Goal: Task Accomplishment & Management: Manage account settings

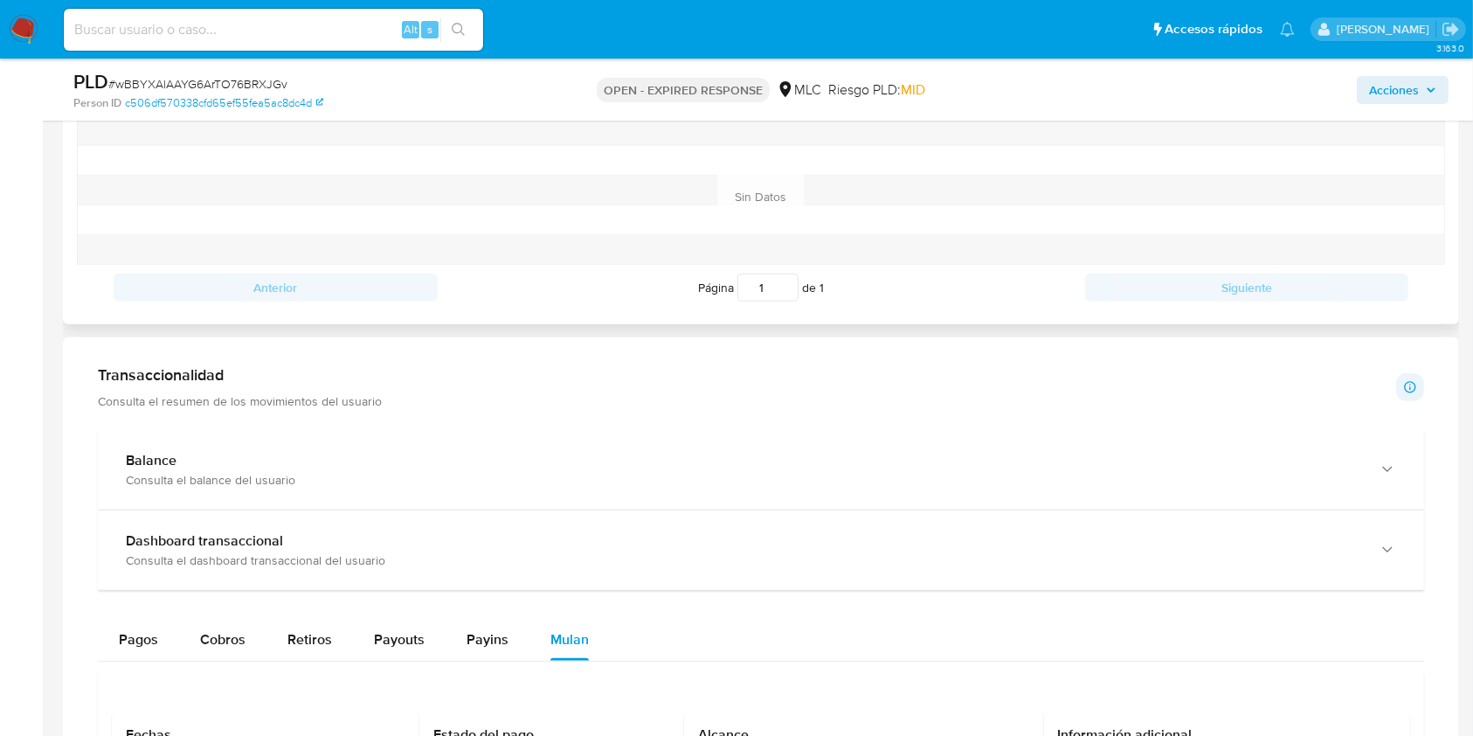
scroll to position [815, 0]
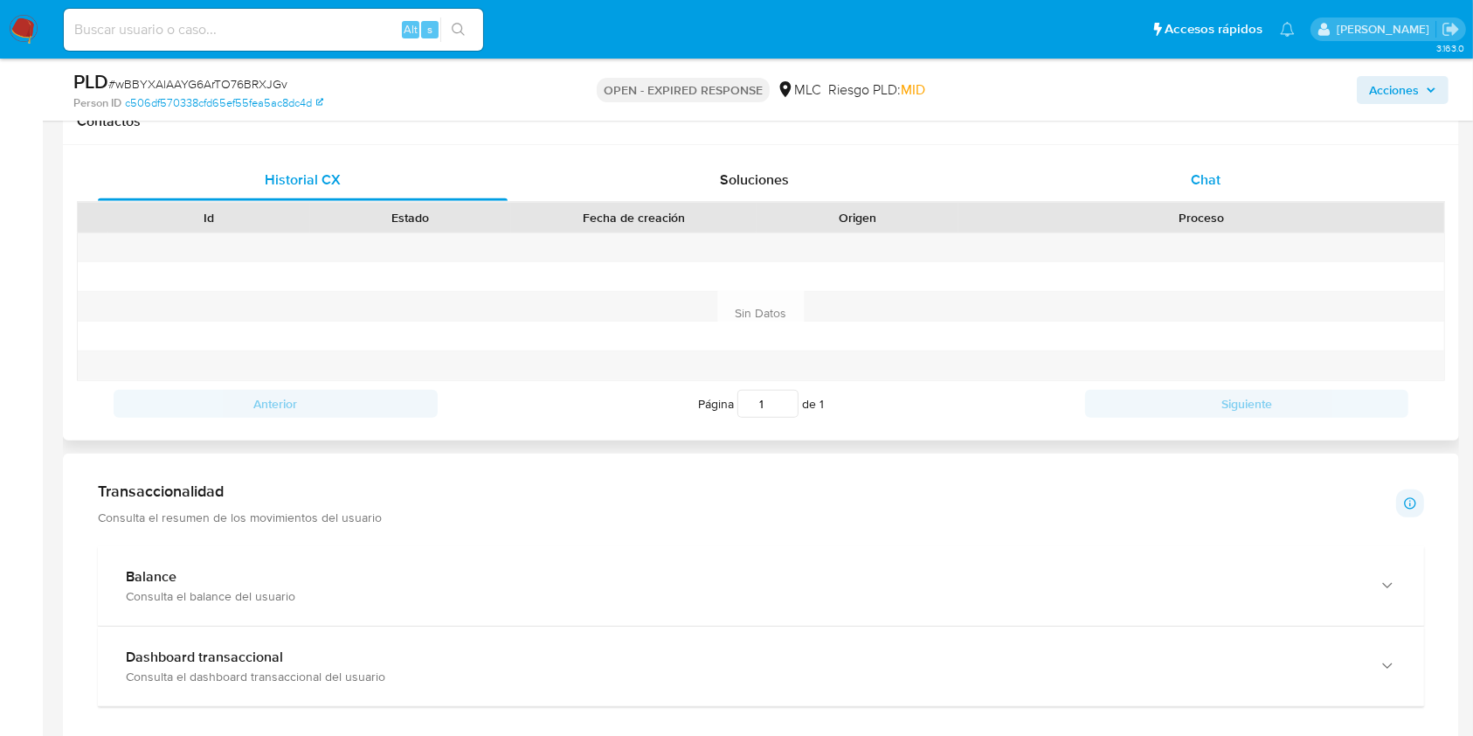
click at [1203, 197] on div "Chat" at bounding box center [1206, 180] width 410 height 42
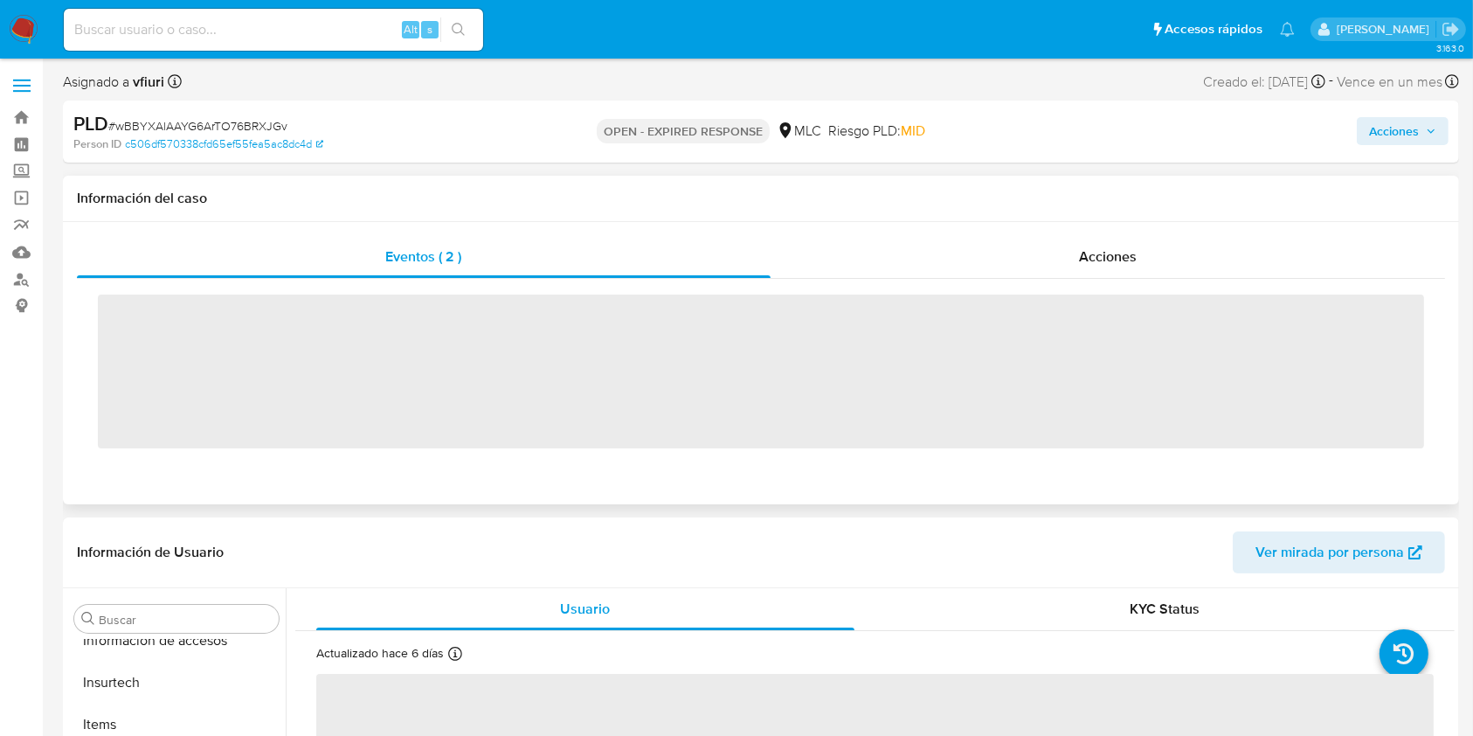
scroll to position [864, 0]
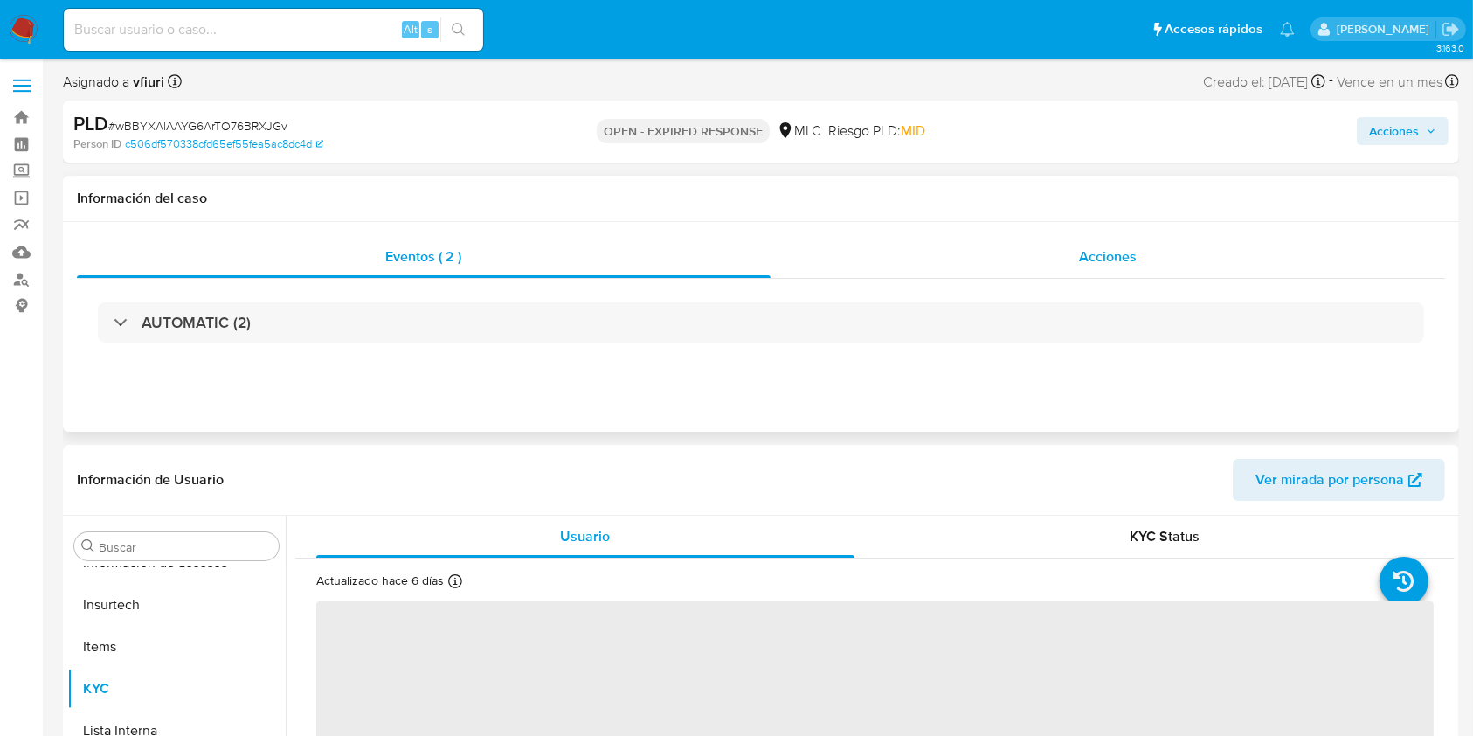
select select "10"
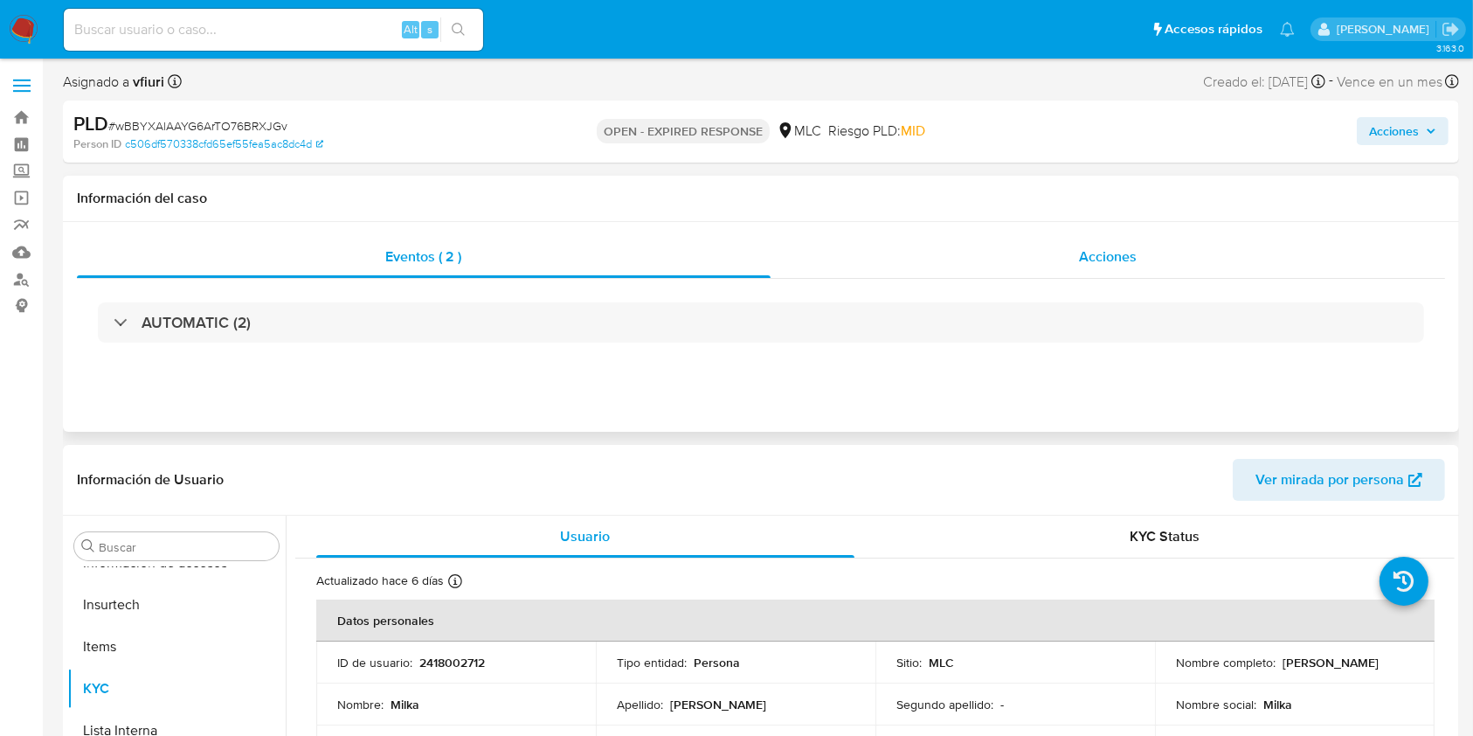
click at [1423, 266] on div "Acciones" at bounding box center [1109, 257] width 676 height 42
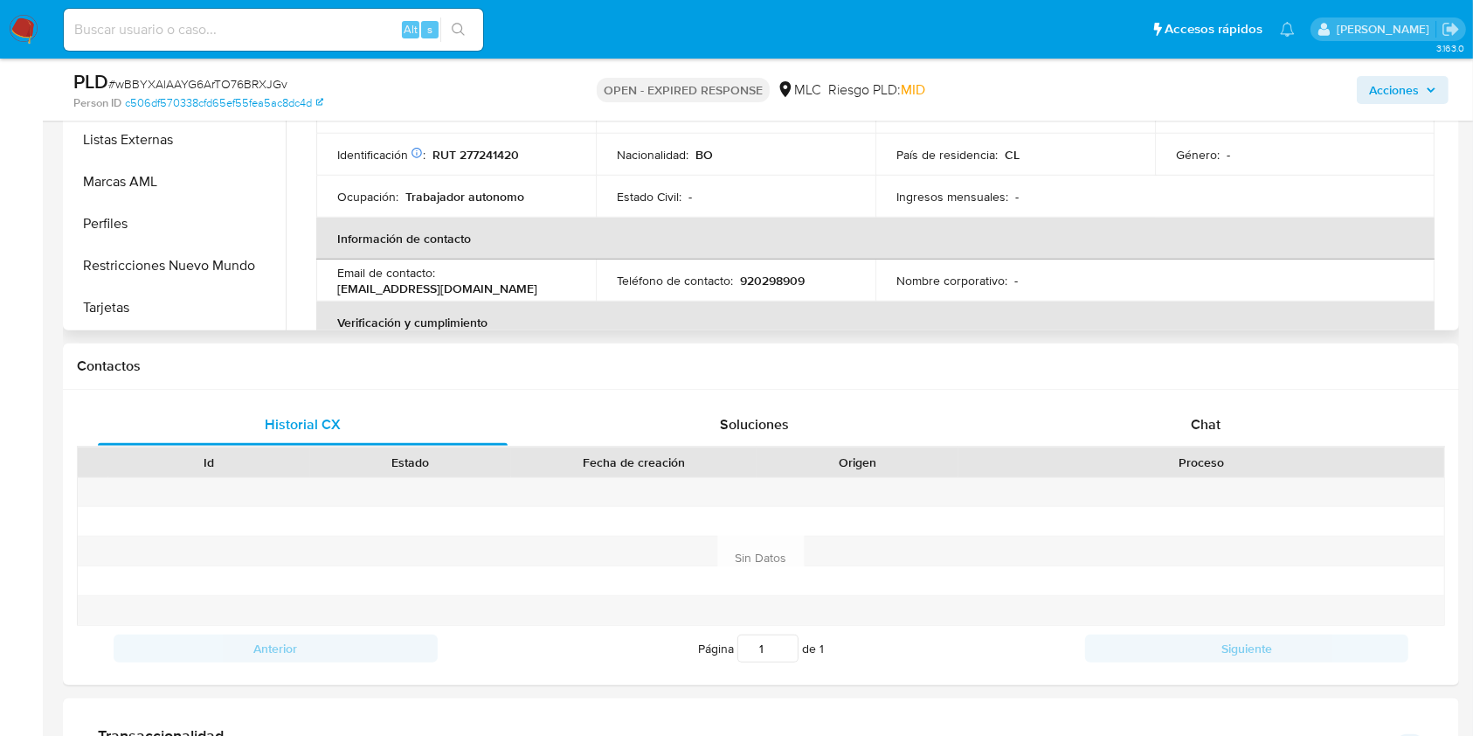
scroll to position [582, 0]
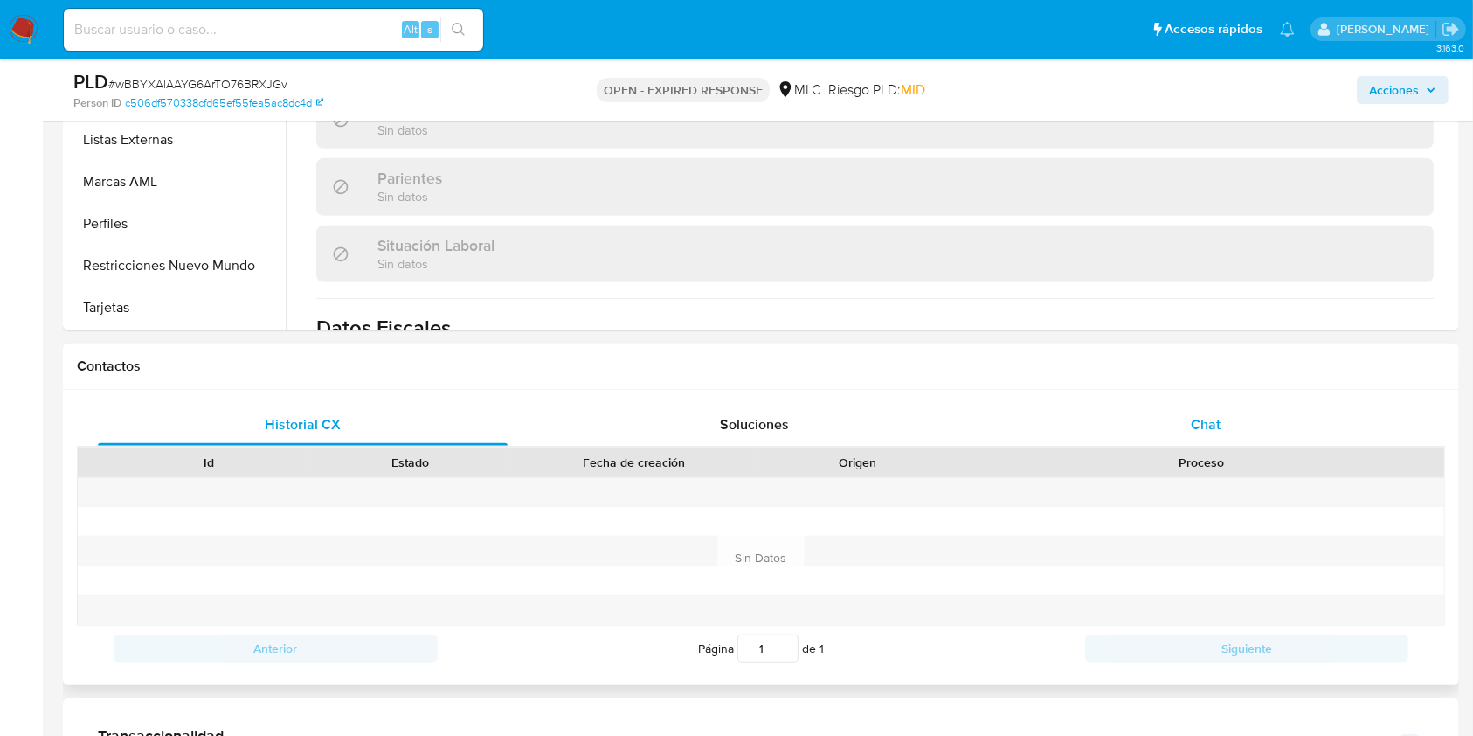
click at [1205, 440] on div "Chat" at bounding box center [1206, 425] width 410 height 42
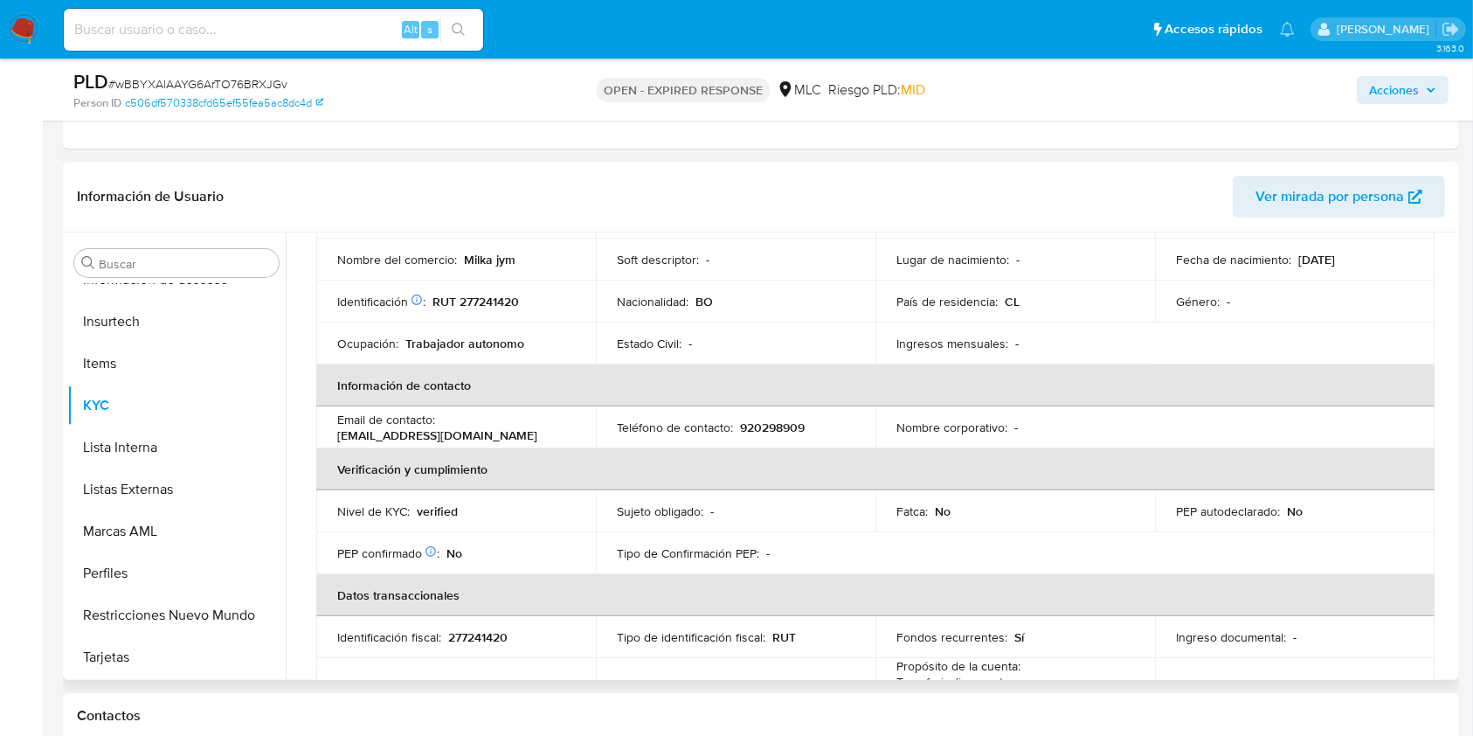
scroll to position [116, 0]
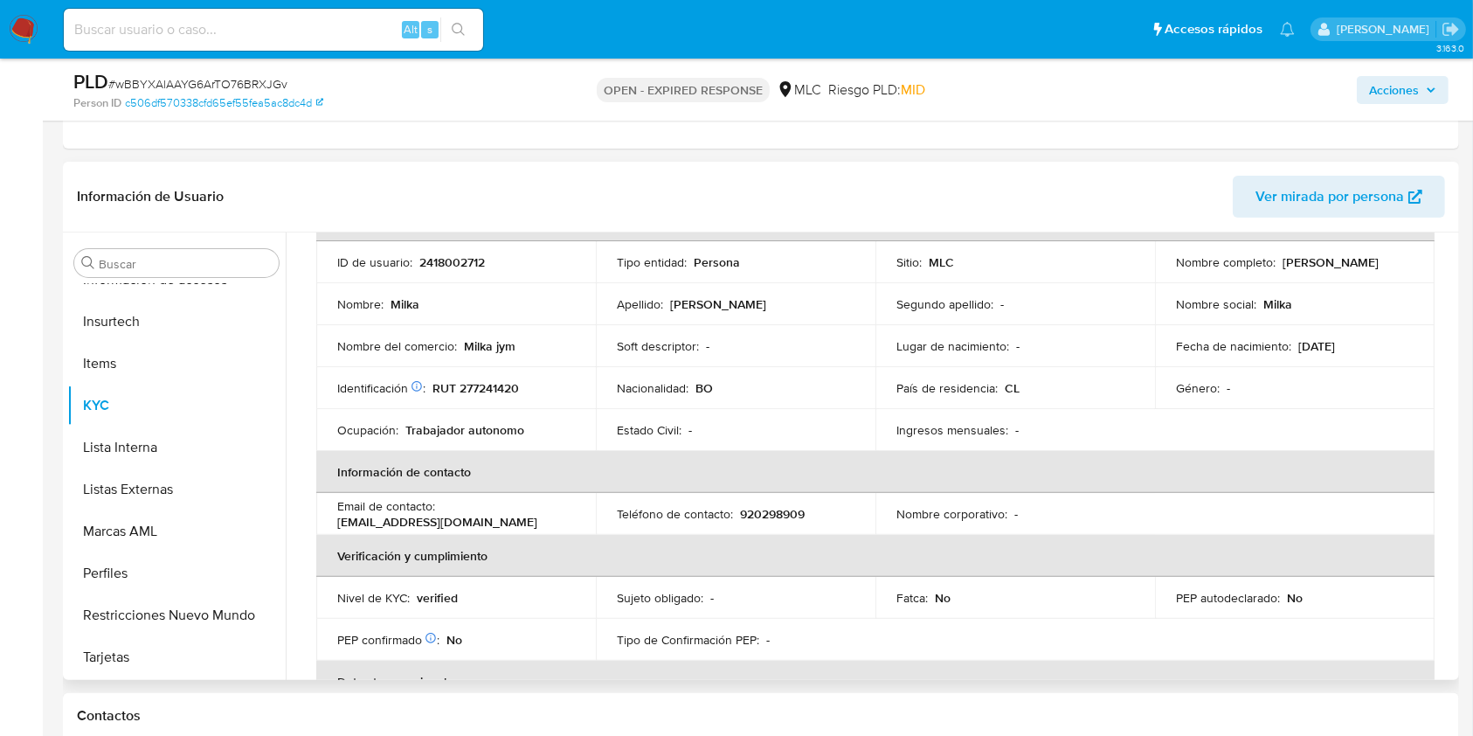
click at [447, 260] on p "2418002712" at bounding box center [452, 262] width 66 height 16
copy p "2418002712"
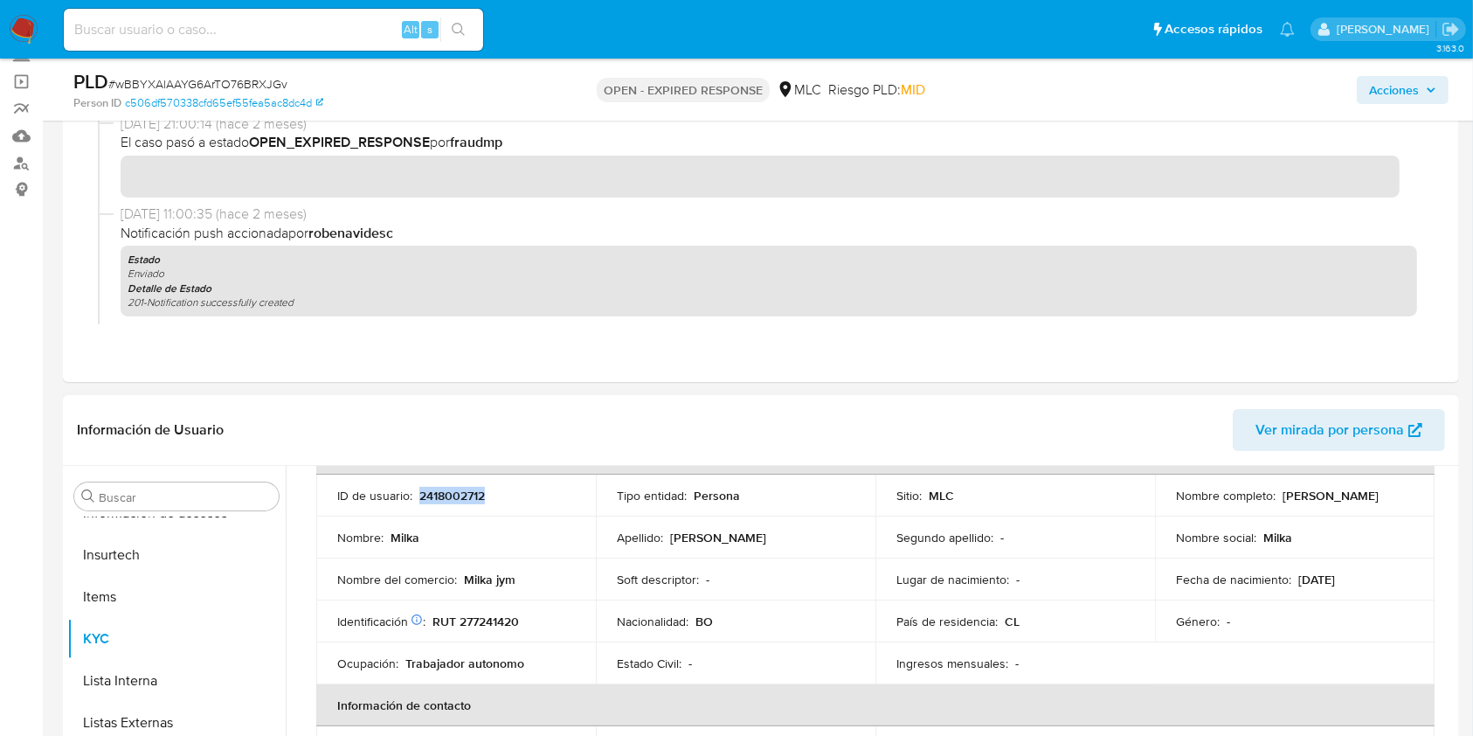
copy p "2418002712"
click at [191, 78] on span "# wBBYXAlAAYG6ArTO76BRXJGv" at bounding box center [197, 83] width 179 height 17
copy span "wBBYXAlAAYG6ArTO76BRXJGv"
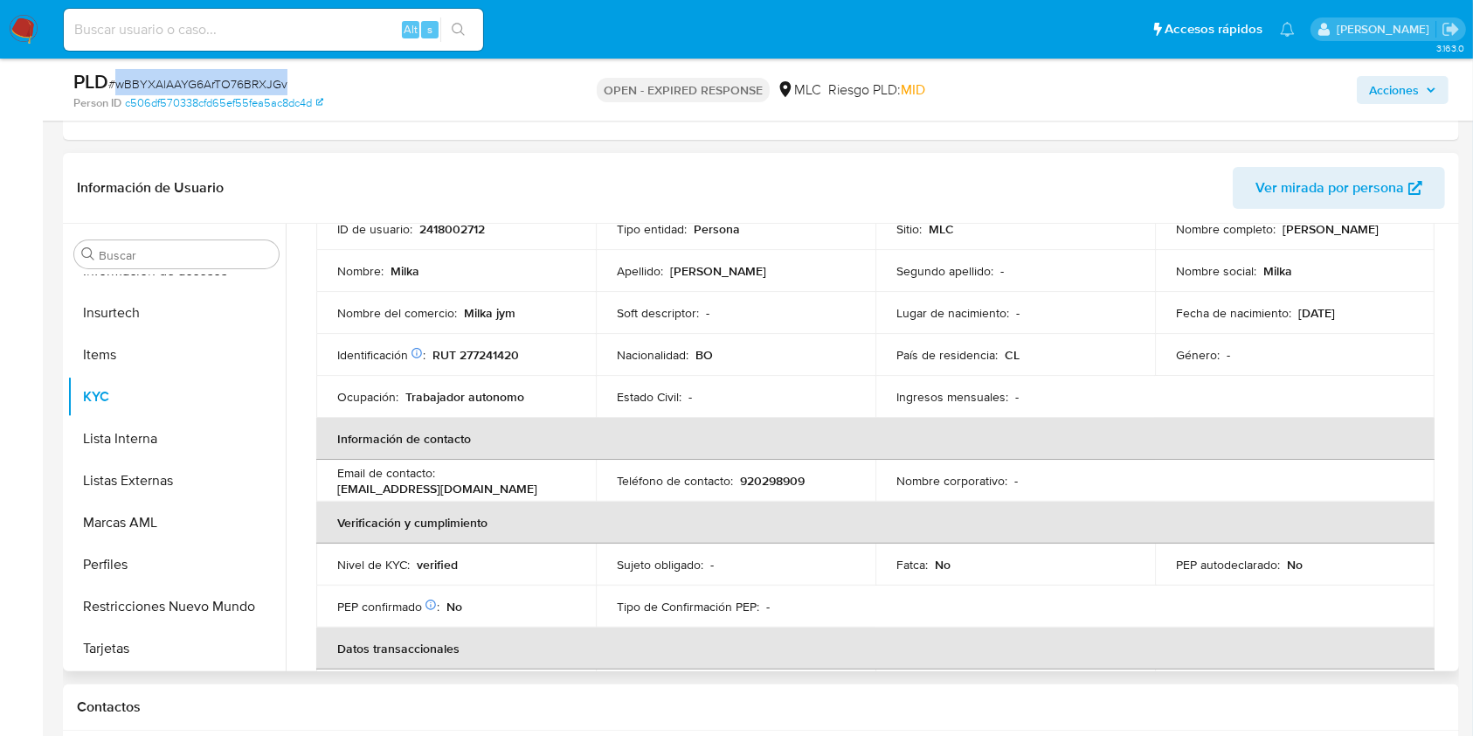
scroll to position [0, 0]
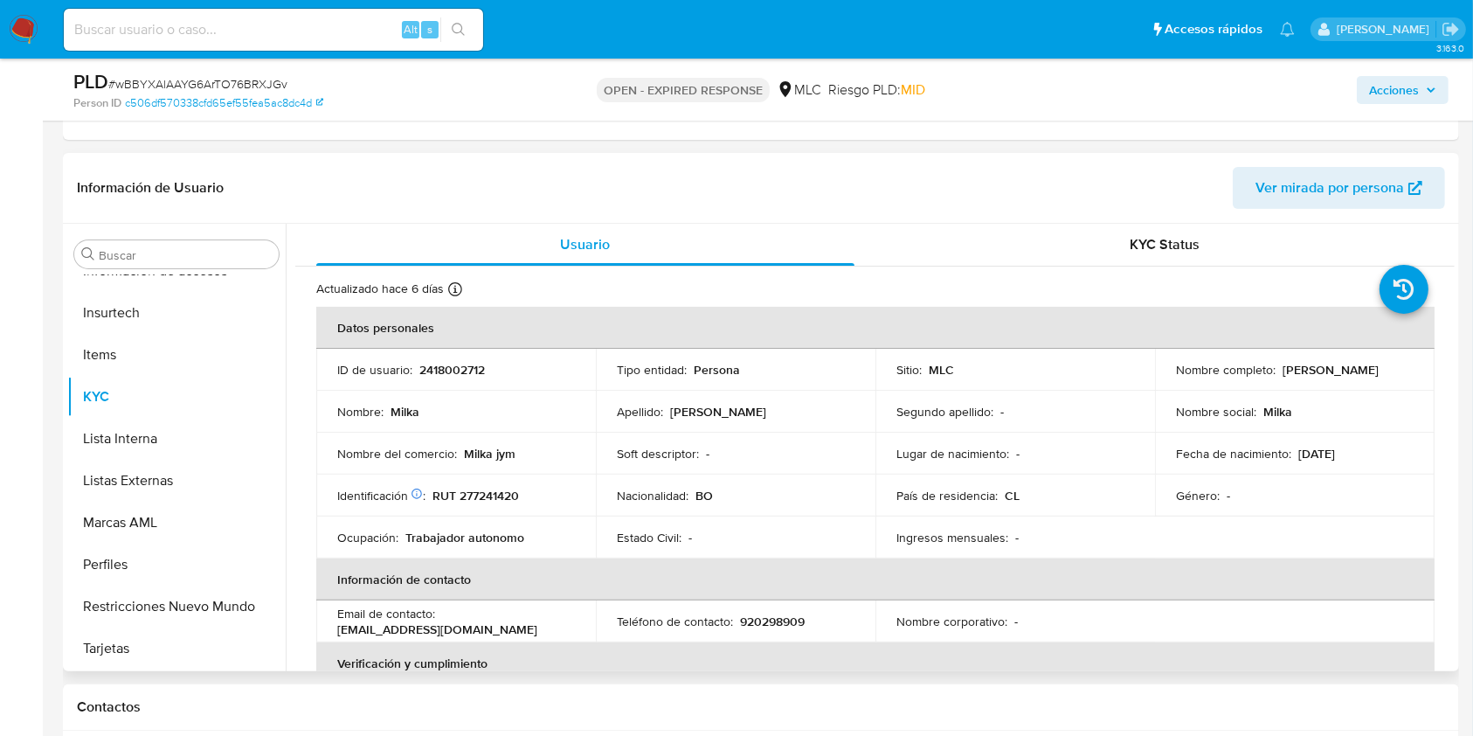
click at [496, 494] on p "RUT 277241420" at bounding box center [476, 496] width 87 height 16
copy p "277241420"
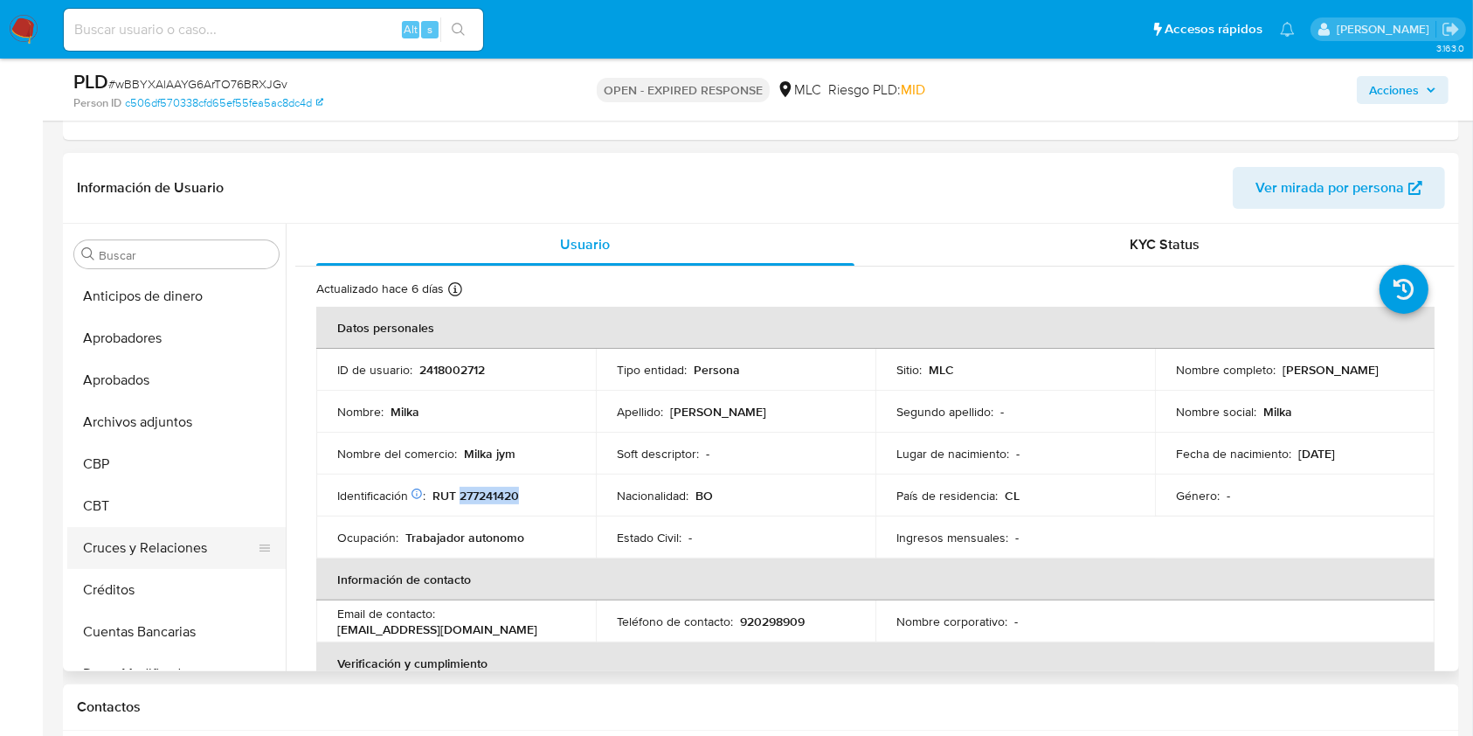
click at [122, 544] on button "Cruces y Relaciones" at bounding box center [169, 548] width 204 height 42
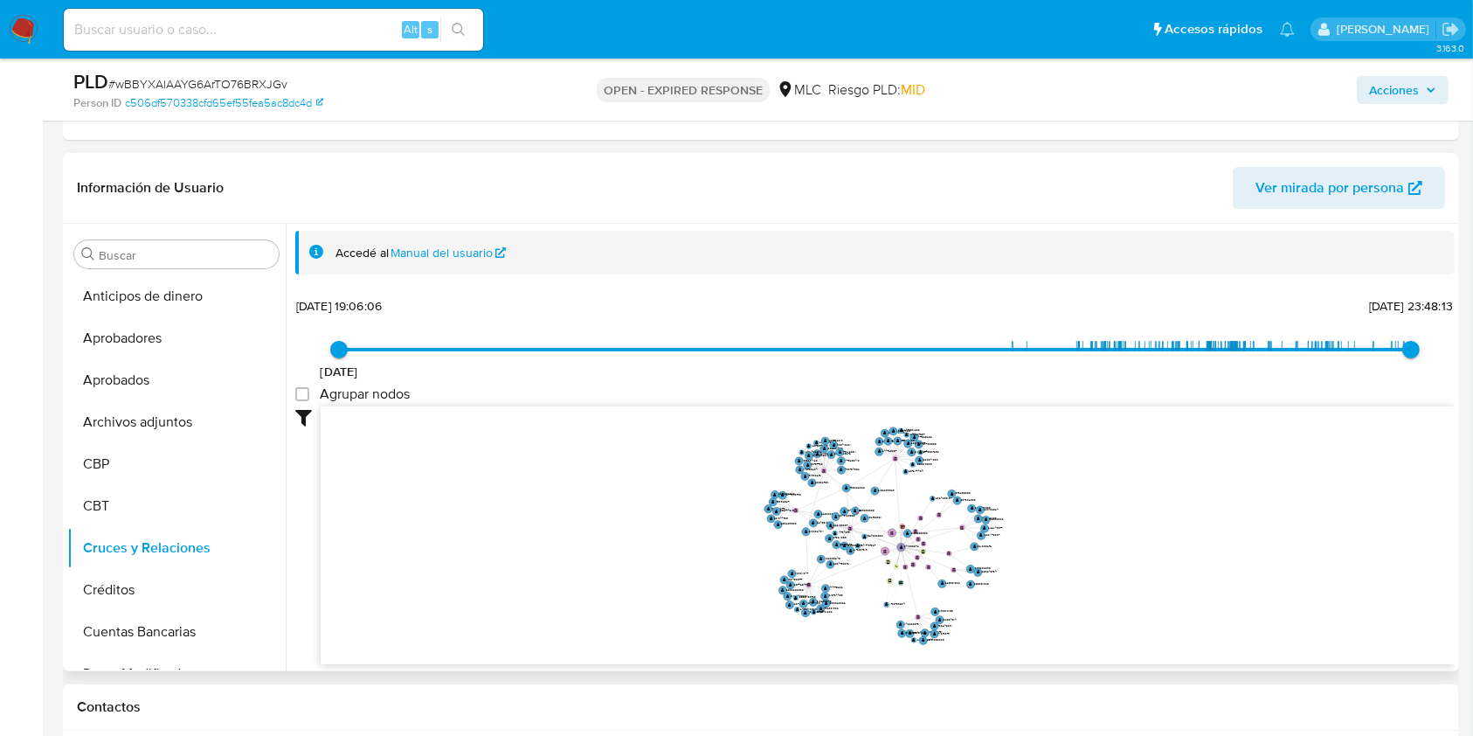
drag, startPoint x: 1064, startPoint y: 488, endPoint x: 1065, endPoint y: 506, distance: 18.4
click at [1065, 506] on icon "user-2418002712  2418002712 device-6691c99db94fbfee346f4db2  device-661949cfa…" at bounding box center [888, 532] width 1134 height 253
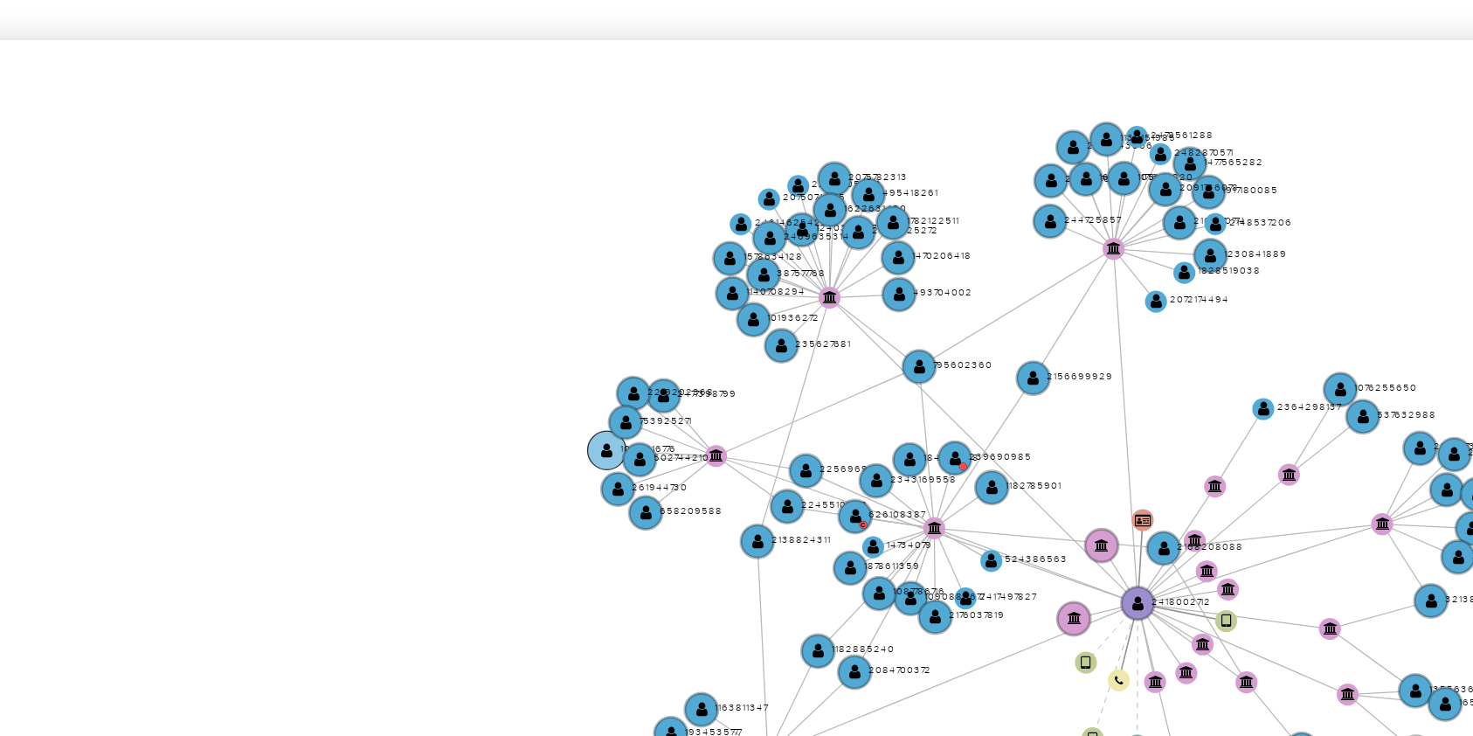
scroll to position [358, 0]
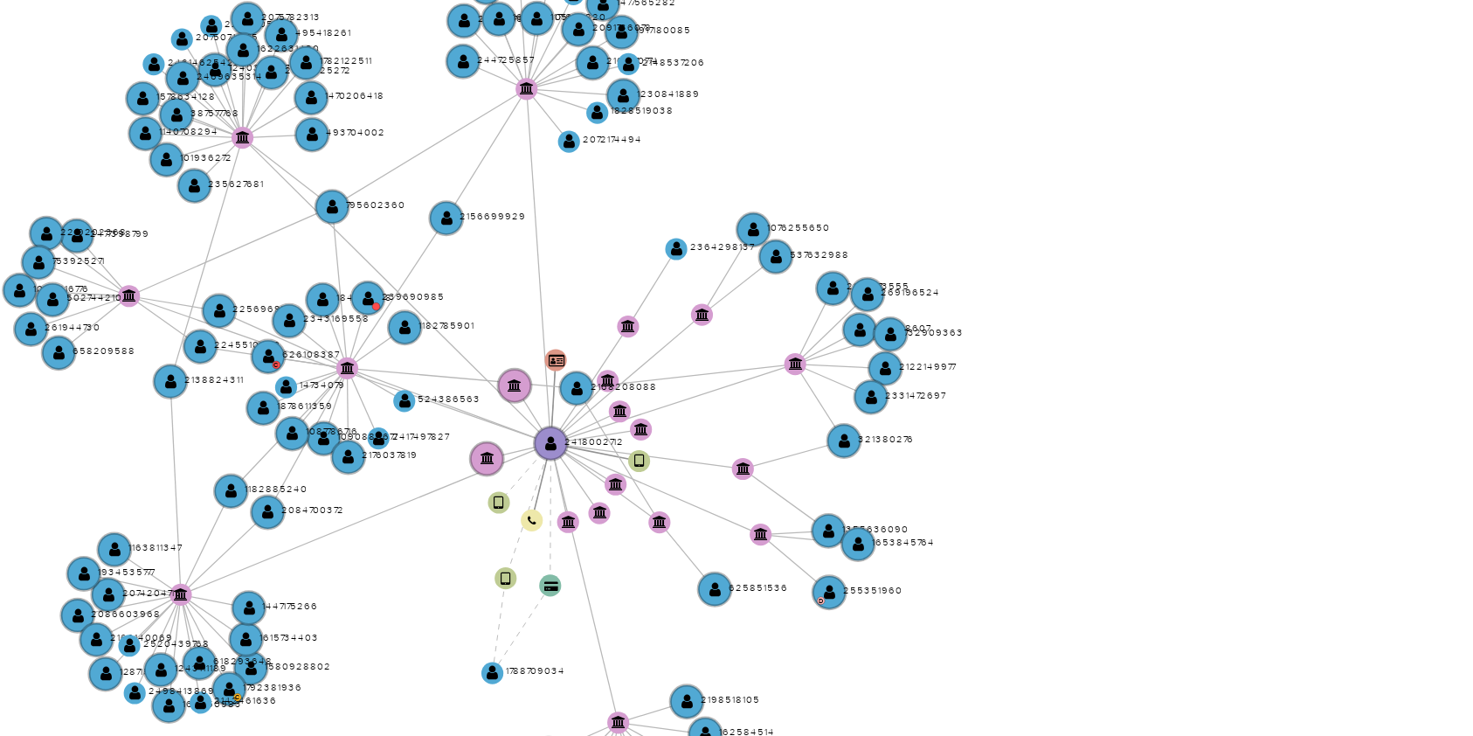
drag, startPoint x: 687, startPoint y: 440, endPoint x: 616, endPoint y: 445, distance: 71.0
click at [616, 445] on icon "user-2418002712  2418002712 device-6691c99db94fbfee346f4db2  device-661949cfa…" at bounding box center [888, 468] width 1134 height 253
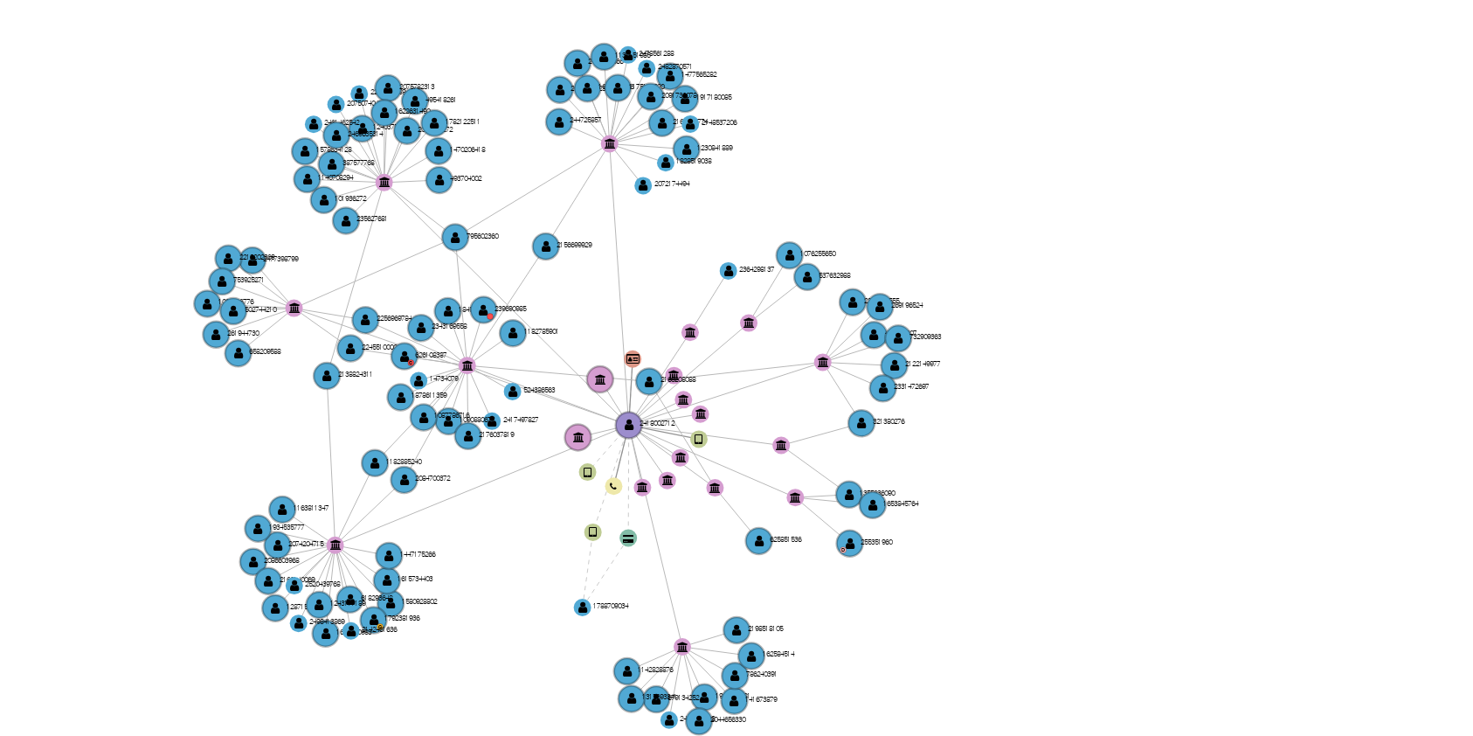
click at [847, 433] on icon "user-2418002712  2418002712 device-6691c99db94fbfee346f4db2  device-661949cfa…" at bounding box center [888, 468] width 1134 height 253
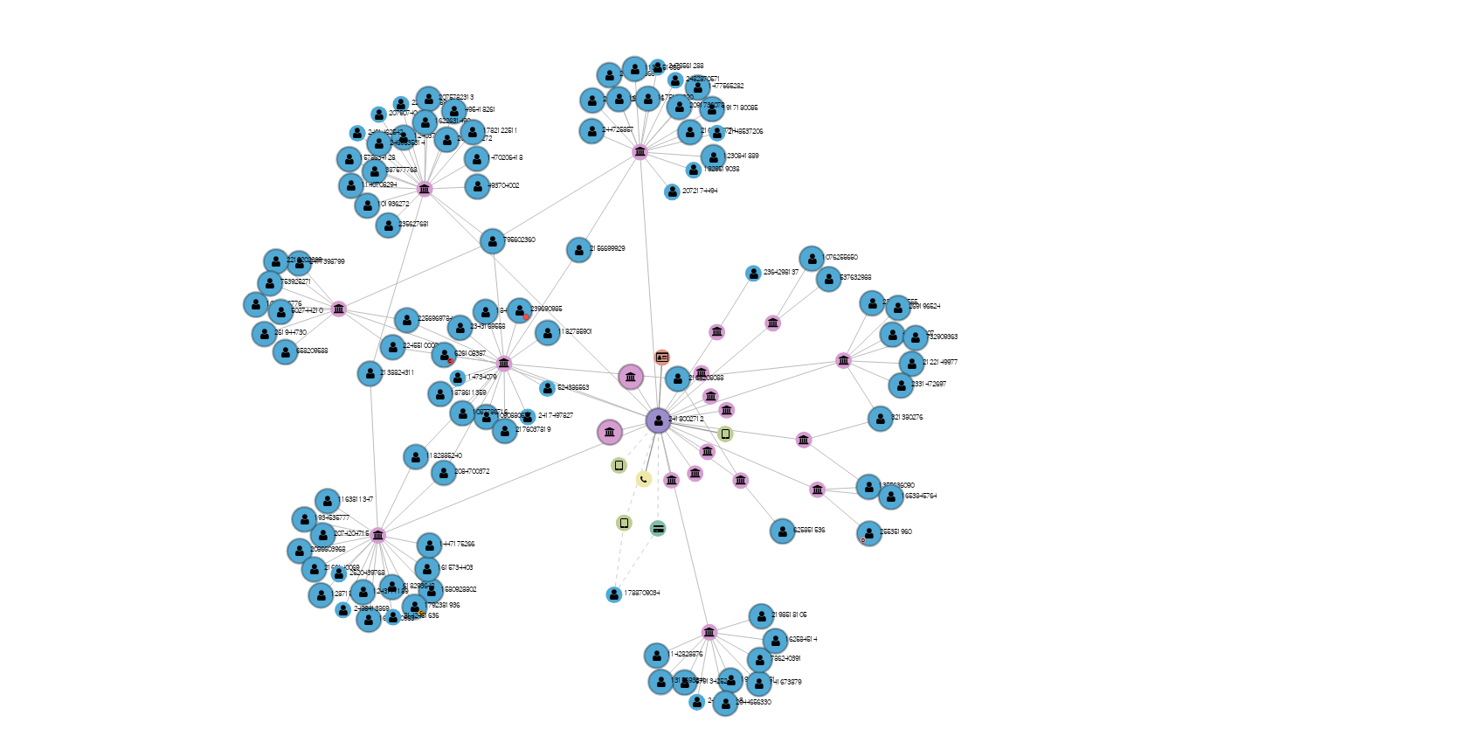
drag, startPoint x: 980, startPoint y: 447, endPoint x: 985, endPoint y: 437, distance: 10.9
click at [985, 437] on icon "user-2418002712  2418002712 device-6691c99db94fbfee346f4db2  device-661949cfa…" at bounding box center [888, 468] width 1134 height 253
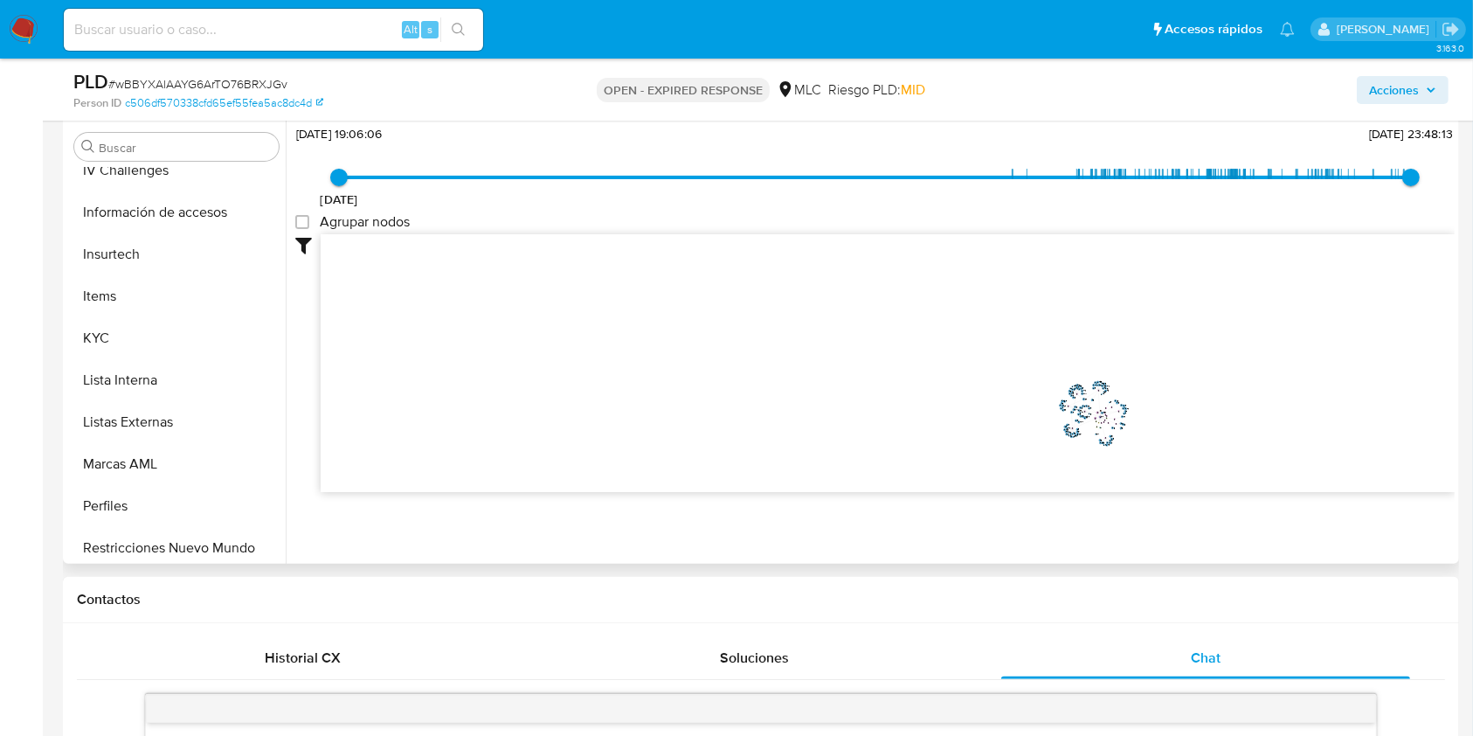
scroll to position [864, 0]
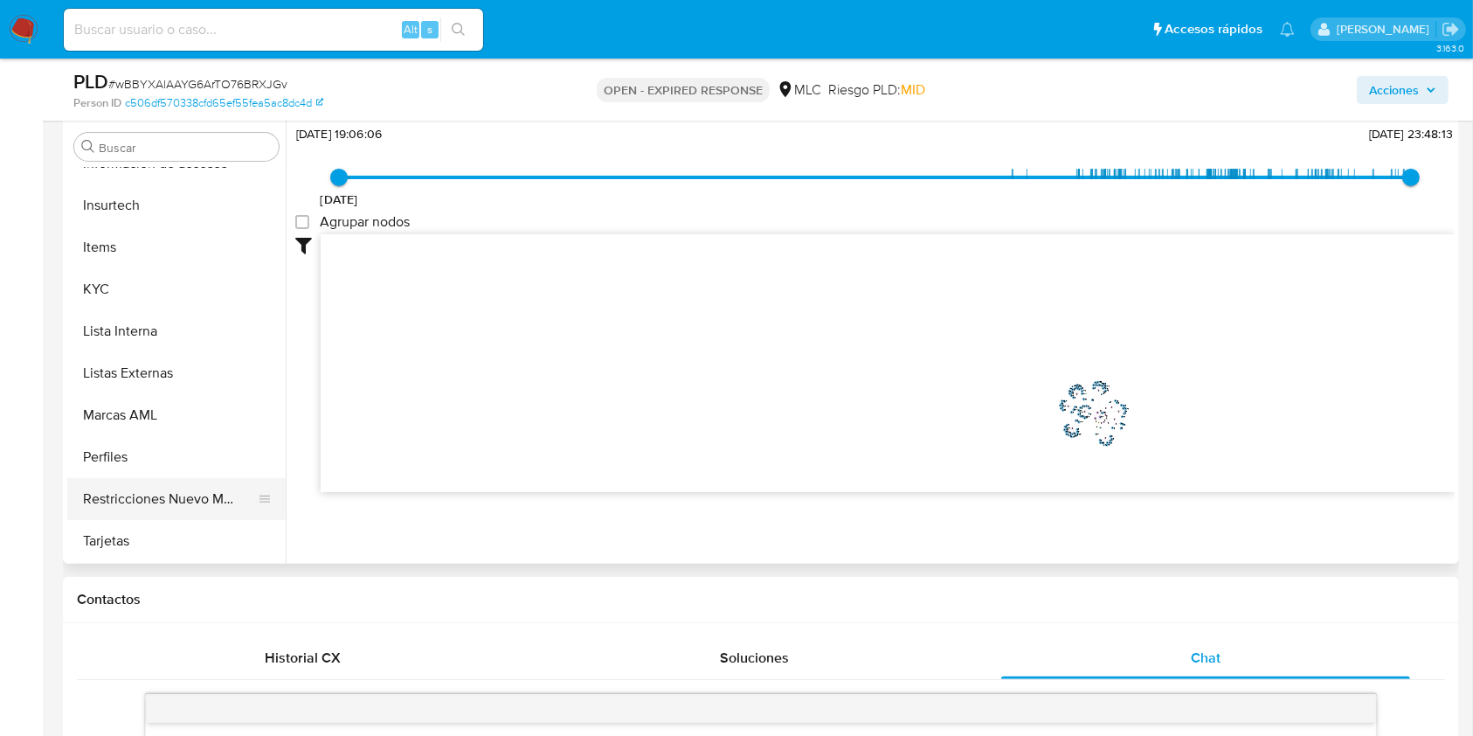
click at [182, 496] on button "Restricciones Nuevo Mundo" at bounding box center [169, 499] width 204 height 42
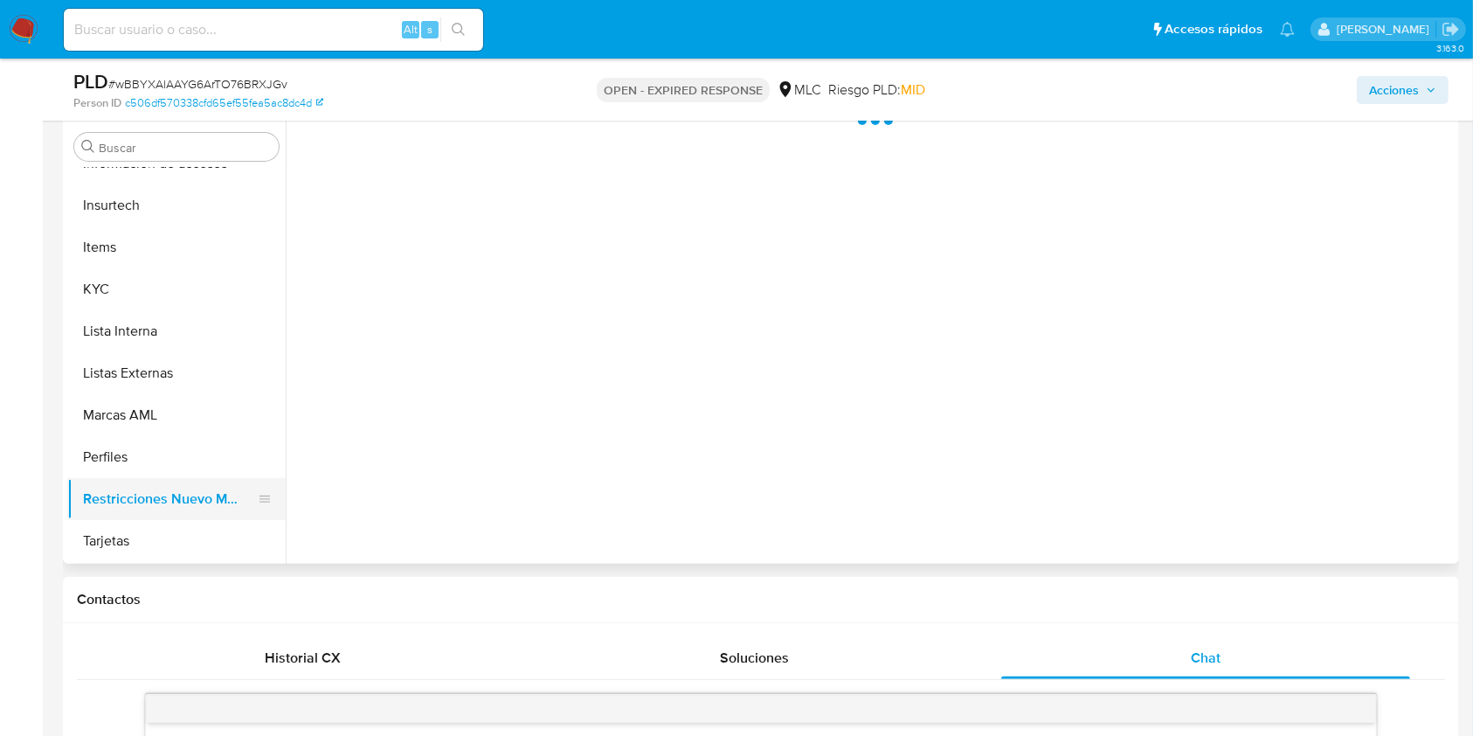
scroll to position [0, 0]
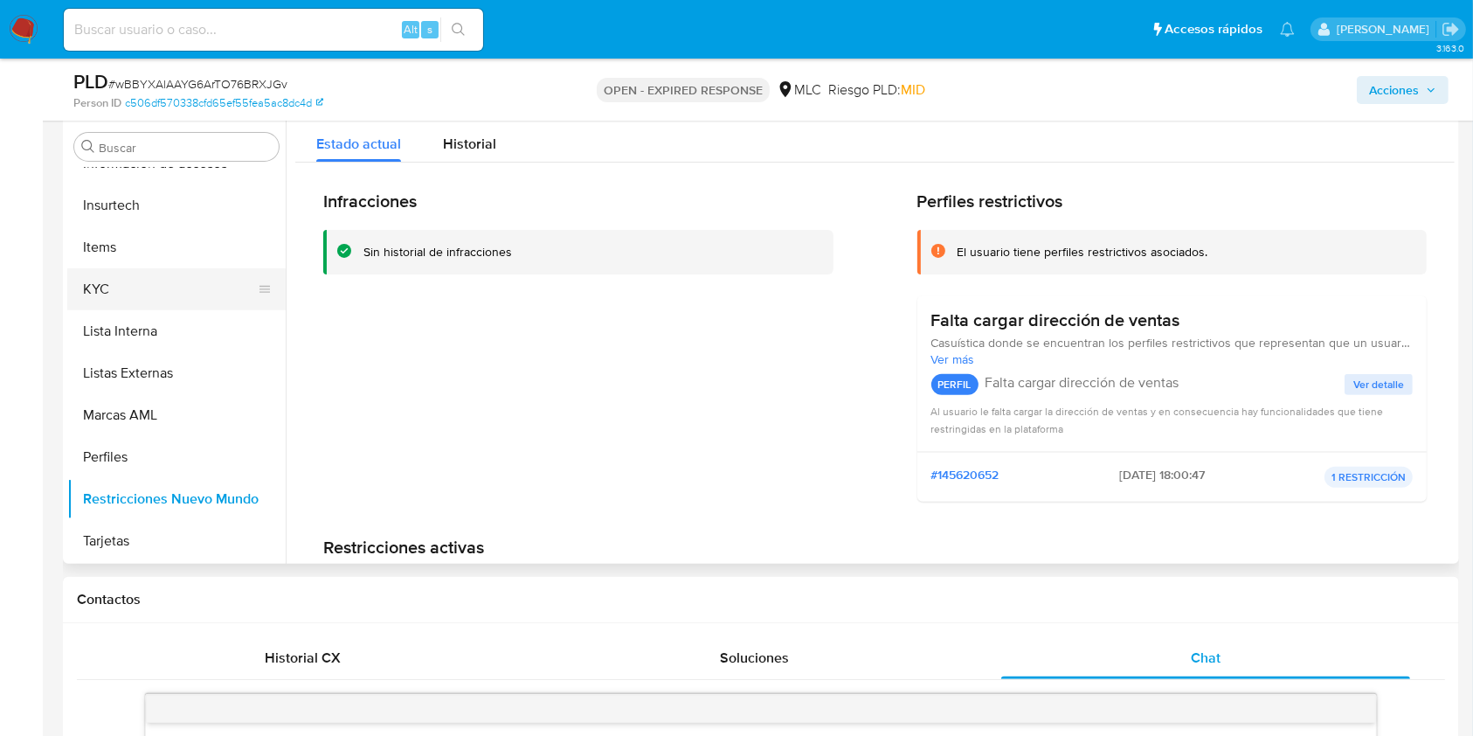
click at [116, 293] on button "KYC" at bounding box center [169, 289] width 204 height 42
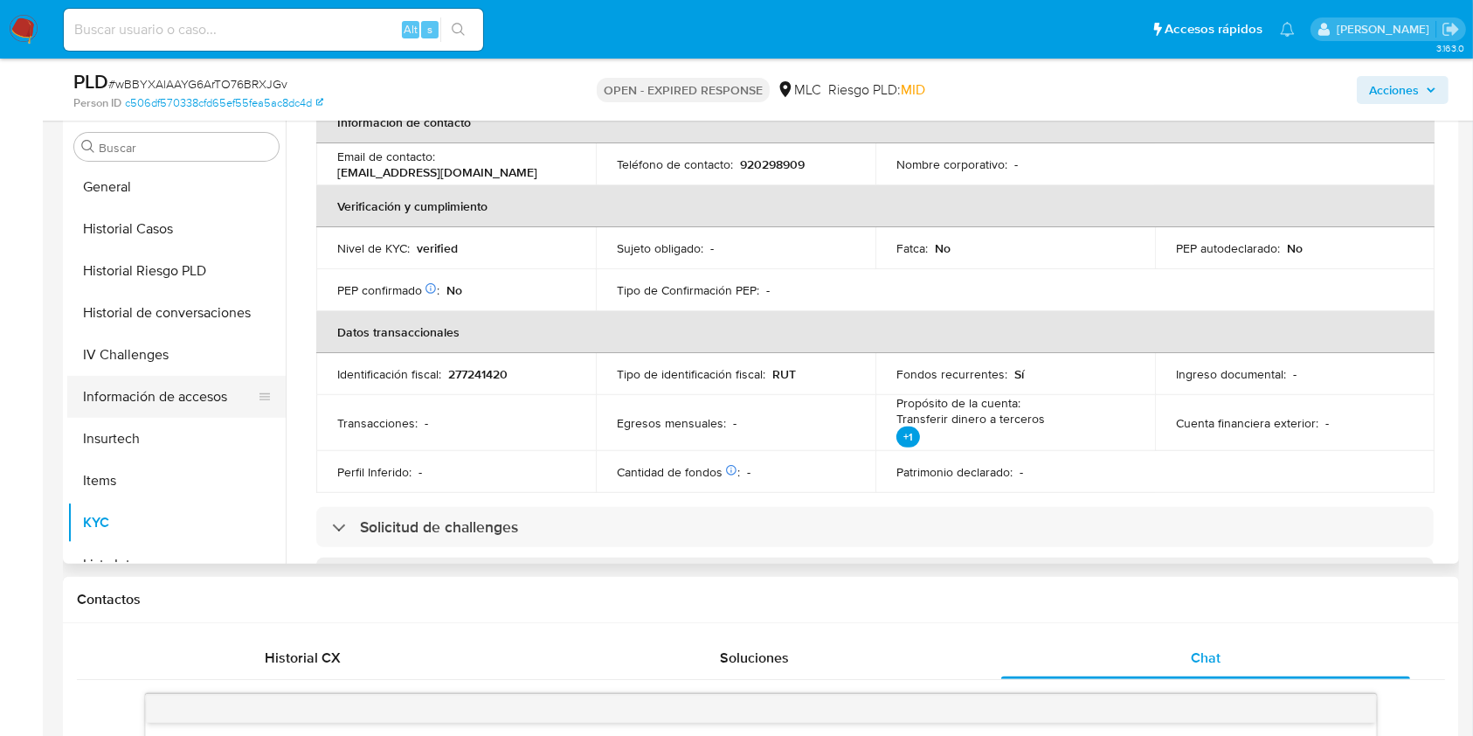
scroll to position [398, 0]
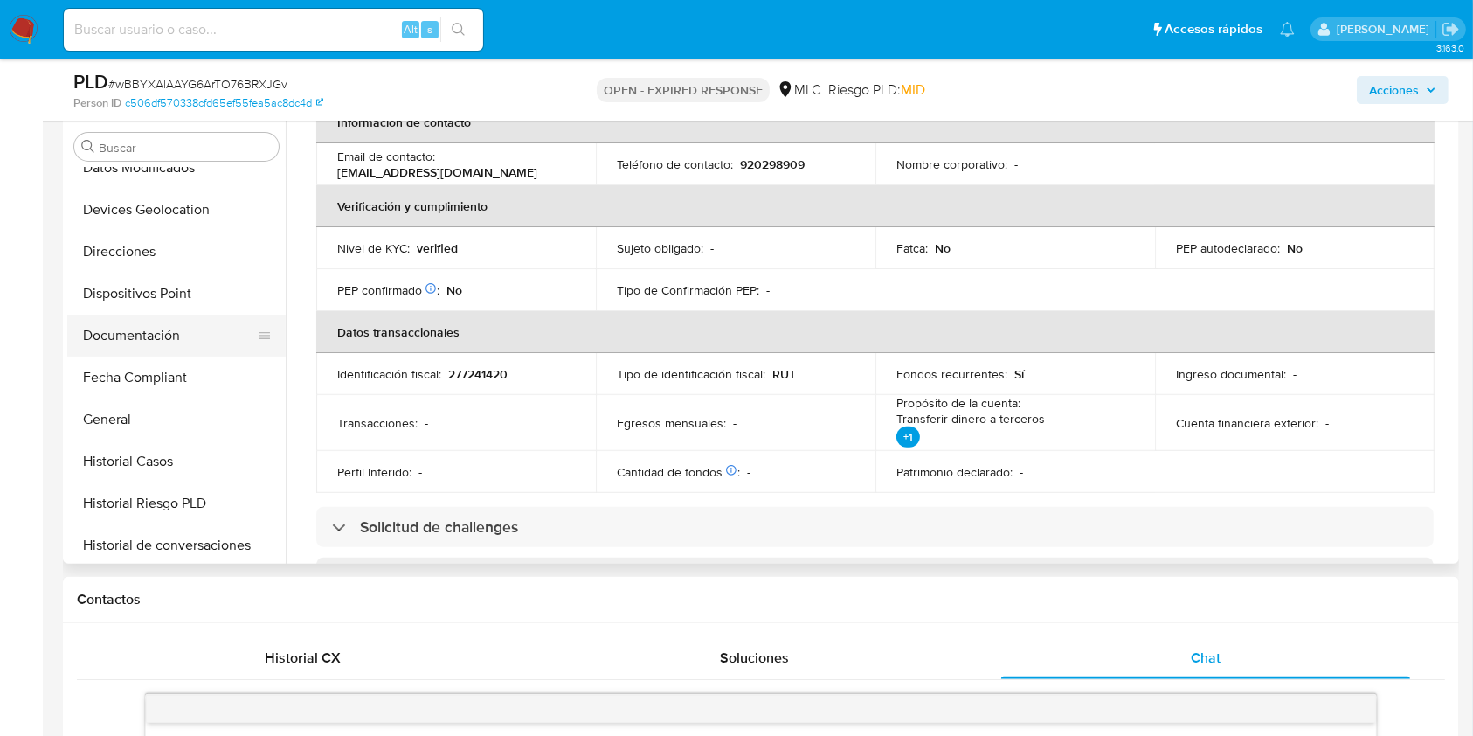
click at [159, 344] on button "Documentación" at bounding box center [169, 336] width 204 height 42
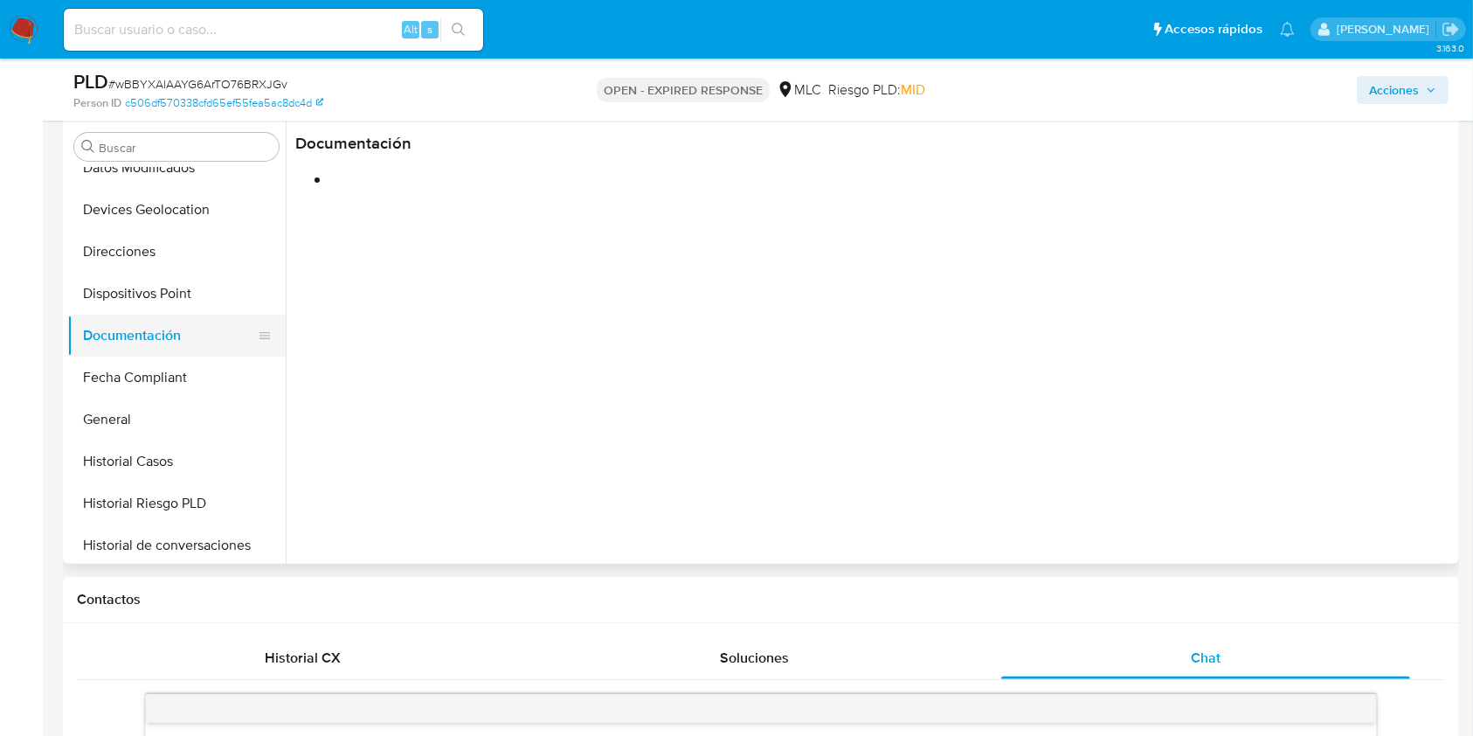
scroll to position [232, 0]
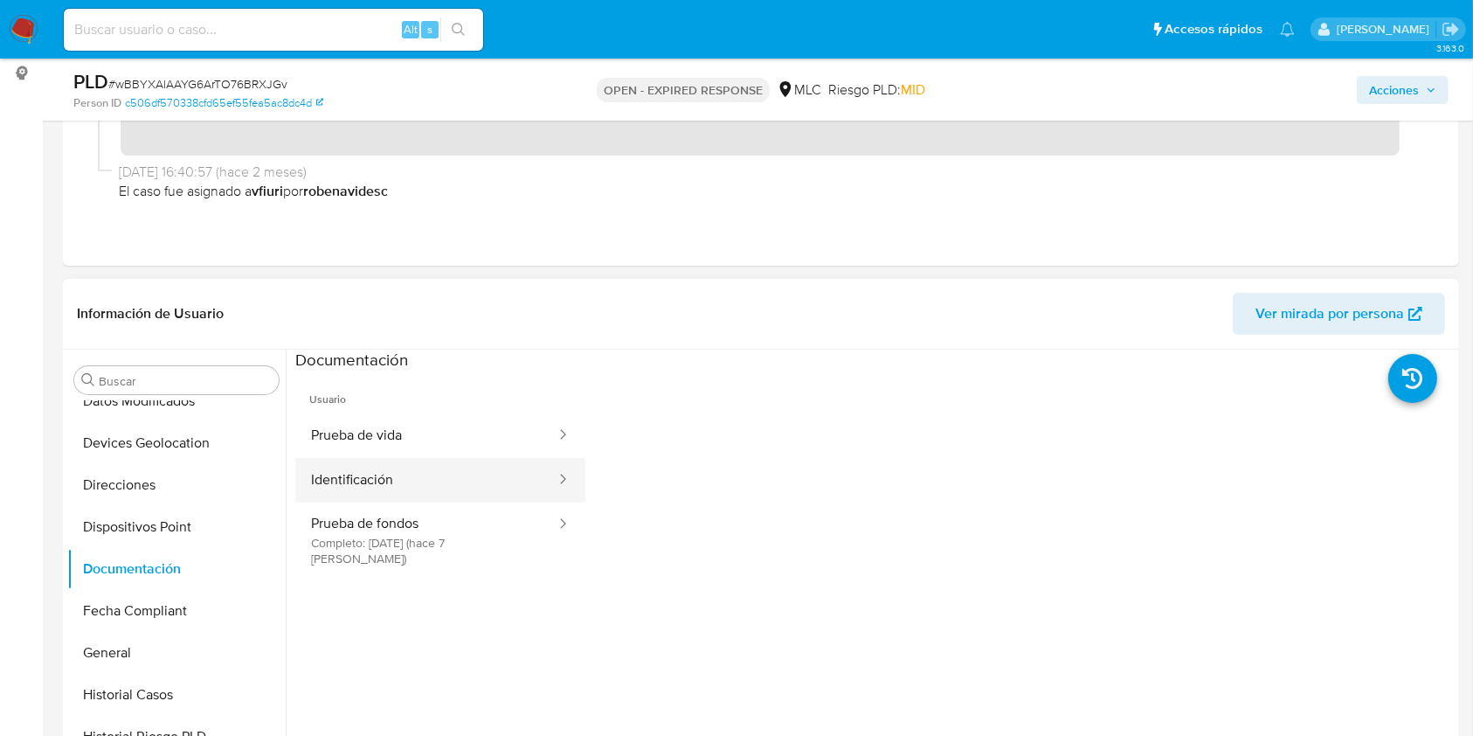
click at [443, 487] on button "Identificación" at bounding box center [426, 480] width 262 height 45
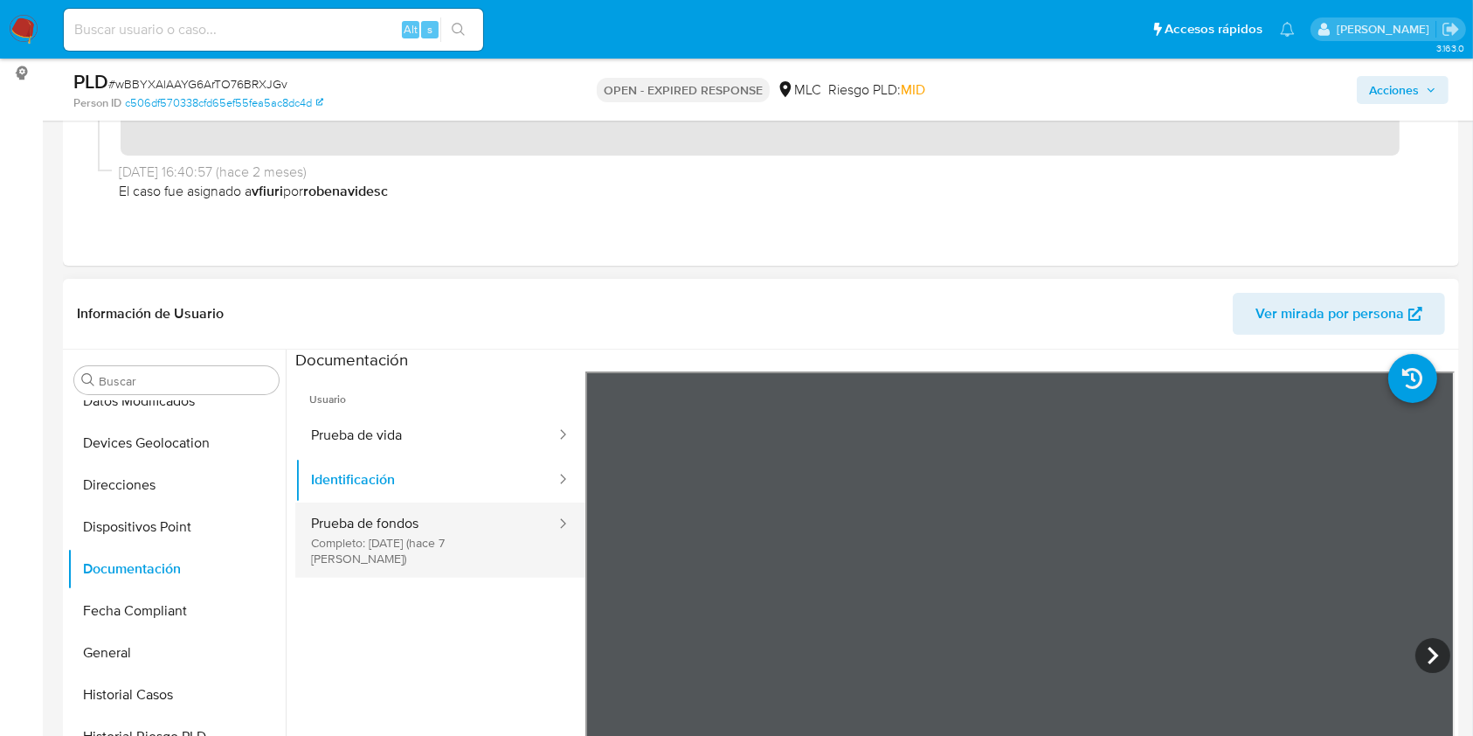
click at [443, 544] on button "Prueba de fondos Completo: 06/10/2025 (hace 7 días)" at bounding box center [426, 539] width 262 height 75
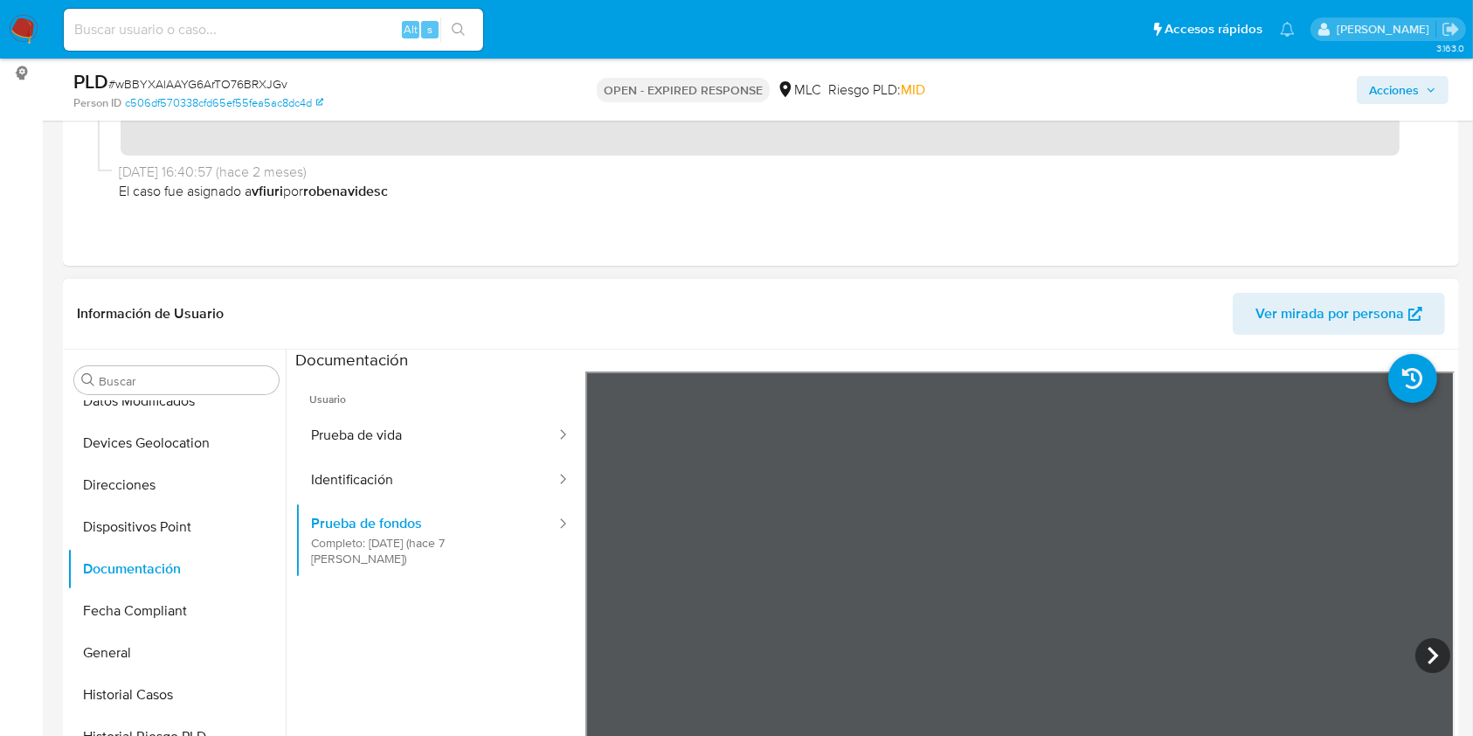
scroll to position [350, 0]
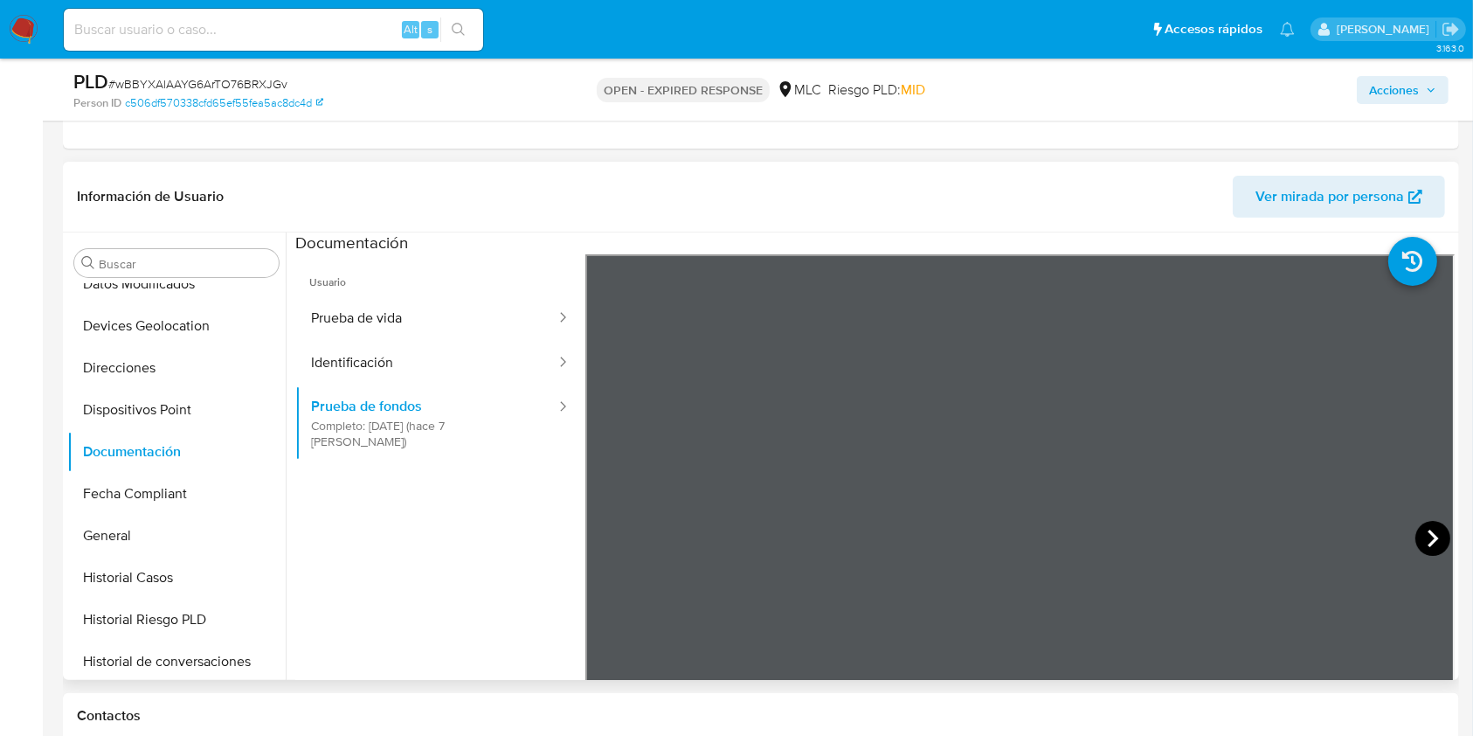
click at [1425, 538] on icon at bounding box center [1433, 538] width 35 height 35
click at [1416, 533] on icon at bounding box center [1433, 538] width 35 height 35
click at [1421, 539] on icon at bounding box center [1433, 538] width 35 height 35
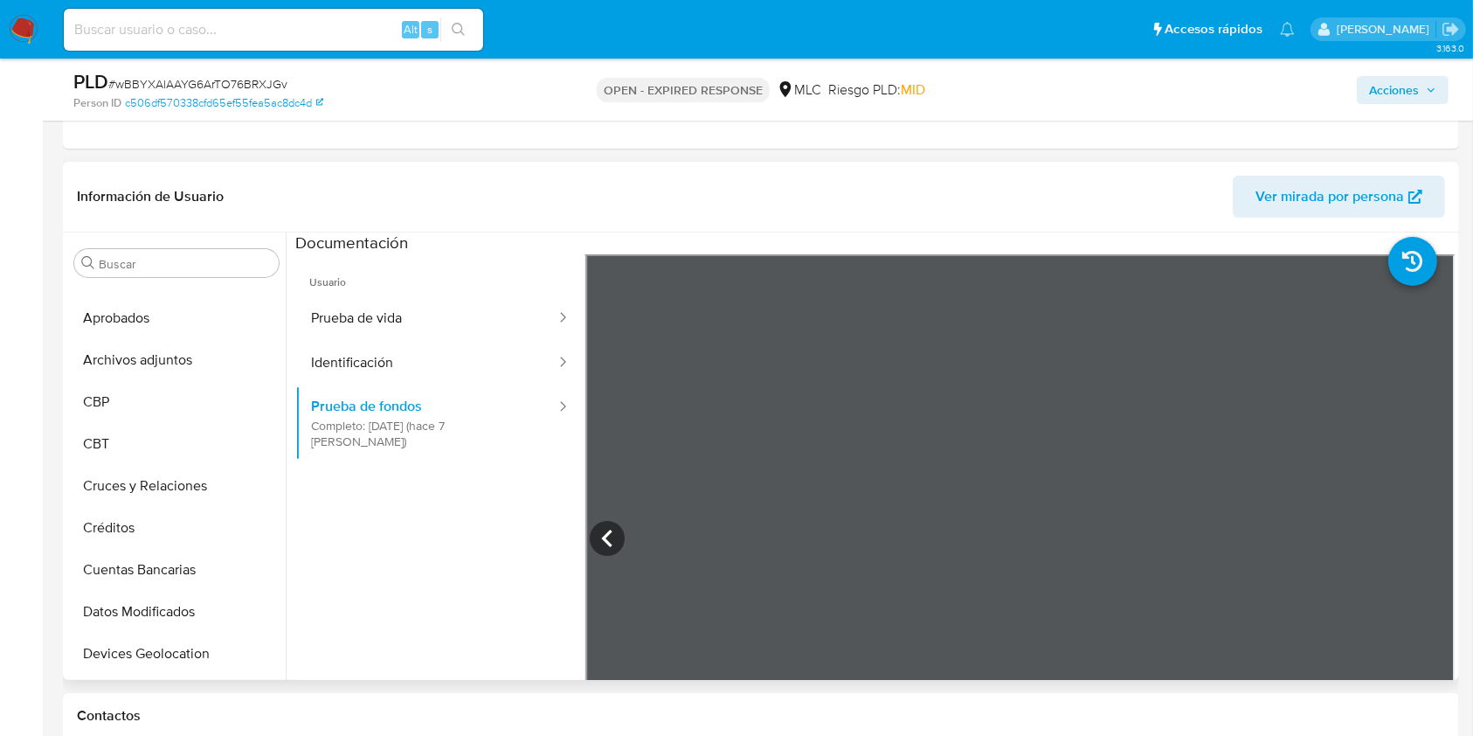
scroll to position [0, 0]
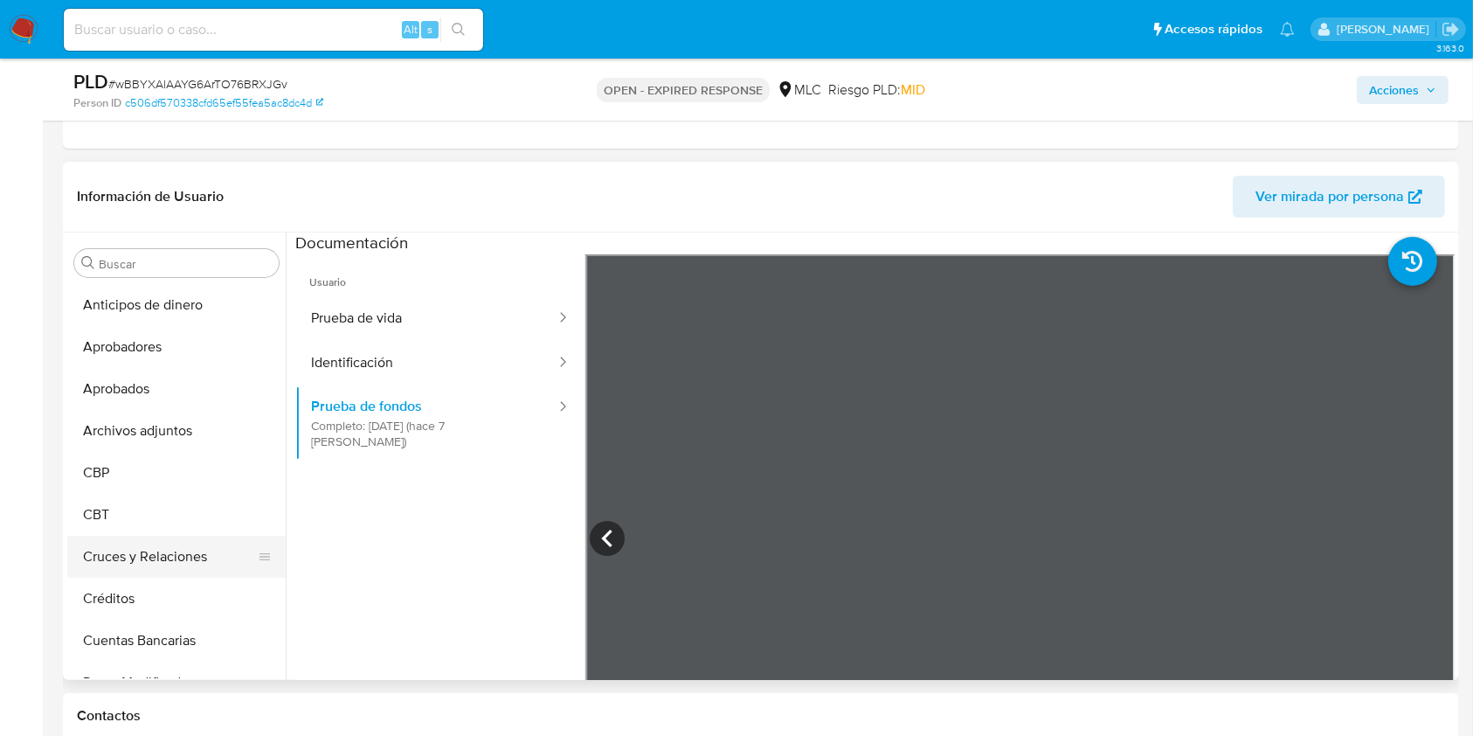
click at [164, 545] on button "Cruces y Relaciones" at bounding box center [169, 557] width 204 height 42
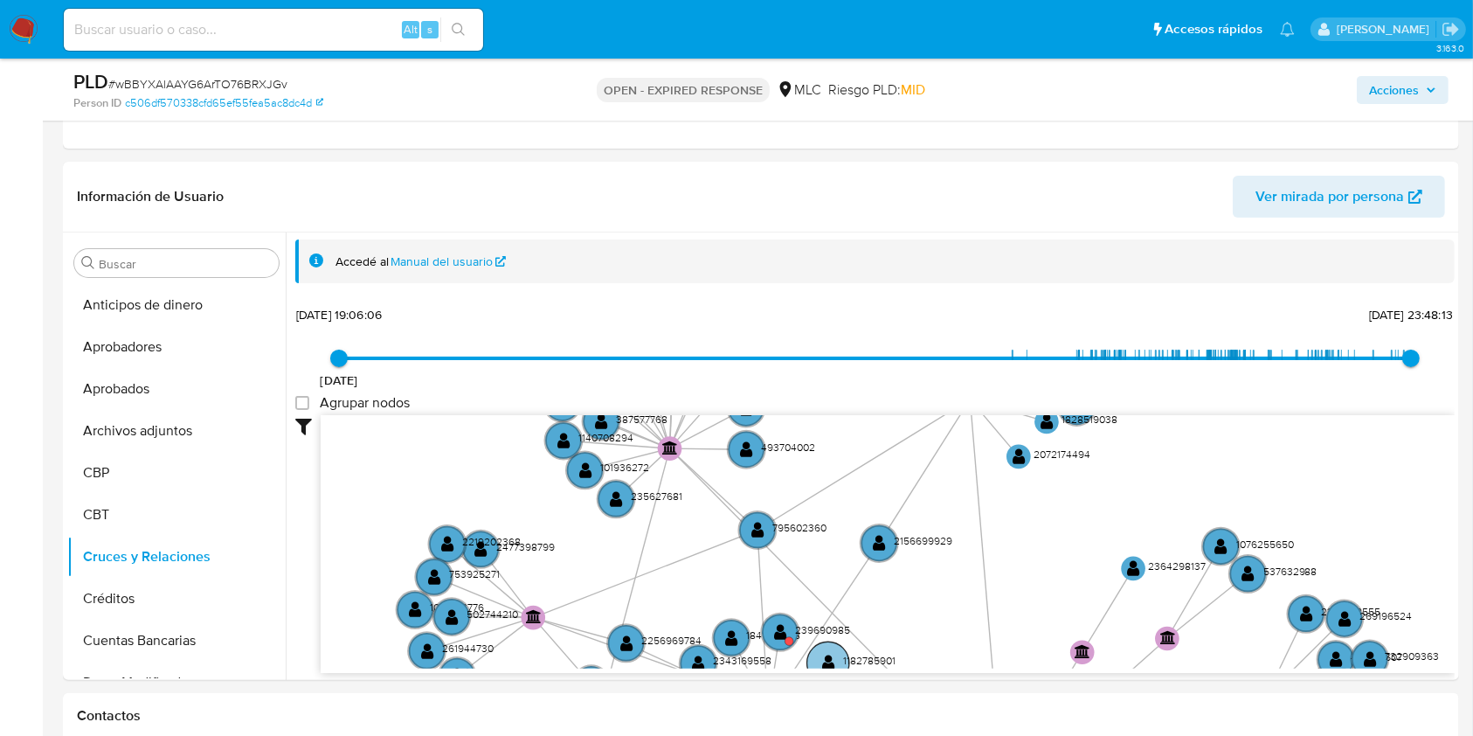
drag, startPoint x: 803, startPoint y: 520, endPoint x: 833, endPoint y: 513, distance: 30.5
click at [833, 513] on icon "user-2418002712  2418002712 device-6691c99db94fbfee346f4db2  device-661949cfa…" at bounding box center [888, 541] width 1134 height 253
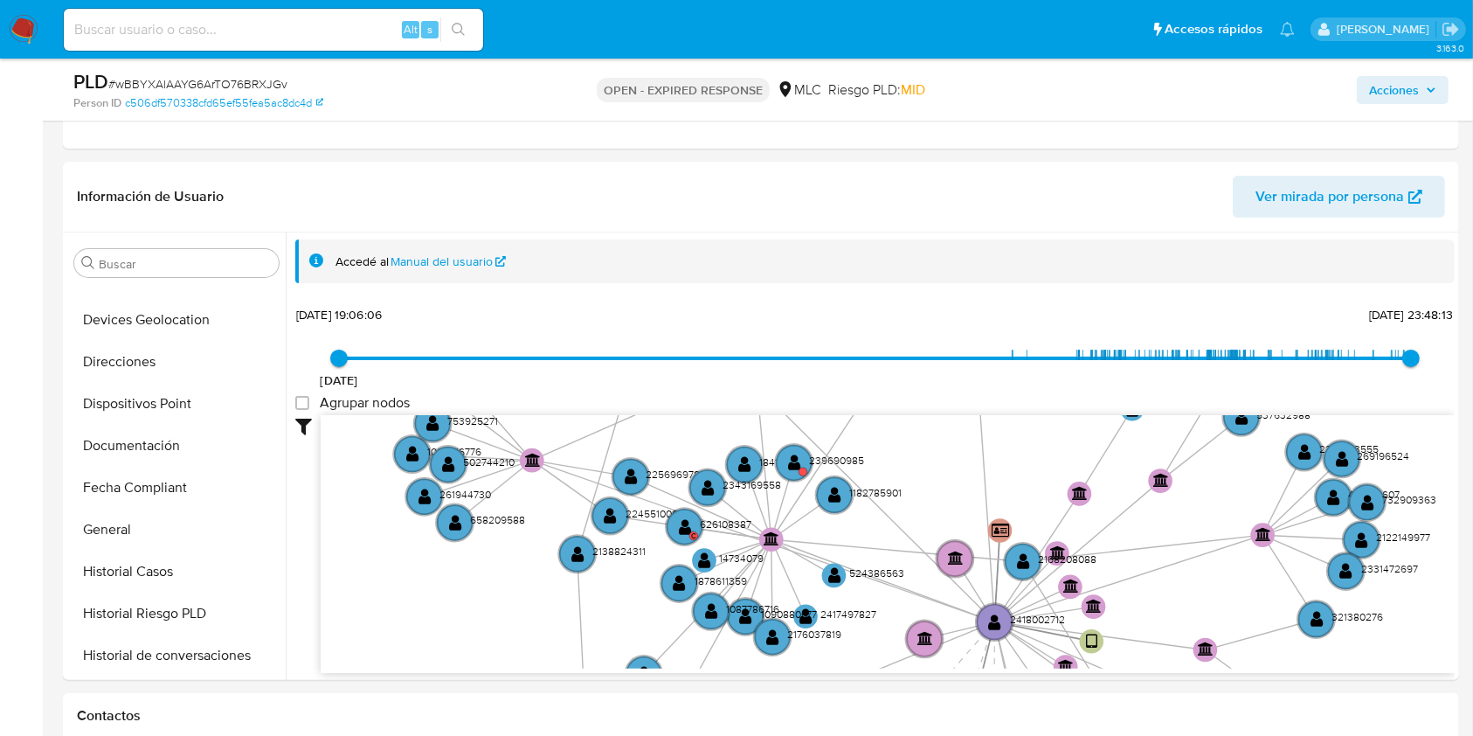
scroll to position [699, 0]
click at [149, 560] on button "KYC" at bounding box center [169, 571] width 204 height 42
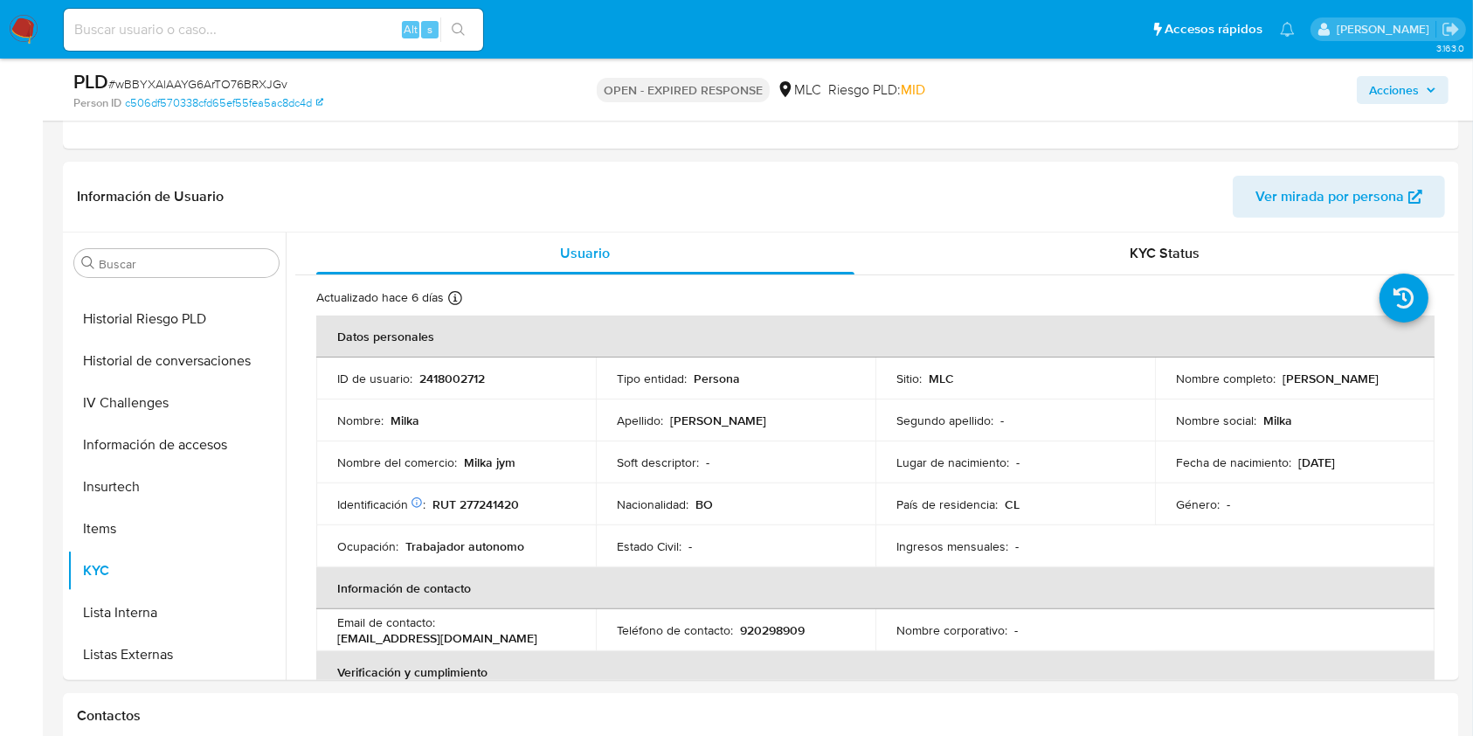
drag, startPoint x: 1172, startPoint y: 386, endPoint x: 1329, endPoint y: 380, distance: 157.4
click at [1329, 380] on div "Nombre completo : Milka Suasnabar Gutierrez" at bounding box center [1295, 379] width 238 height 16
copy p "Milka Suasnabar Gutierrez"
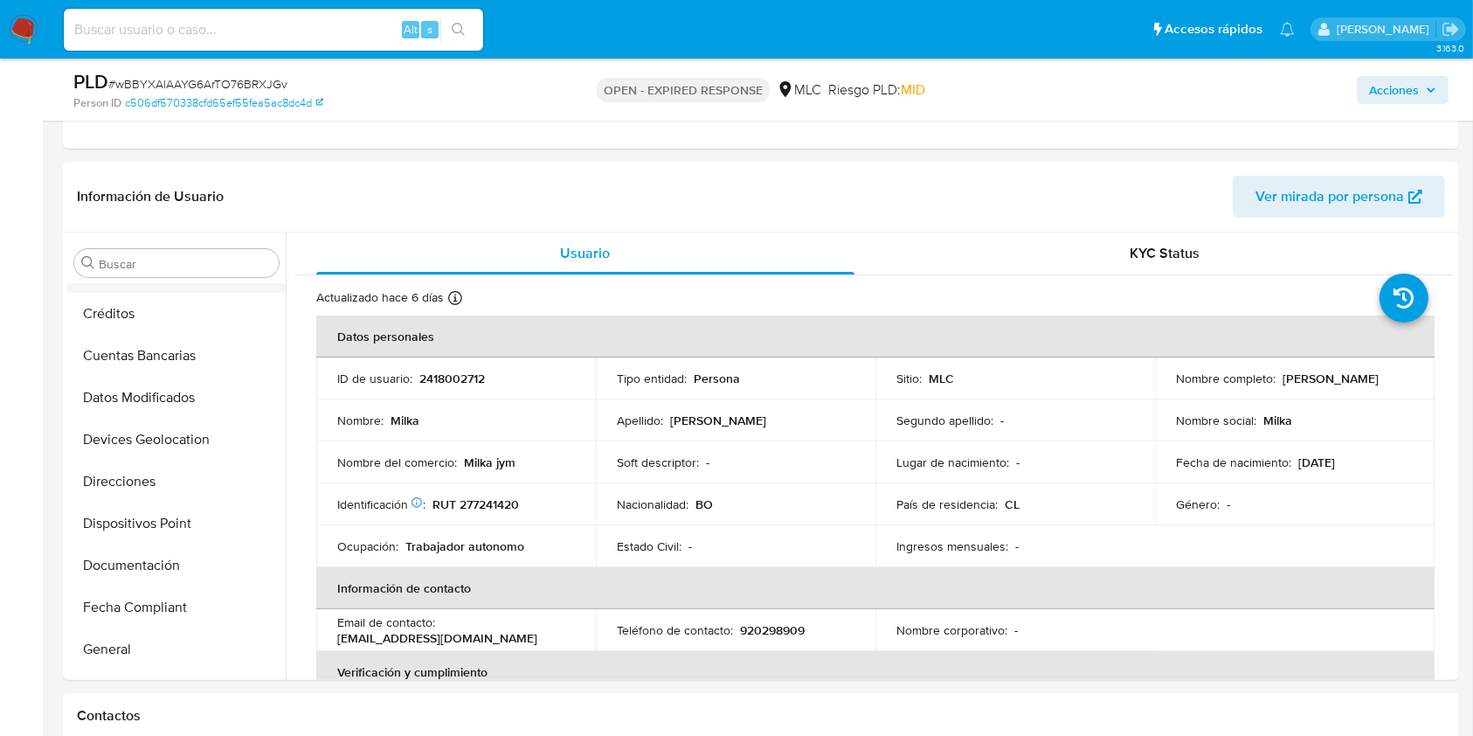
scroll to position [0, 0]
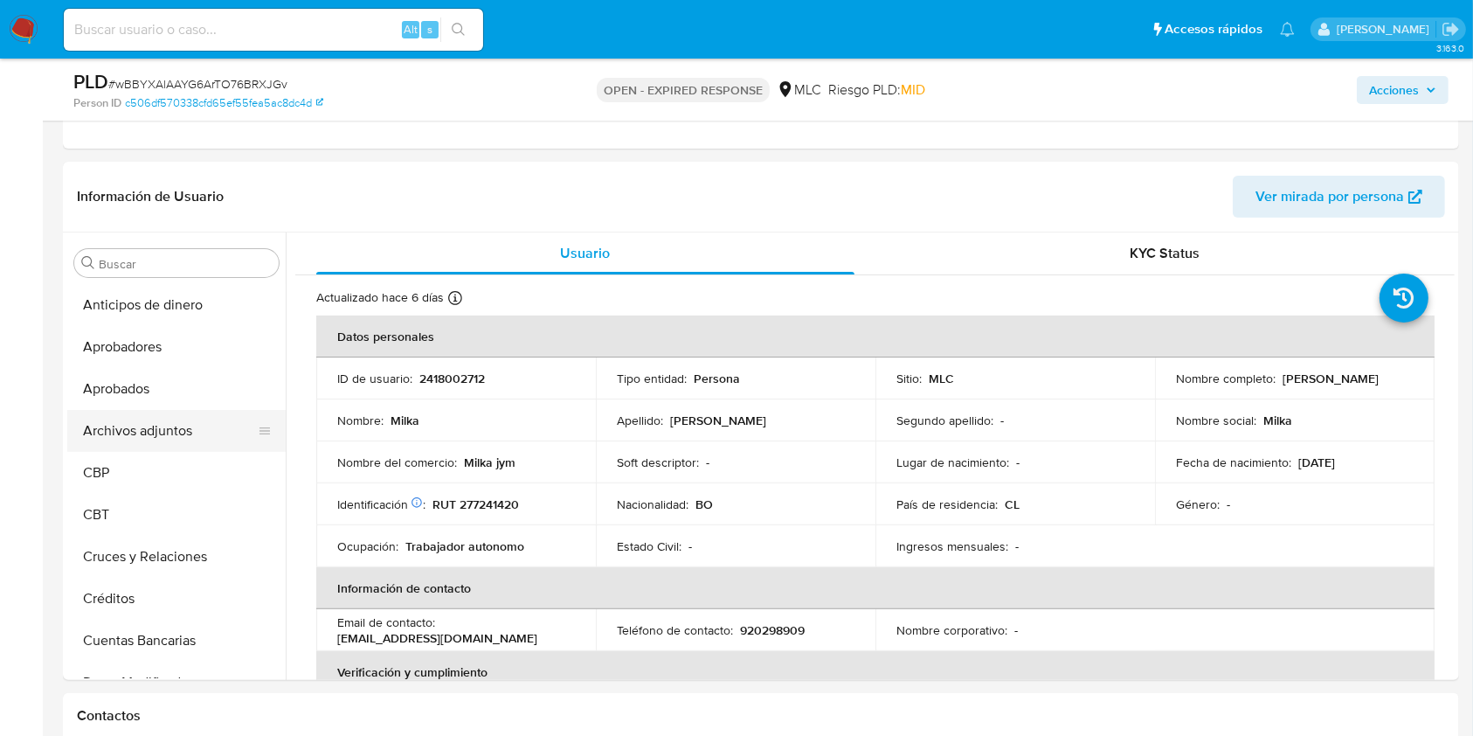
click at [151, 426] on button "Archivos adjuntos" at bounding box center [169, 431] width 204 height 42
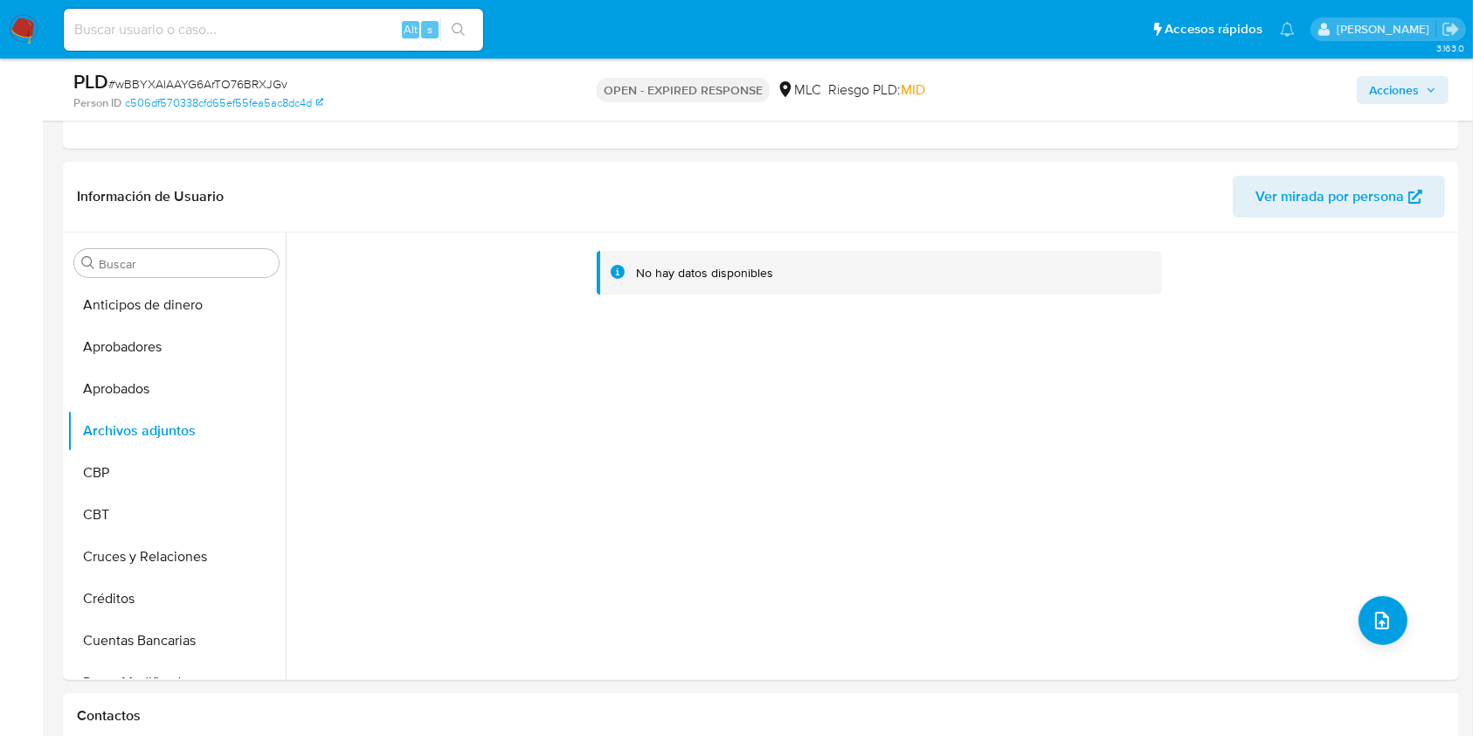
click at [220, 79] on span "# wBBYXAlAAYG6ArTO76BRXJGv" at bounding box center [197, 83] width 179 height 17
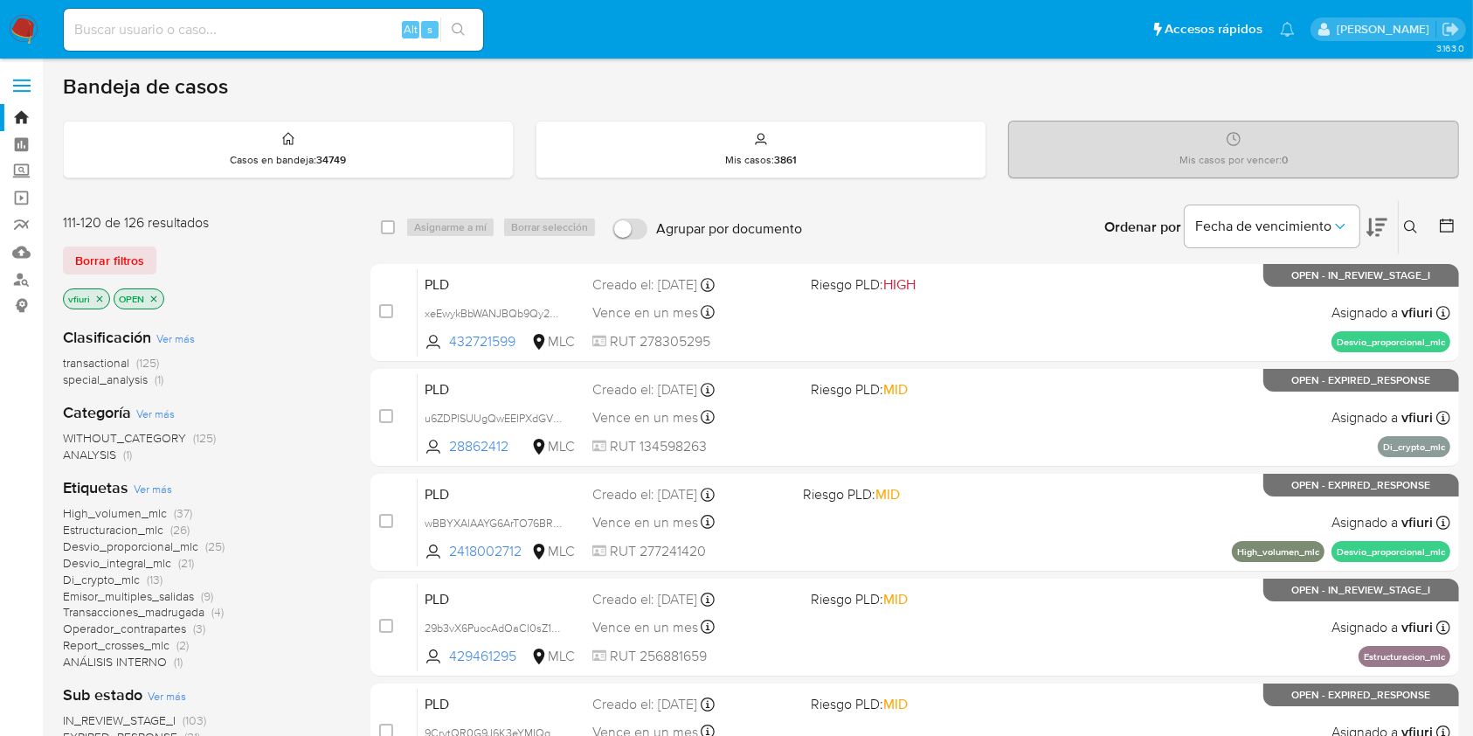
click at [1414, 233] on button at bounding box center [1413, 227] width 29 height 21
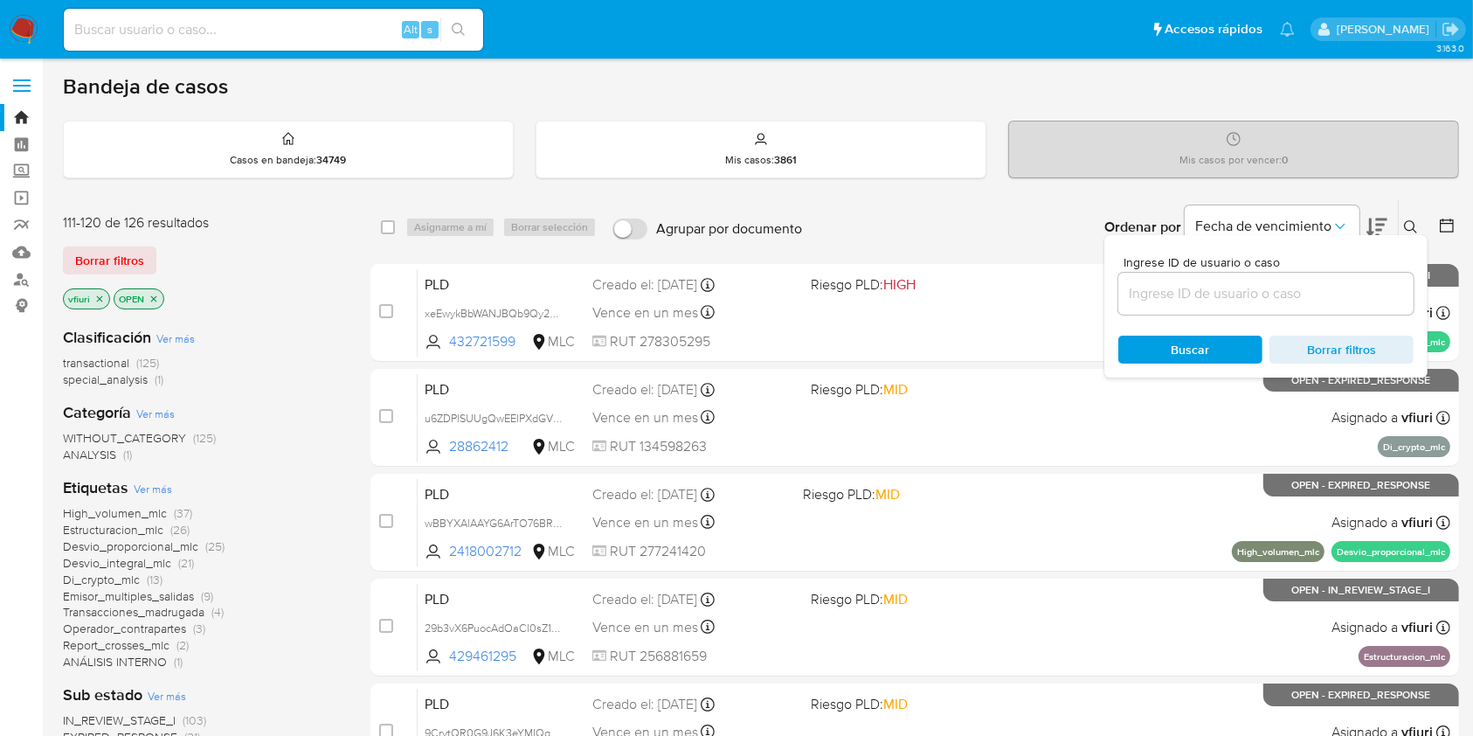
click at [1267, 289] on input at bounding box center [1266, 293] width 295 height 23
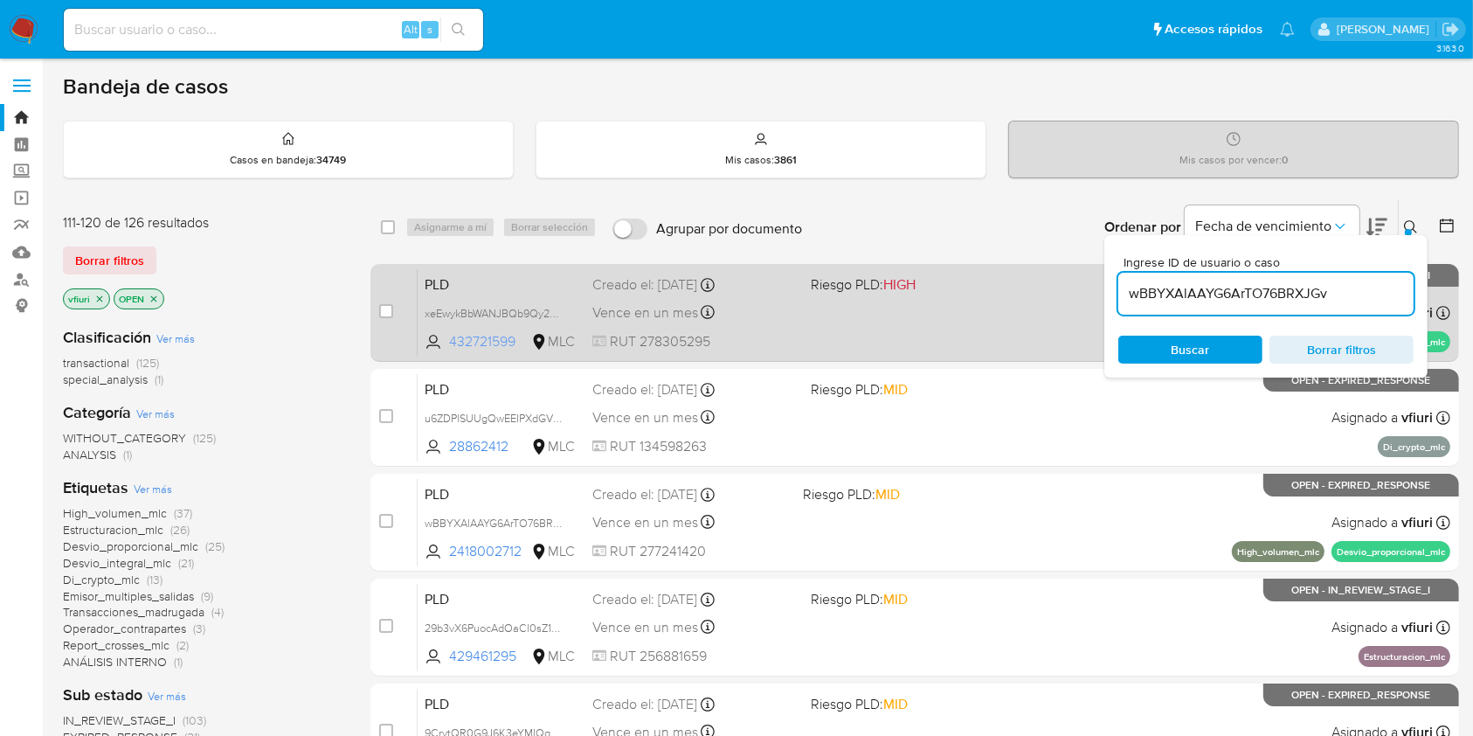
type input "wBBYXAlAAYG6ArTO76BRXJGv"
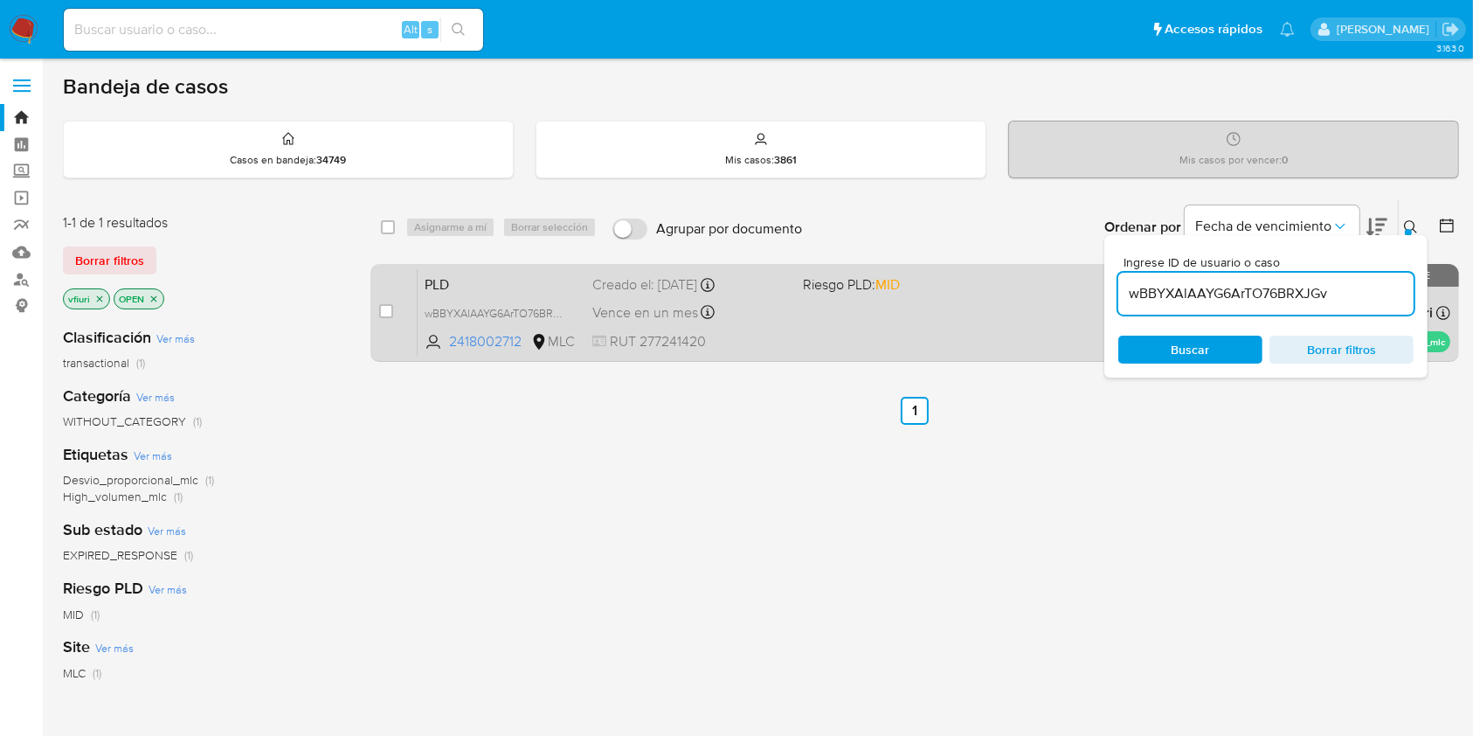
click at [378, 310] on div "case-item-checkbox No es posible asignar el caso PLD wBBYXAlAAYG6ArTO76BRXJGv 2…" at bounding box center [915, 313] width 1089 height 98
click at [385, 311] on input "checkbox" at bounding box center [386, 311] width 14 height 14
checkbox input "true"
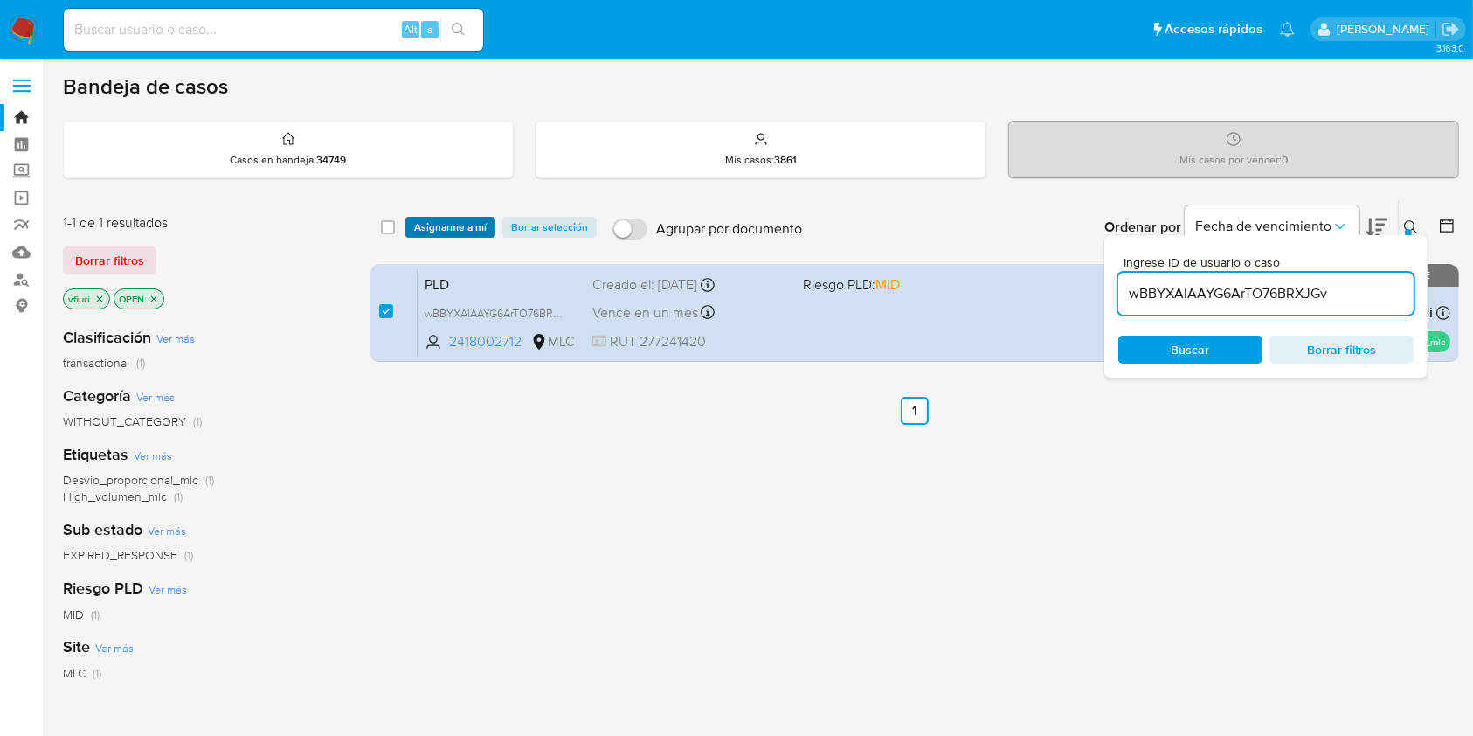
click at [458, 231] on span "Asignarme a mí" at bounding box center [450, 226] width 73 height 17
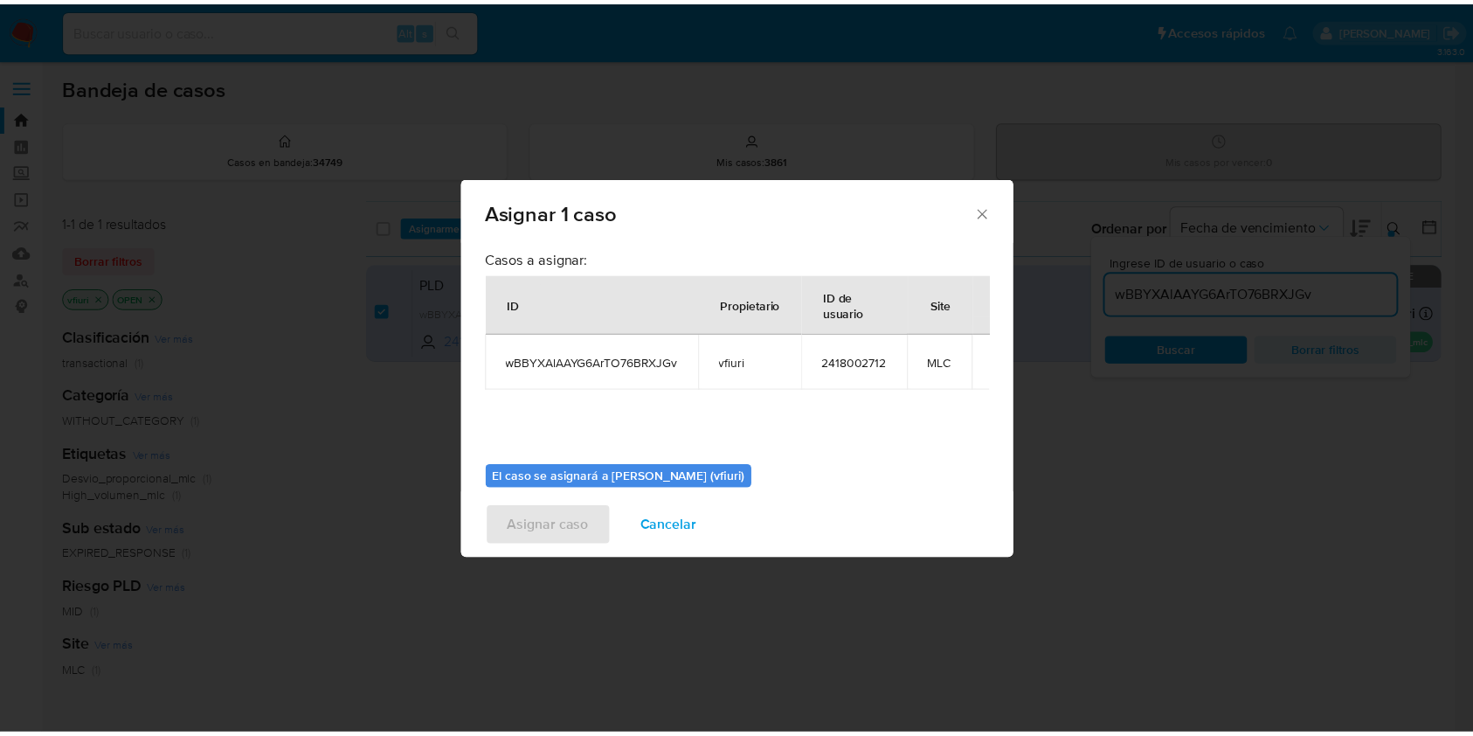
scroll to position [89, 0]
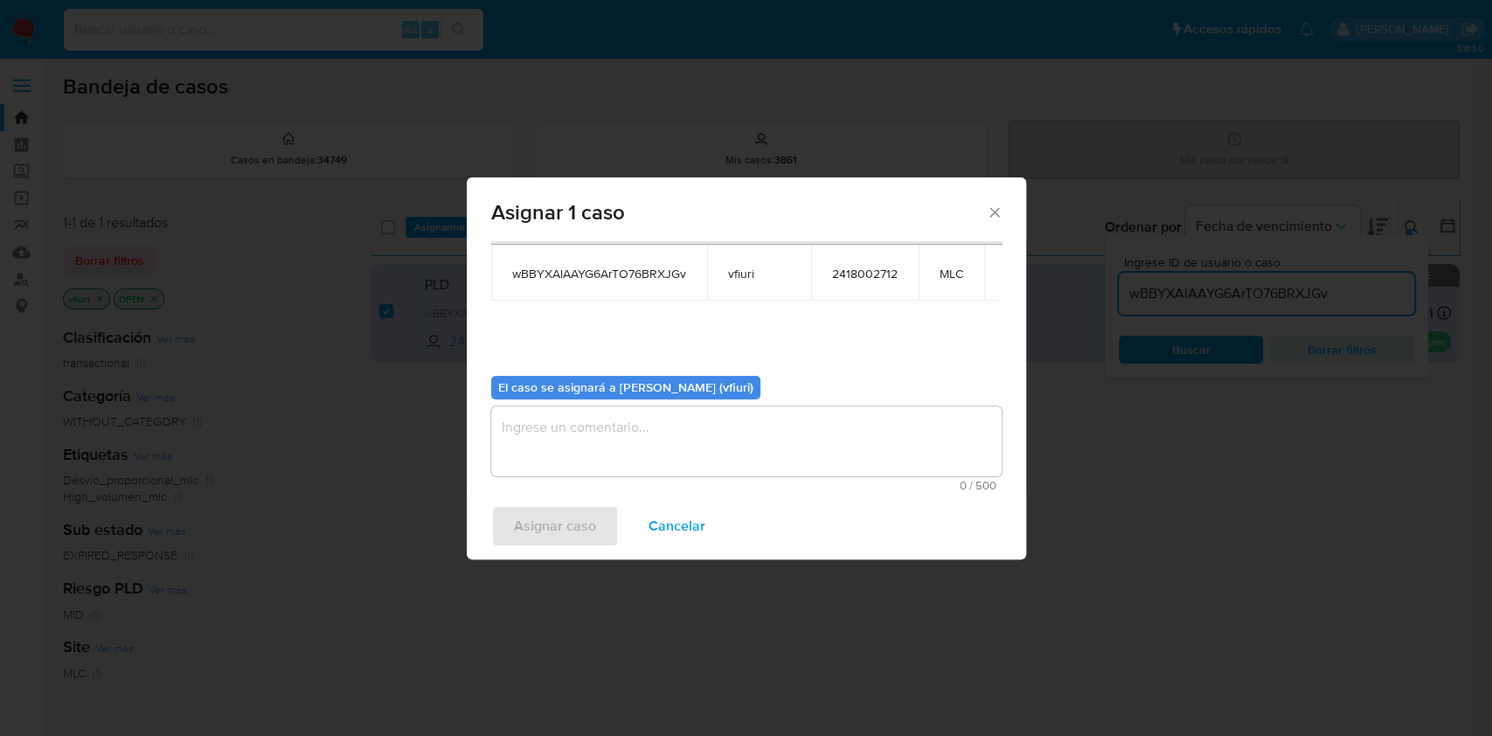
click at [709, 461] on textarea "assign-modal" at bounding box center [746, 441] width 510 height 70
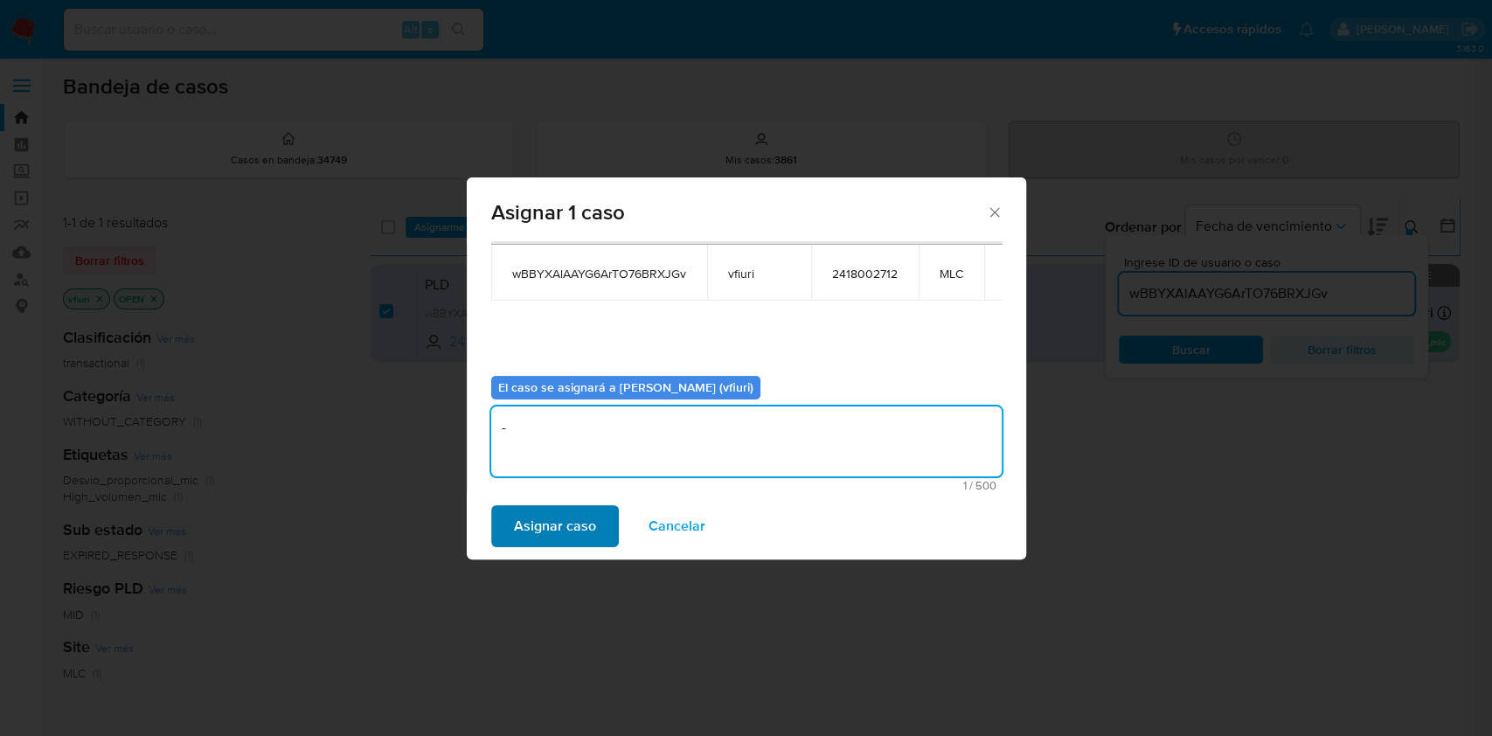
type textarea "-"
click at [583, 539] on span "Asignar caso" at bounding box center [555, 526] width 82 height 38
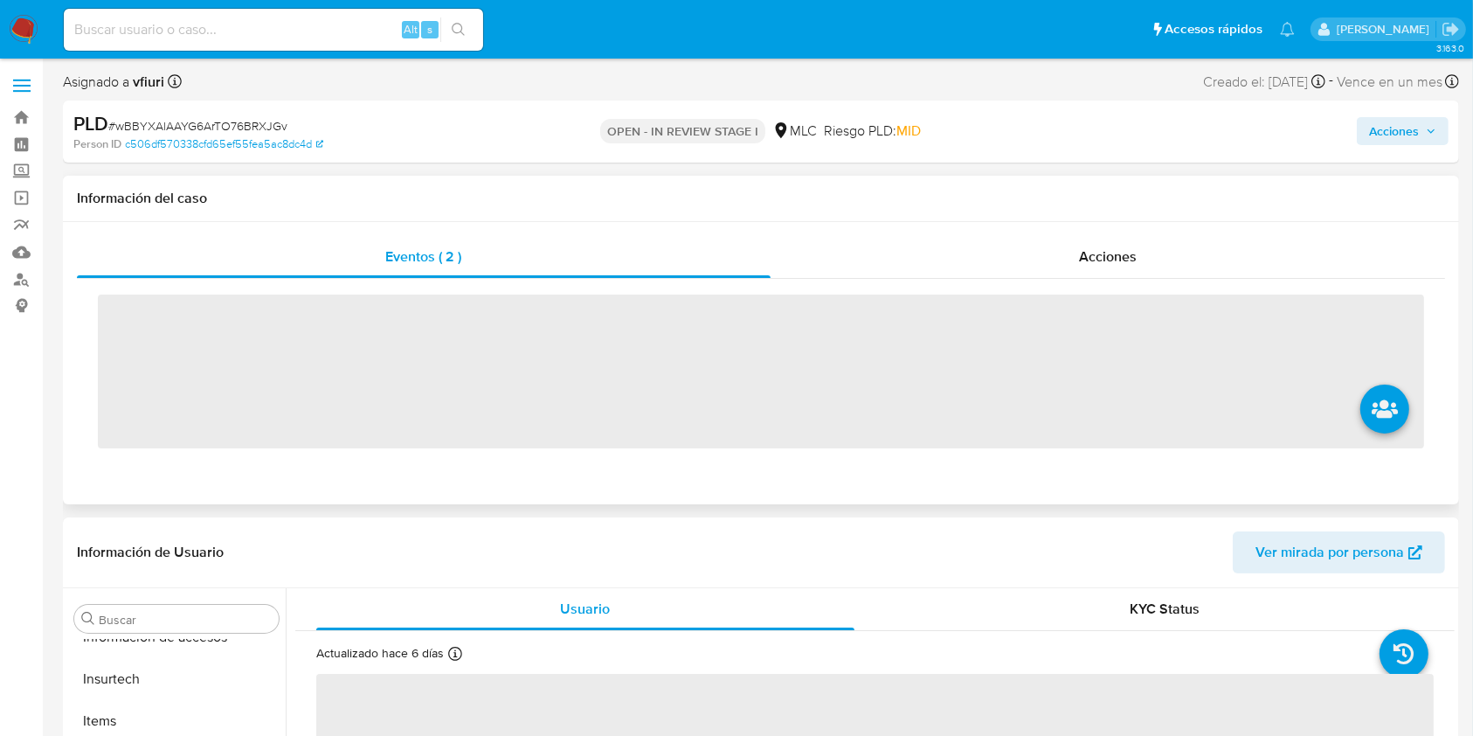
scroll to position [864, 0]
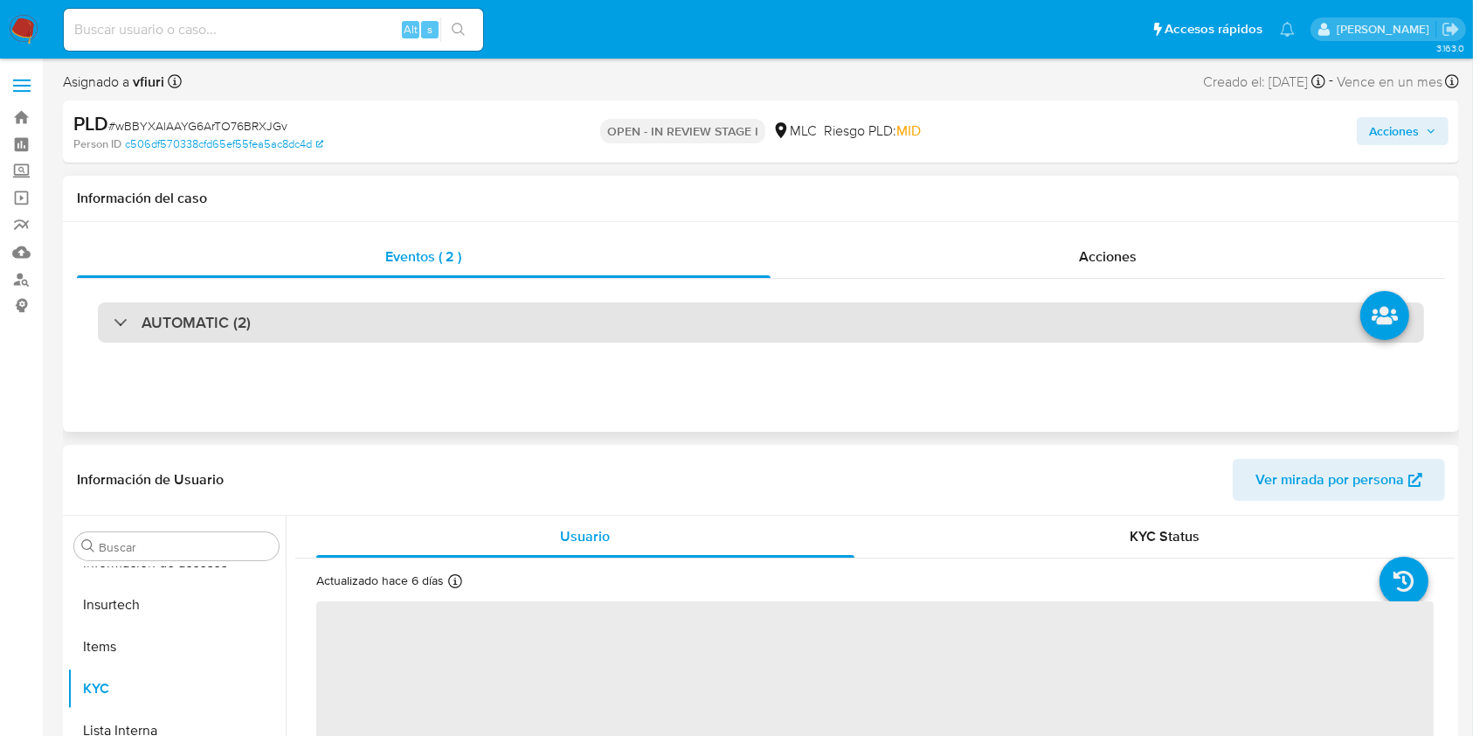
select select "10"
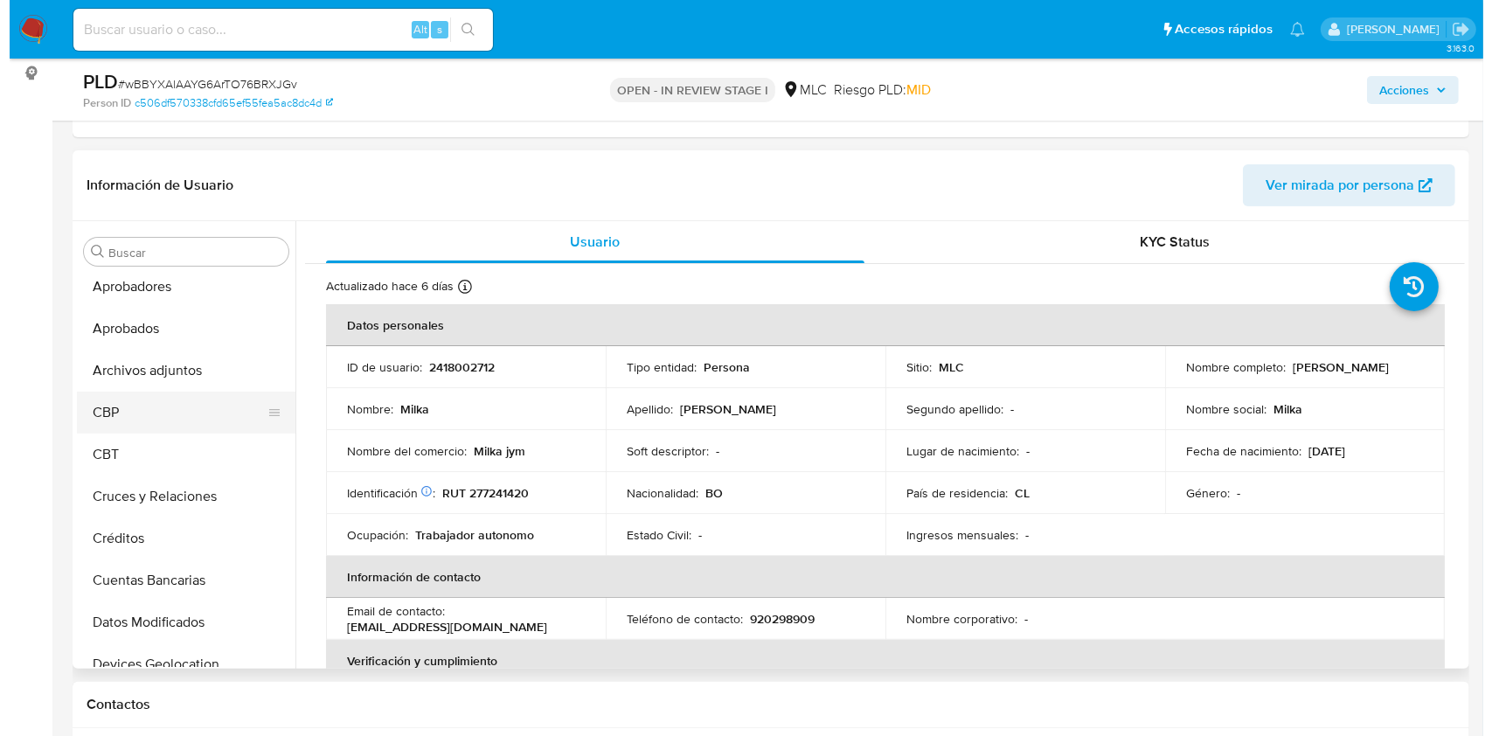
scroll to position [49, 0]
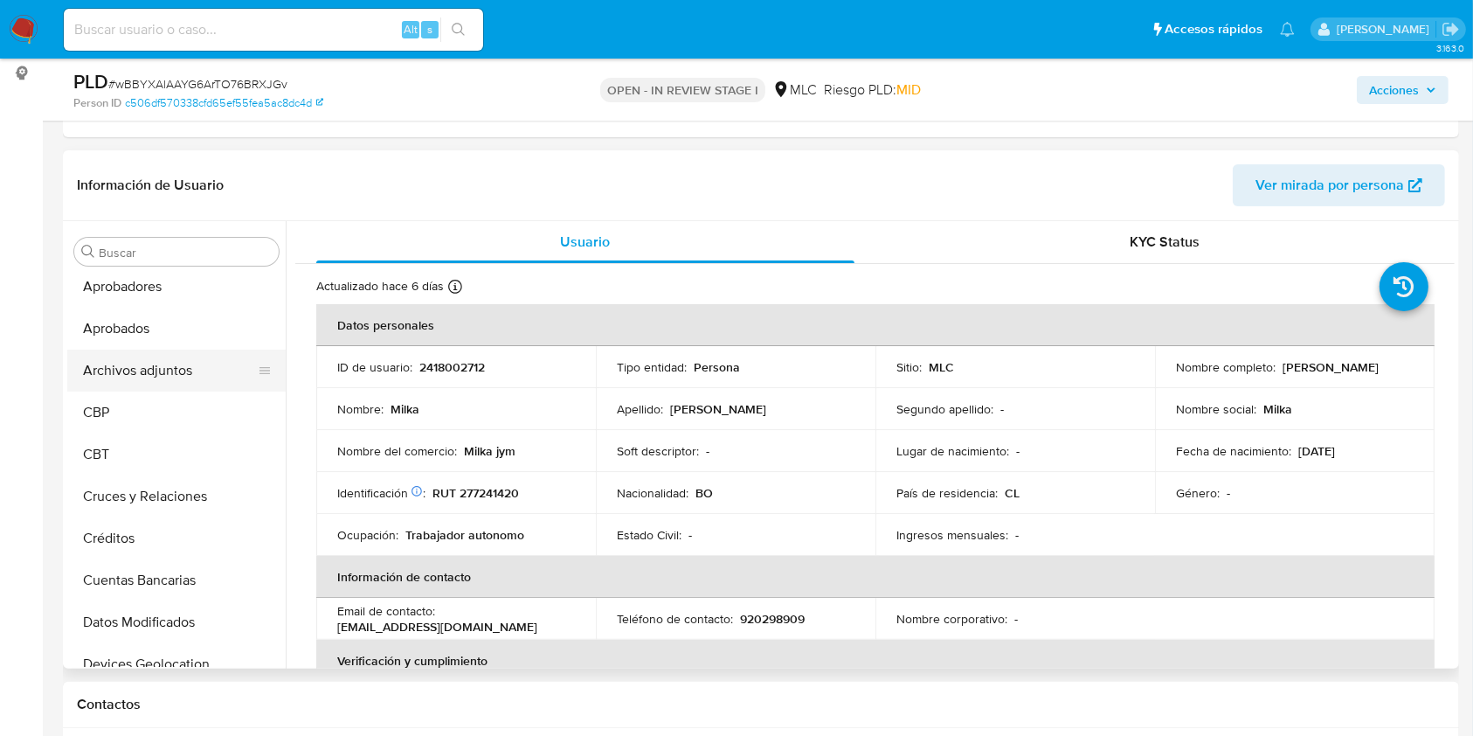
click at [157, 364] on button "Archivos adjuntos" at bounding box center [169, 371] width 204 height 42
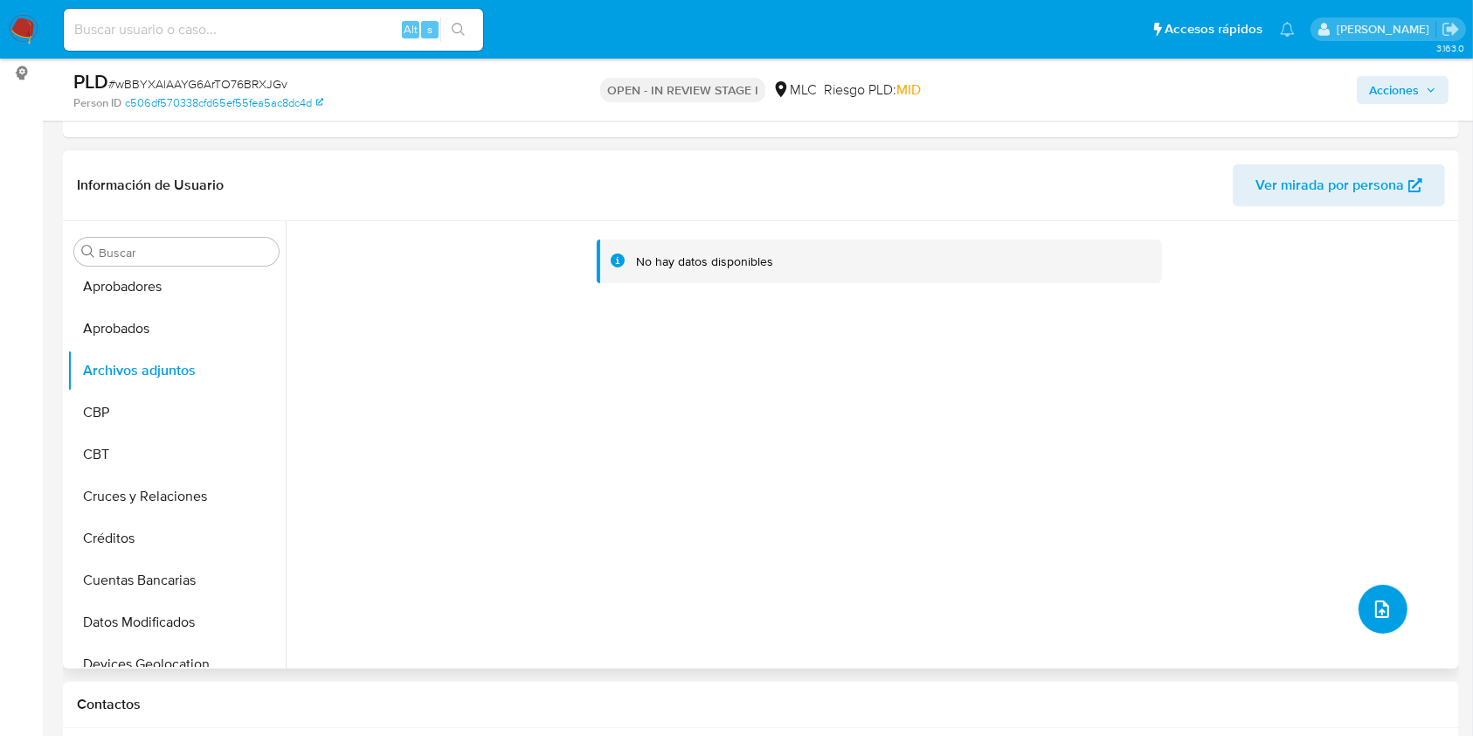
click at [1372, 610] on icon "upload-file" at bounding box center [1382, 609] width 21 height 21
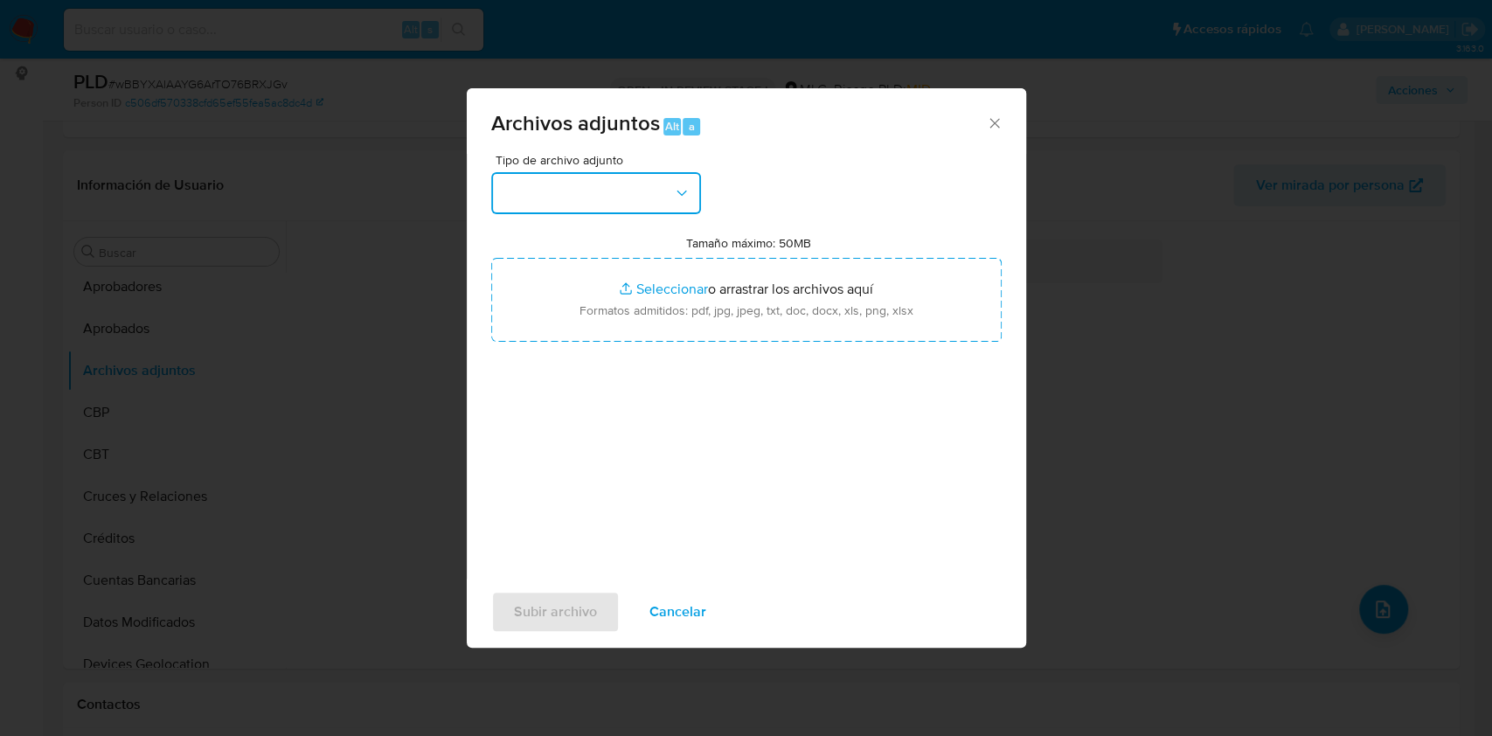
drag, startPoint x: 541, startPoint y: 173, endPoint x: 541, endPoint y: 191, distance: 17.5
click at [541, 178] on button "button" at bounding box center [596, 193] width 210 height 42
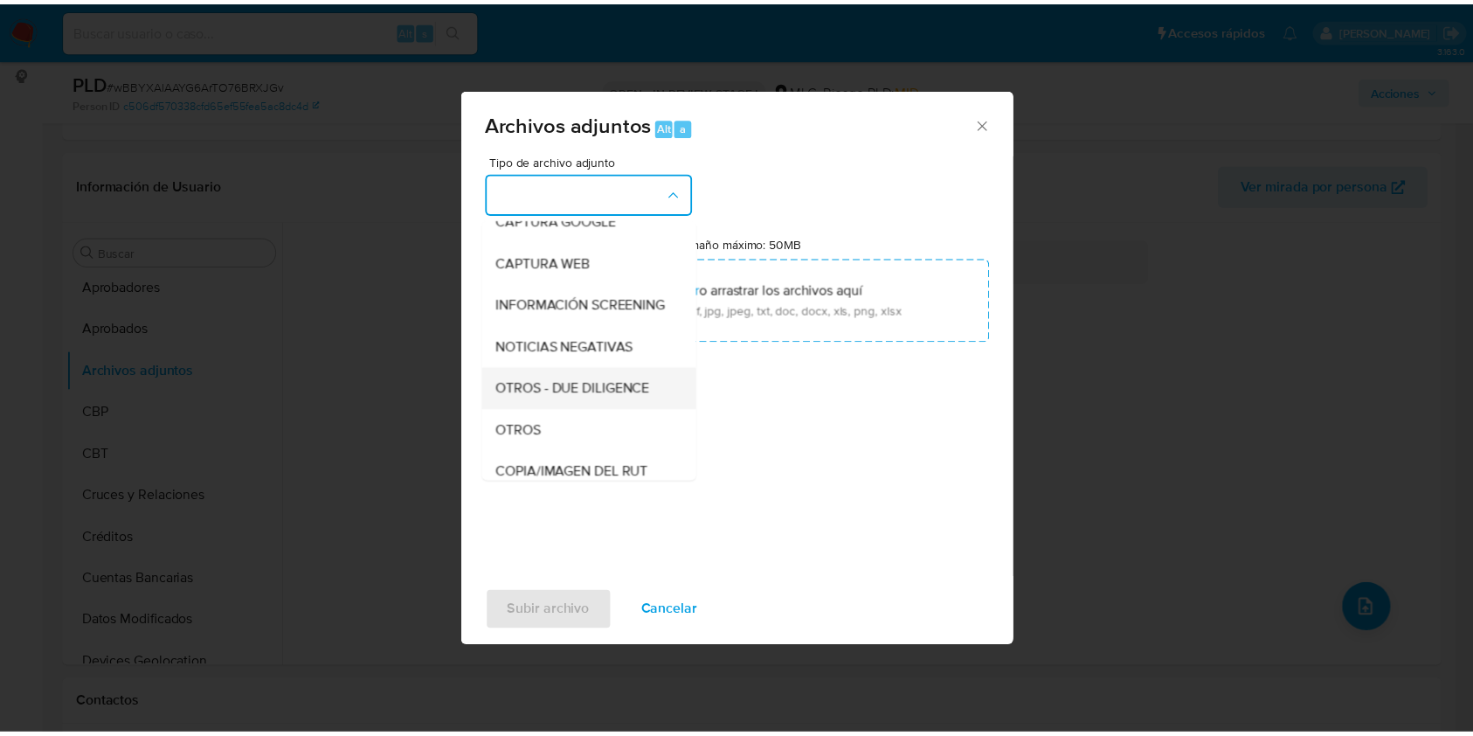
scroll to position [232, 0]
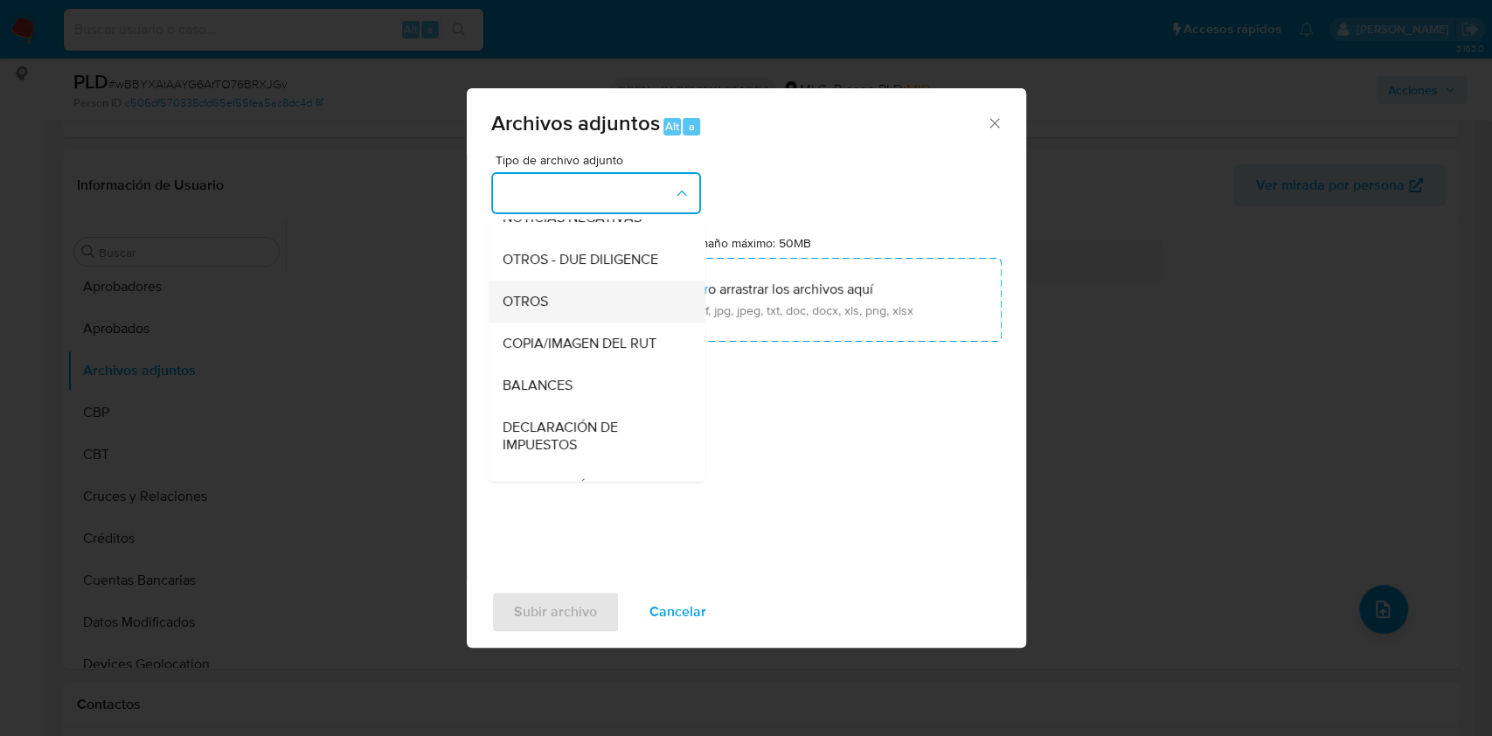
click at [518, 310] on span "OTROS" at bounding box center [524, 301] width 45 height 17
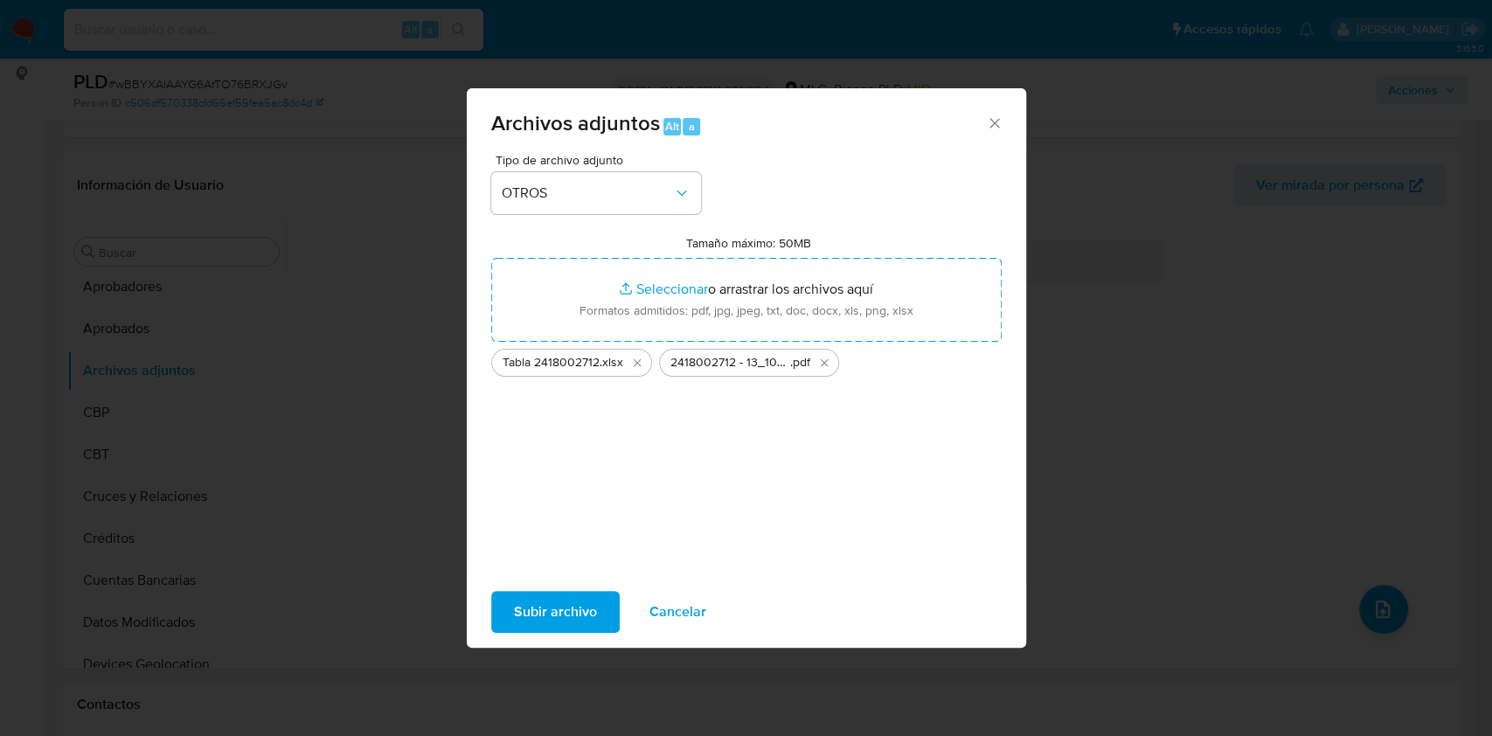
click at [558, 603] on span "Subir archivo" at bounding box center [555, 612] width 83 height 38
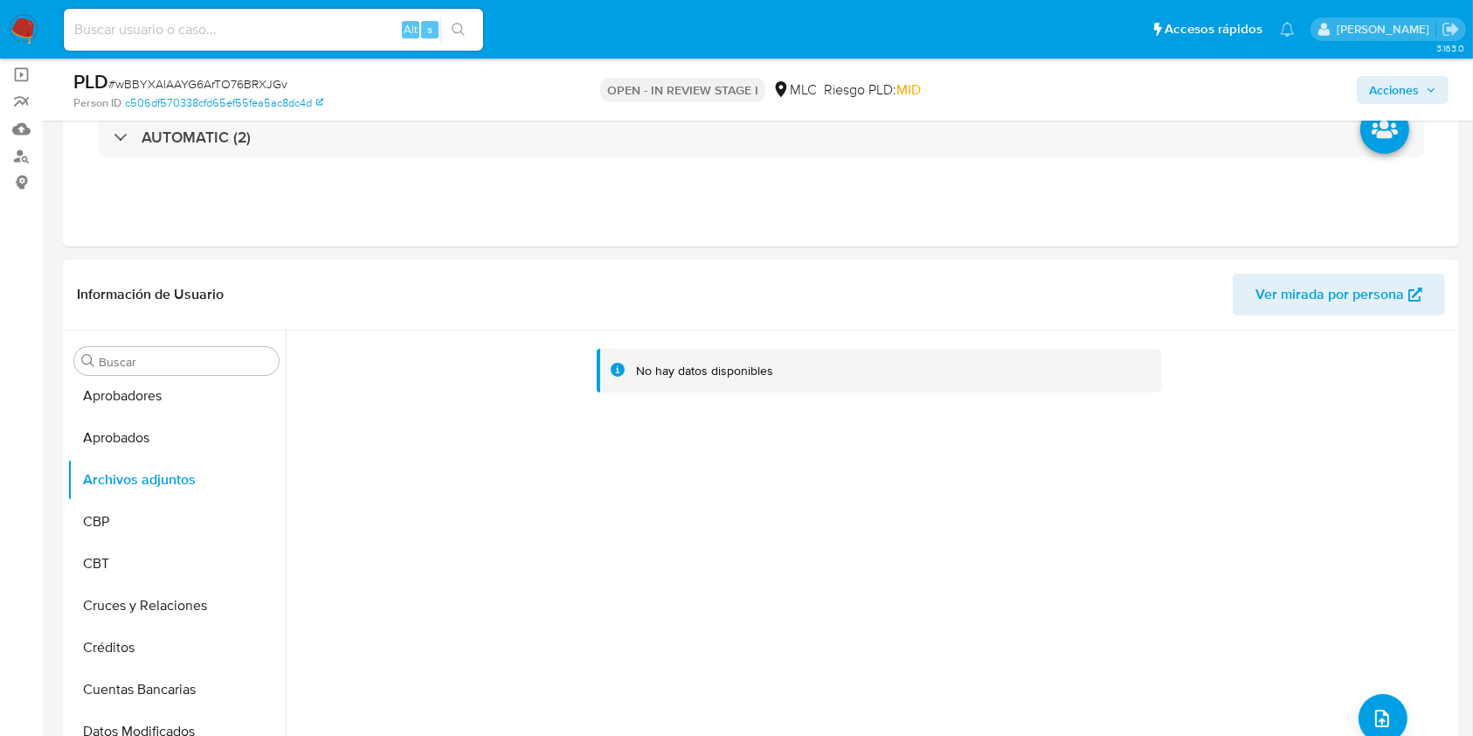
scroll to position [0, 0]
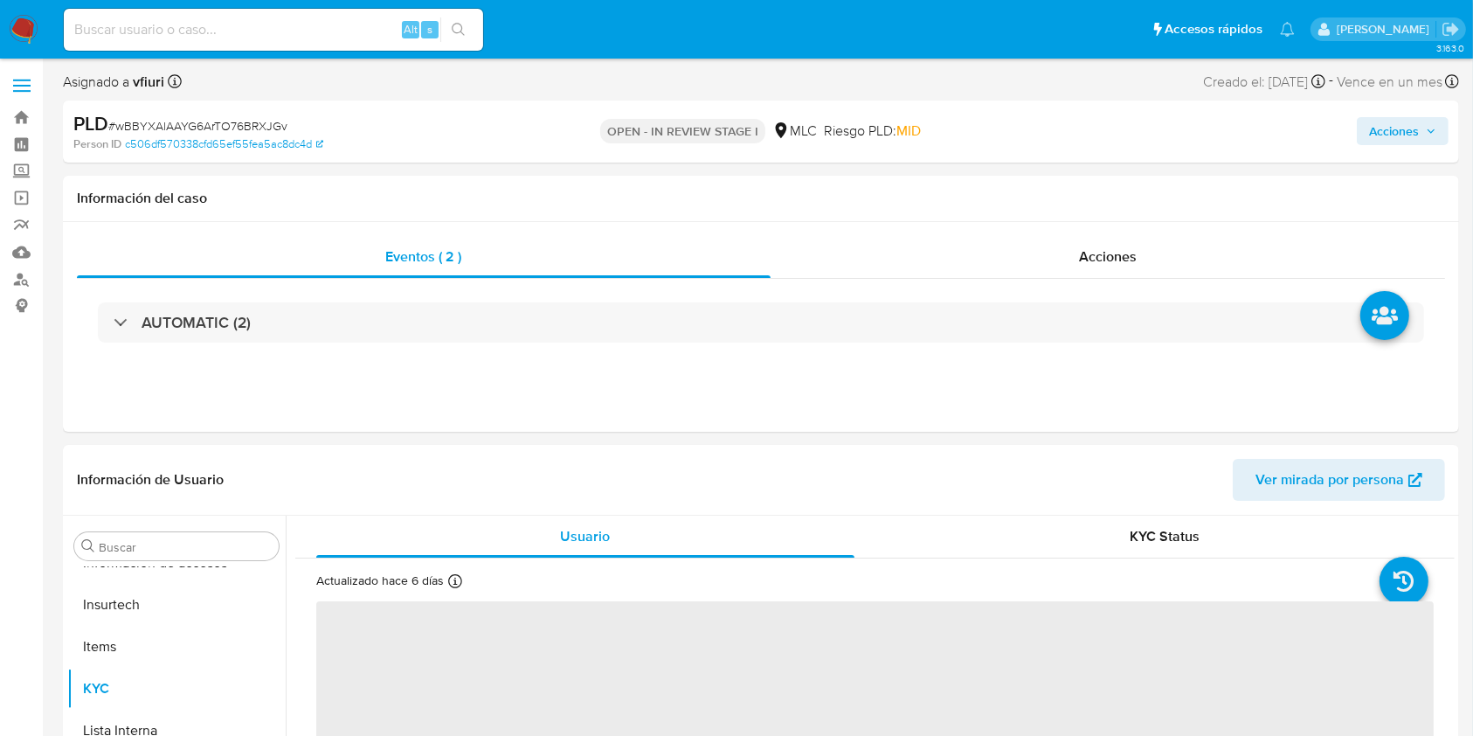
scroll to position [116, 0]
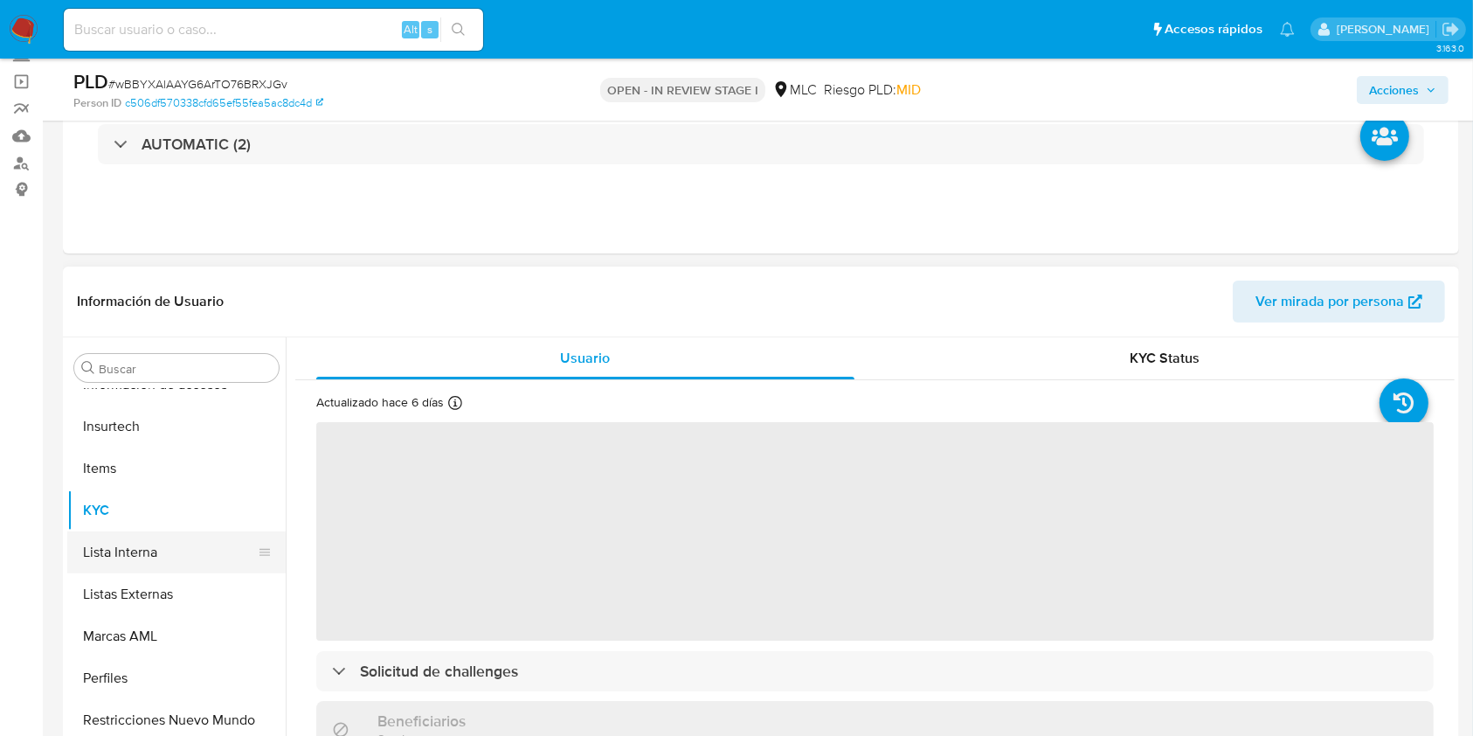
select select "10"
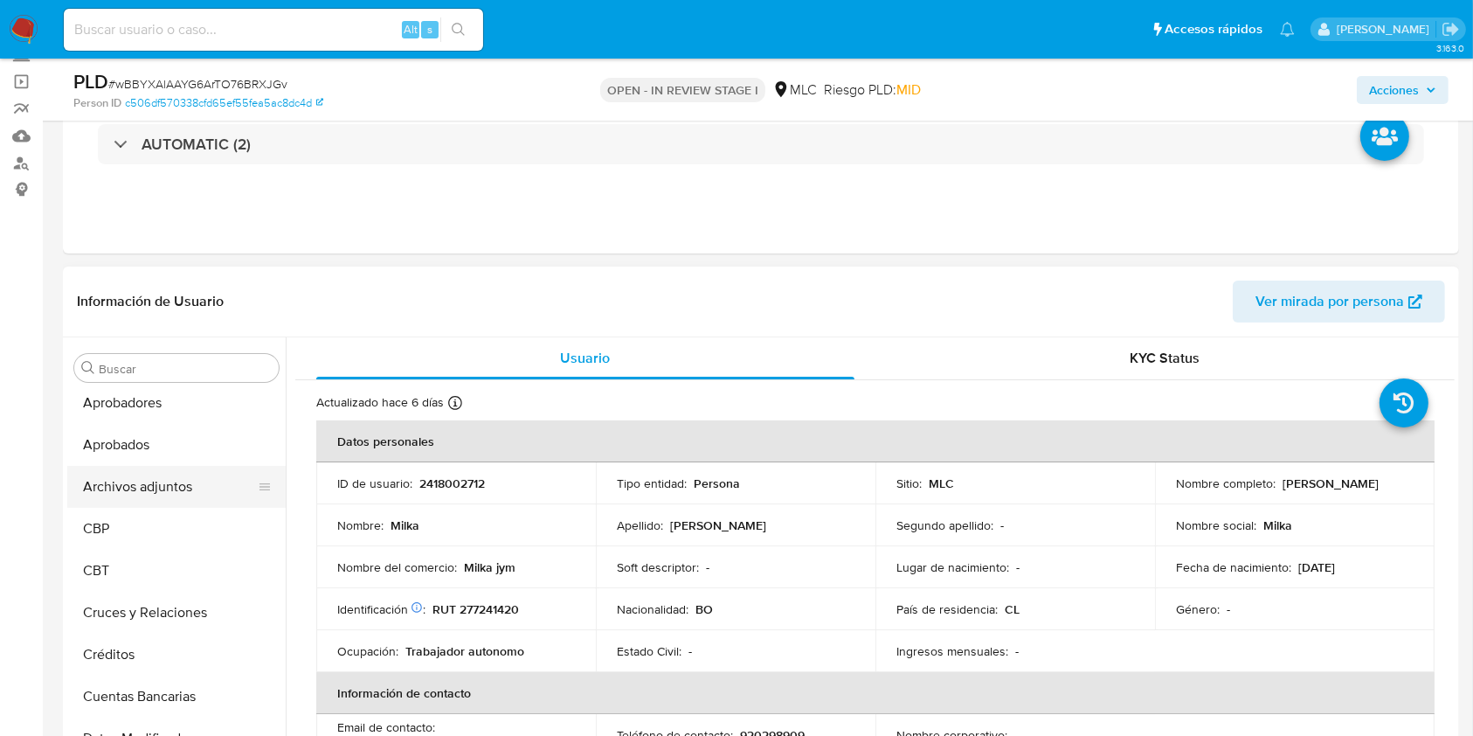
click at [136, 477] on button "Archivos adjuntos" at bounding box center [169, 487] width 204 height 42
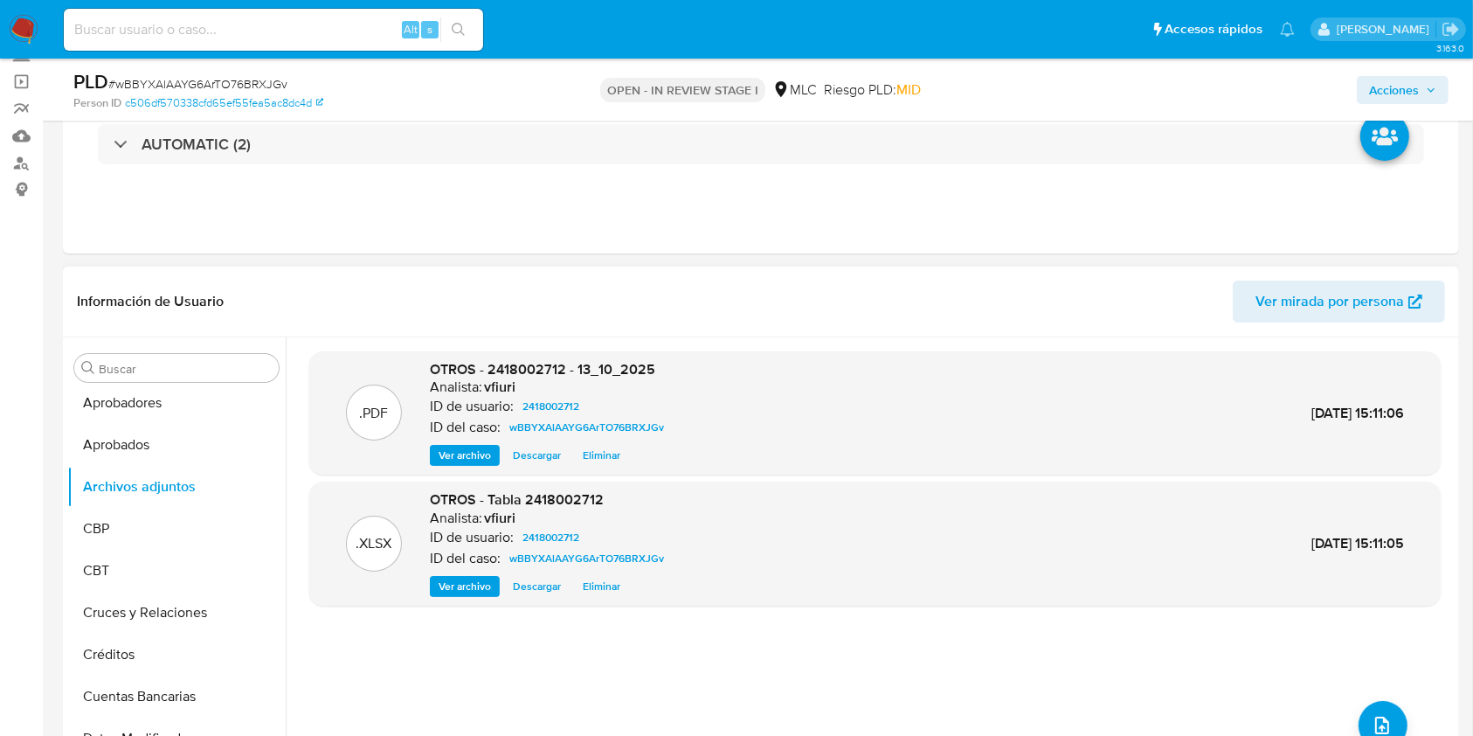
scroll to position [0, 0]
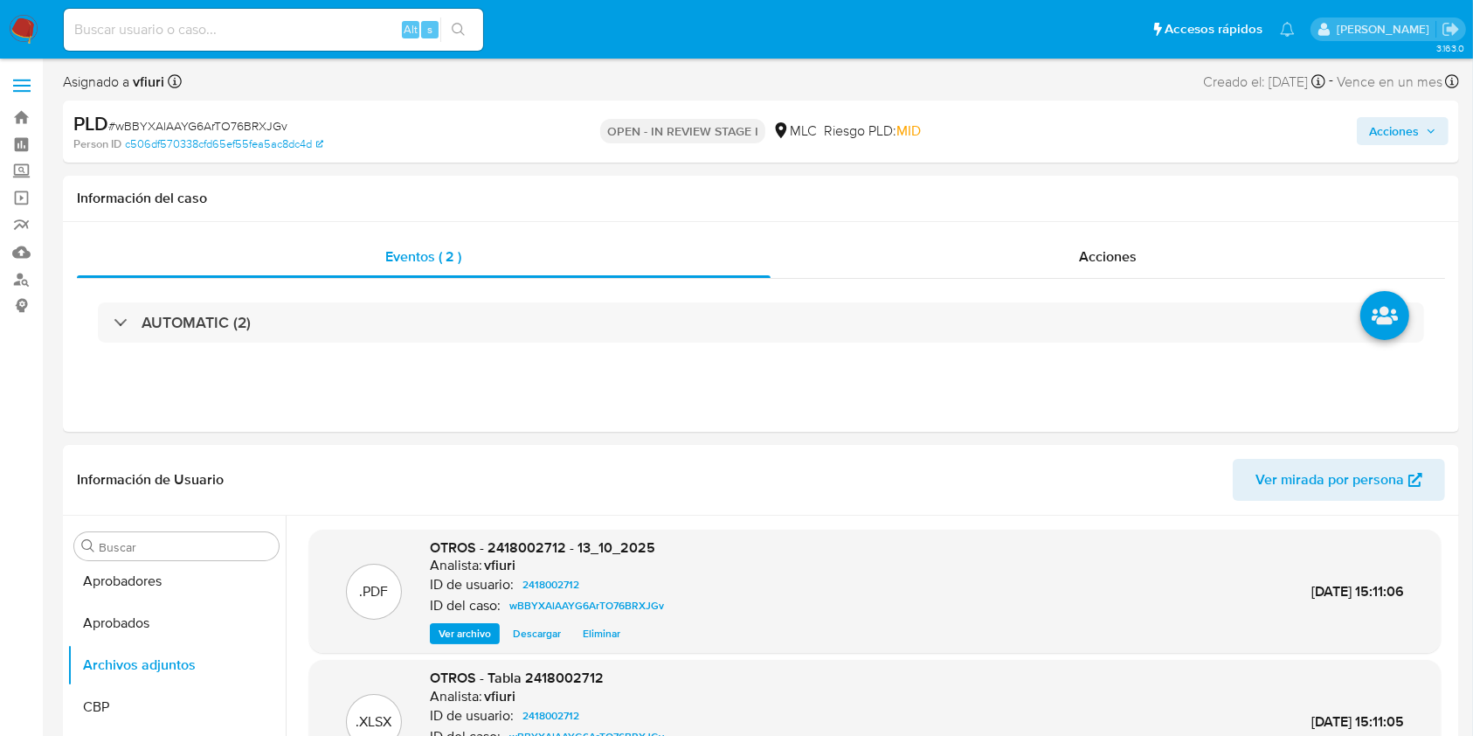
click at [1384, 127] on span "Acciones" at bounding box center [1394, 131] width 50 height 28
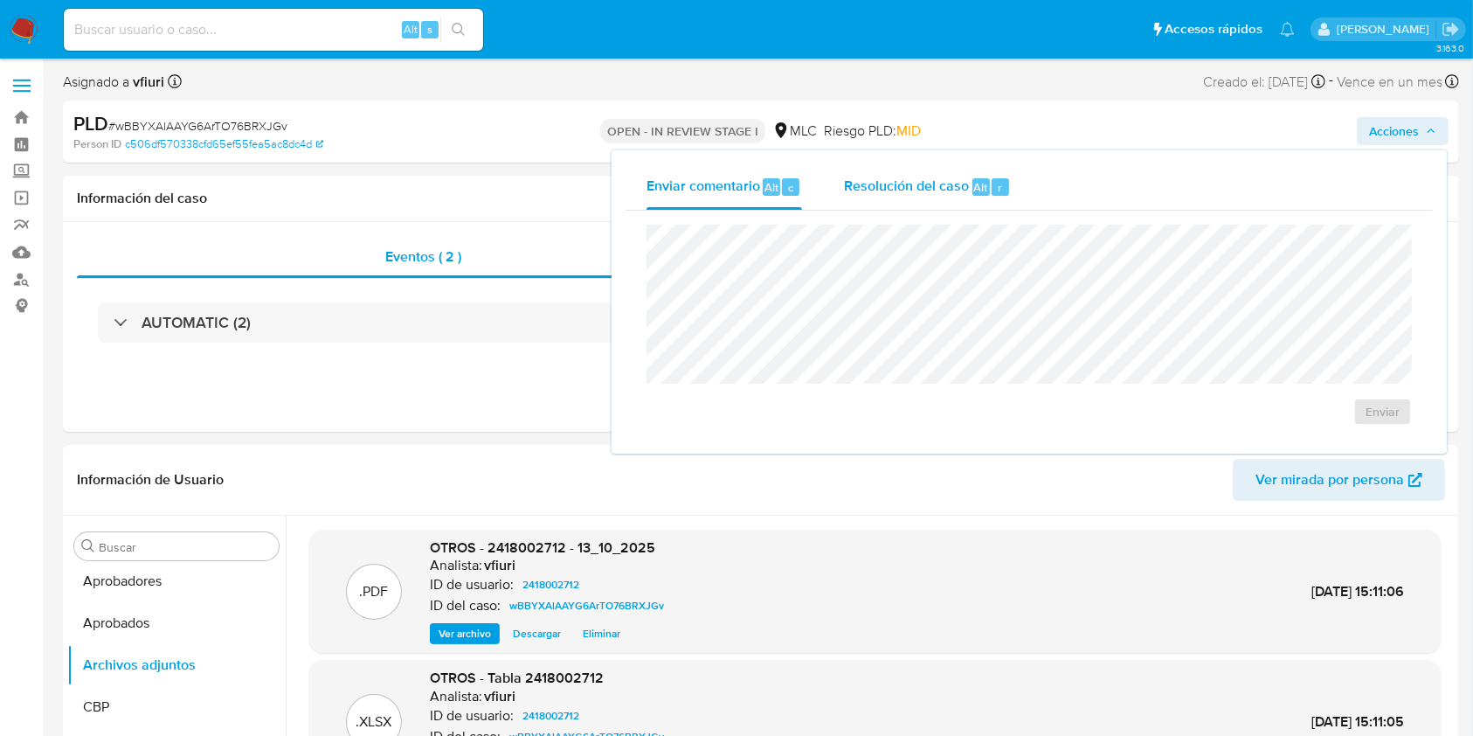
click at [993, 200] on div "Resolución del caso Alt r" at bounding box center [927, 186] width 167 height 45
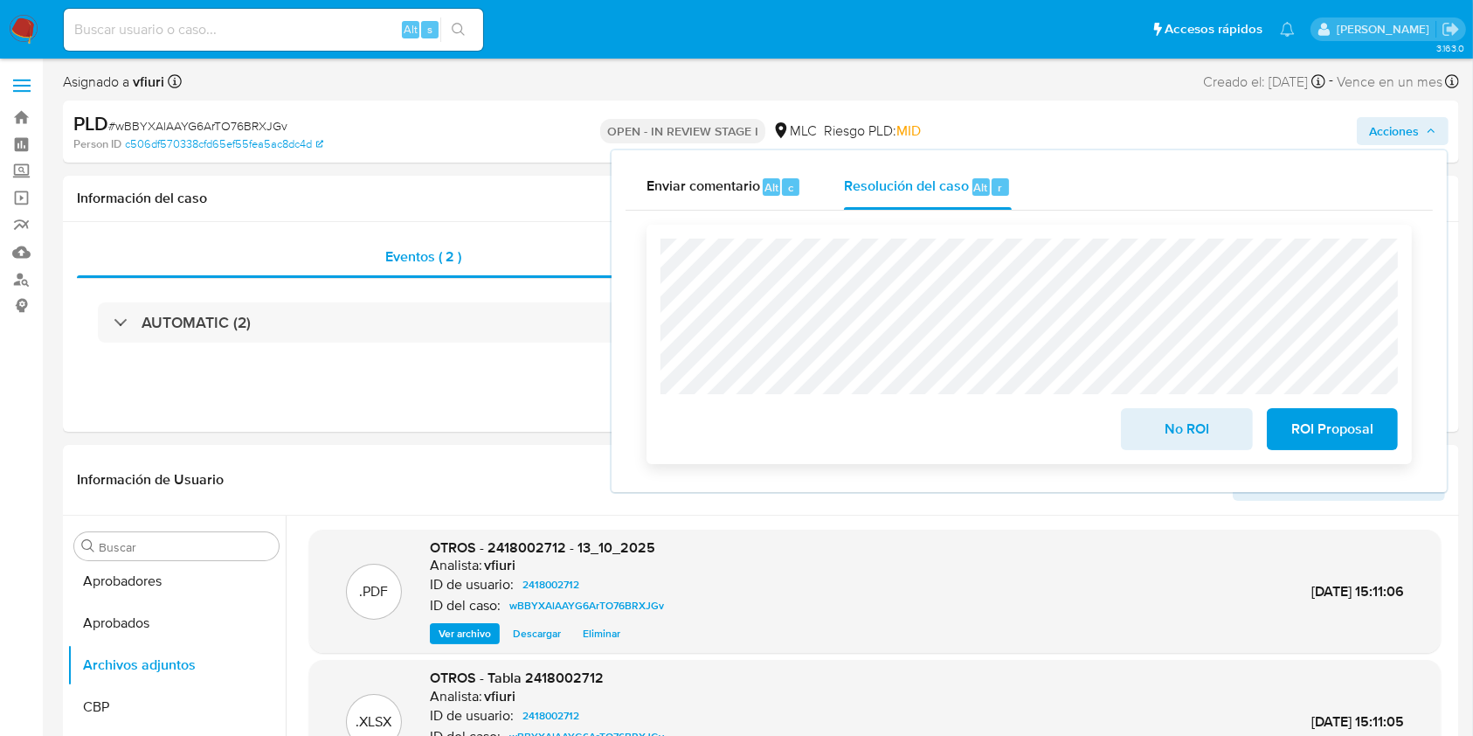
click at [1326, 438] on span "ROI Proposal" at bounding box center [1333, 429] width 86 height 38
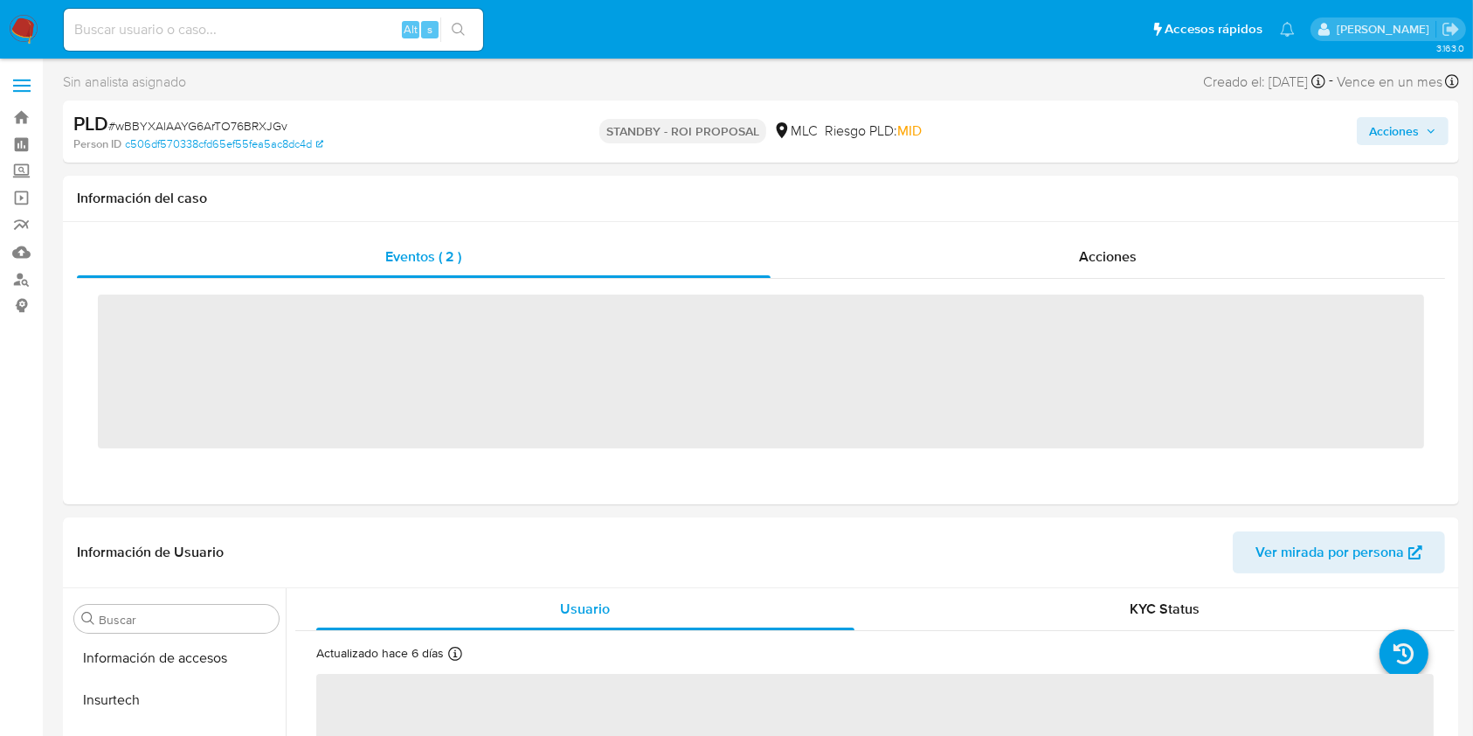
scroll to position [864, 0]
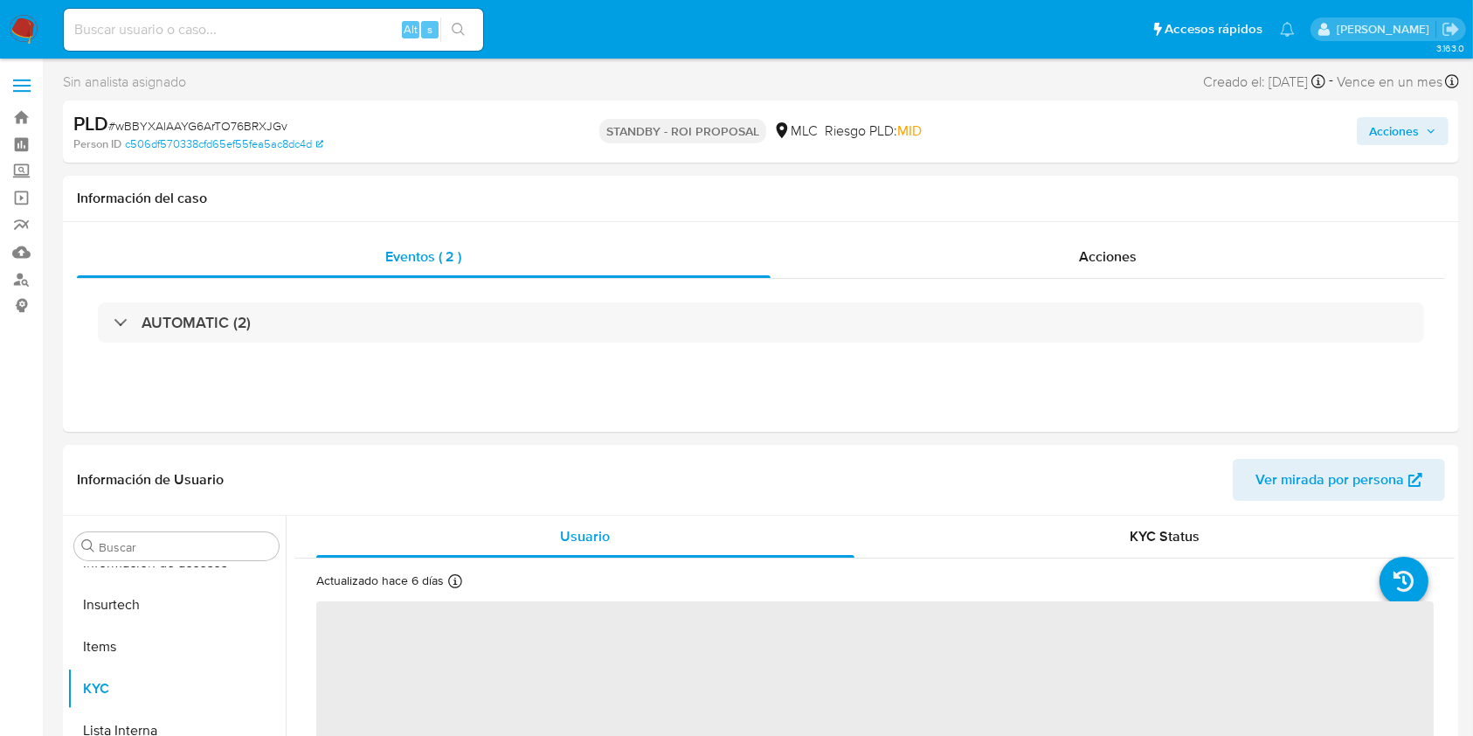
select select "10"
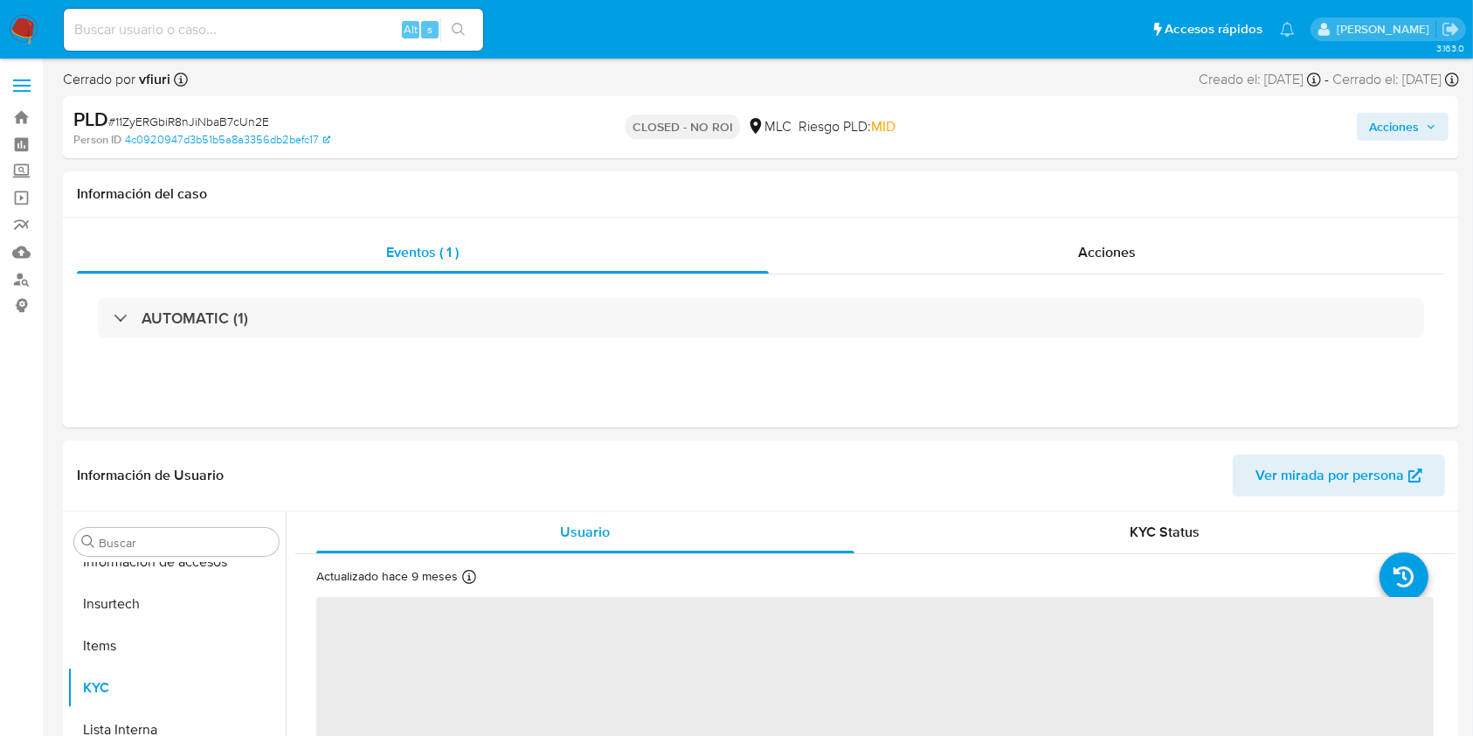
scroll to position [864, 0]
select select "10"
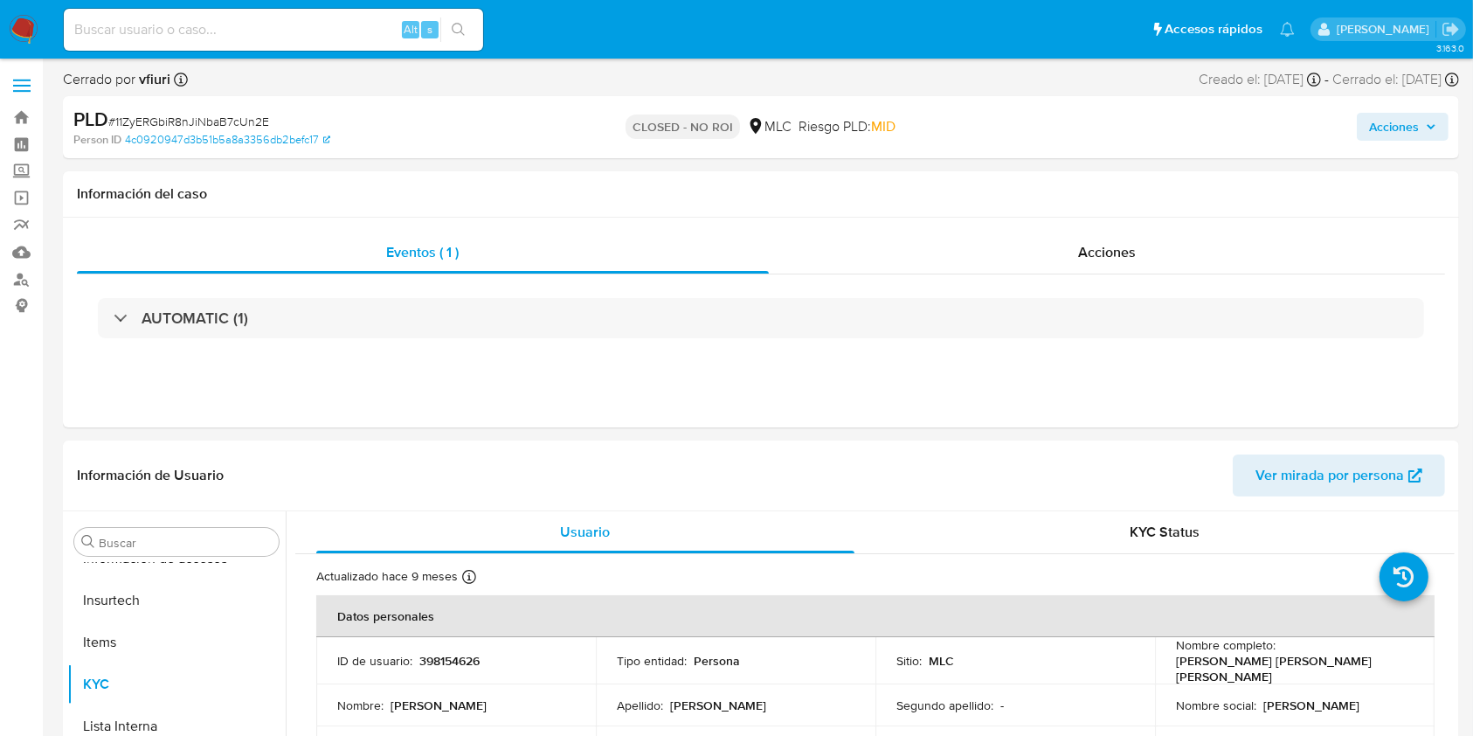
click at [25, 100] on label at bounding box center [22, 85] width 44 height 37
click at [0, 0] on input "checkbox" at bounding box center [0, 0] width 0 height 0
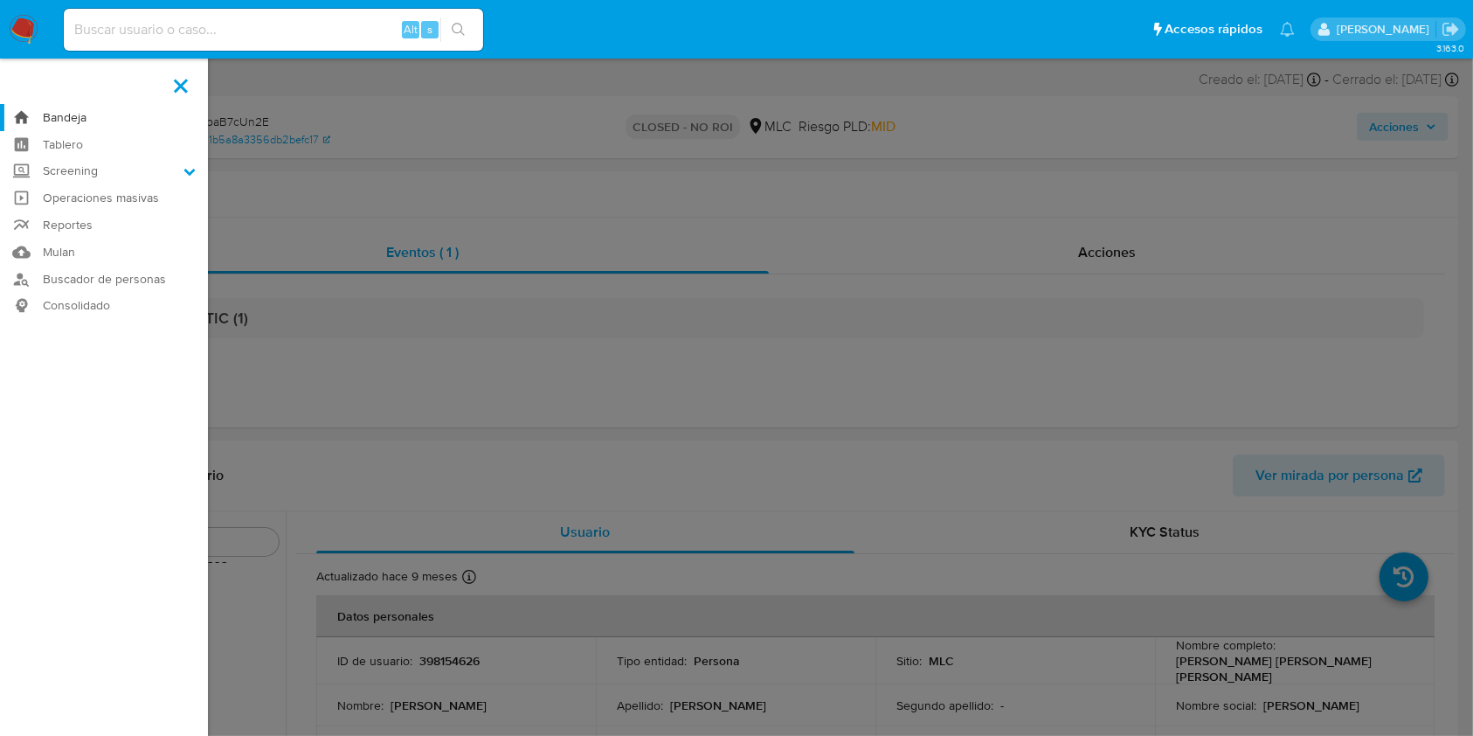
click at [28, 117] on link "Bandeja" at bounding box center [104, 117] width 208 height 27
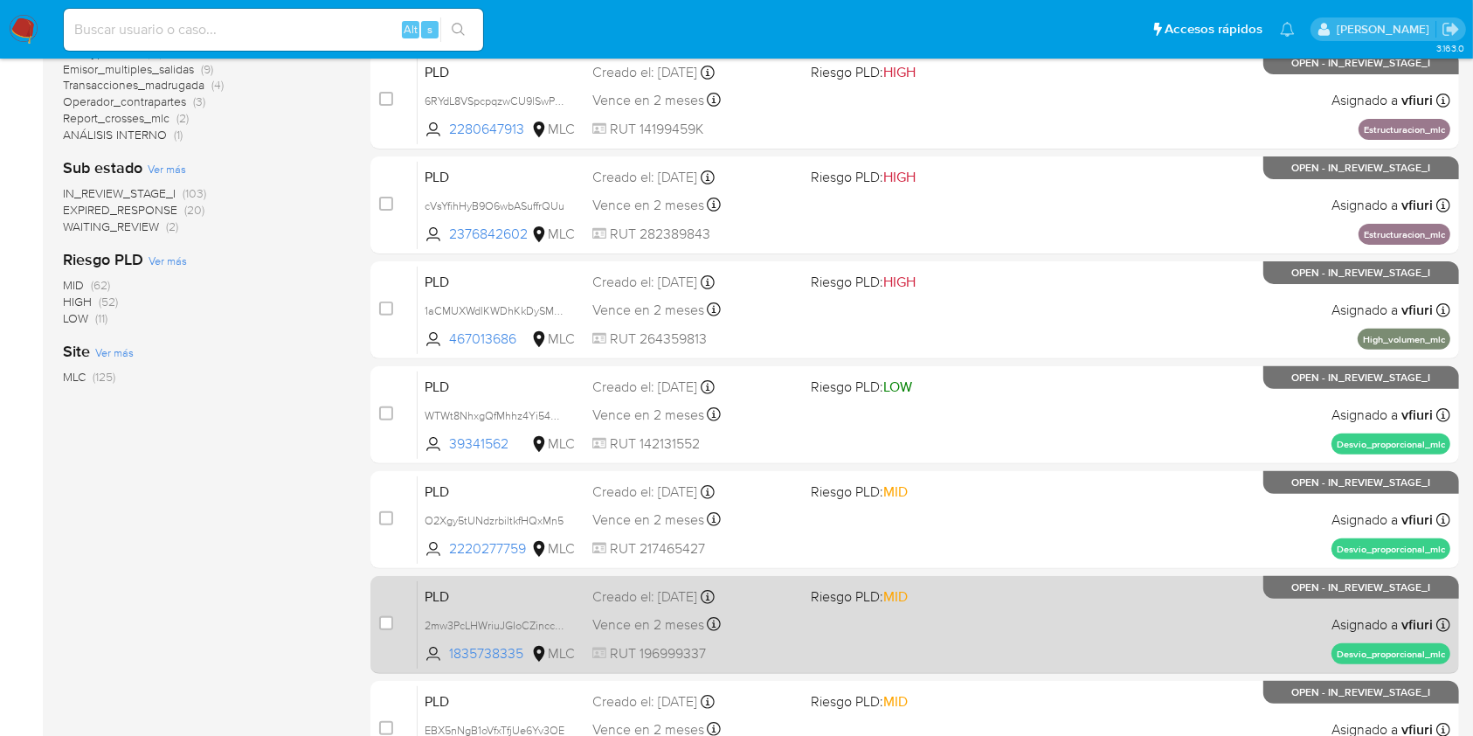
scroll to position [706, 0]
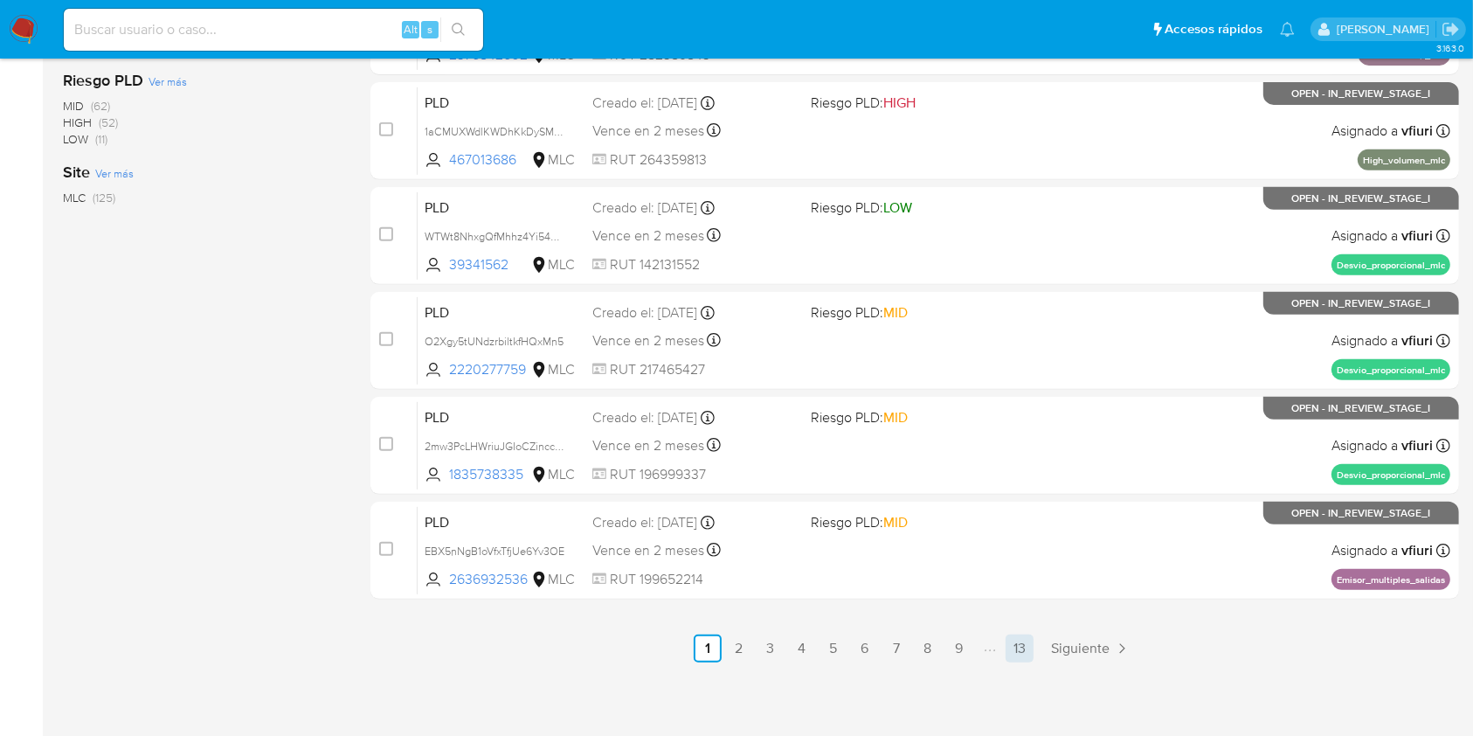
click at [1021, 653] on link "13" at bounding box center [1020, 648] width 28 height 28
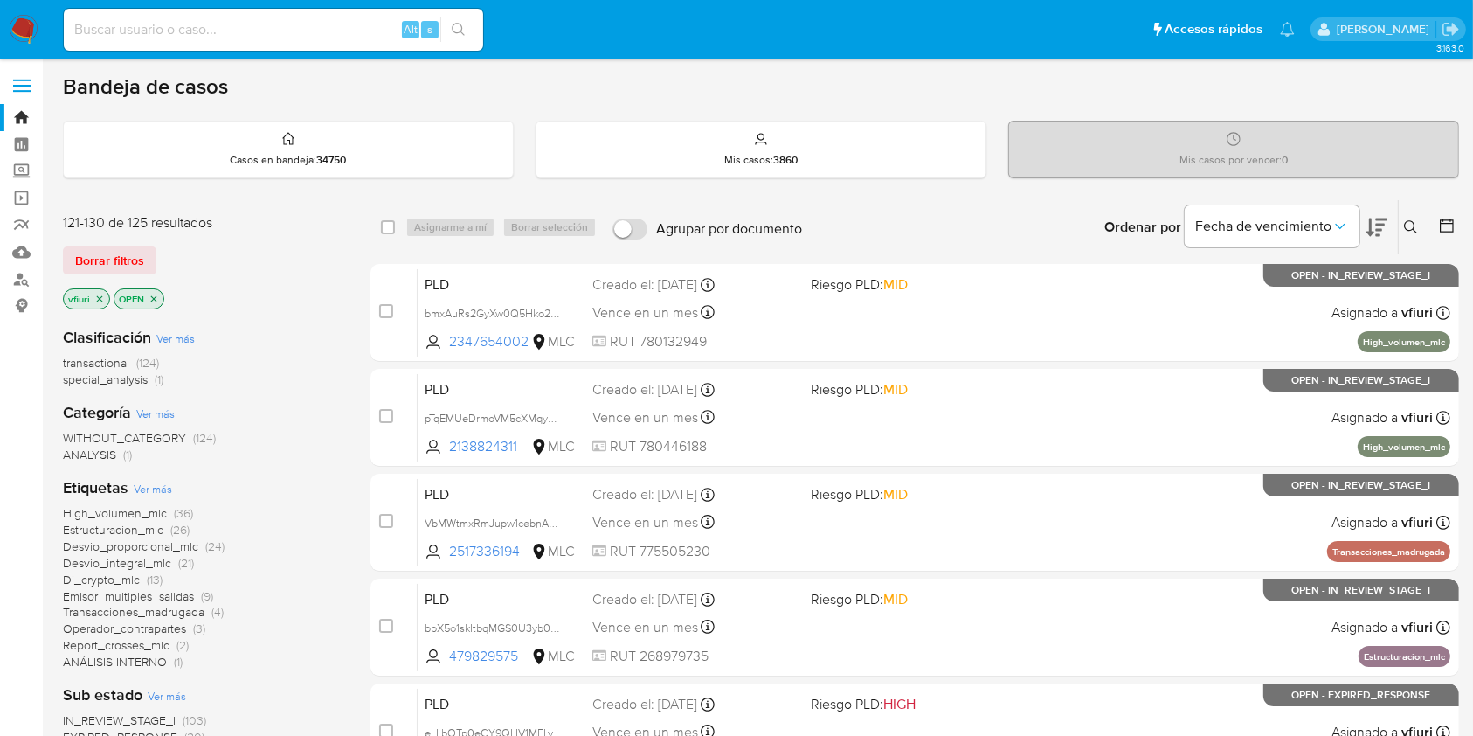
click at [1446, 218] on icon at bounding box center [1446, 225] width 17 height 17
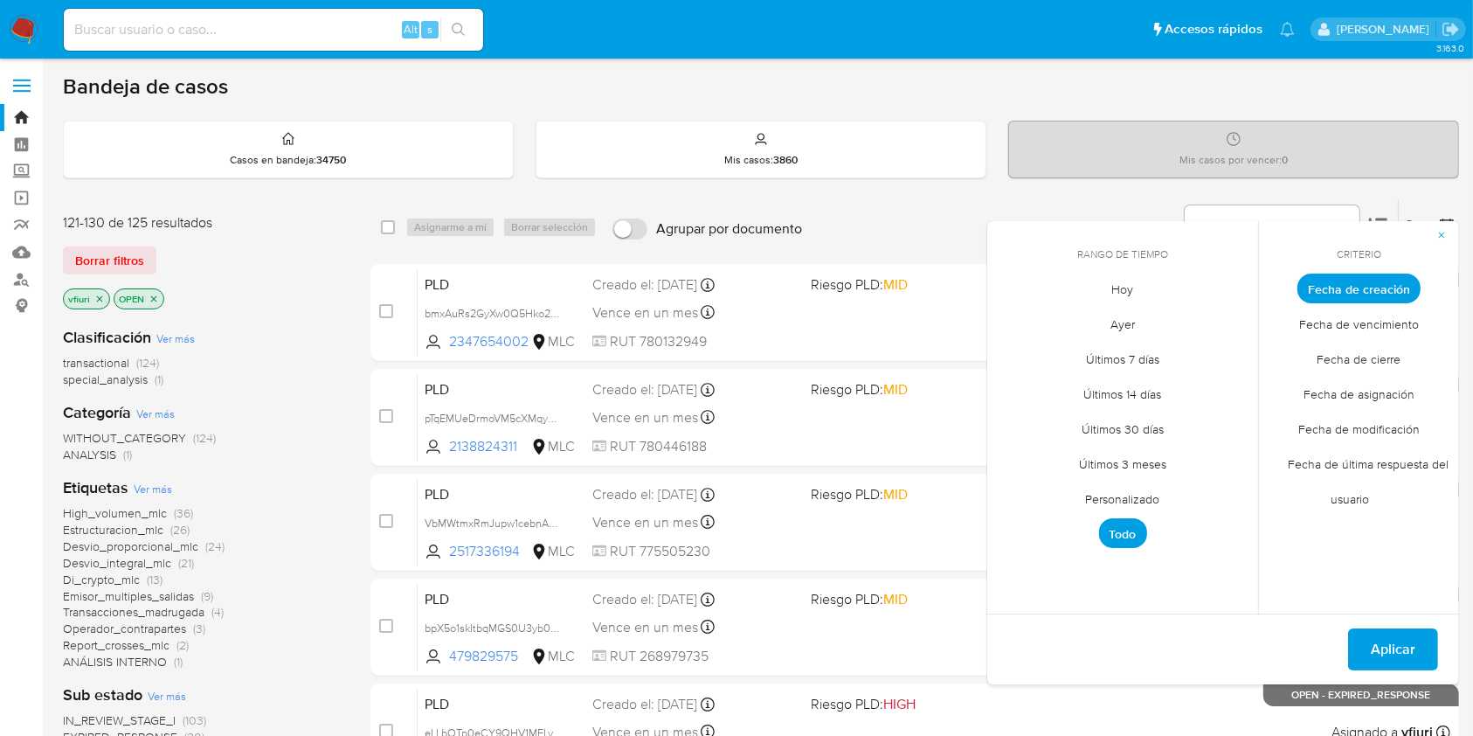
click at [1145, 498] on span "Personalizado" at bounding box center [1123, 500] width 111 height 36
click at [1014, 311] on icon "Mes anterior" at bounding box center [1014, 320] width 21 height 21
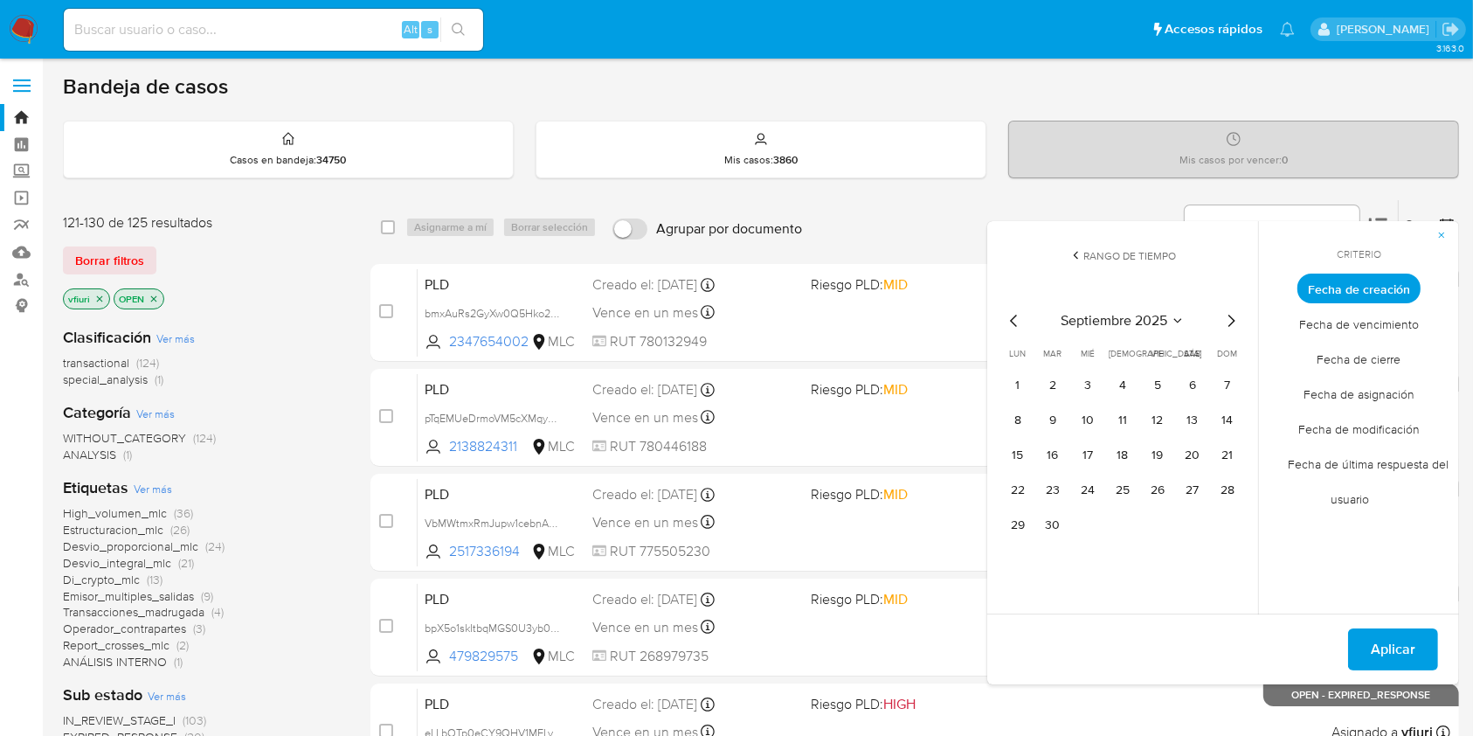
click at [1014, 315] on icon "Mes anterior" at bounding box center [1014, 320] width 21 height 21
click at [1052, 459] on button "12" at bounding box center [1053, 455] width 28 height 28
click at [1376, 641] on span "Aplicar" at bounding box center [1393, 649] width 45 height 38
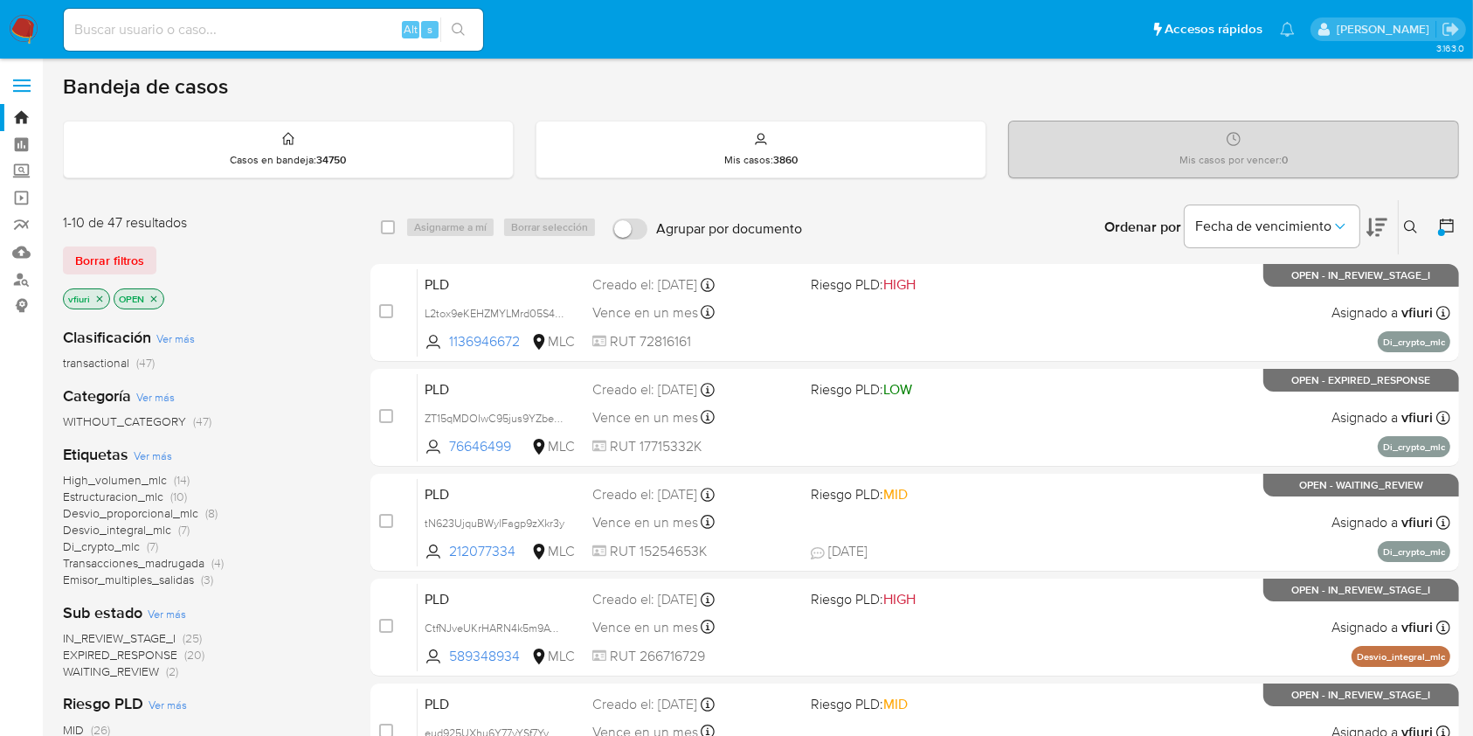
click at [137, 577] on span "Emisor_multiples_salidas" at bounding box center [128, 579] width 131 height 17
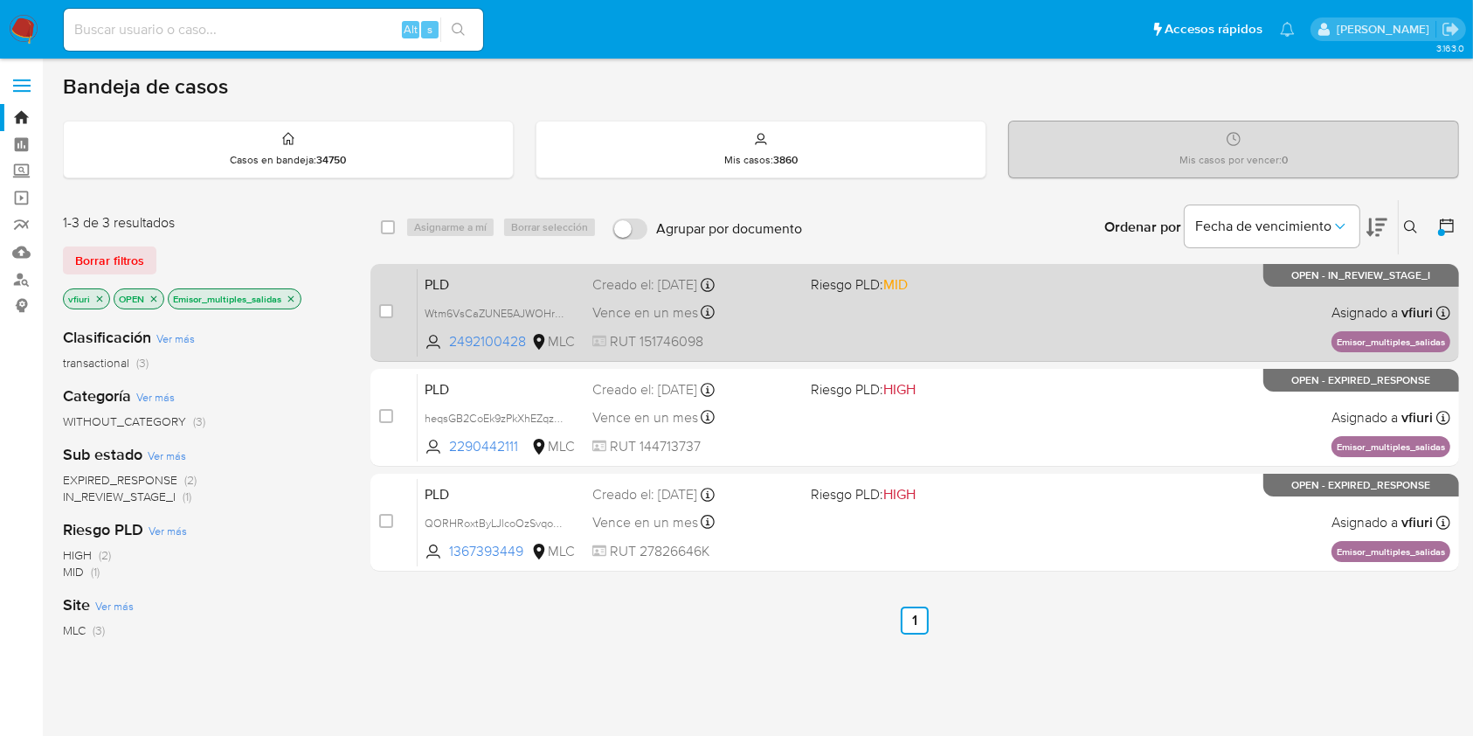
click at [881, 293] on div "PLD Wtm6VsCaZUNE5AJWOHr7sNWs 2492100428 MLC Riesgo PLD: MID Creado el: 12/08/20…" at bounding box center [934, 312] width 1033 height 88
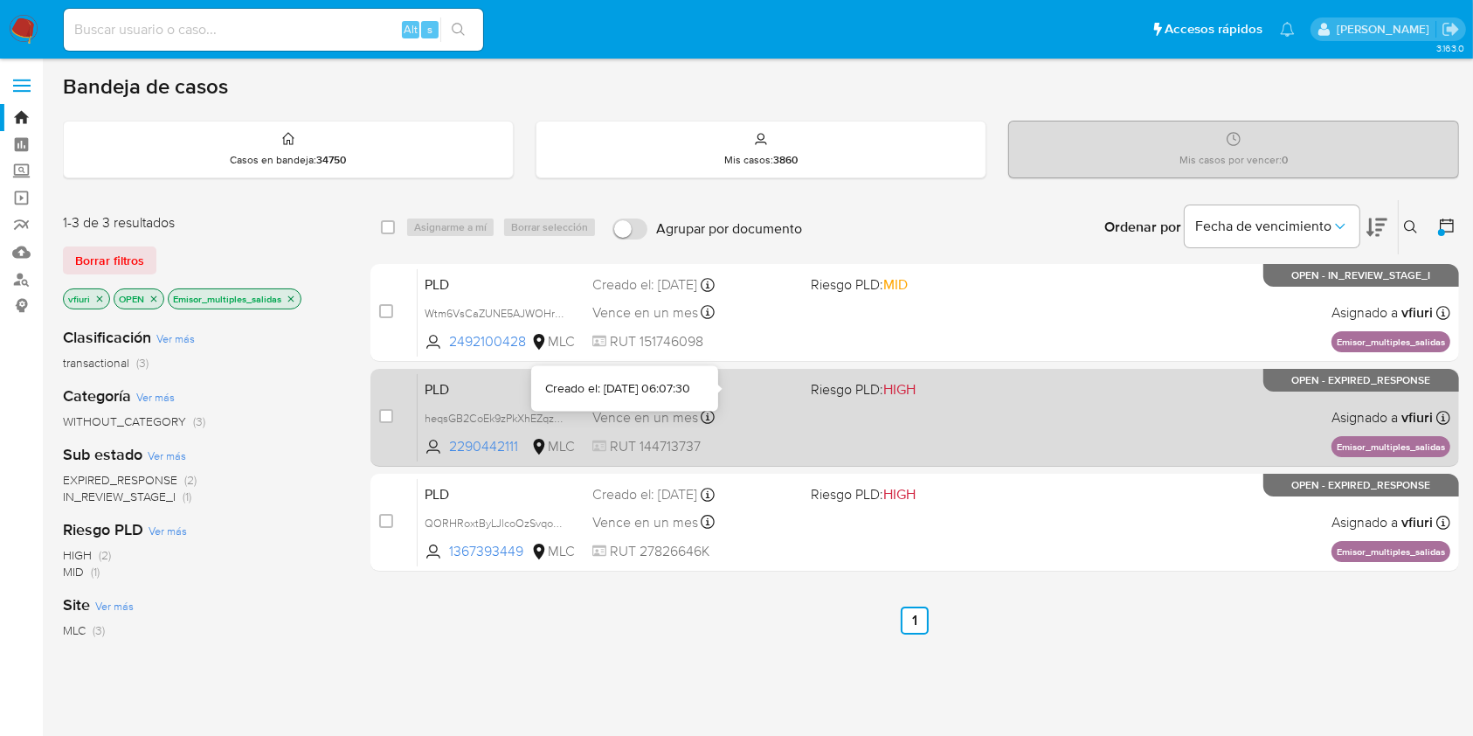
click at [776, 419] on div "Vence en un mes Vence el 10/11/2025 06:07:31" at bounding box center [695, 417] width 204 height 24
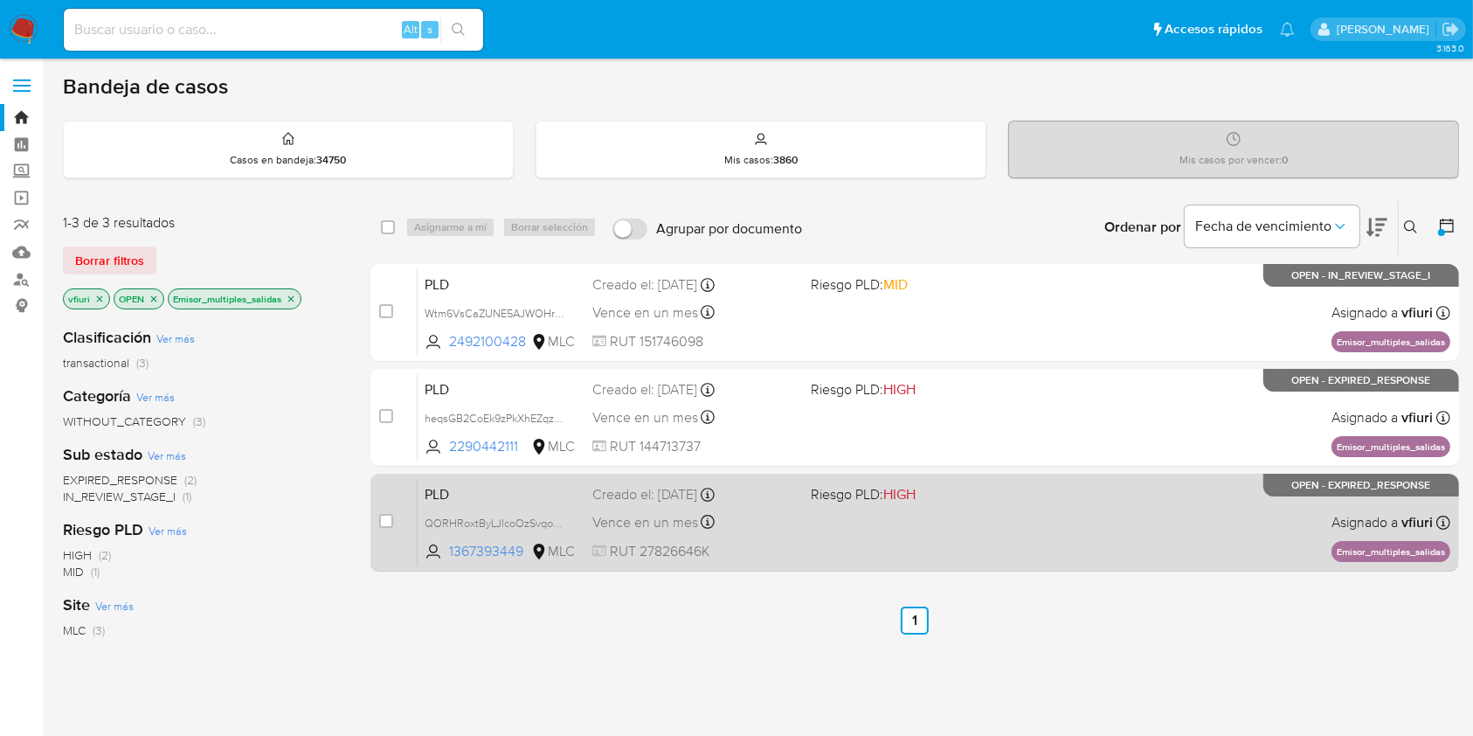
click at [807, 531] on div "PLD QORHRoxtByLJlcoOzSvqoPws 1367393449 MLC Riesgo PLD: HIGH Creado el: 12/08/2…" at bounding box center [934, 522] width 1033 height 88
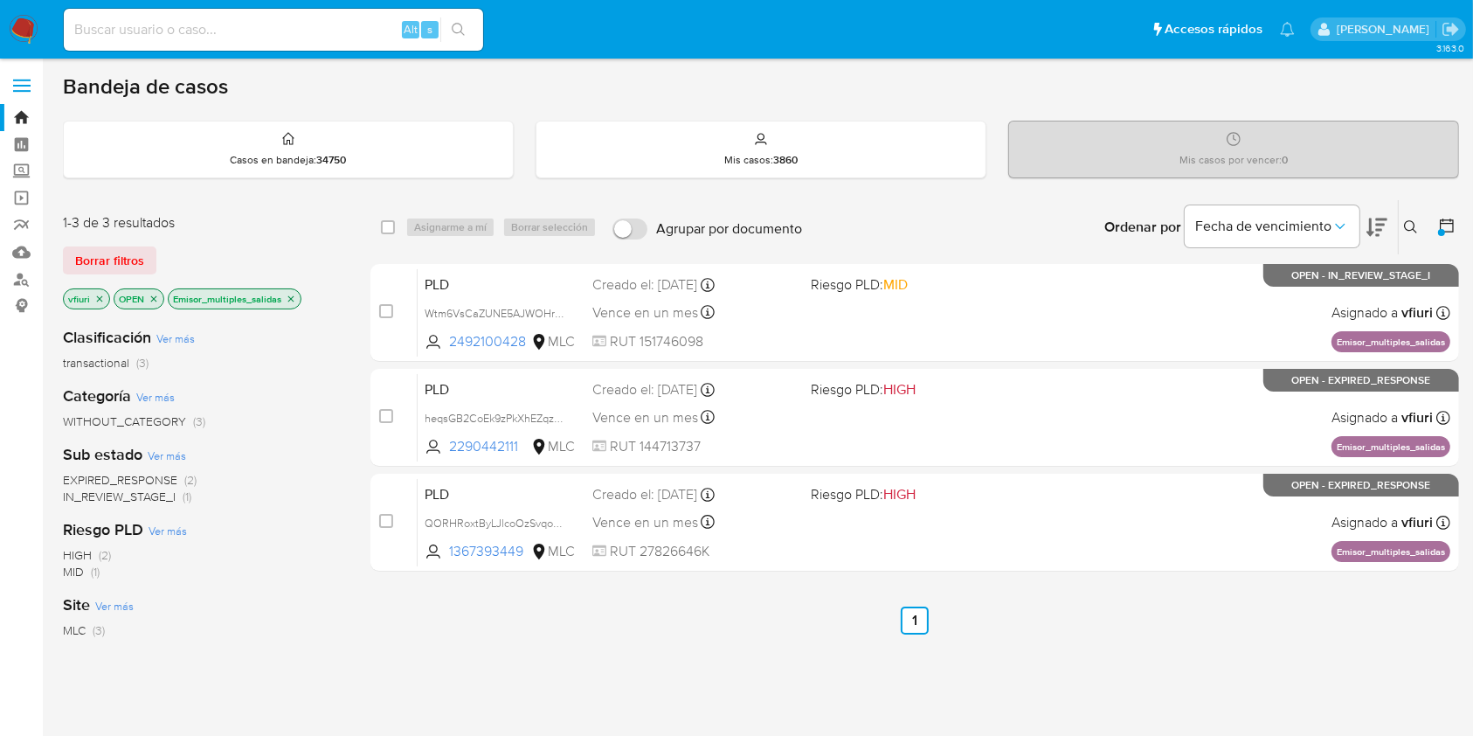
click at [1438, 232] on div at bounding box center [1441, 232] width 7 height 7
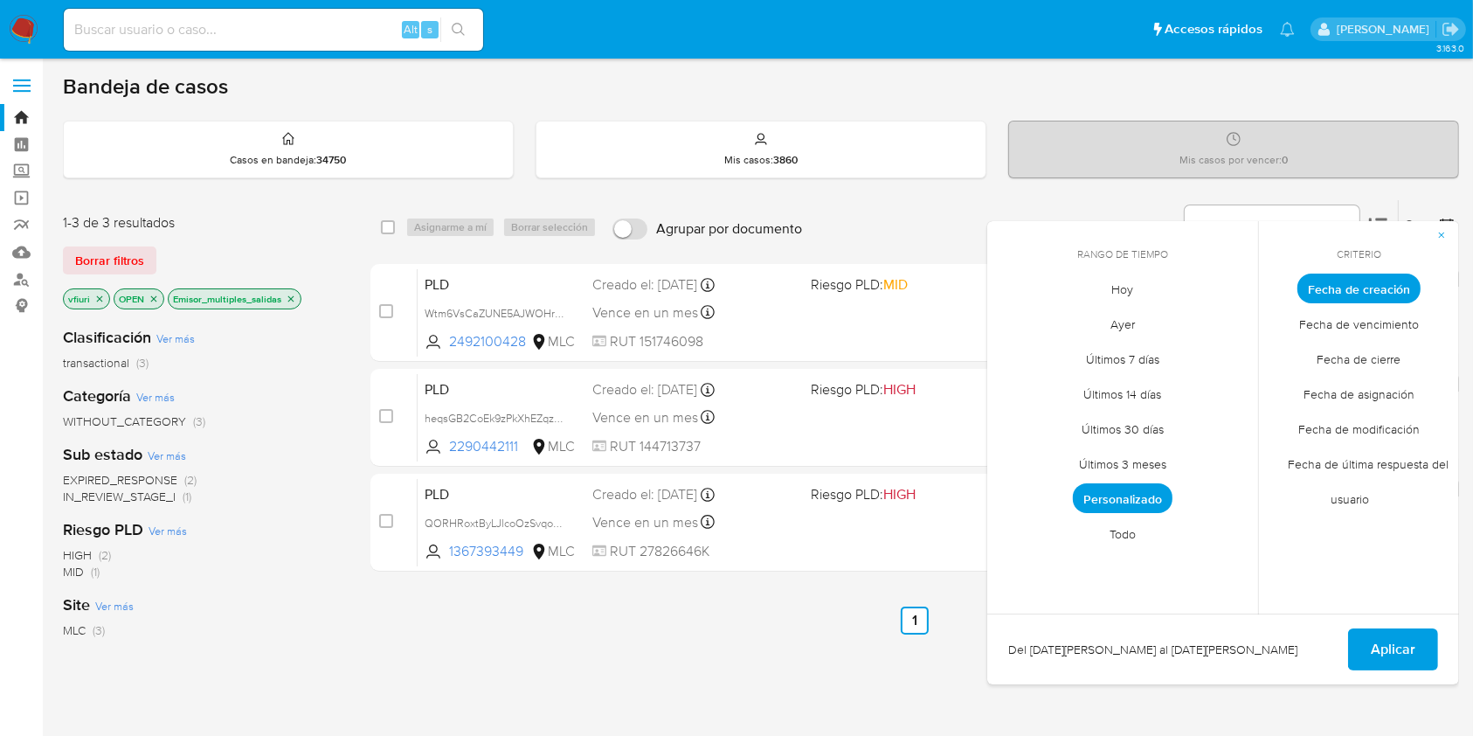
click at [1114, 525] on span "Todo" at bounding box center [1123, 534] width 63 height 36
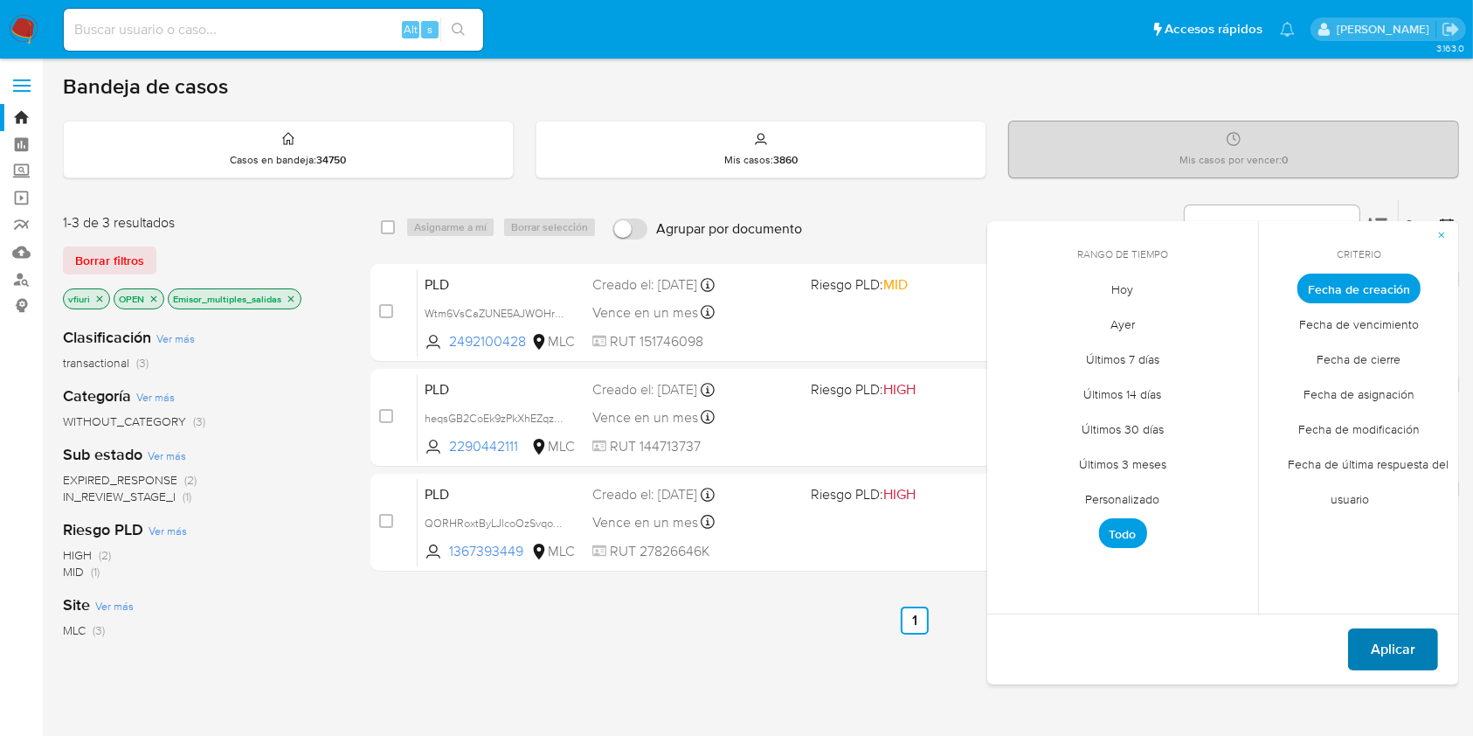
click at [1376, 638] on span "Aplicar" at bounding box center [1393, 649] width 45 height 38
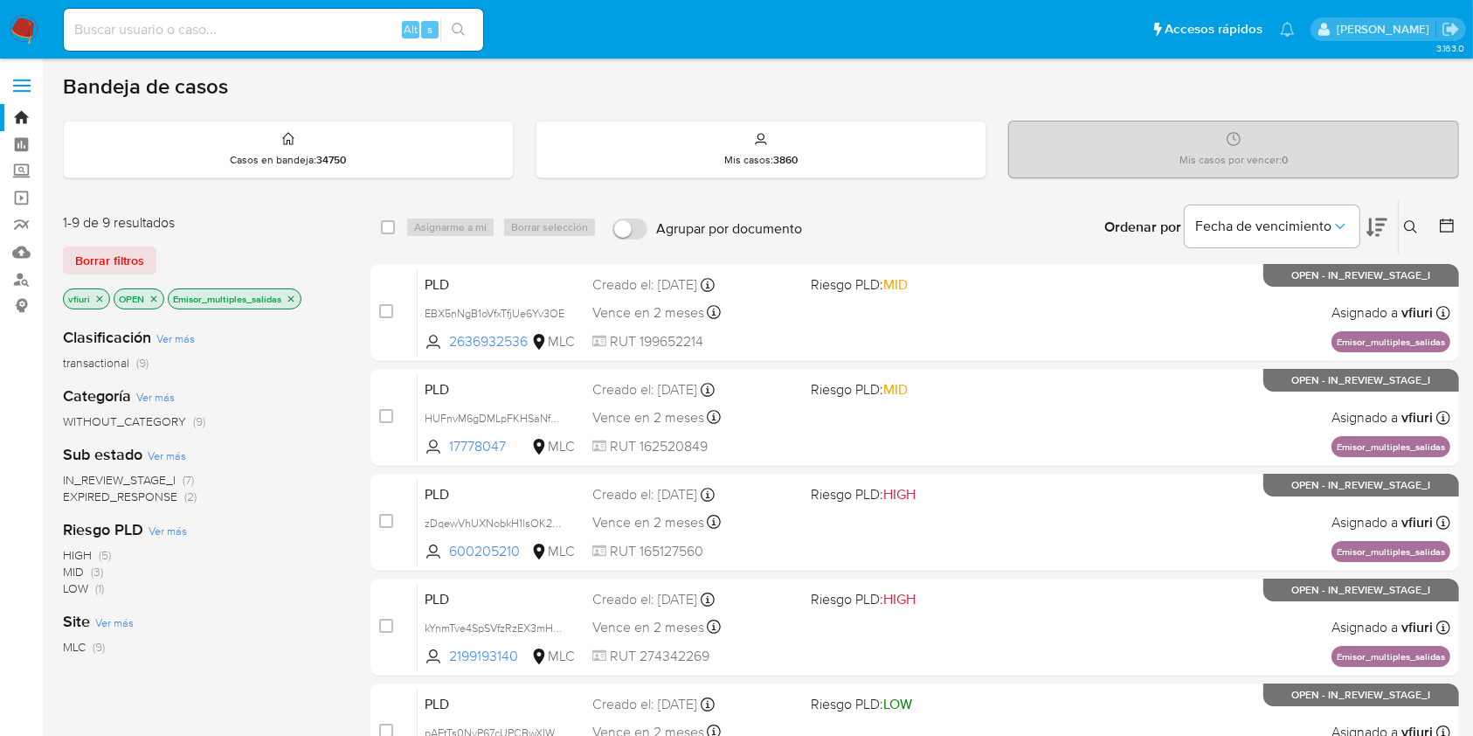
click at [1412, 229] on icon at bounding box center [1411, 227] width 14 height 14
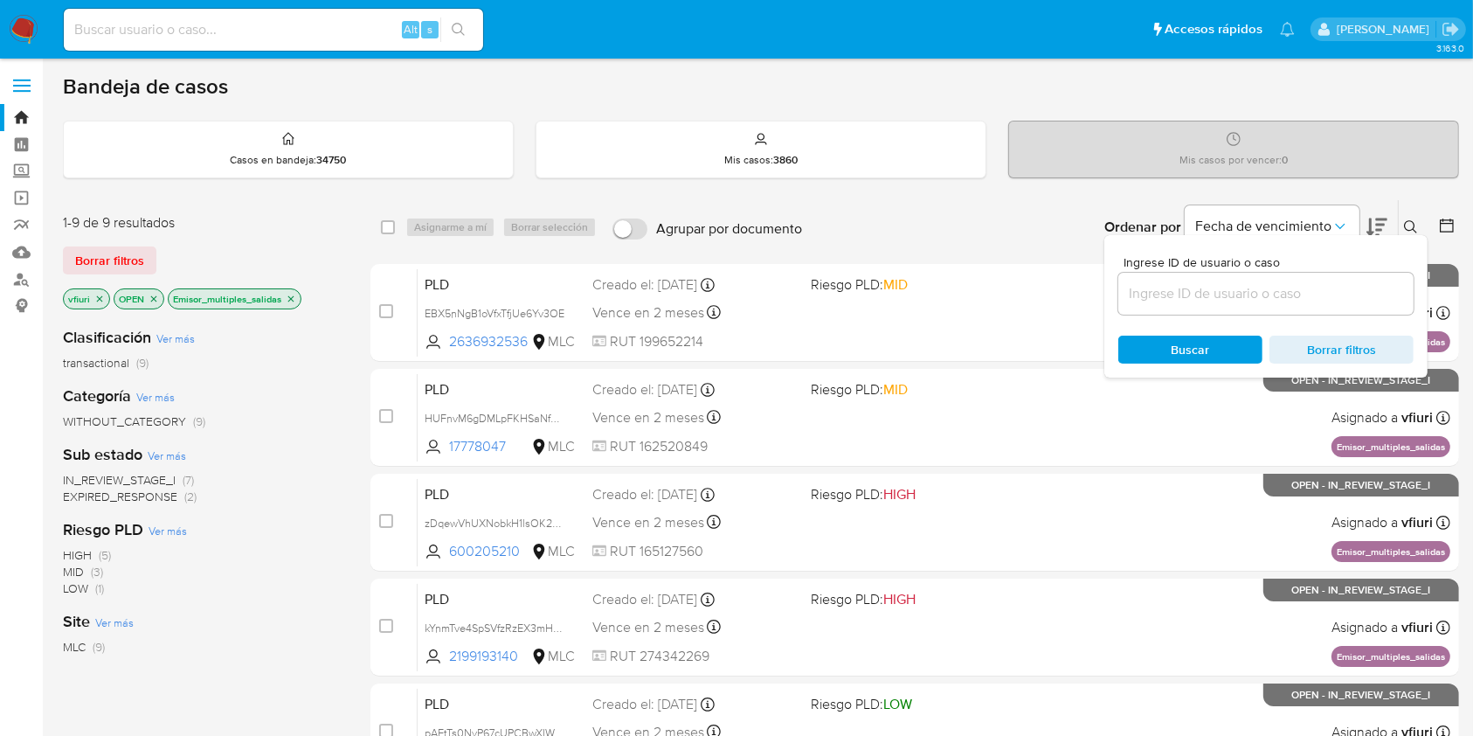
click at [1251, 305] on div at bounding box center [1266, 294] width 295 height 42
click at [1250, 297] on input at bounding box center [1266, 293] width 295 height 23
paste input "qGTRcRkVnzLlHk0J7iTGzIfr"
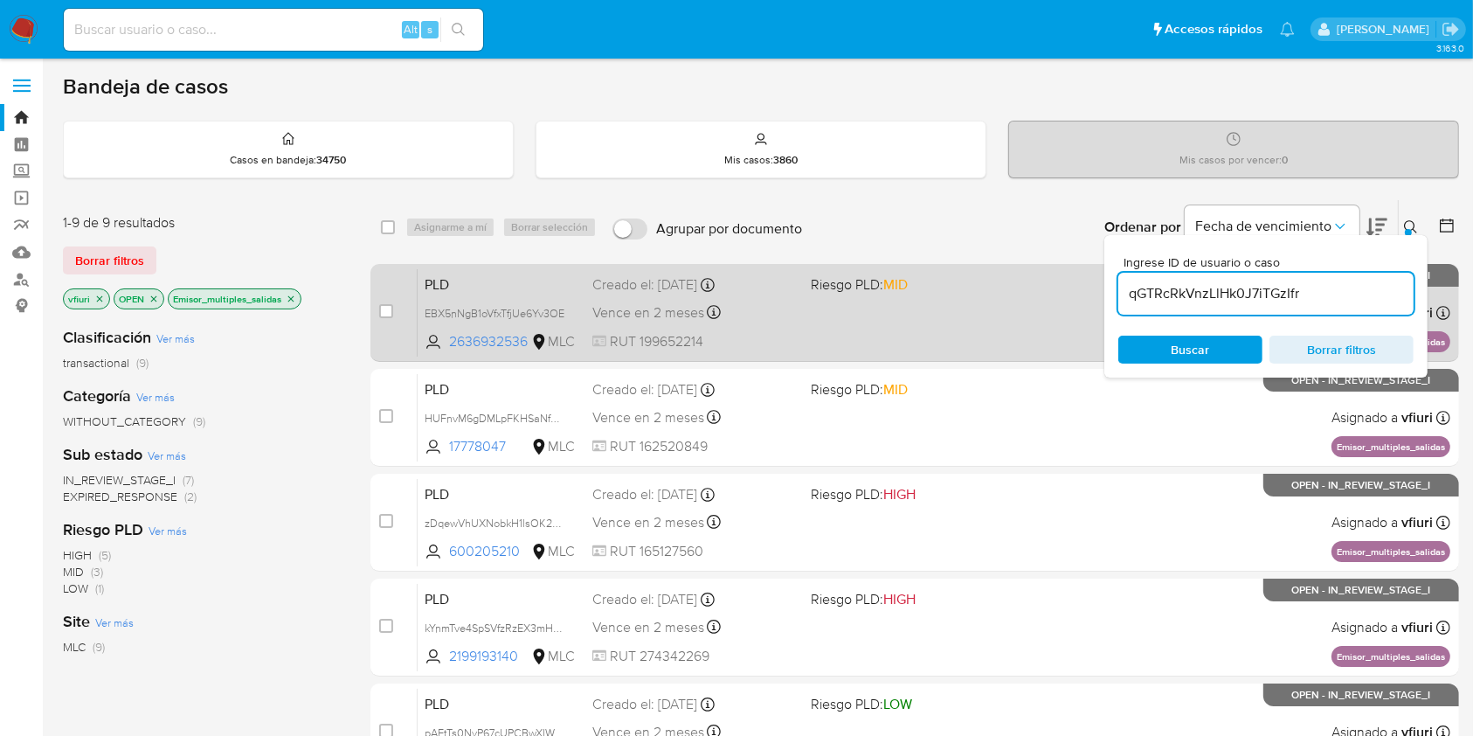
type input "qGTRcRkVnzLlHk0J7iTGzIfr"
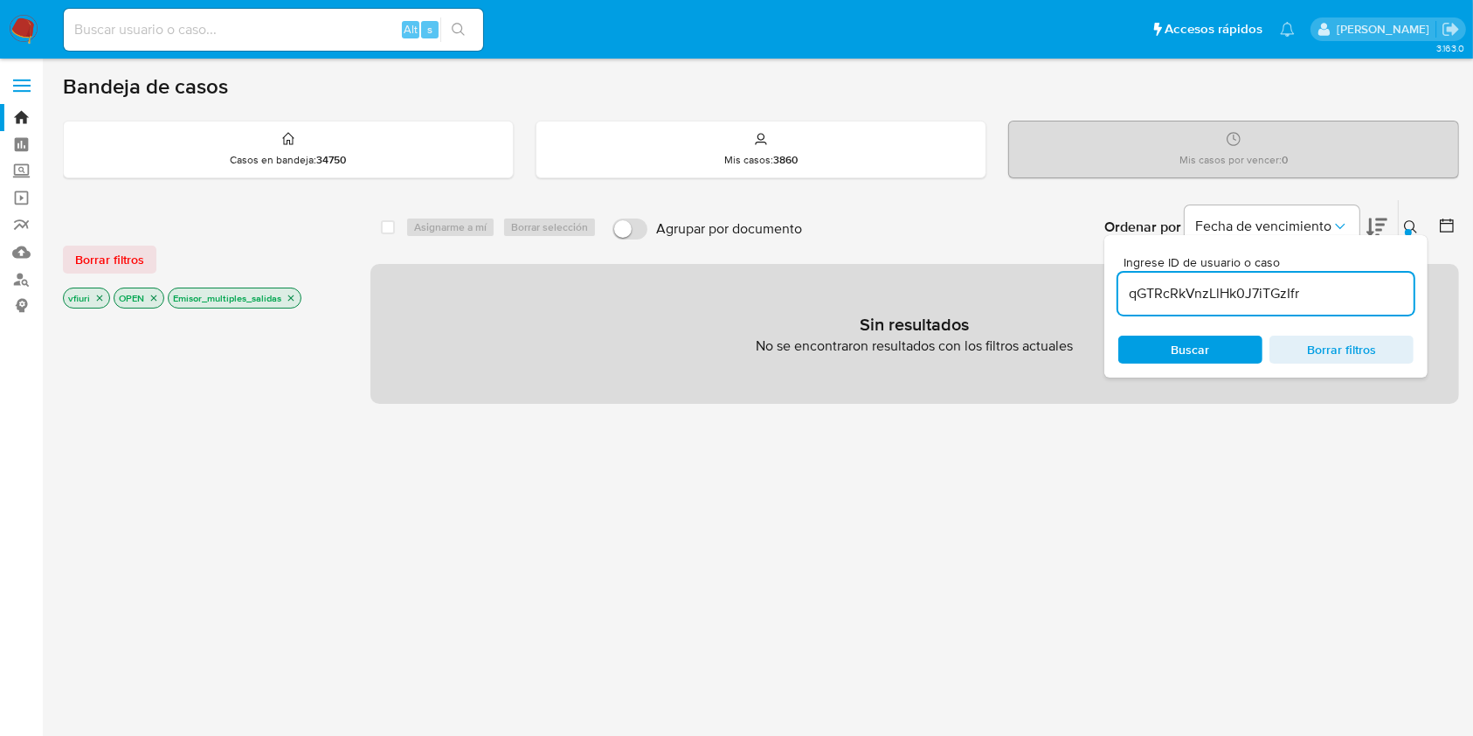
click at [291, 297] on icon "close-filter" at bounding box center [291, 298] width 6 height 6
click at [105, 297] on p "vfiuri" at bounding box center [86, 297] width 45 height 19
click at [100, 296] on icon "close-filter" at bounding box center [99, 298] width 10 height 10
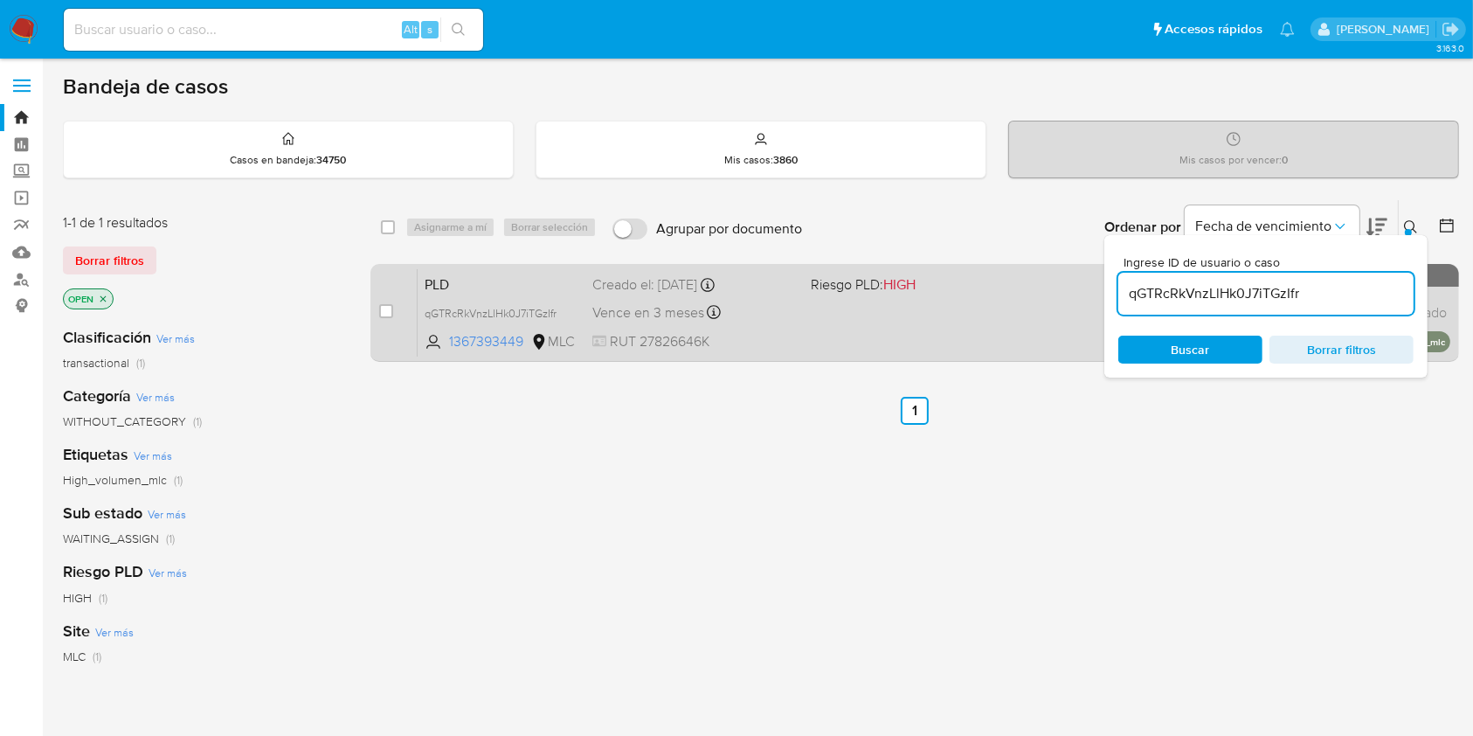
drag, startPoint x: 378, startPoint y: 308, endPoint x: 391, endPoint y: 310, distance: 13.4
click at [379, 308] on div "case-item-checkbox No es posible asignar el caso PLD qGTRcRkVnzLlHk0J7iTGzIfr 1…" at bounding box center [915, 313] width 1089 height 98
click at [392, 310] on input "checkbox" at bounding box center [386, 311] width 14 height 14
checkbox input "true"
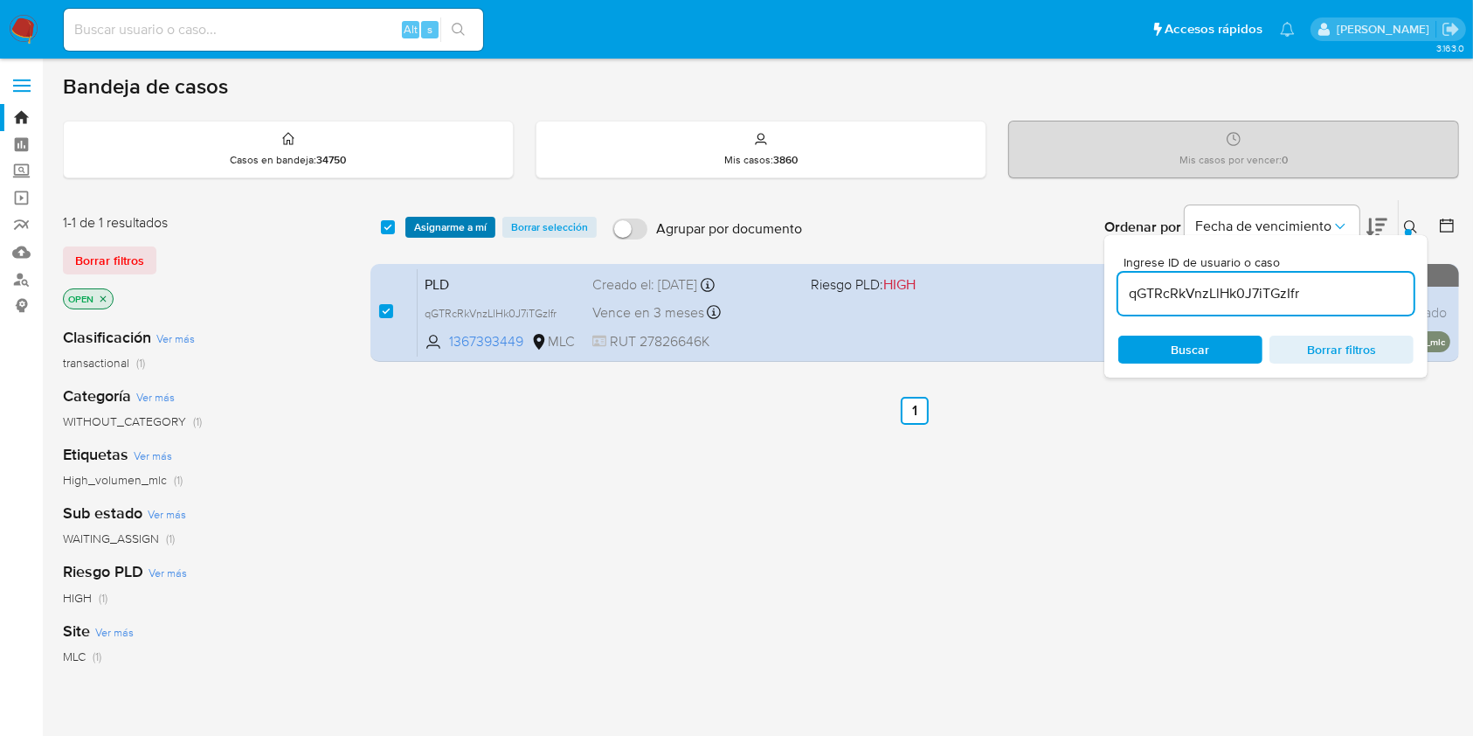
click at [446, 225] on span "Asignarme a mí" at bounding box center [450, 226] width 73 height 17
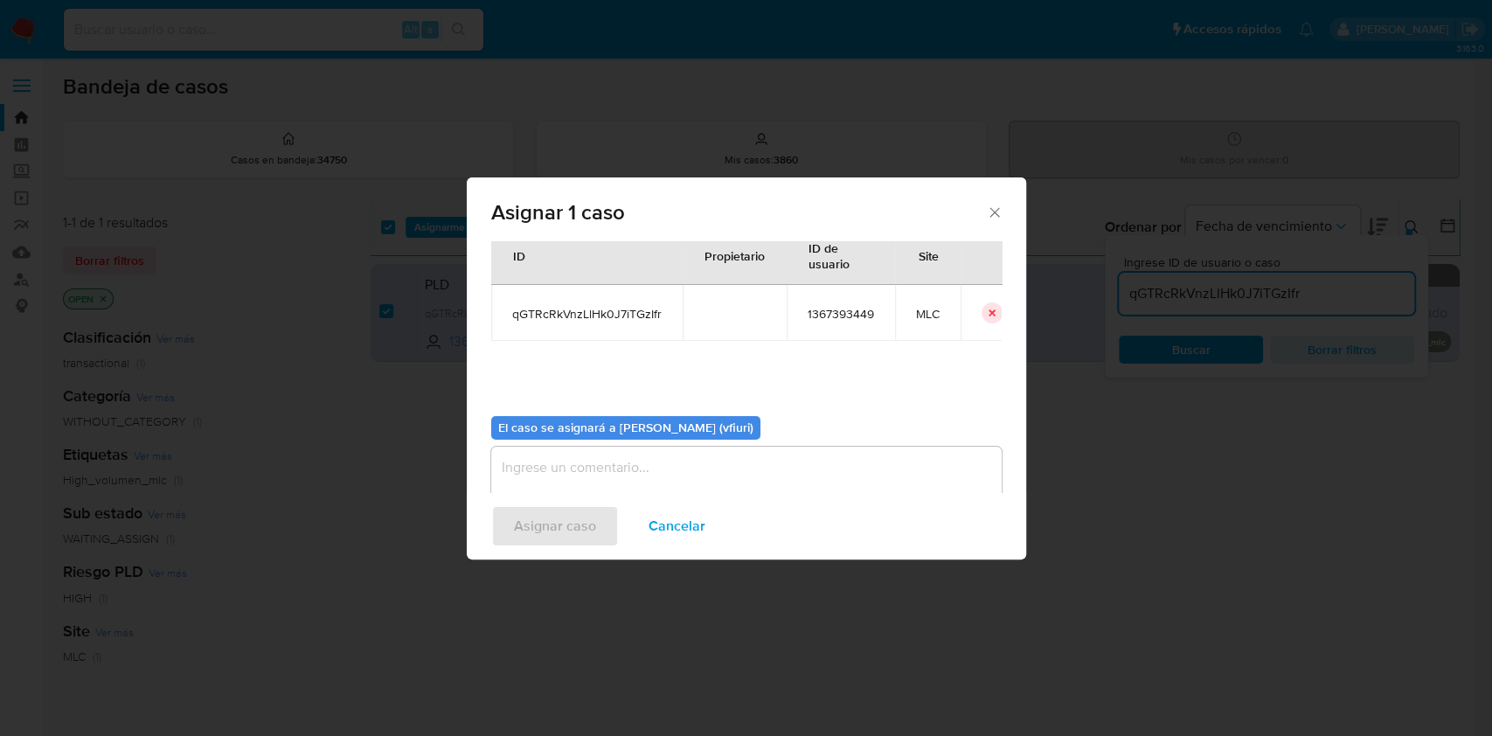
scroll to position [89, 0]
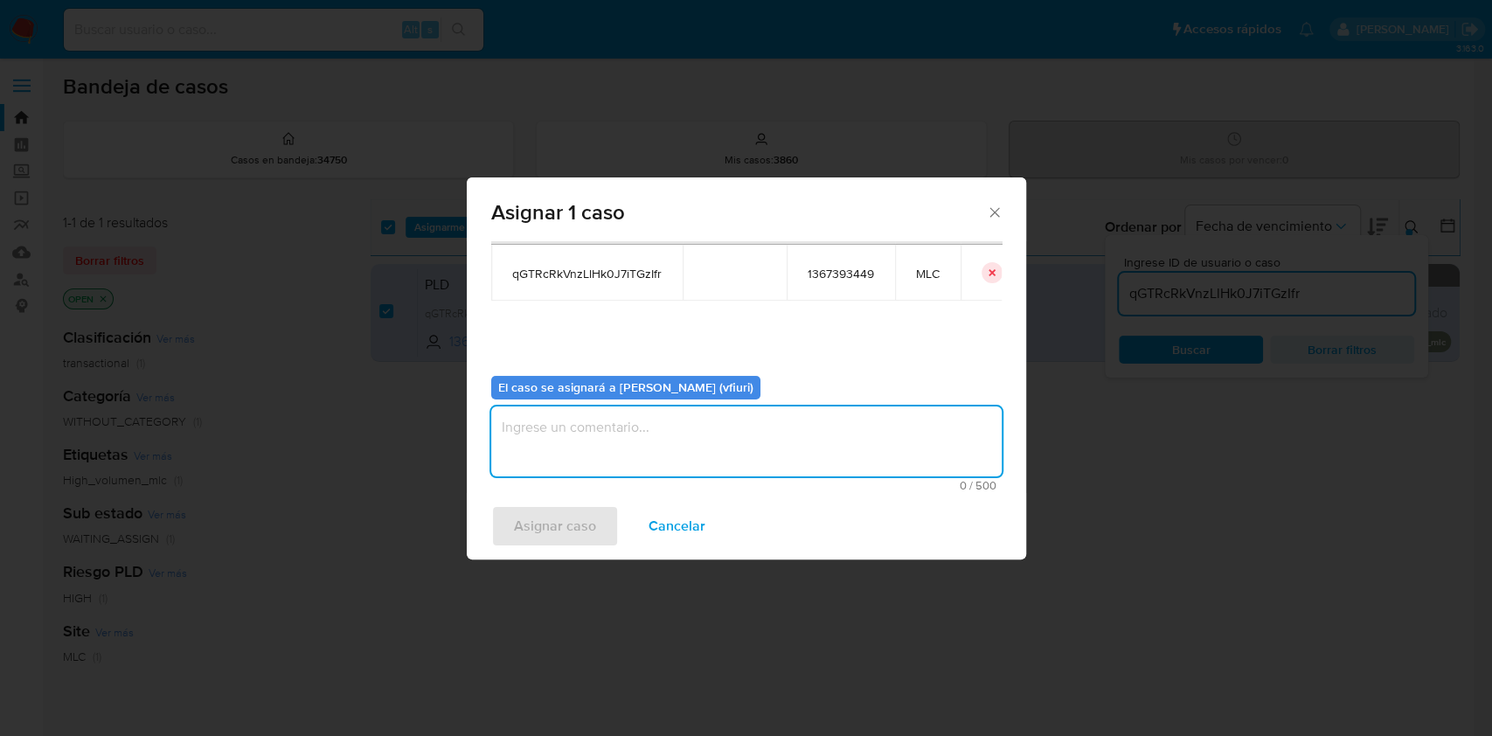
click at [700, 449] on textarea "assign-modal" at bounding box center [746, 441] width 510 height 70
type textarea "-"
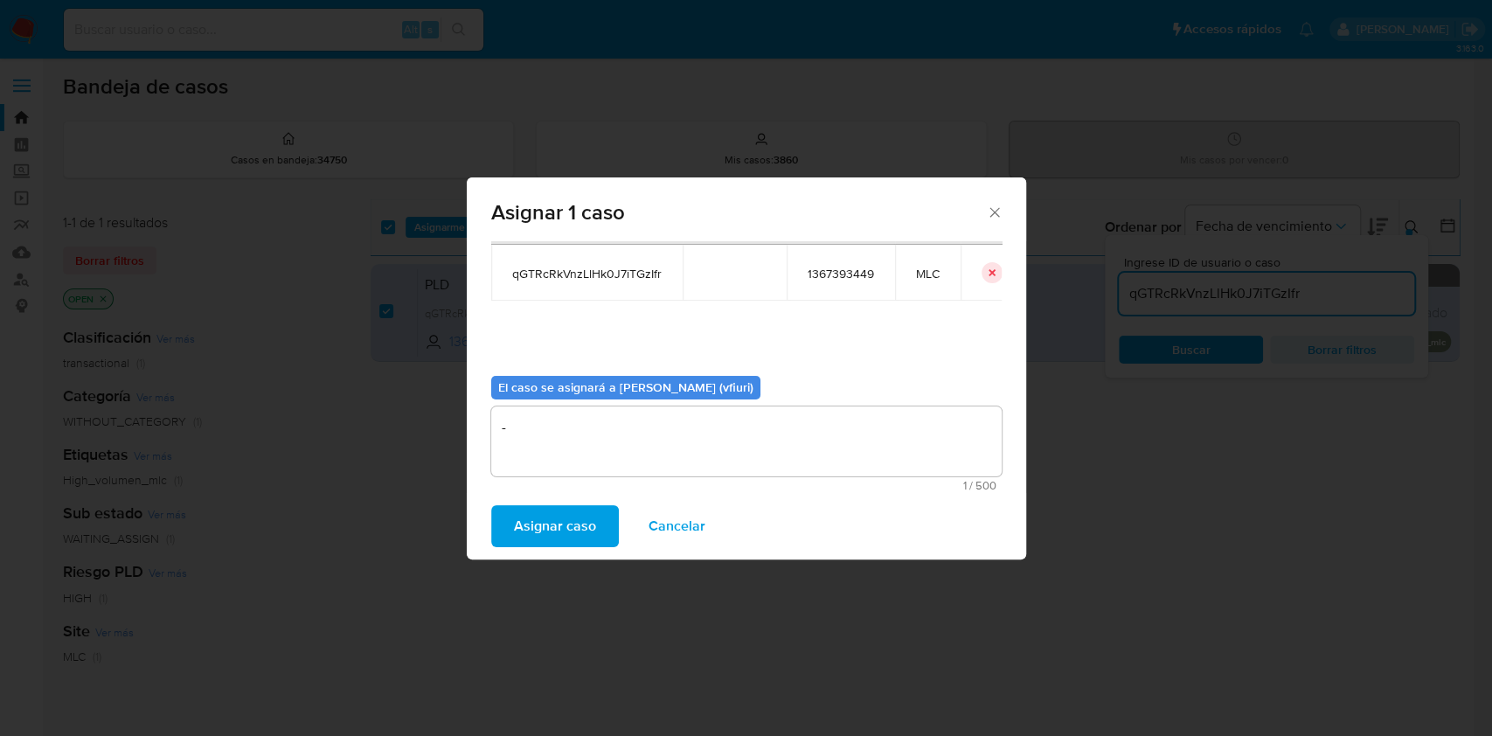
click at [579, 516] on span "Asignar caso" at bounding box center [555, 526] width 82 height 38
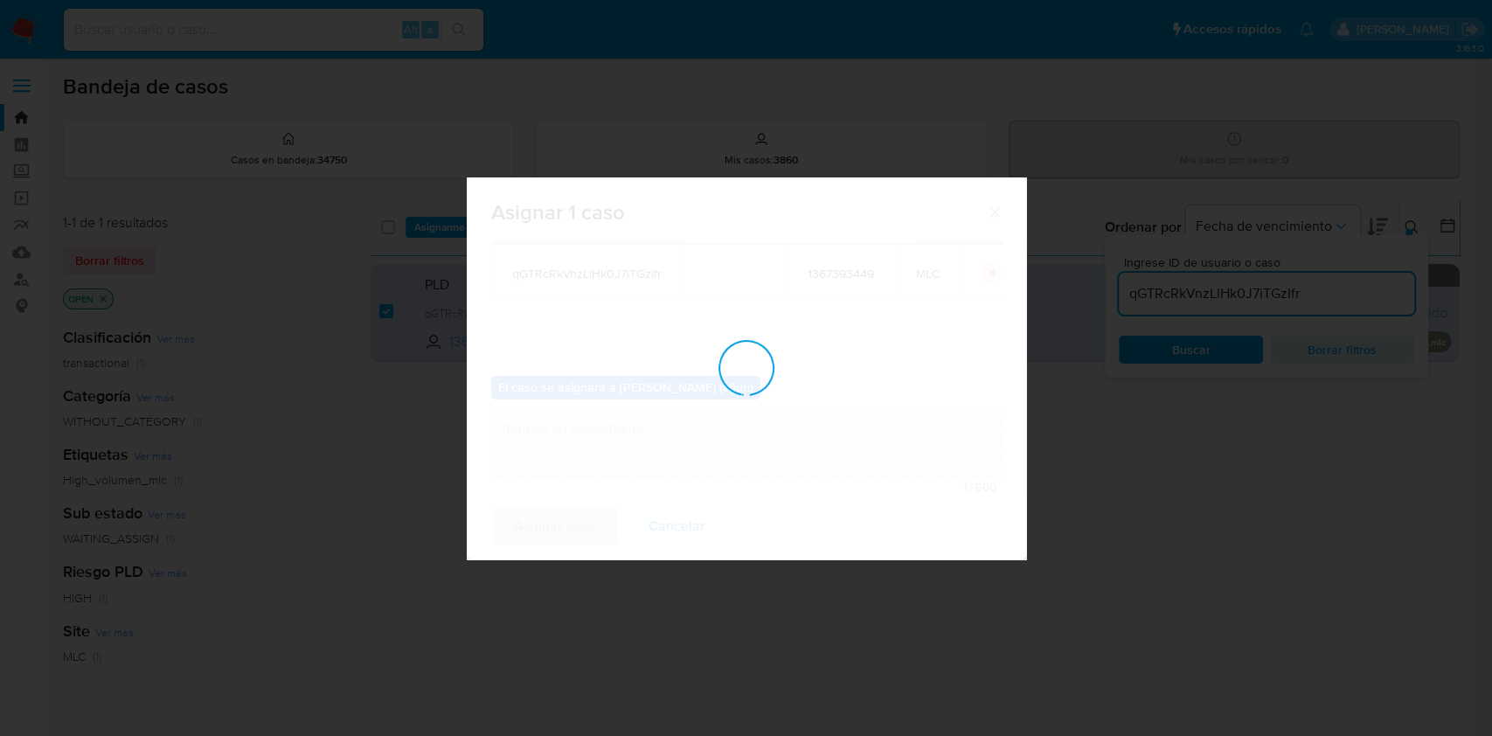
checkbox input "false"
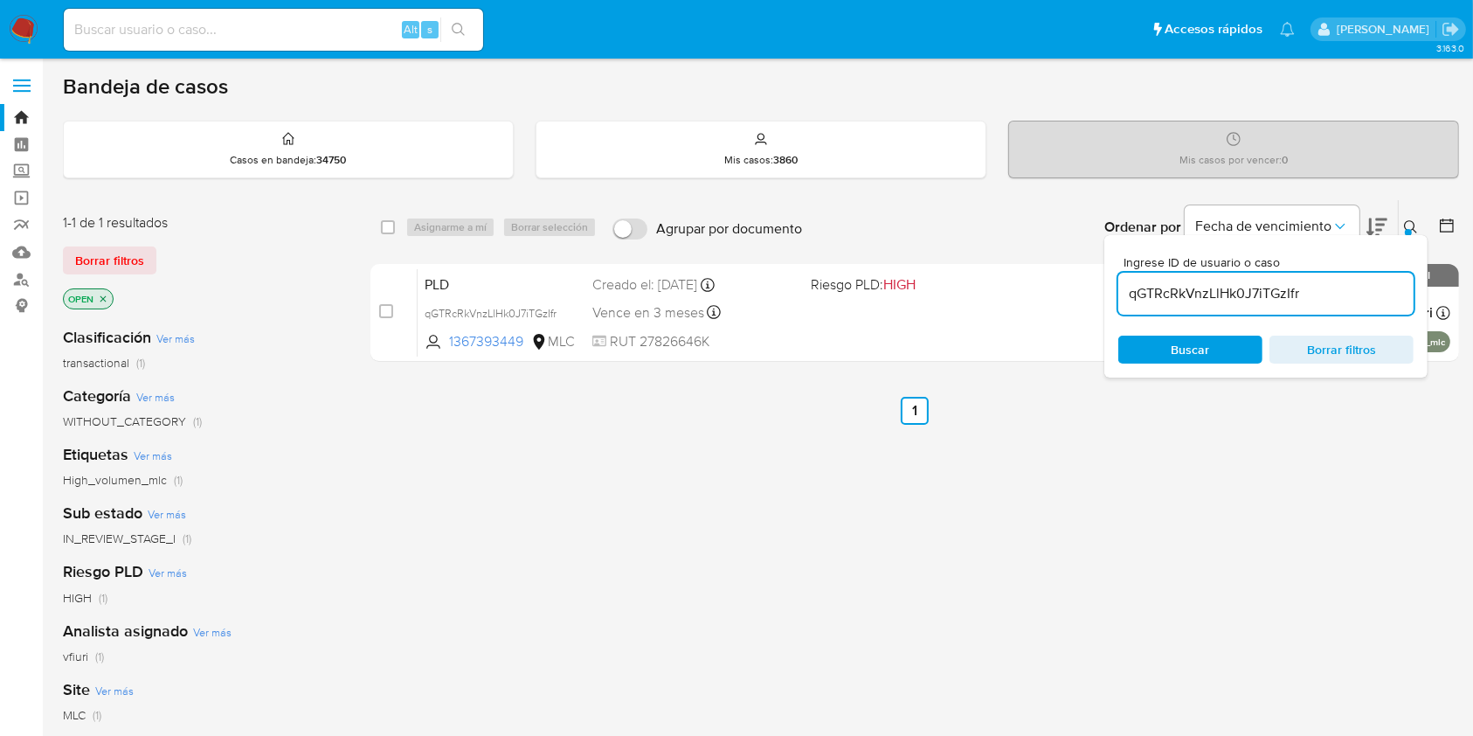
click at [1170, 303] on input "qGTRcRkVnzLlHk0J7iTGzIfr" at bounding box center [1266, 293] width 295 height 23
paste input "QORHRoxtByLJlcoOzSvqoPws"
type input "QORHRoxtByLJlcoOzSvqoPws"
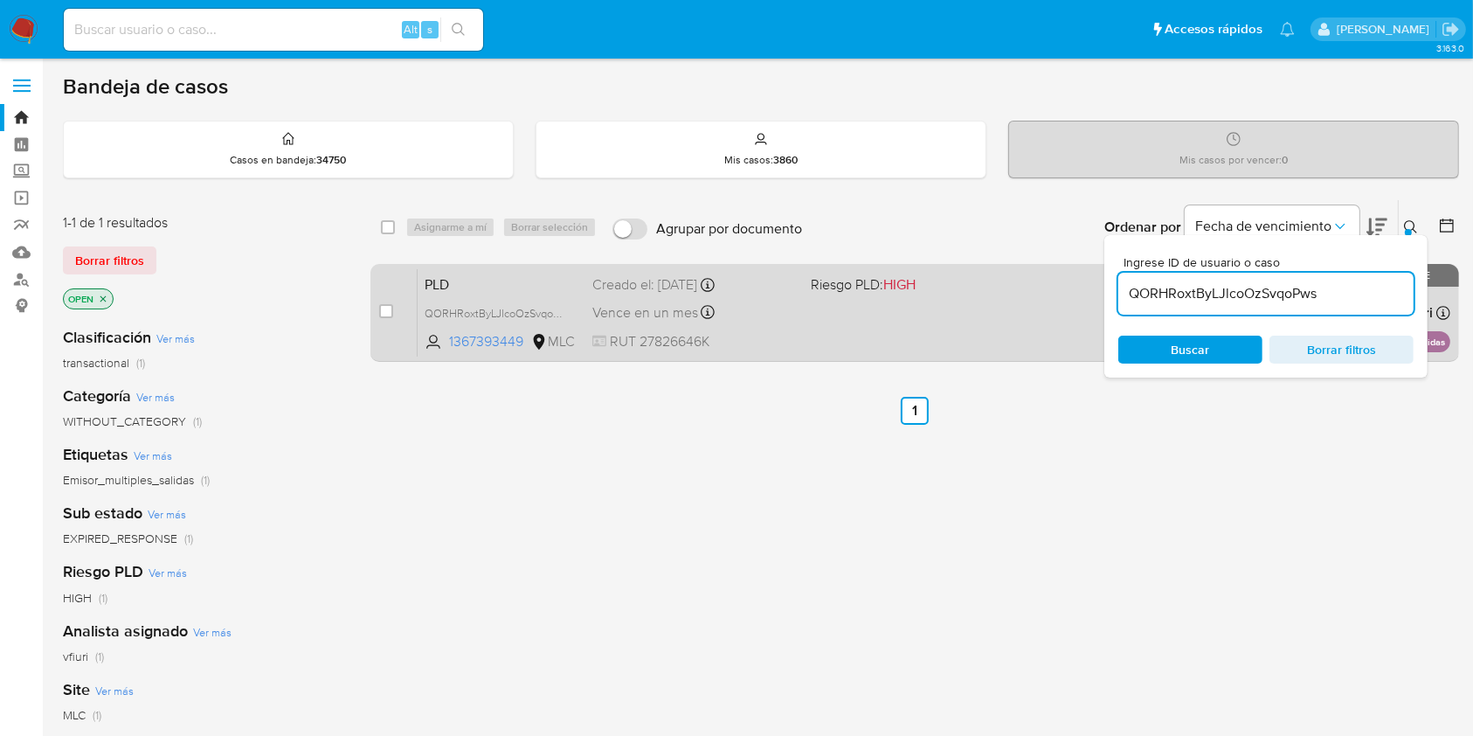
click at [385, 302] on div "case-item-checkbox" at bounding box center [386, 310] width 14 height 17
click at [384, 308] on input "checkbox" at bounding box center [386, 311] width 14 height 14
checkbox input "true"
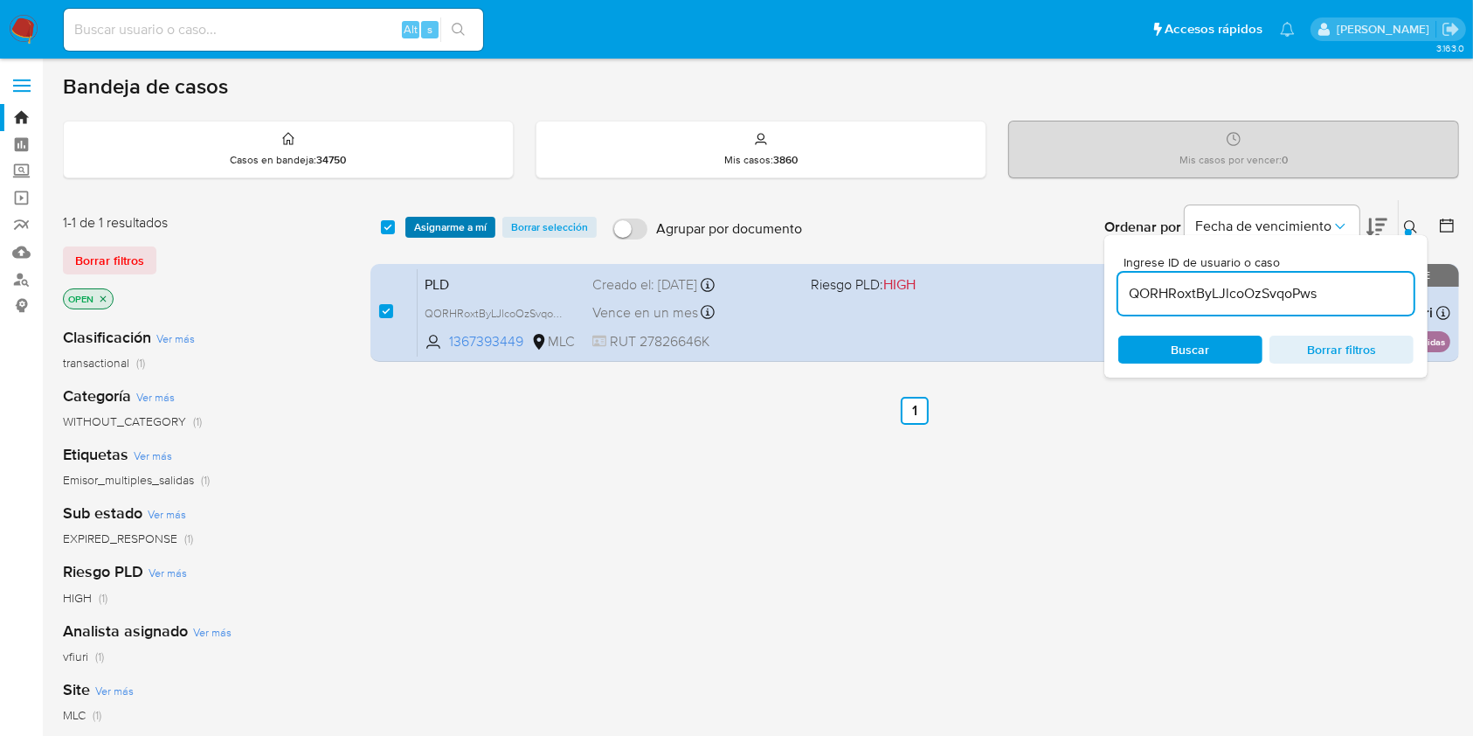
click at [455, 234] on span "Asignarme a mí" at bounding box center [450, 226] width 73 height 17
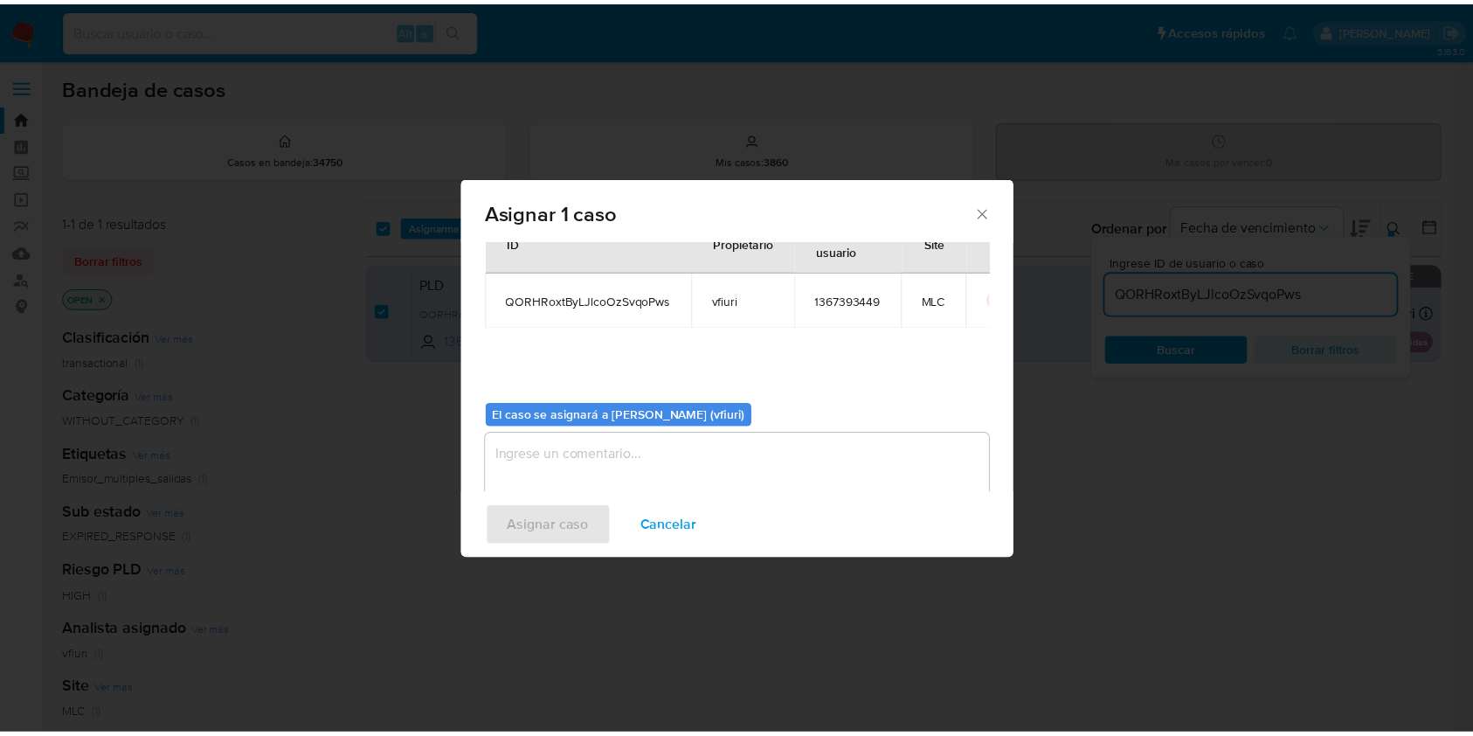
scroll to position [89, 0]
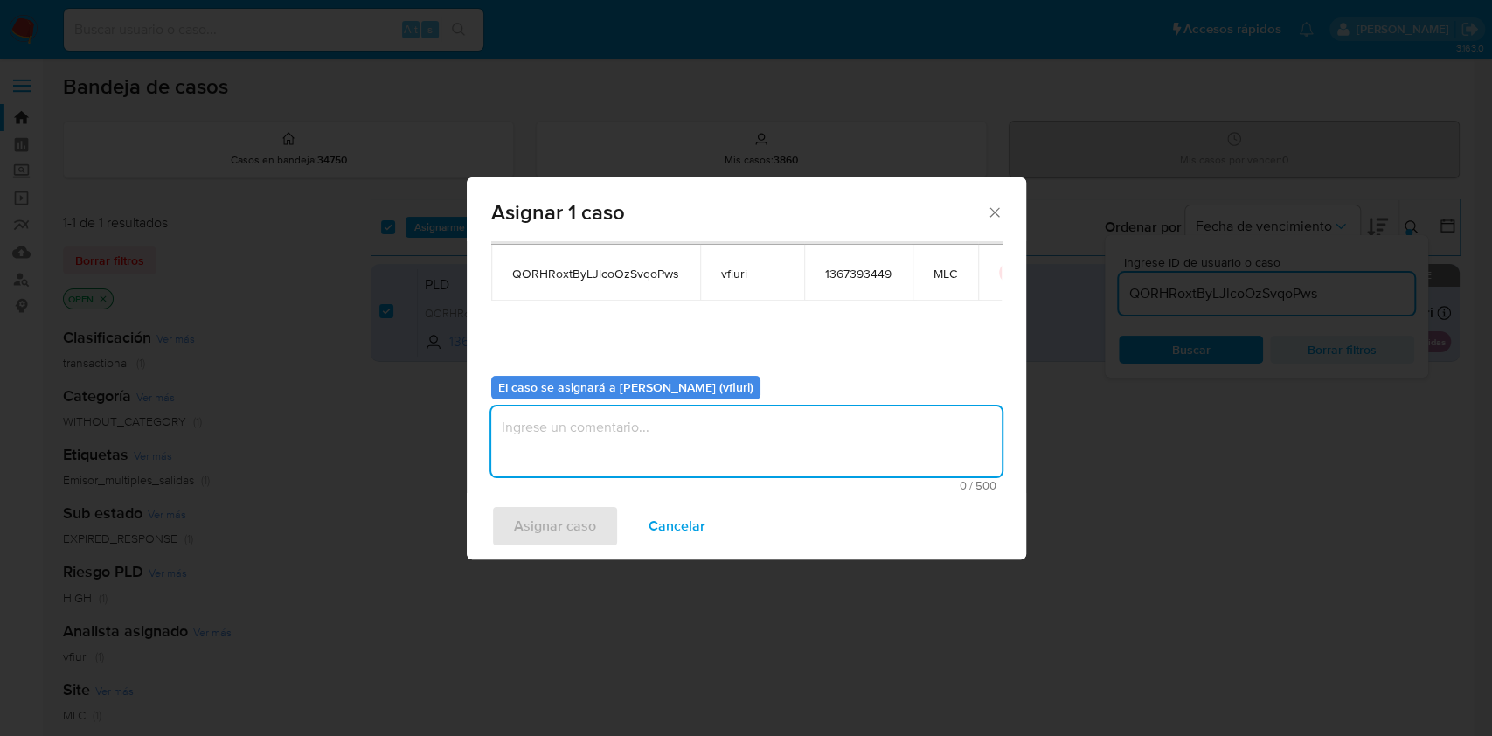
click at [676, 440] on textarea "assign-modal" at bounding box center [746, 441] width 510 height 70
type textarea "-"
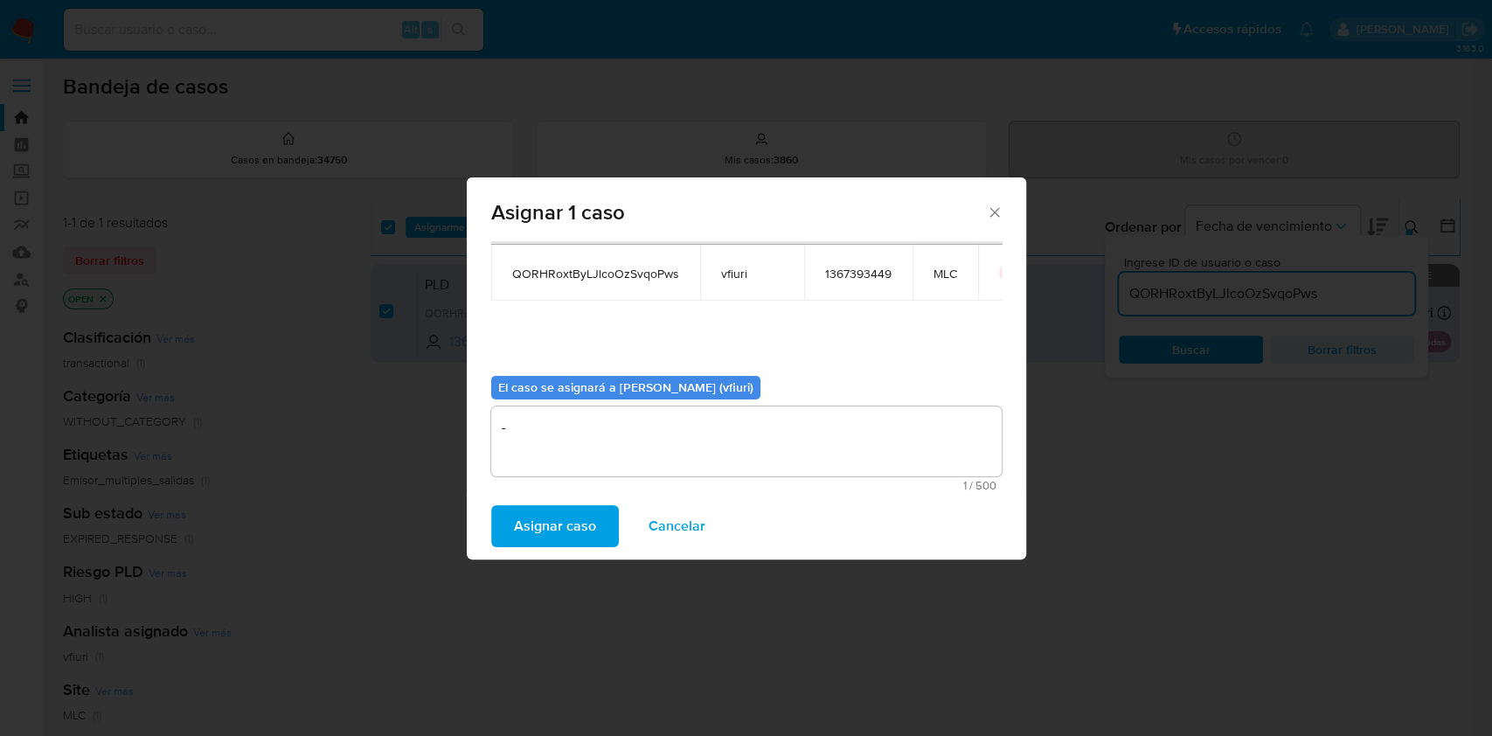
click at [577, 528] on span "Asignar caso" at bounding box center [555, 526] width 82 height 38
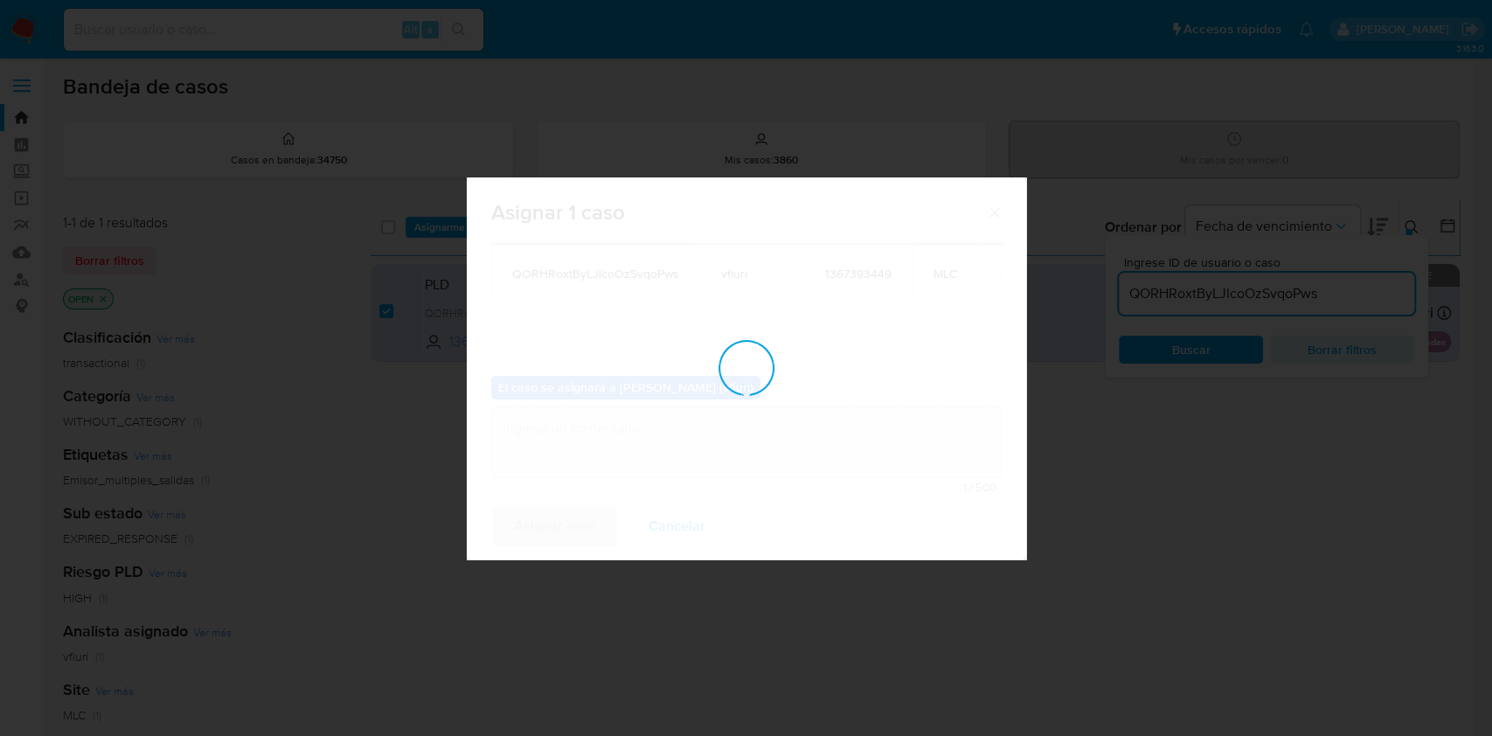
checkbox input "false"
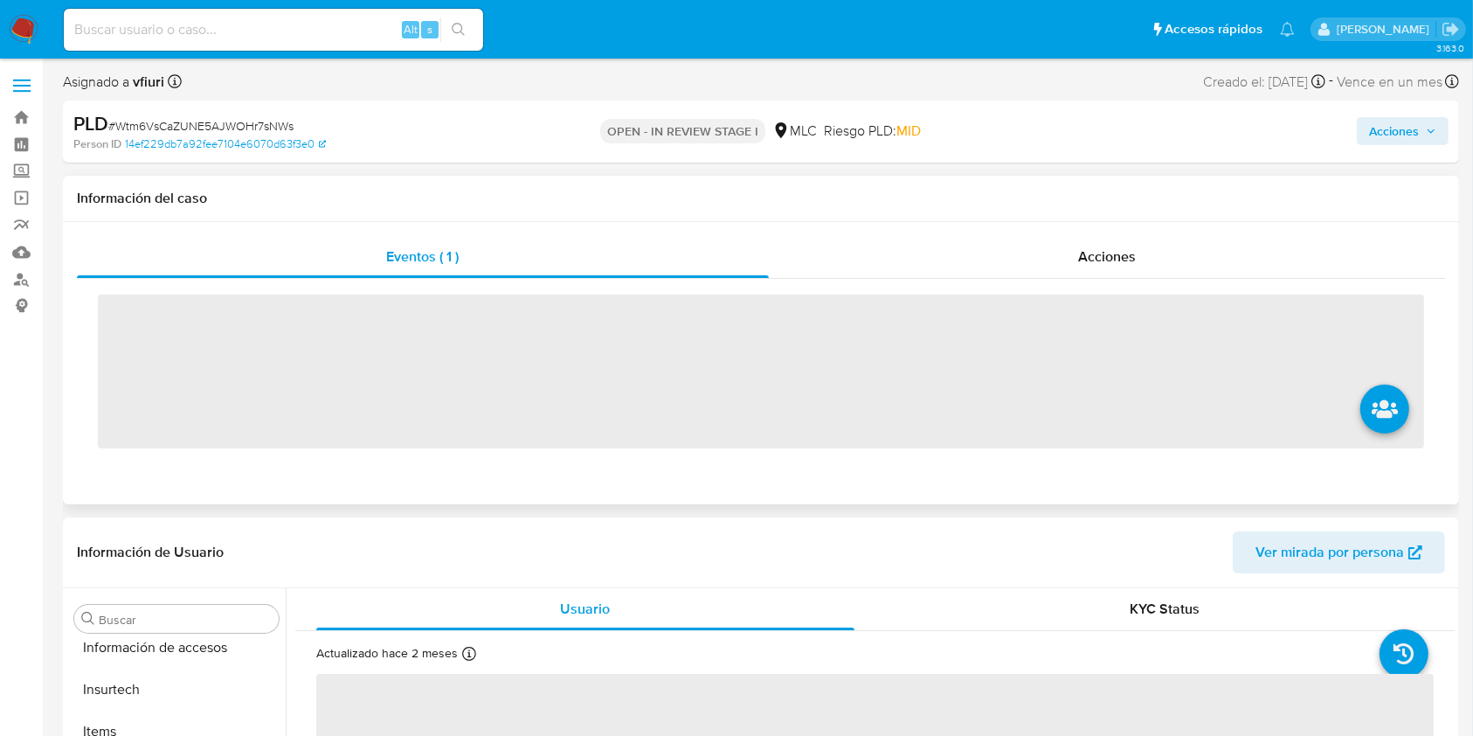
scroll to position [864, 0]
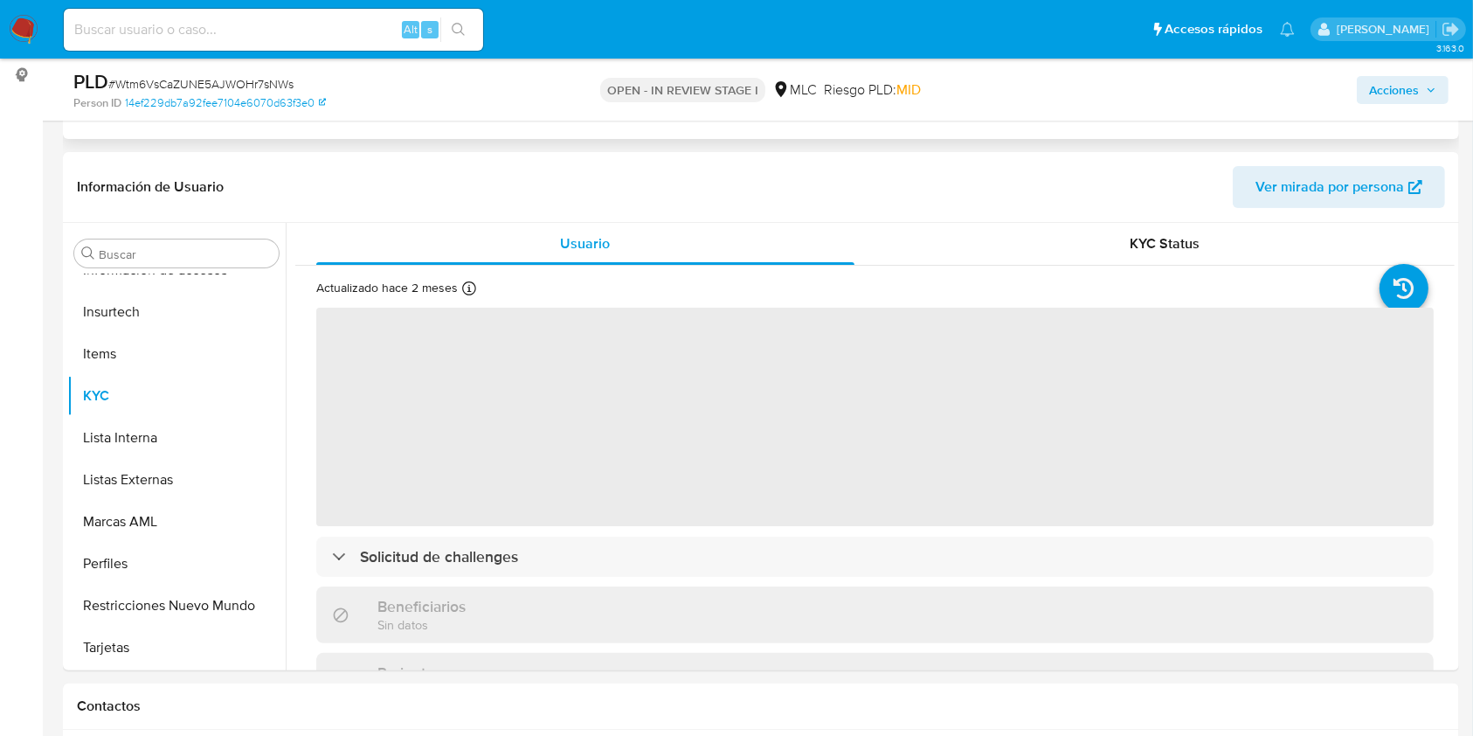
select select "10"
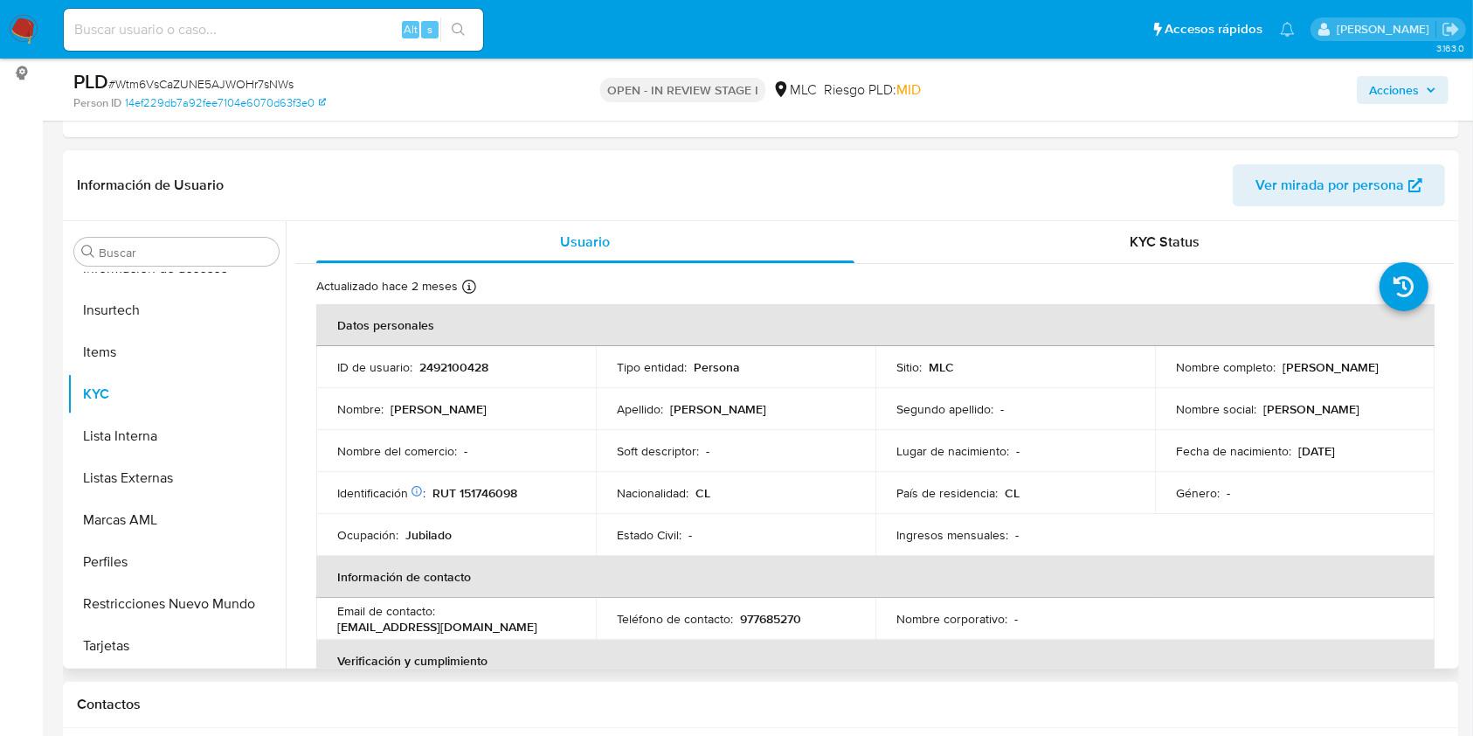
click at [440, 363] on p "2492100428" at bounding box center [453, 367] width 69 height 16
copy p "2492100428"
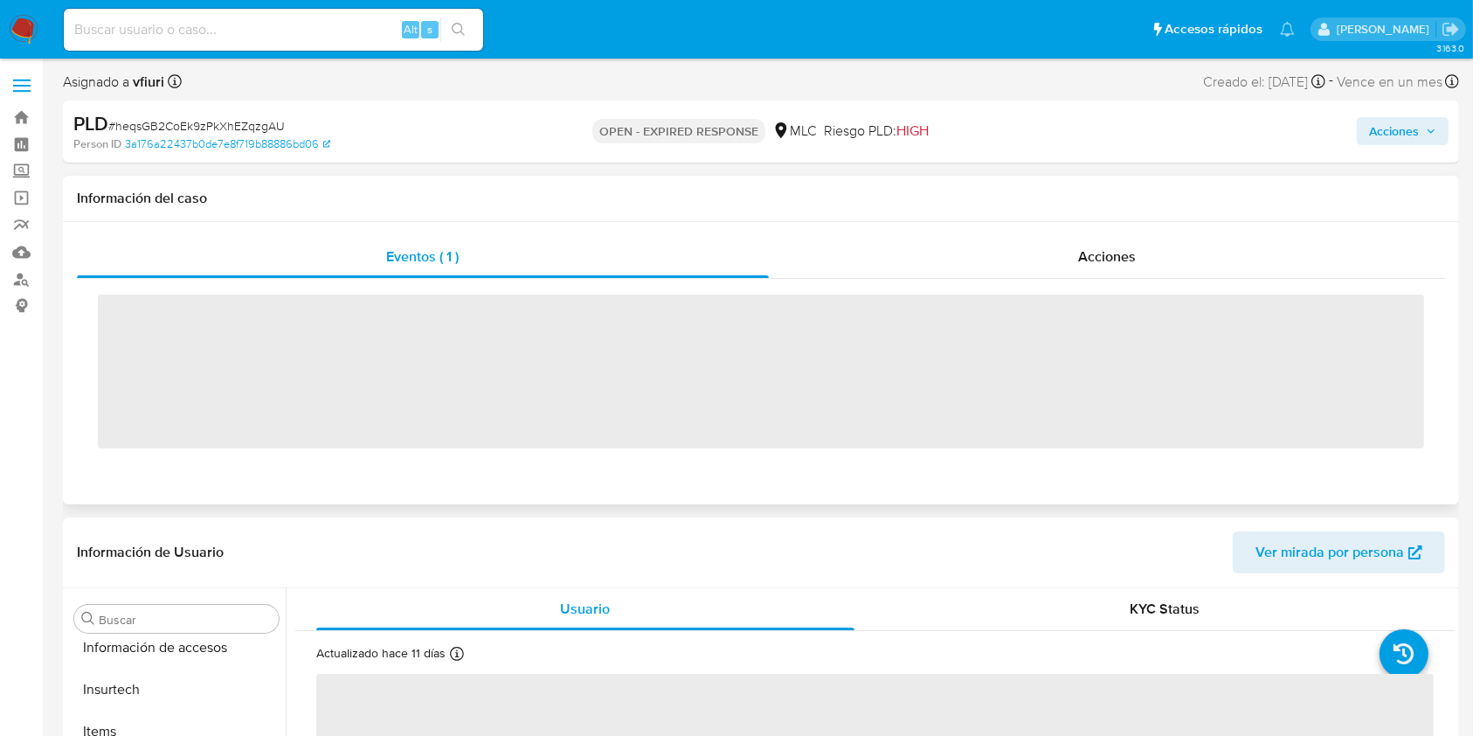
scroll to position [864, 0]
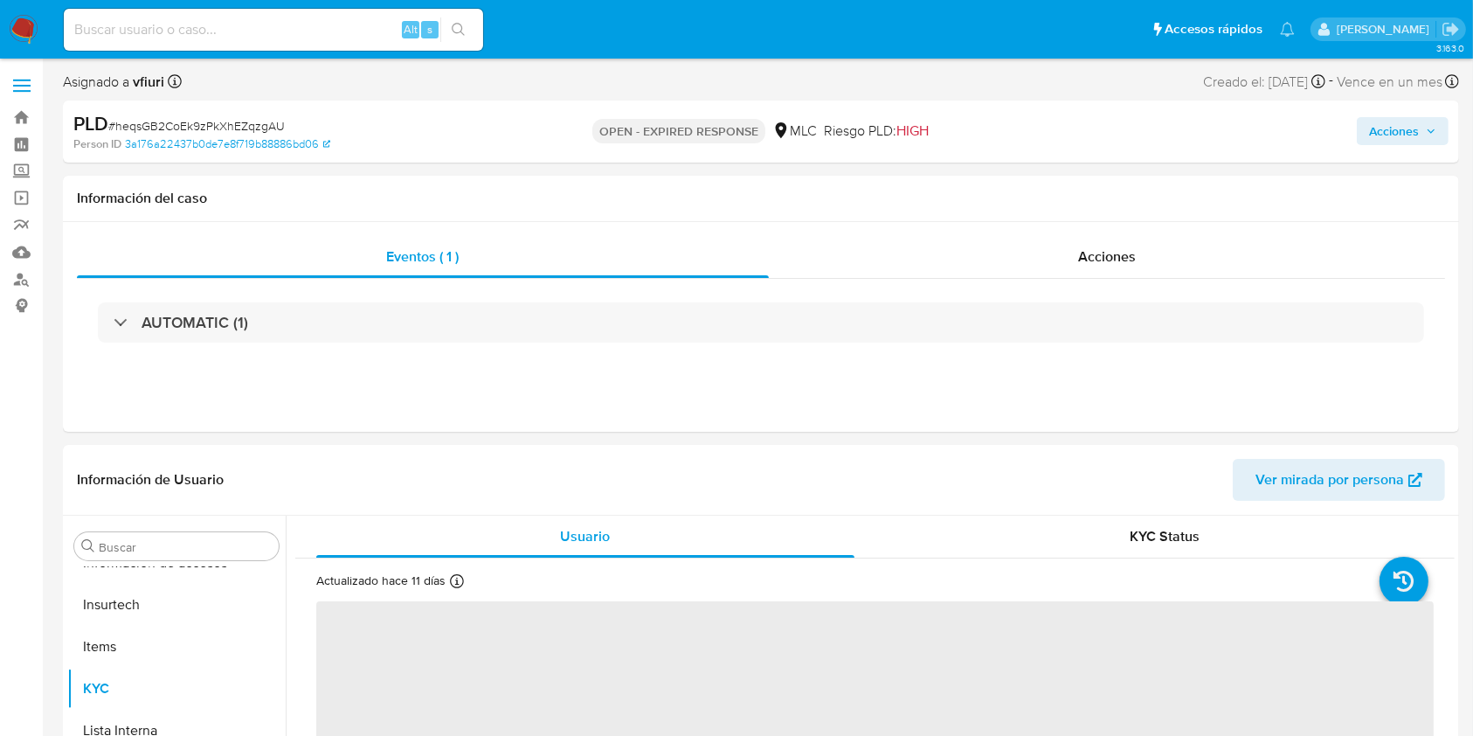
select select "10"
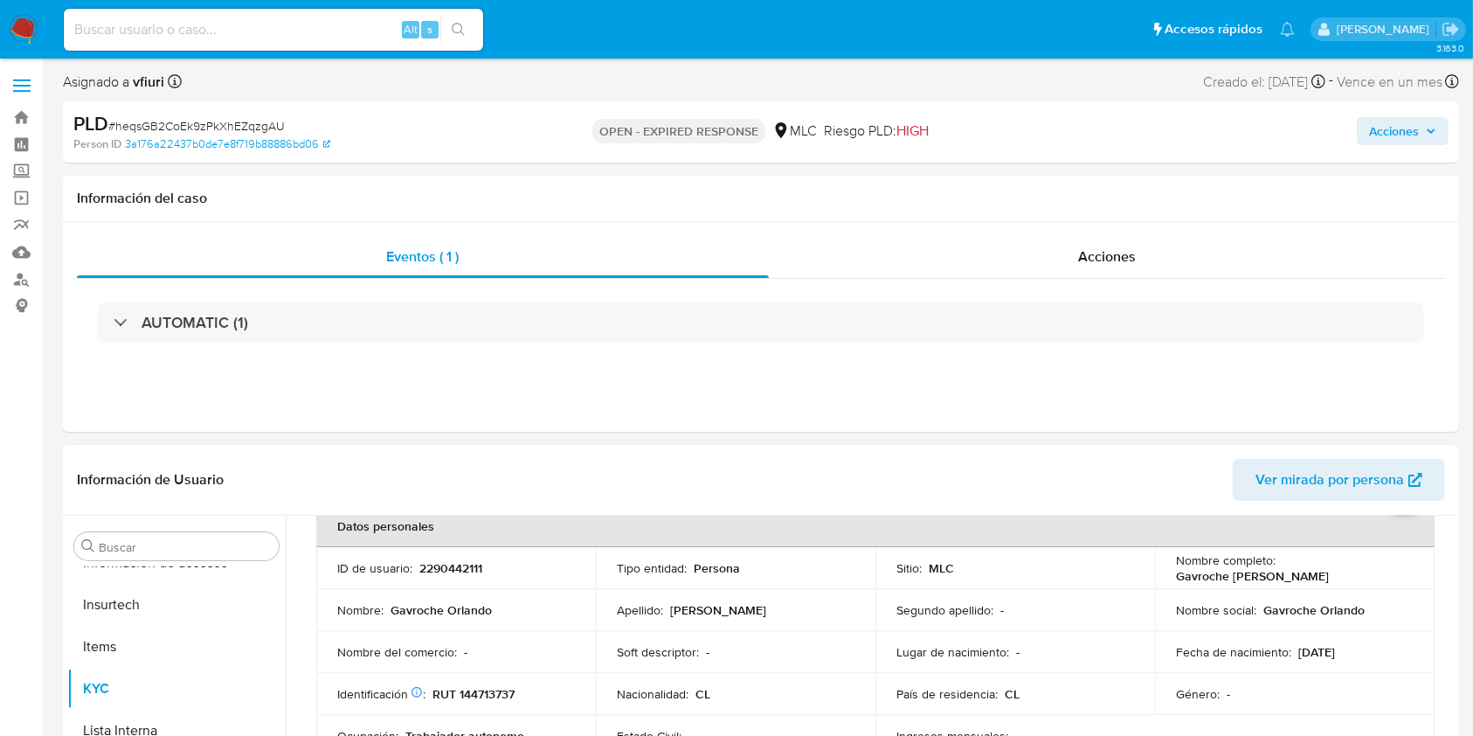
scroll to position [116, 0]
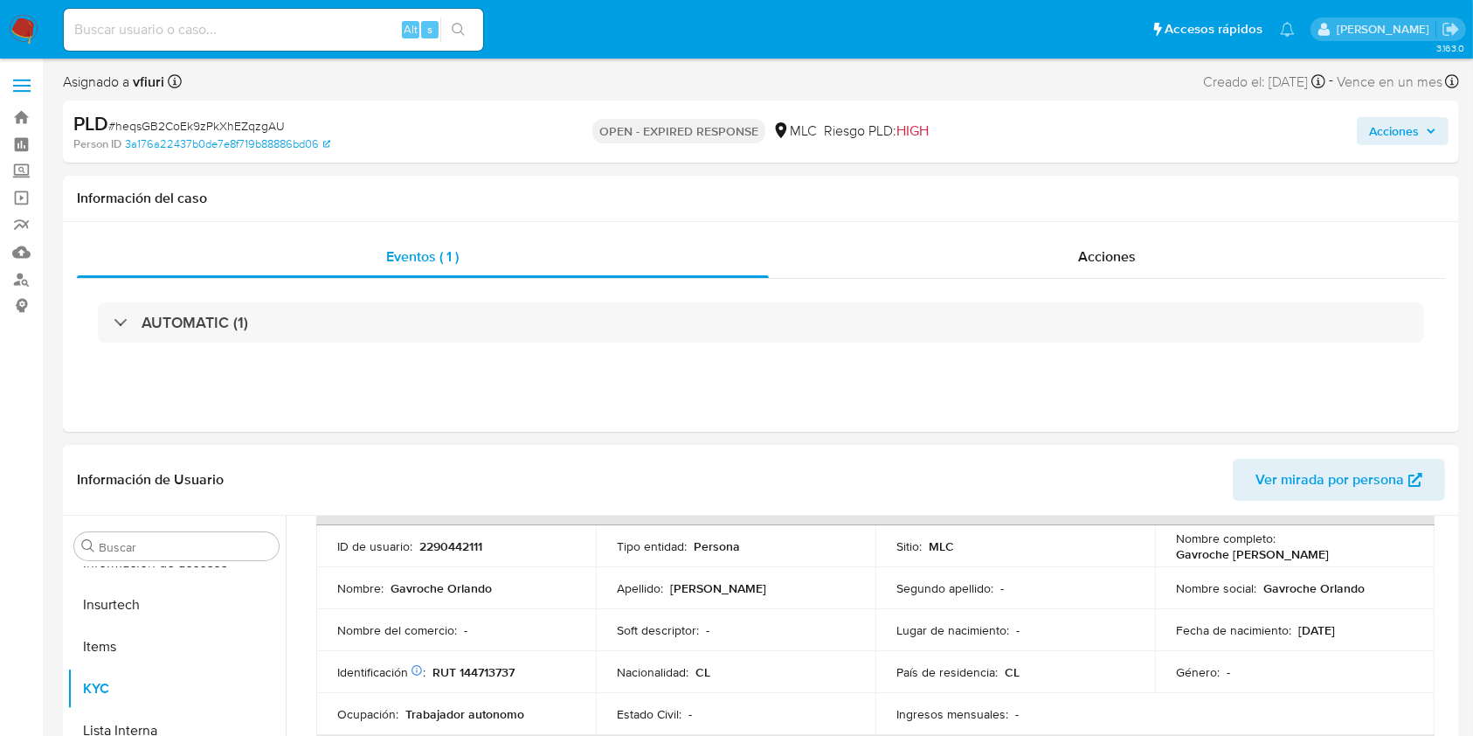
click at [450, 542] on p "2290442111" at bounding box center [450, 546] width 63 height 16
copy p "2290442111"
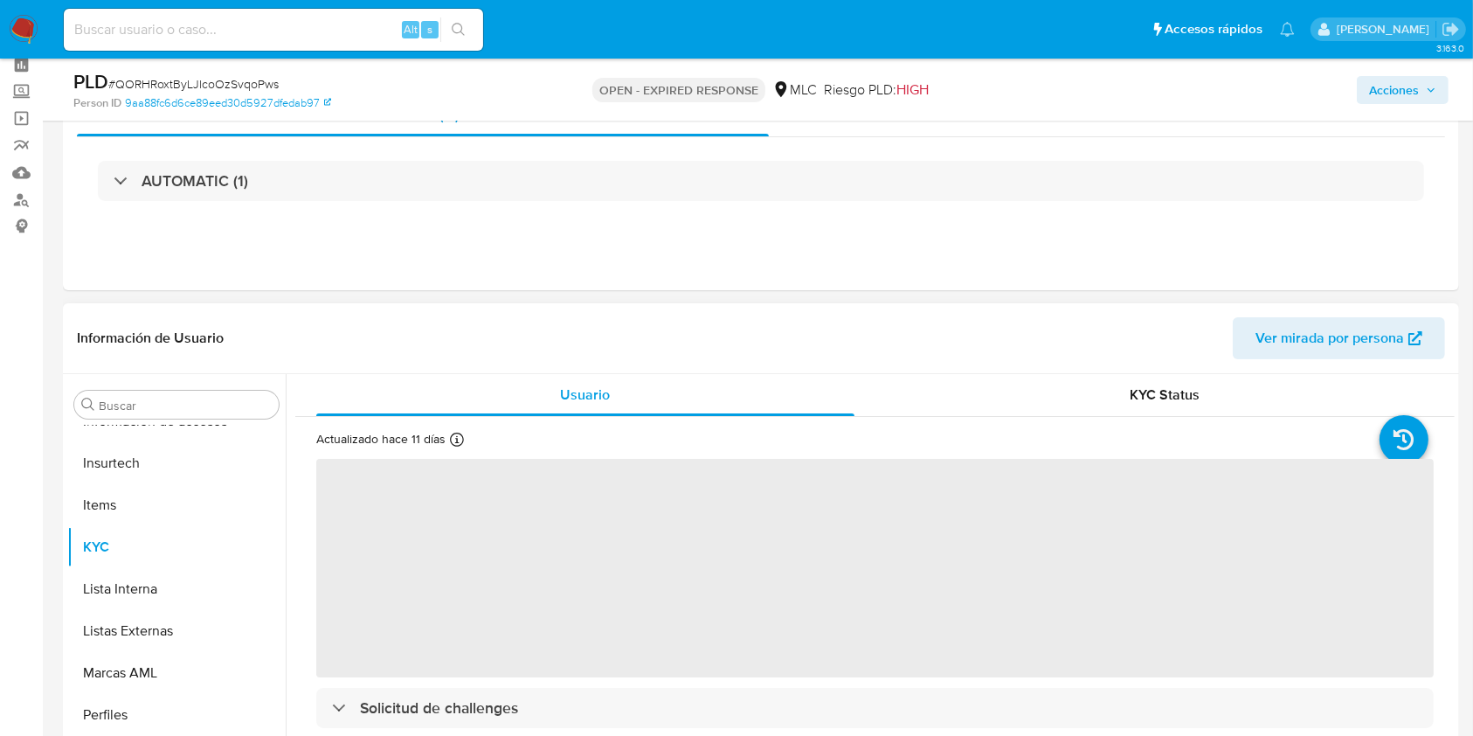
scroll to position [116, 0]
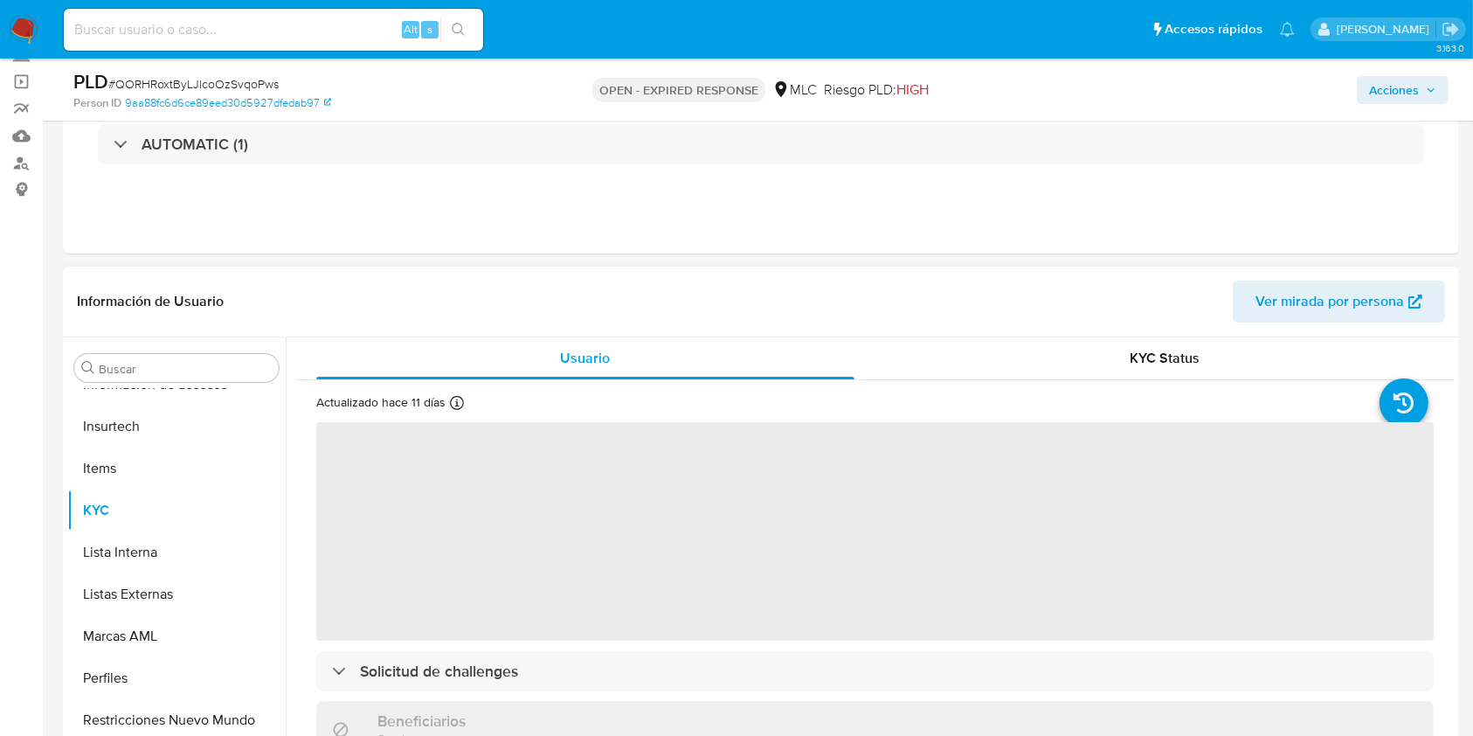
select select "10"
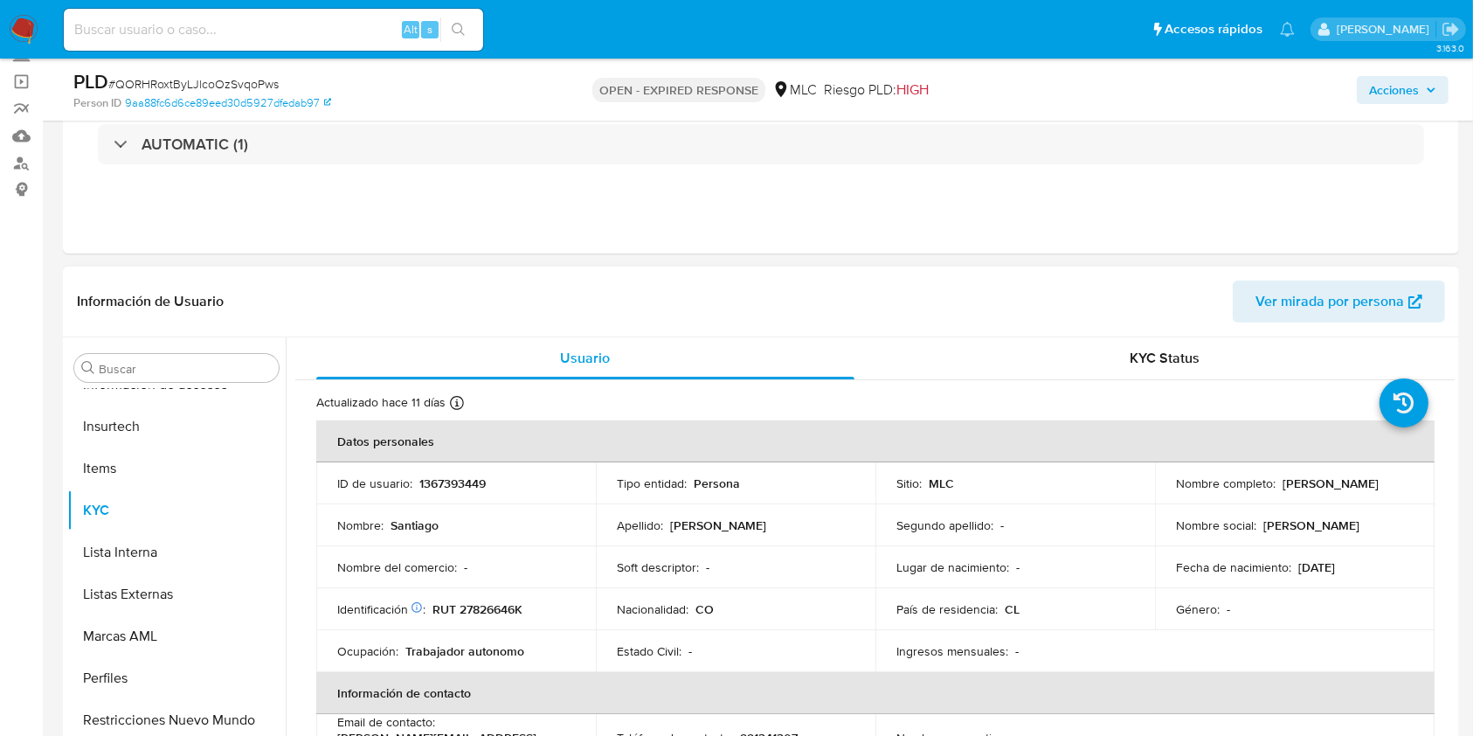
click at [449, 480] on p "1367393449" at bounding box center [452, 483] width 66 height 16
copy p "1367393449"
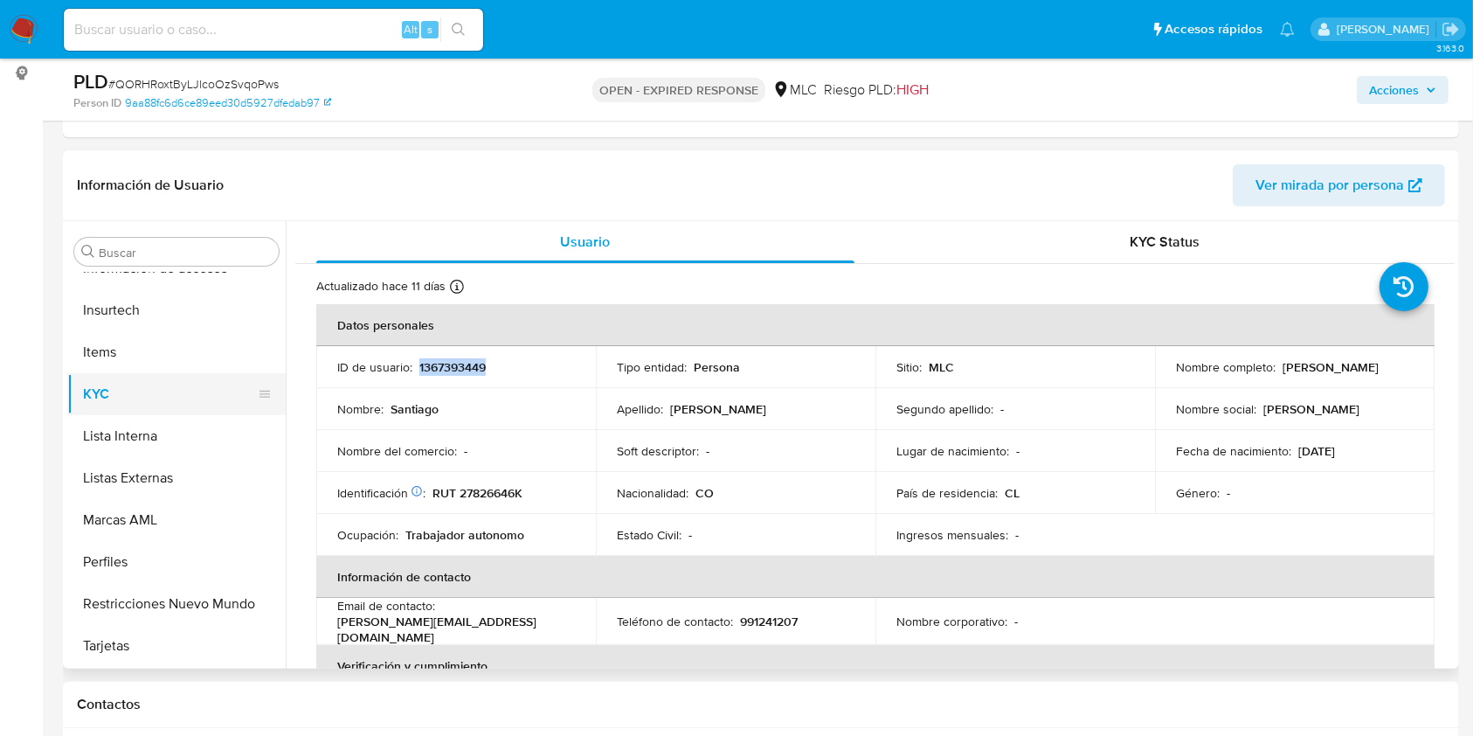
scroll to position [631, 0]
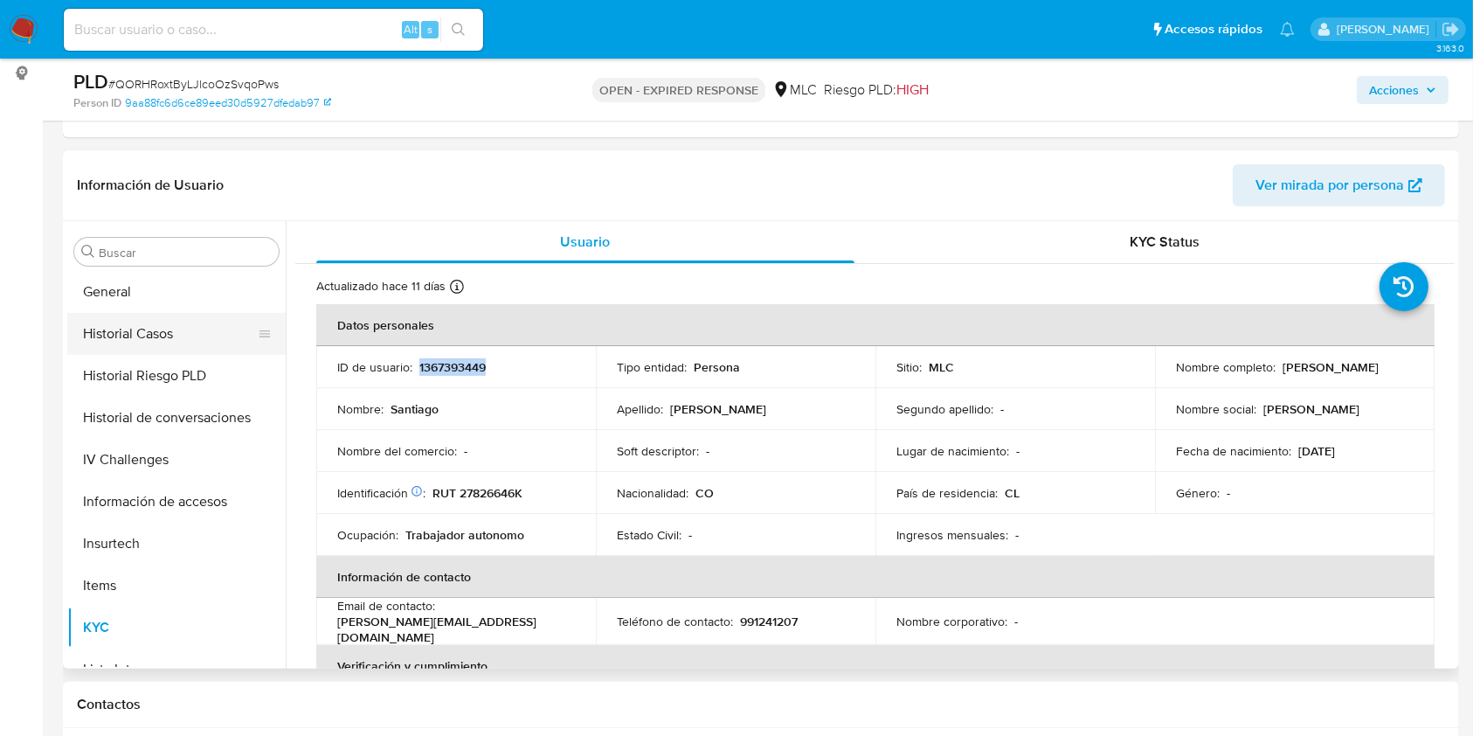
click at [141, 336] on button "Historial Casos" at bounding box center [169, 334] width 204 height 42
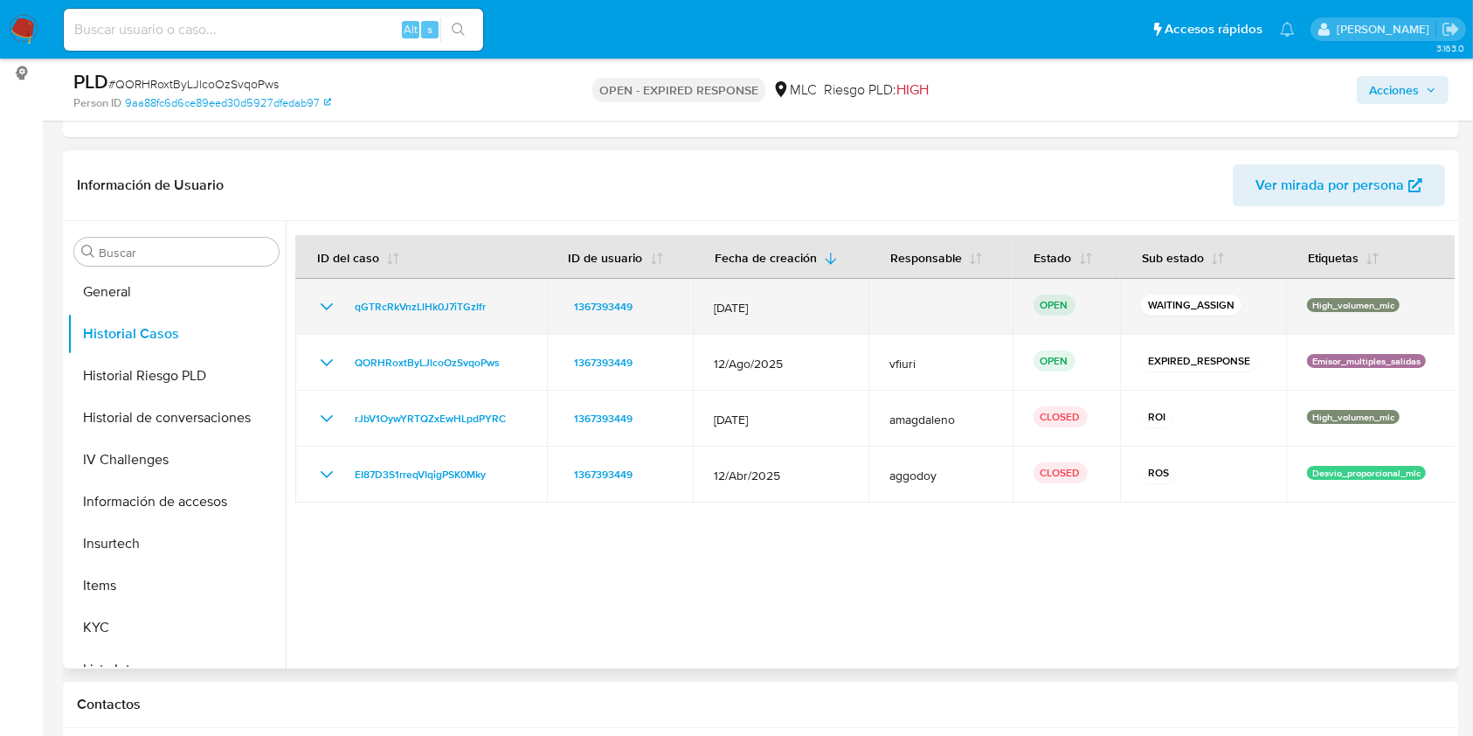
drag, startPoint x: 510, startPoint y: 312, endPoint x: 341, endPoint y: 313, distance: 169.5
click at [341, 313] on div "qGTRcRkVnzLlHk0J7iTGzIfr" at bounding box center [421, 306] width 210 height 21
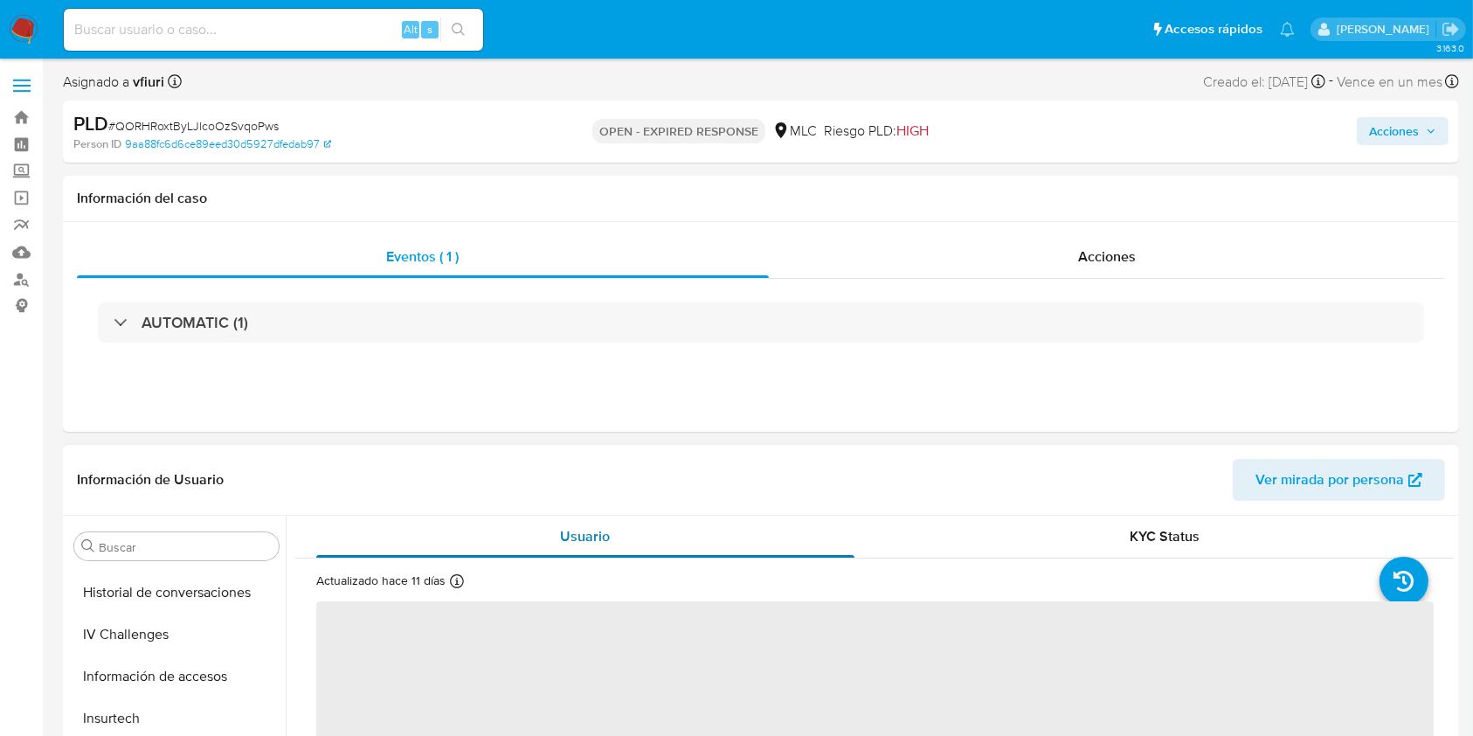
select select "10"
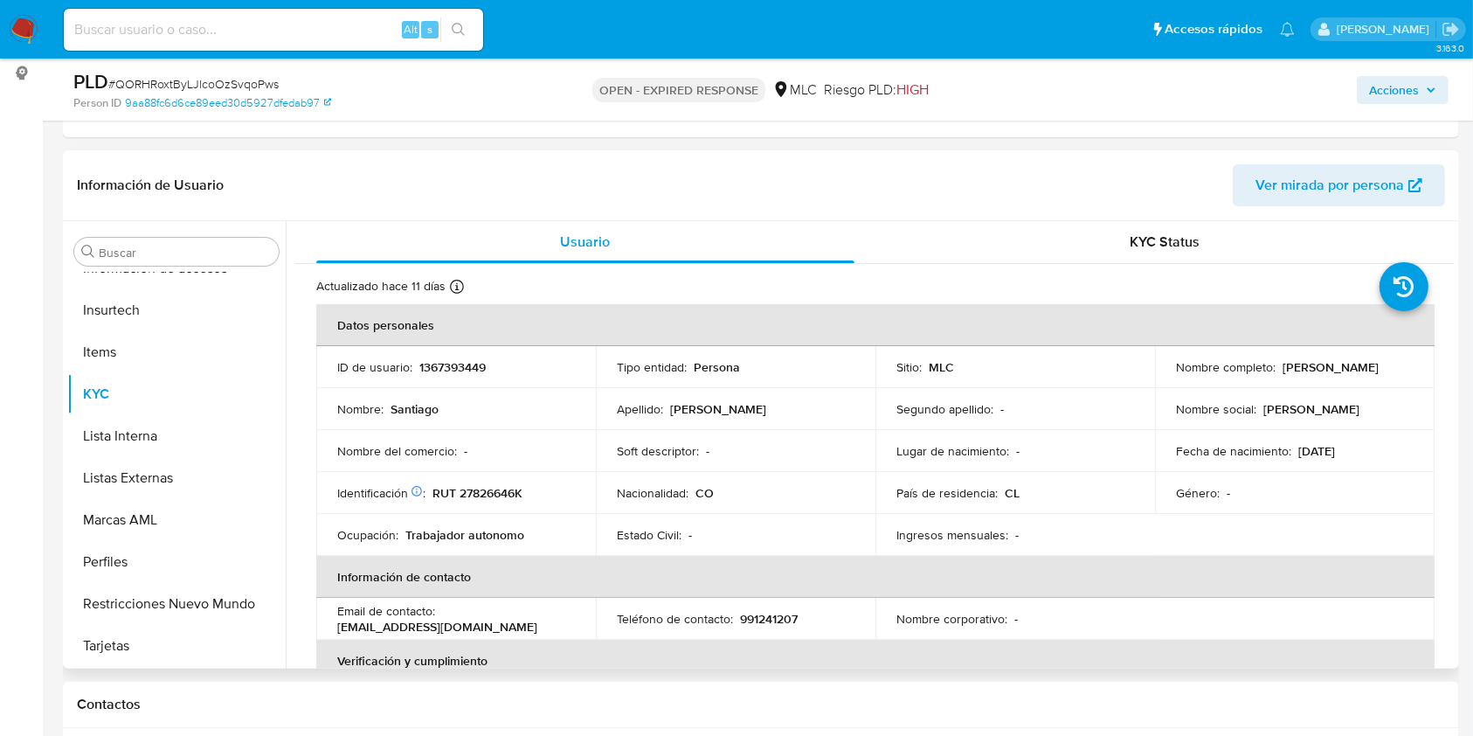
click at [455, 370] on p "1367393449" at bounding box center [452, 367] width 66 height 16
copy p "1367393449"
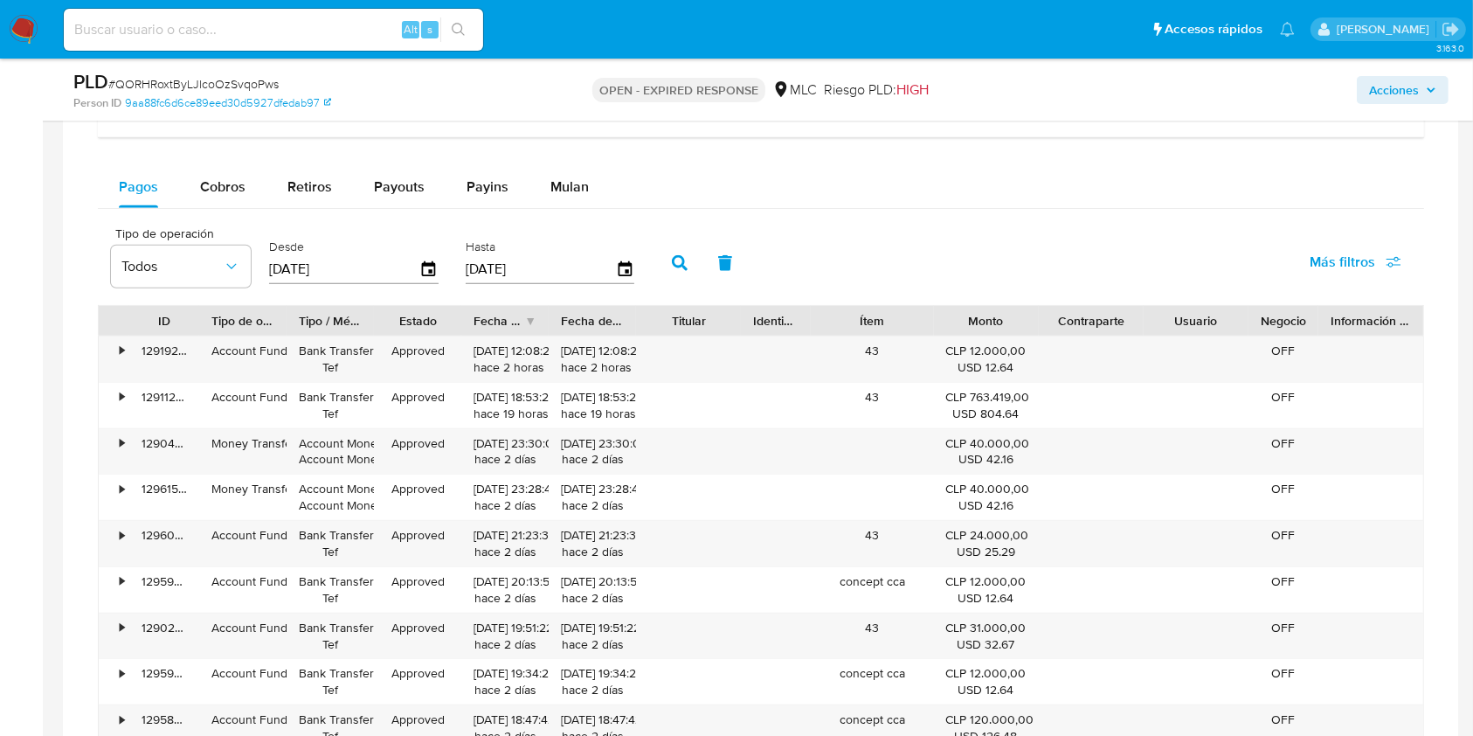
scroll to position [1281, 0]
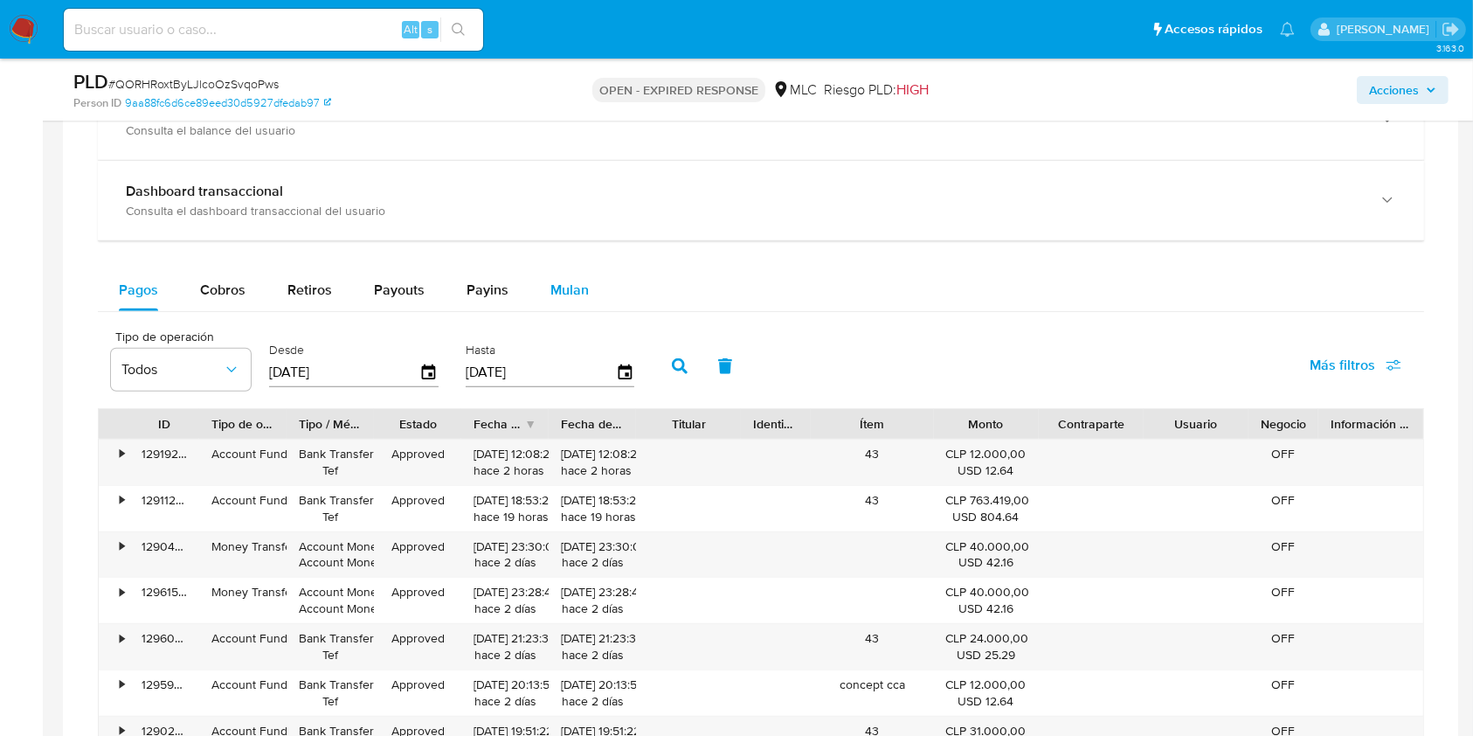
click at [586, 281] on button "Mulan" at bounding box center [570, 290] width 80 height 42
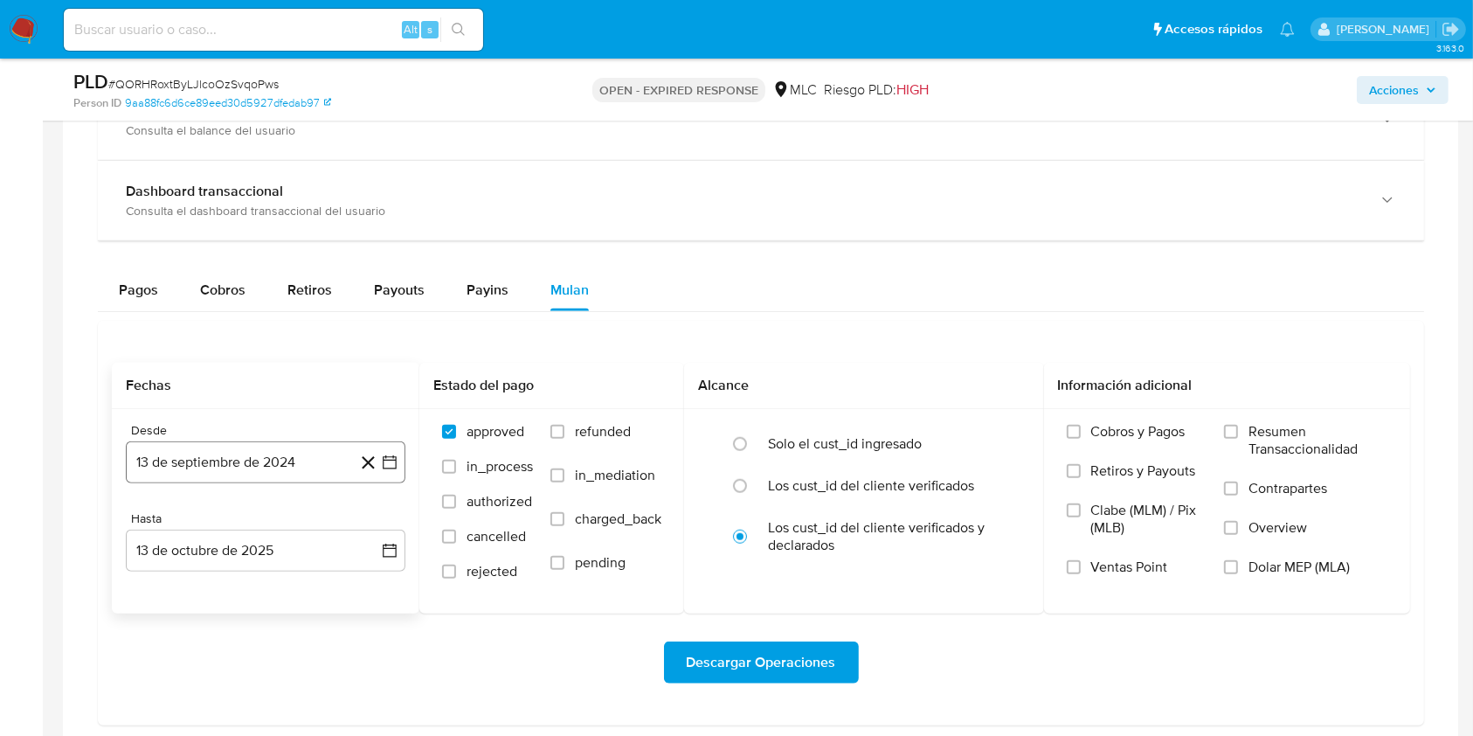
click at [392, 458] on icon "button" at bounding box center [389, 462] width 17 height 17
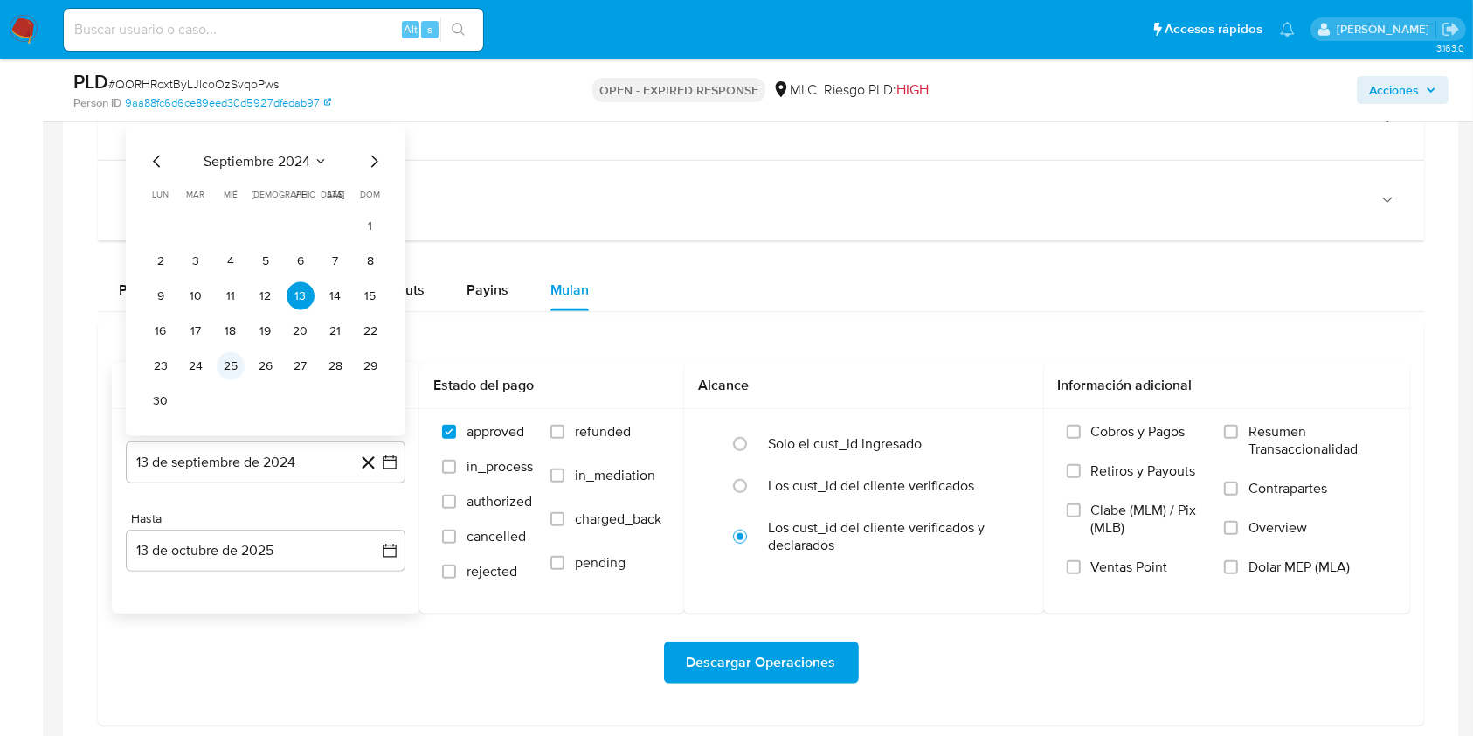
click at [239, 365] on button "25" at bounding box center [231, 366] width 28 height 28
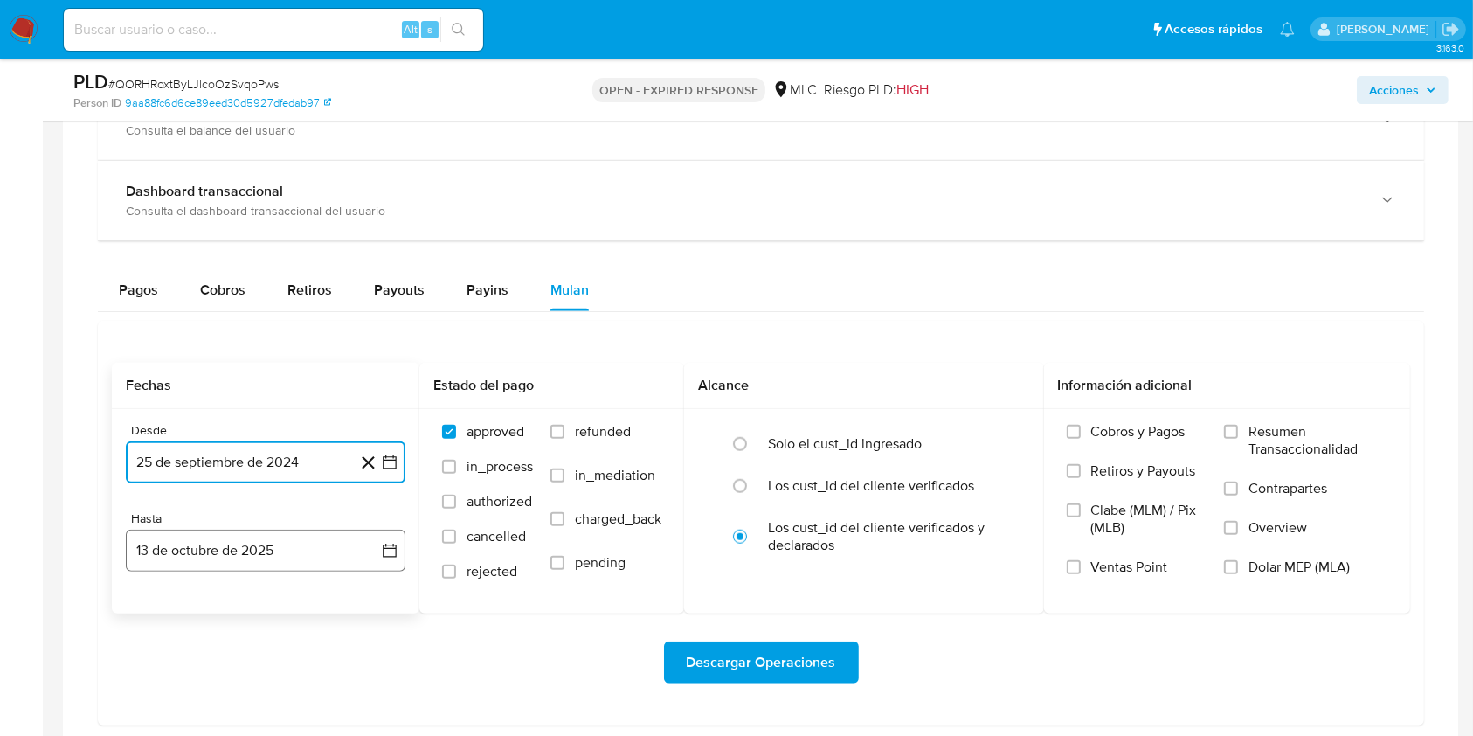
click at [393, 551] on icon "button" at bounding box center [389, 550] width 17 height 17
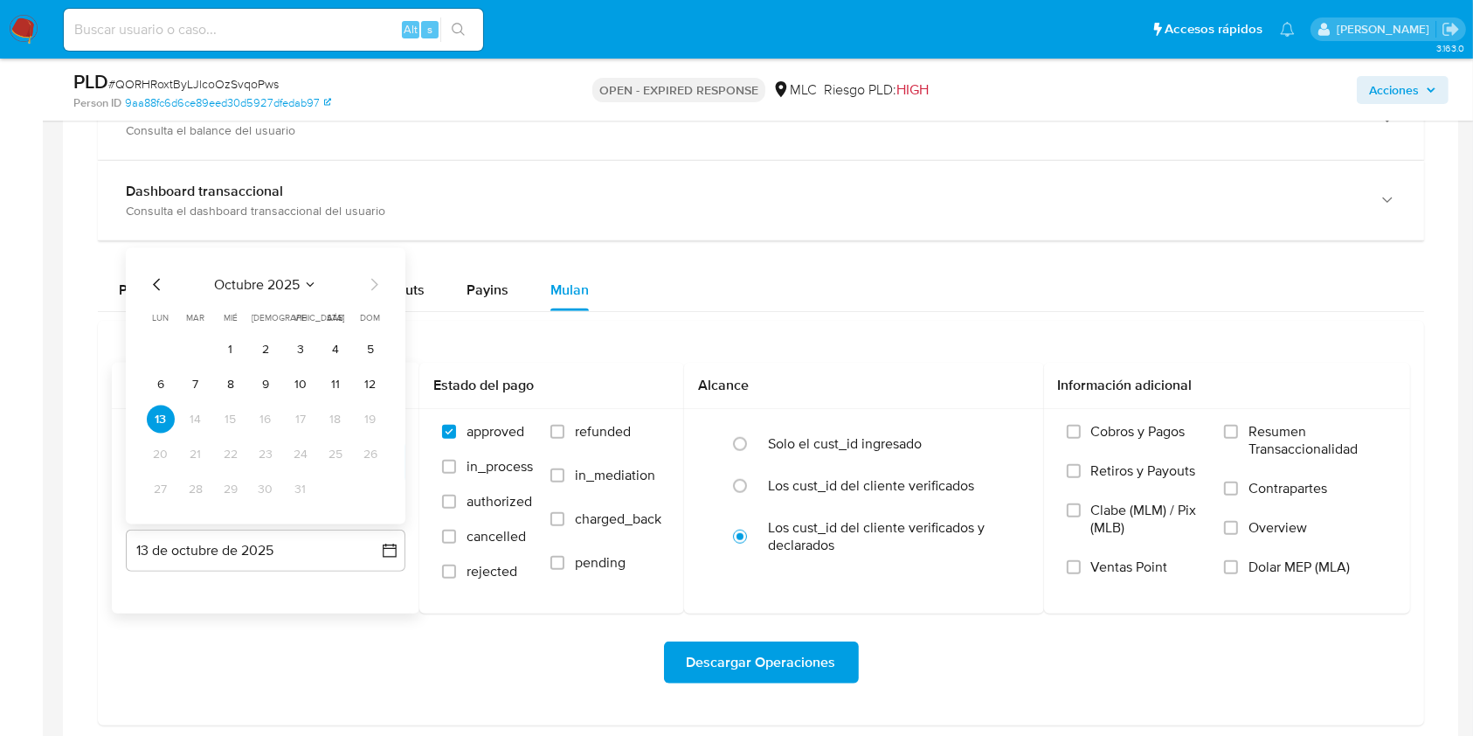
click at [156, 284] on icon "Mes anterior" at bounding box center [157, 284] width 21 height 21
click at [221, 453] on button "24" at bounding box center [231, 454] width 28 height 28
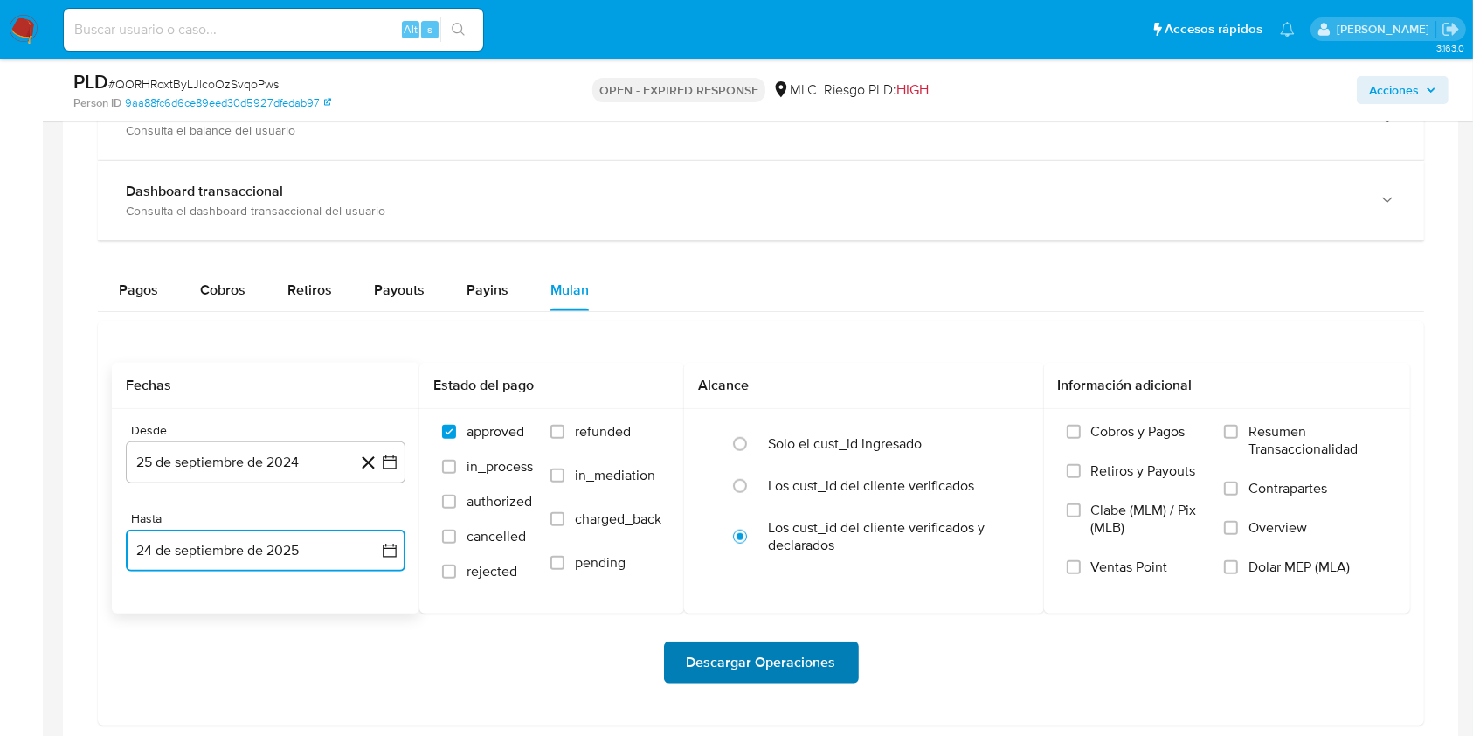
click at [693, 662] on span "Descargar Operaciones" at bounding box center [761, 662] width 149 height 38
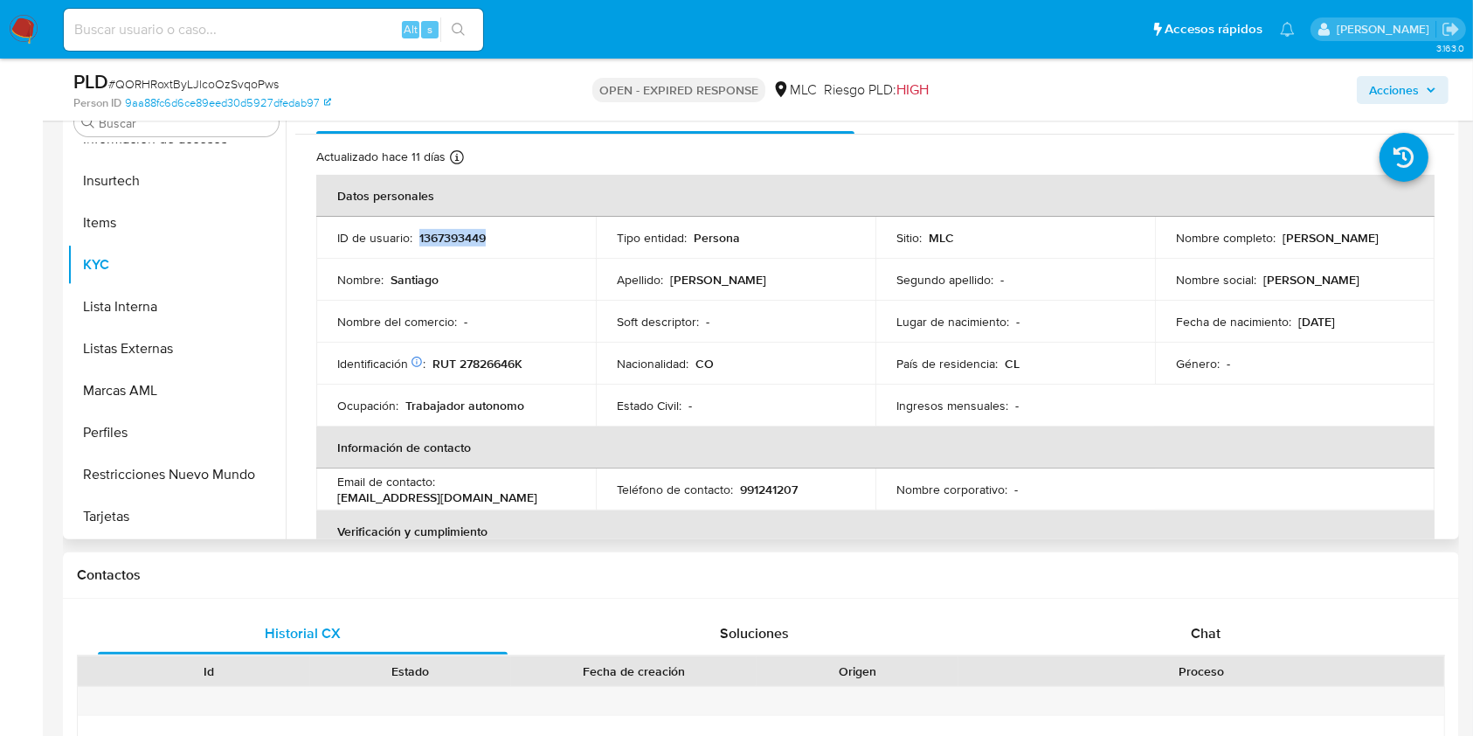
scroll to position [116, 0]
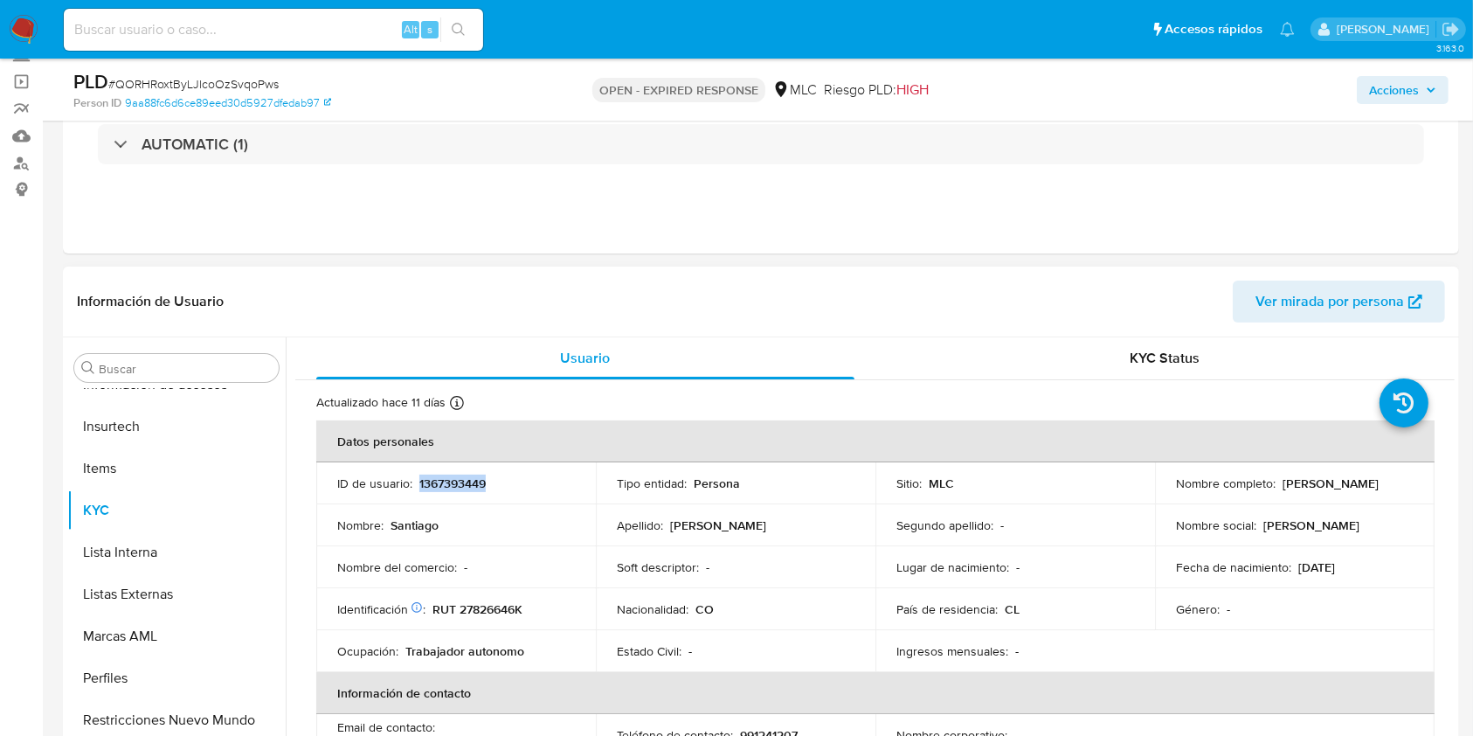
copy p "1367393449"
click at [242, 77] on span "# QORHRoxtByLJlcoOzSvqoPws" at bounding box center [193, 83] width 170 height 17
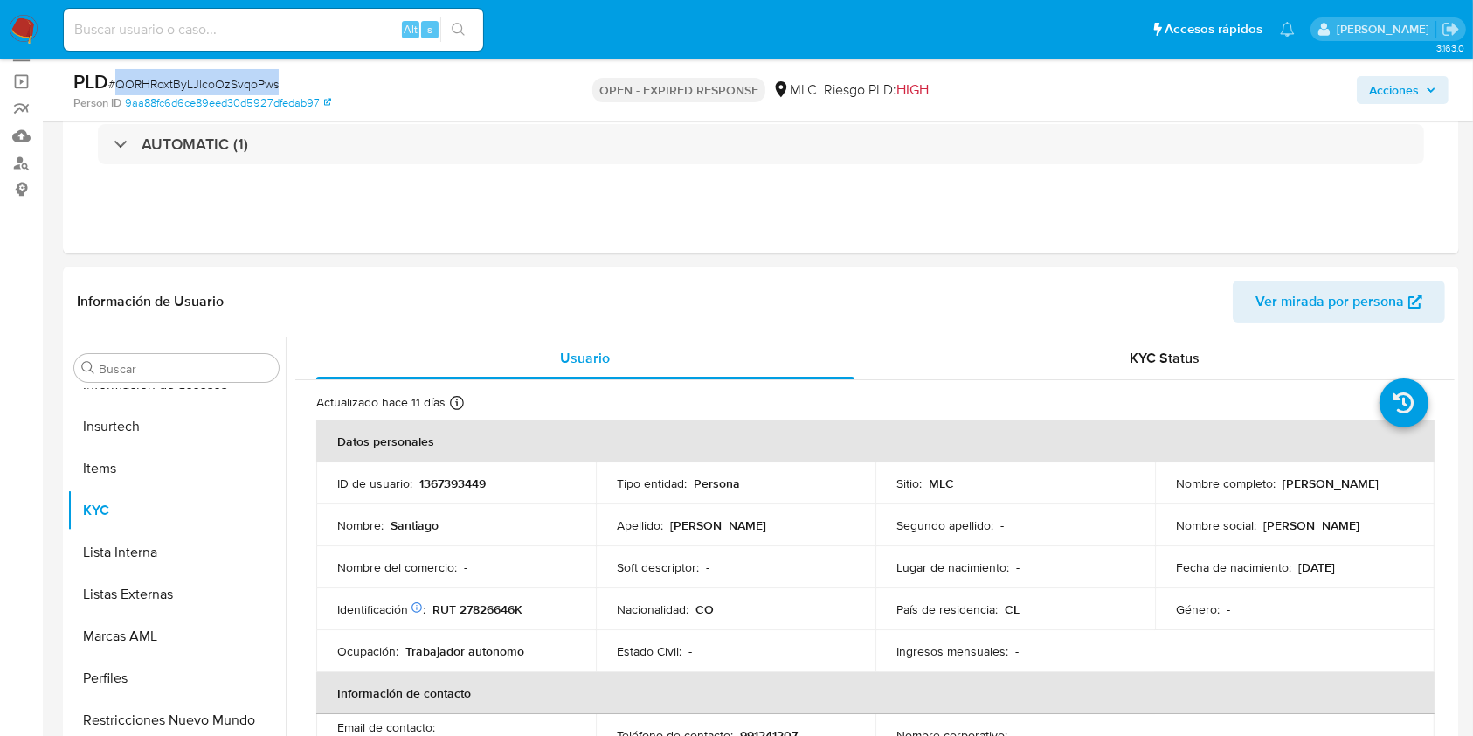
click at [242, 77] on span "# QORHRoxtByLJlcoOzSvqoPws" at bounding box center [193, 83] width 170 height 17
copy span "QORHRoxtByLJlcoOzSvqoPws"
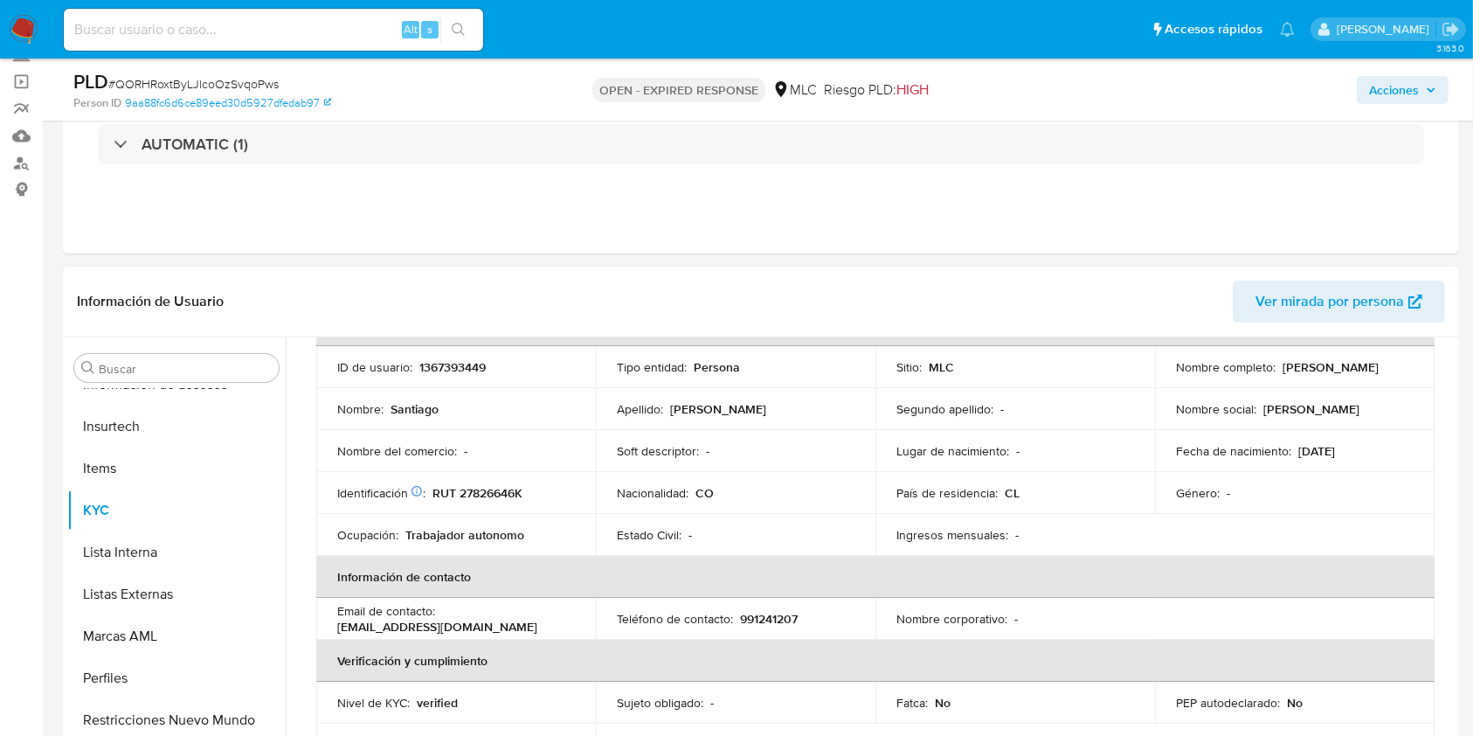
click at [510, 489] on p "RUT 27826646K" at bounding box center [478, 493] width 90 height 16
copy p "27826646K"
drag, startPoint x: 482, startPoint y: 481, endPoint x: 503, endPoint y: 486, distance: 21.6
click at [503, 486] on p "RUT 27826646K" at bounding box center [478, 493] width 90 height 16
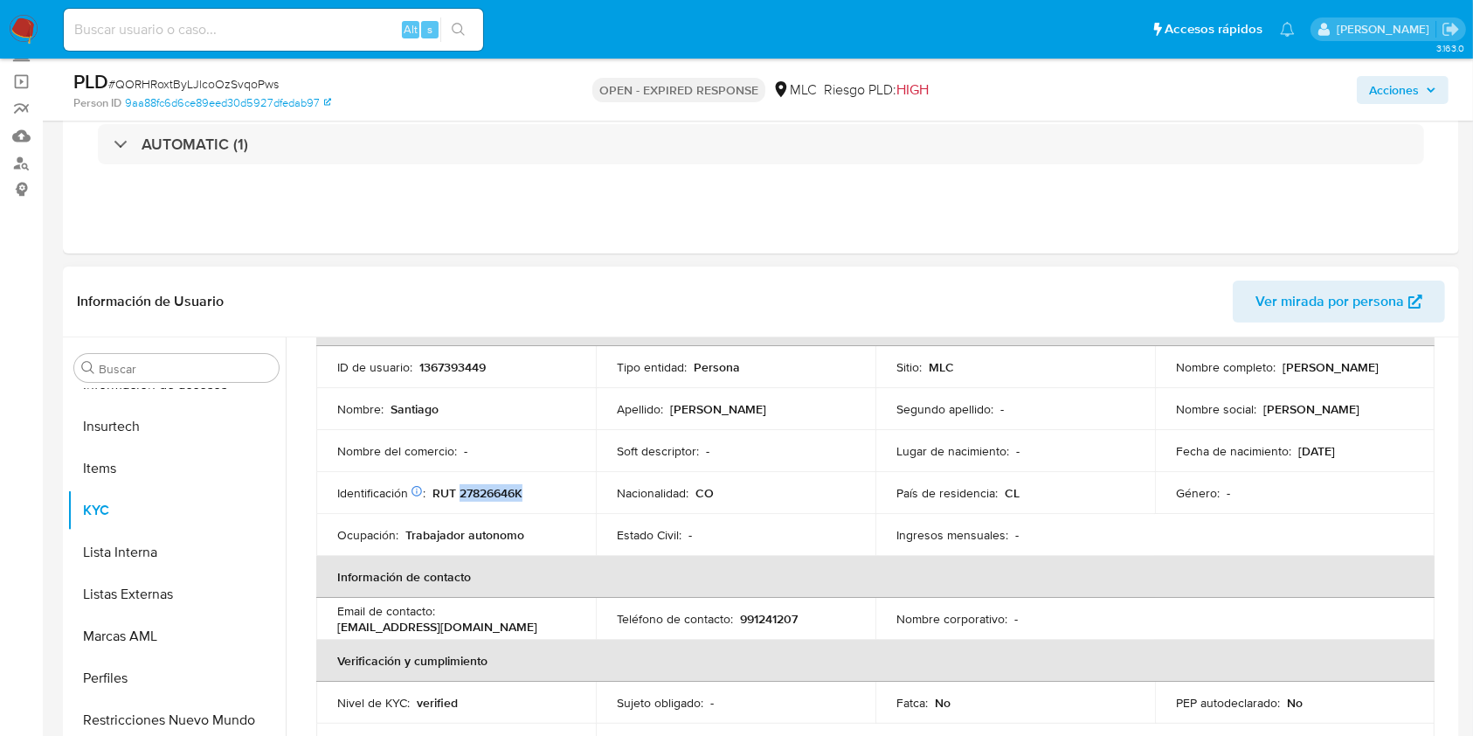
click at [503, 486] on p "RUT 27826646K" at bounding box center [478, 493] width 90 height 16
copy p "27826646K"
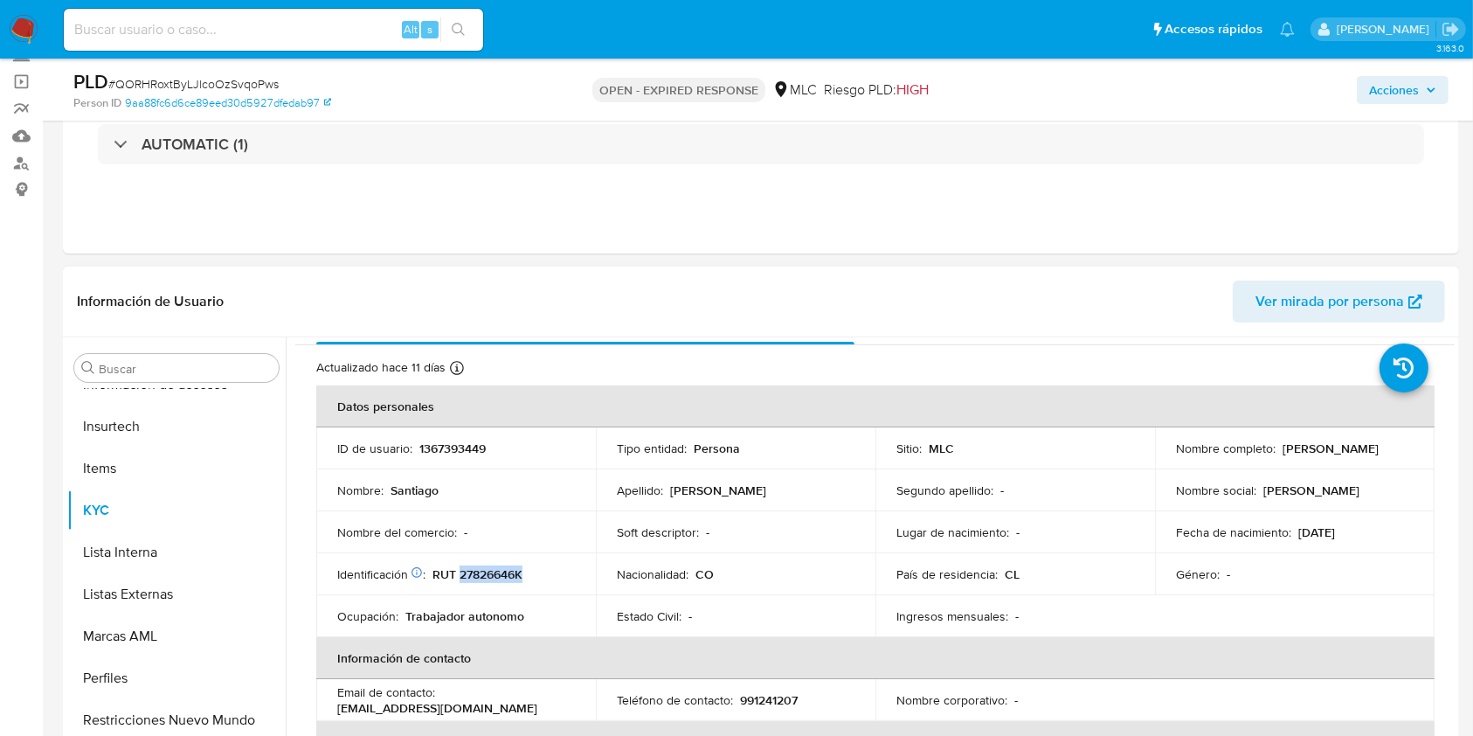
scroll to position [0, 0]
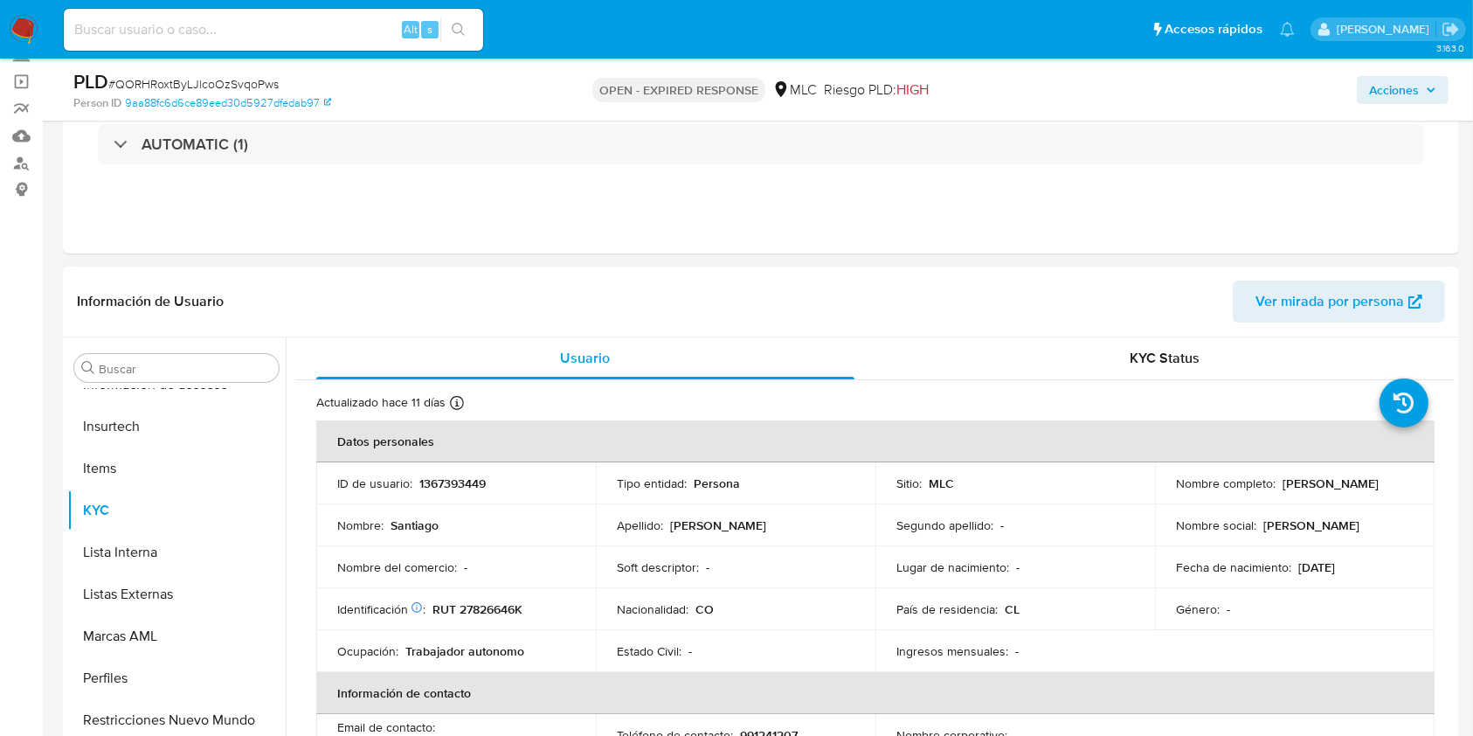
click at [896, 492] on td "Sitio : MLC" at bounding box center [1016, 483] width 280 height 42
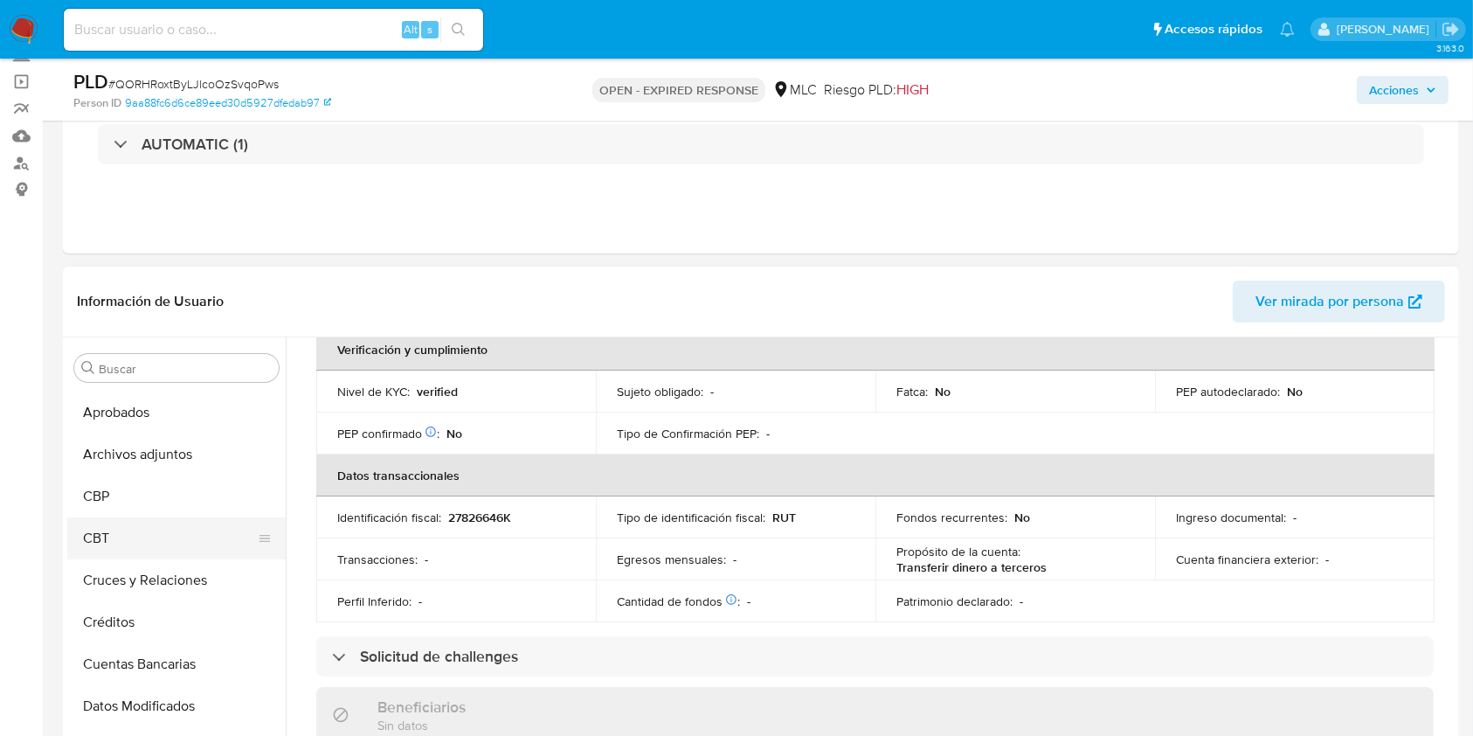
scroll to position [49, 0]
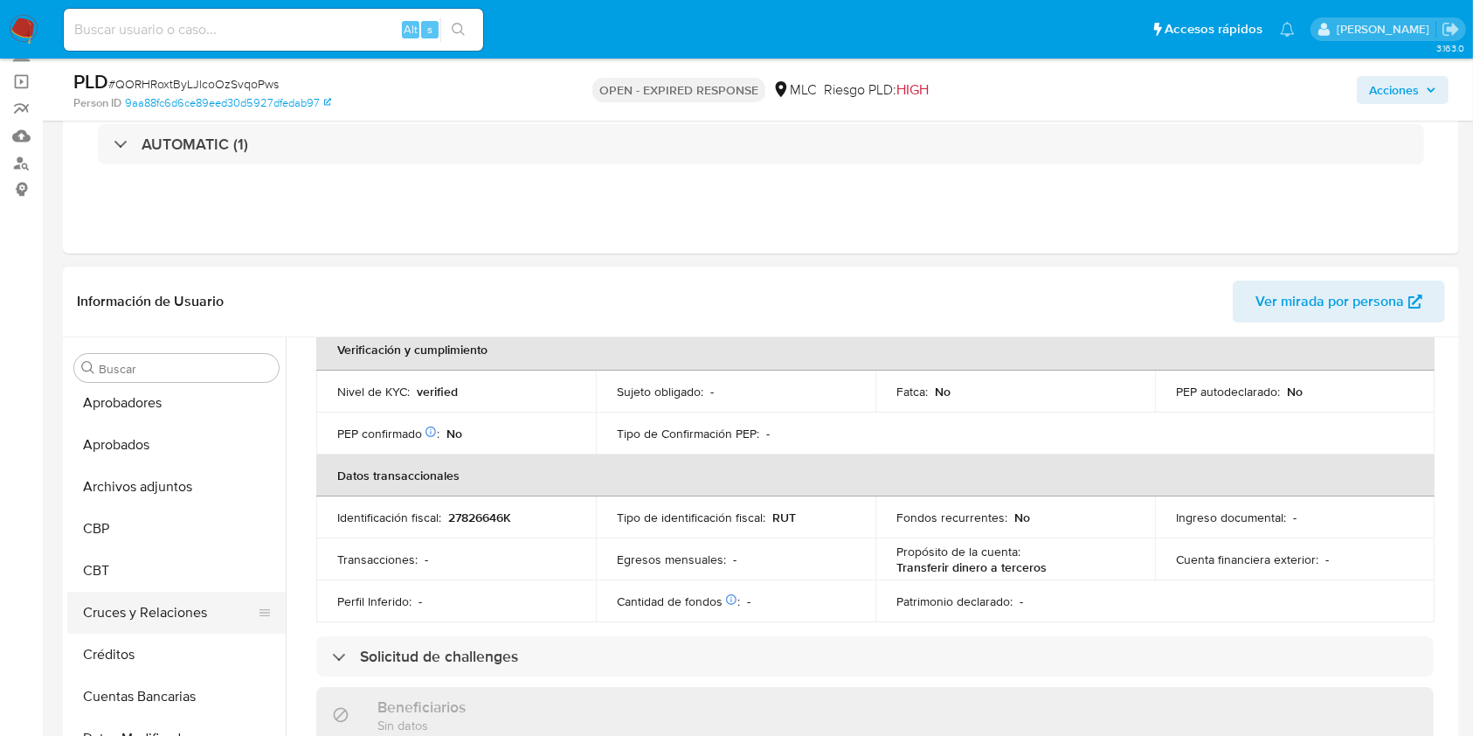
click at [165, 606] on button "Cruces y Relaciones" at bounding box center [169, 613] width 204 height 42
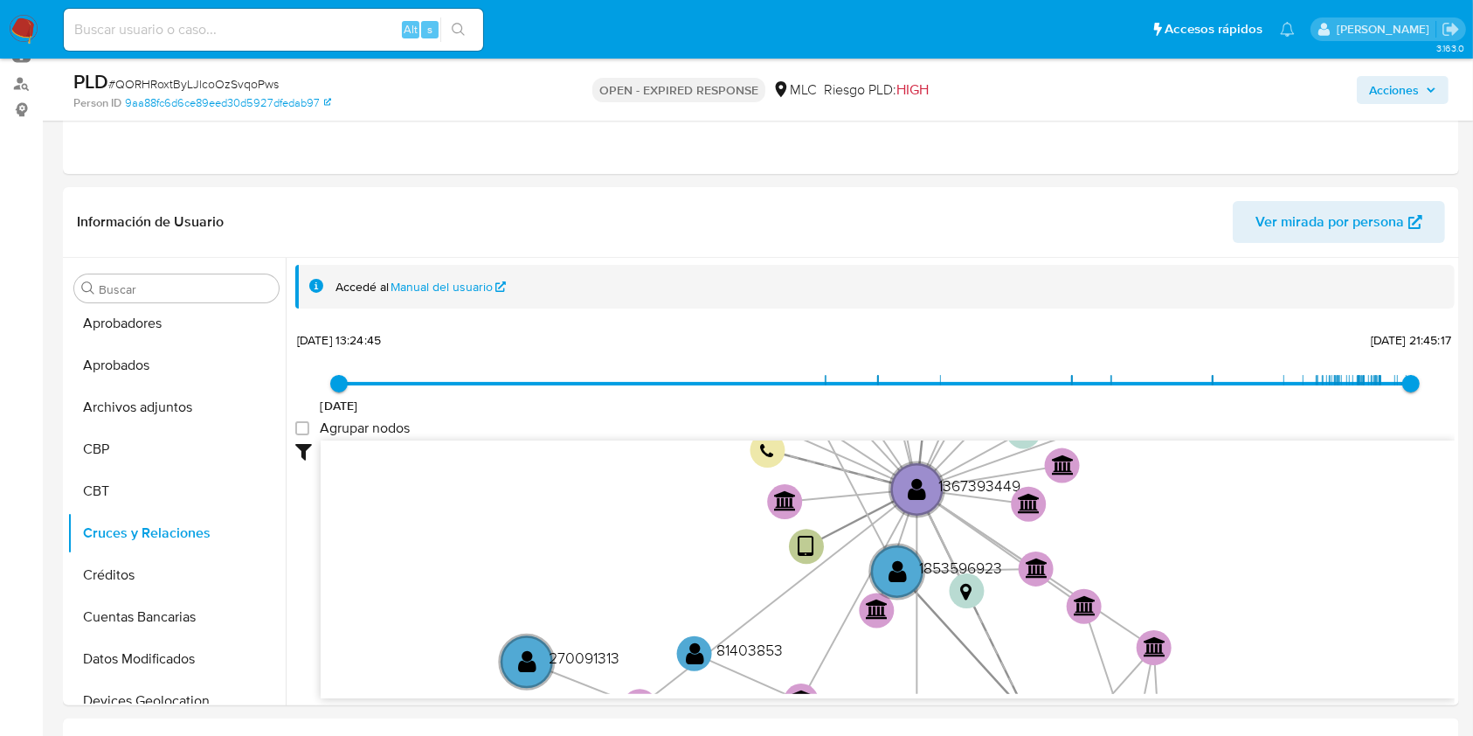
scroll to position [232, 0]
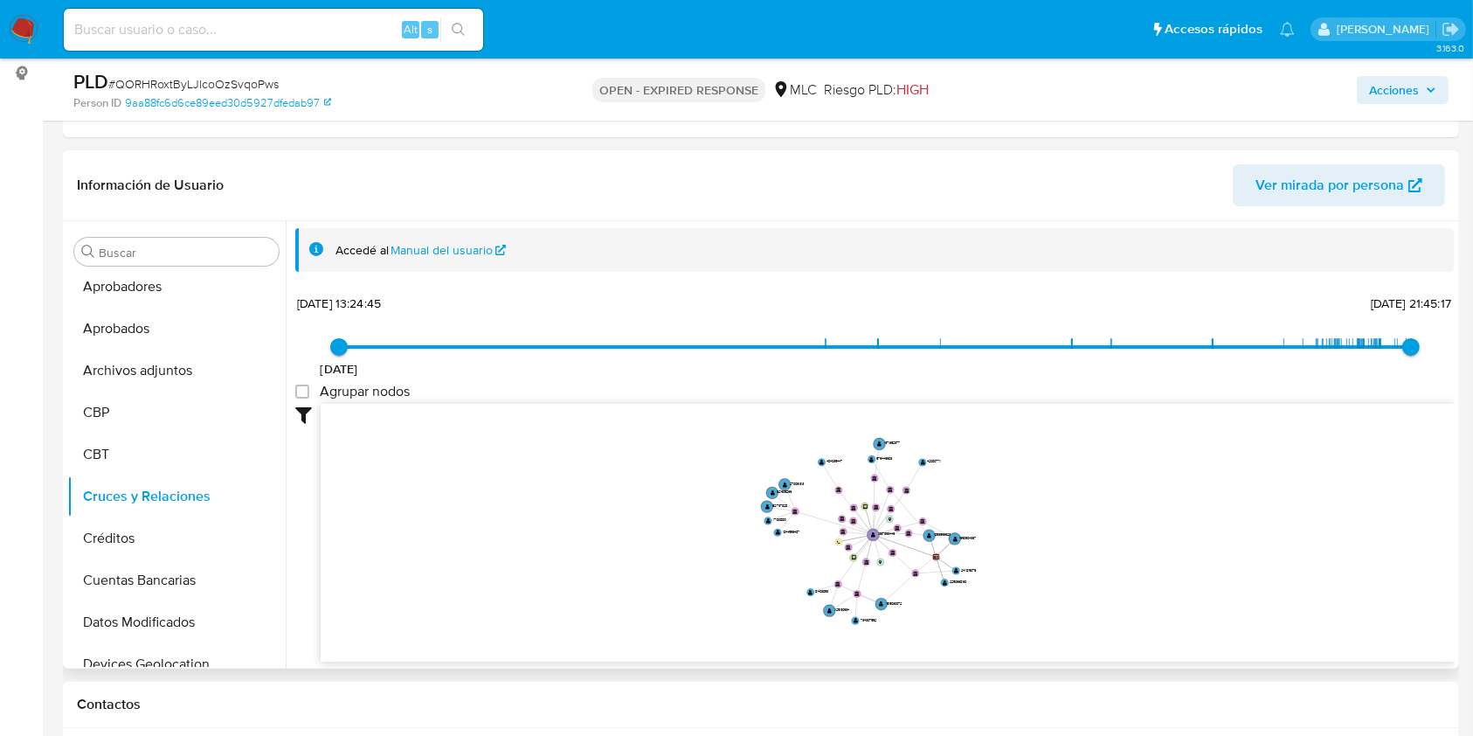
drag, startPoint x: 1035, startPoint y: 486, endPoint x: 1126, endPoint y: 446, distance: 100.2
click at [1126, 446] on icon "user-1367393449  1367393449 device-66a3210d150abf553c55e146  device-64552dcd0…" at bounding box center [888, 530] width 1134 height 253
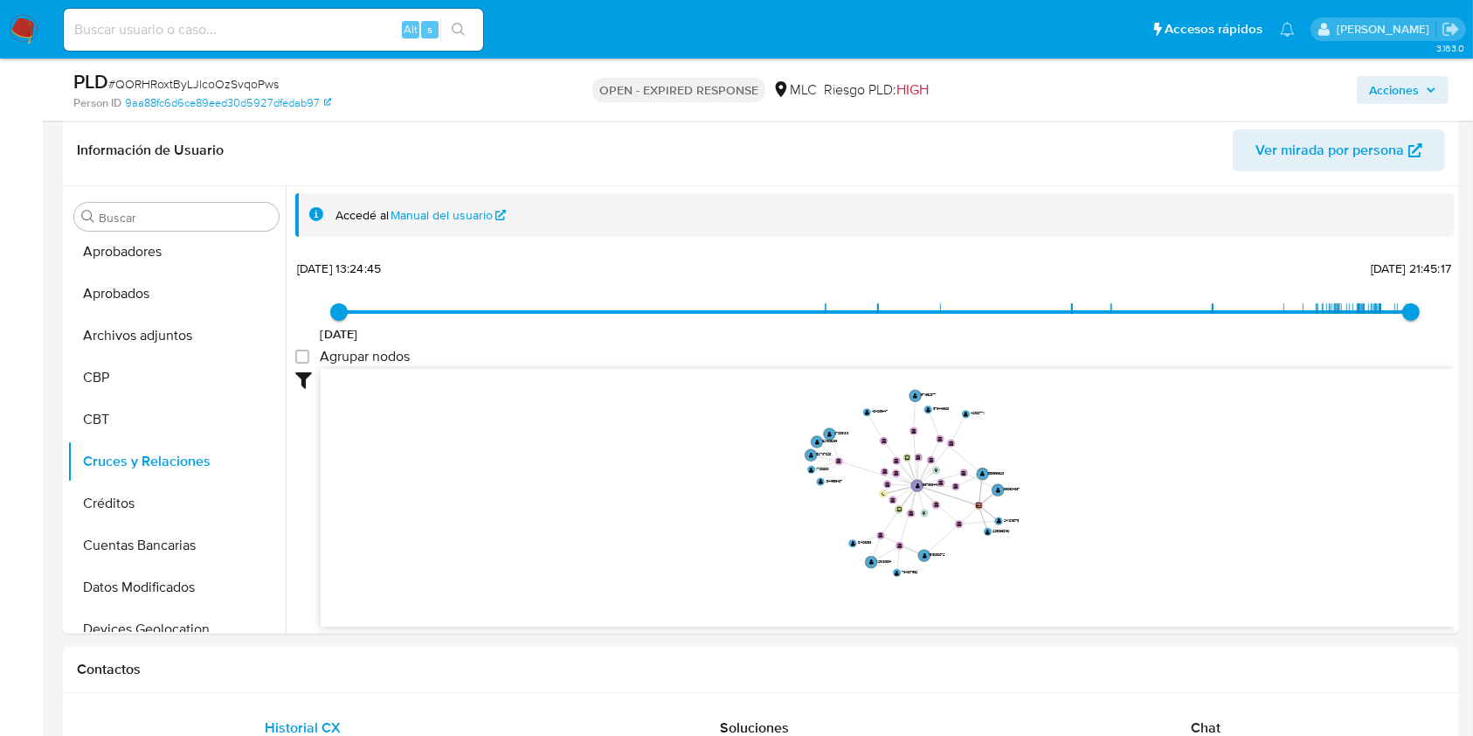
scroll to position [292, 0]
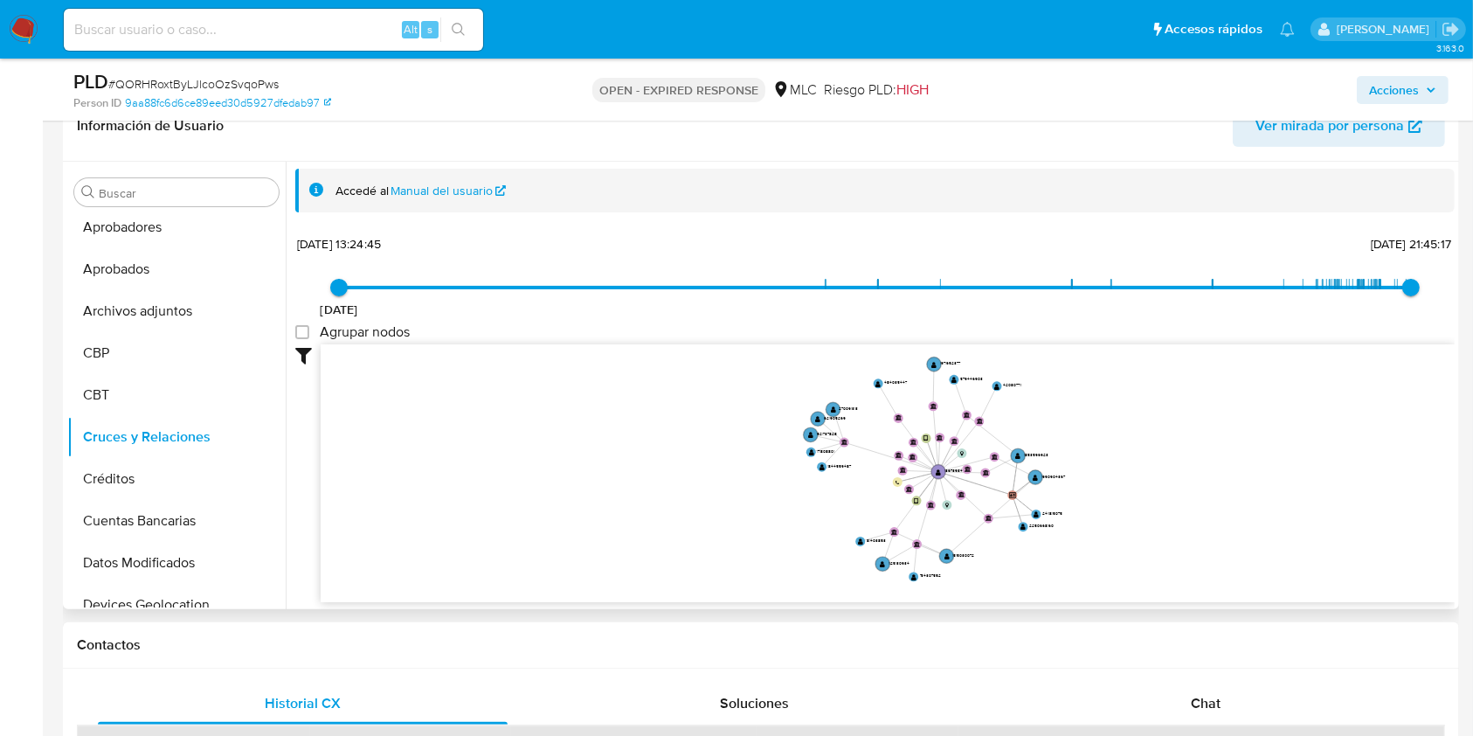
drag, startPoint x: 1124, startPoint y: 433, endPoint x: 1187, endPoint y: 438, distance: 63.1
click at [1187, 438] on icon "user-1367393449  1367393449 device-66a3210d150abf553c55e146  device-64552dcd0…" at bounding box center [888, 470] width 1134 height 253
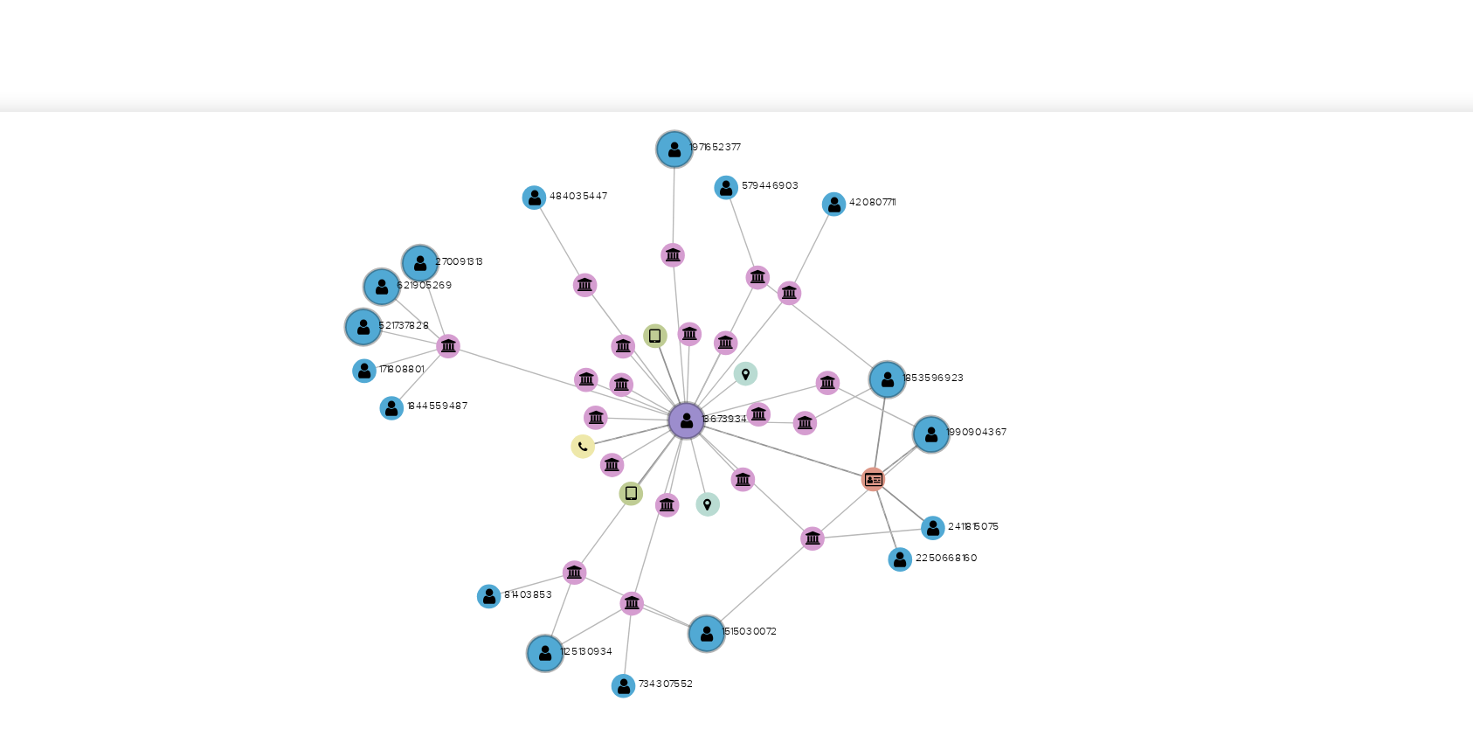
drag, startPoint x: 772, startPoint y: 355, endPoint x: 619, endPoint y: 350, distance: 153.0
click at [619, 350] on icon "user-1367393449  1367393449 device-66a3210d150abf553c55e146  device-64552dcd0…" at bounding box center [888, 406] width 1134 height 253
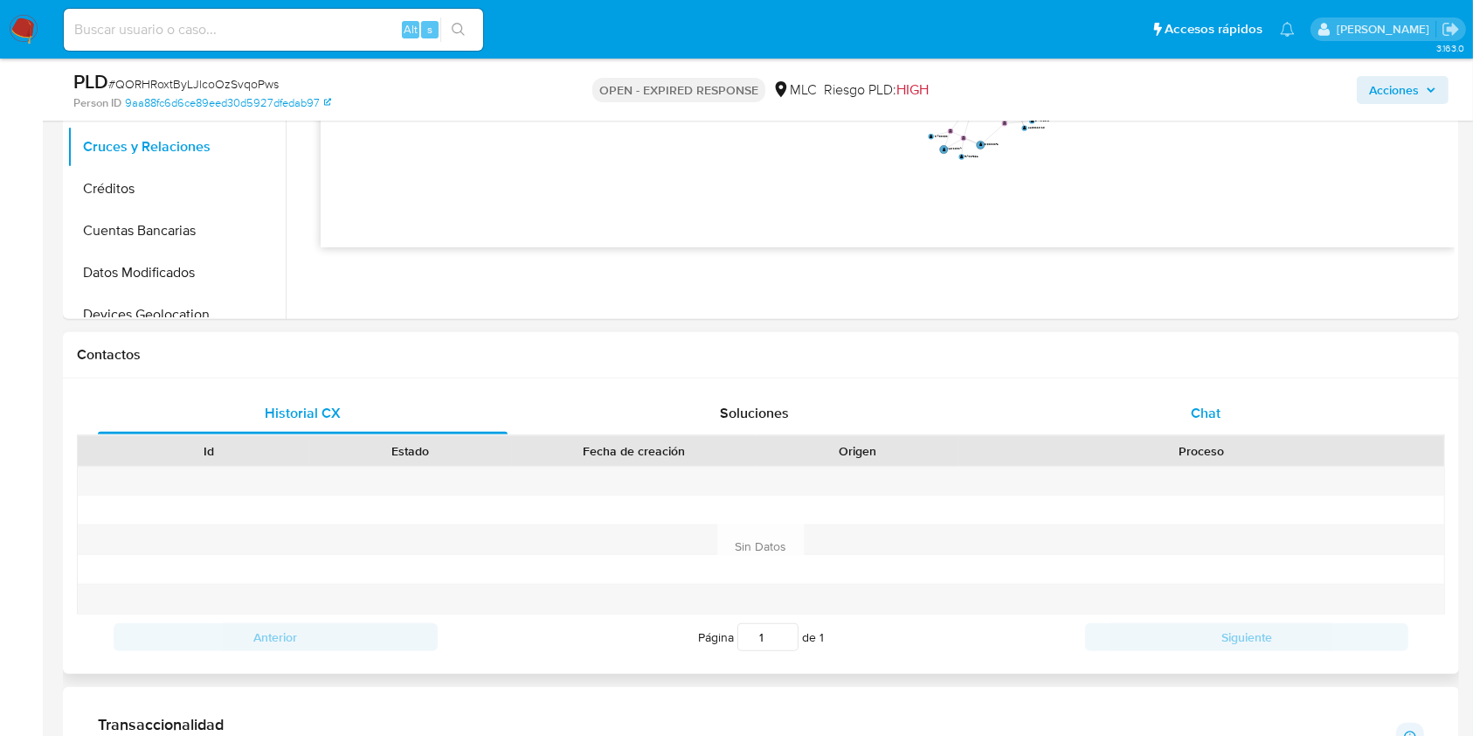
click at [1189, 416] on div "Chat" at bounding box center [1206, 413] width 410 height 42
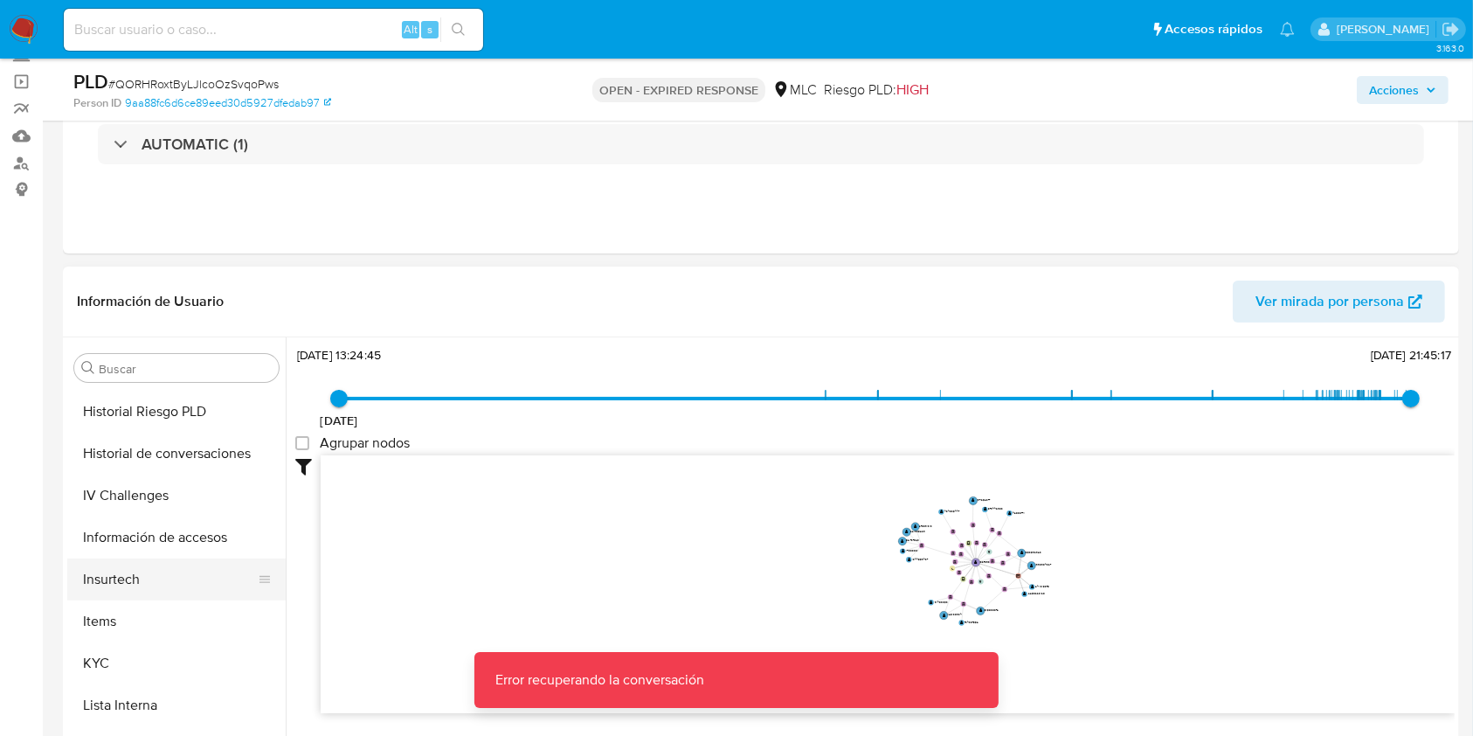
scroll to position [748, 0]
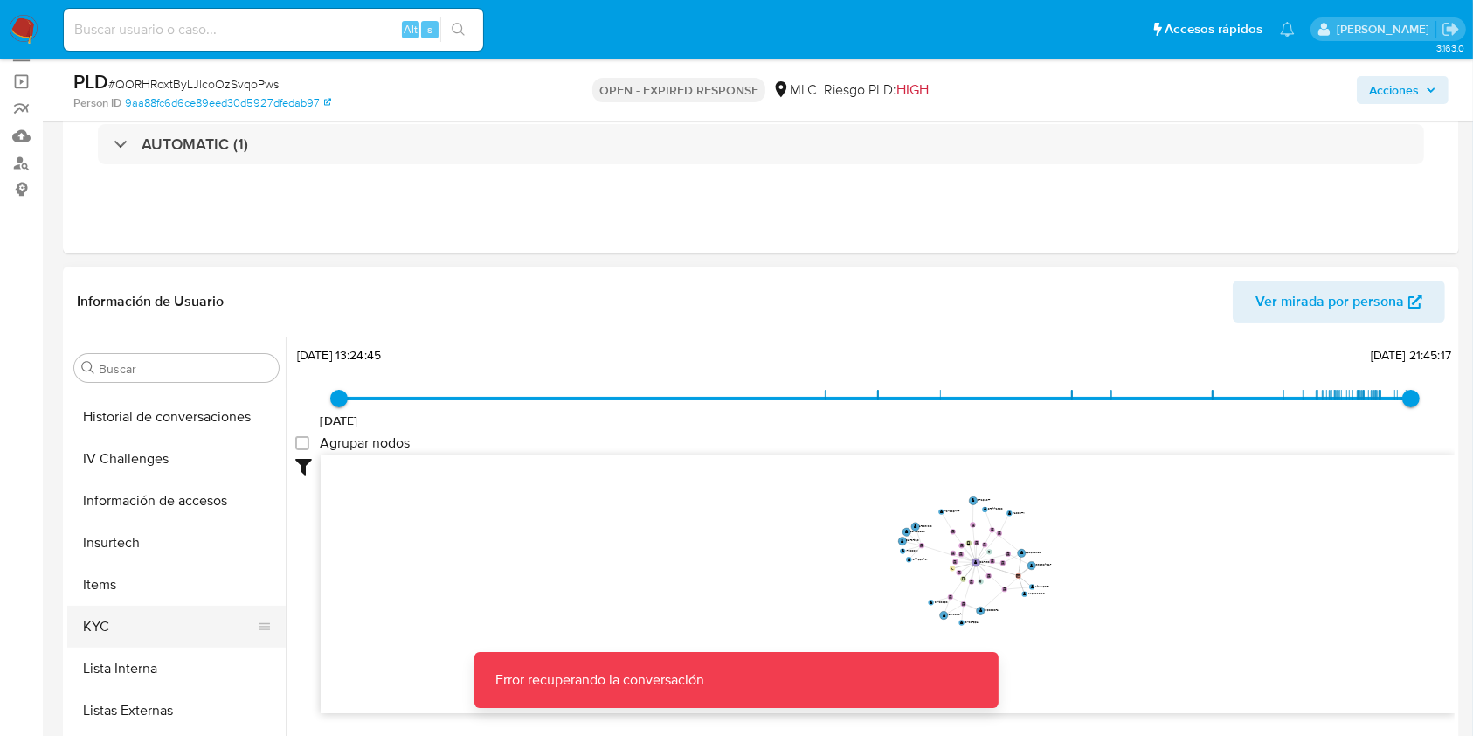
click at [151, 629] on button "KYC" at bounding box center [169, 627] width 204 height 42
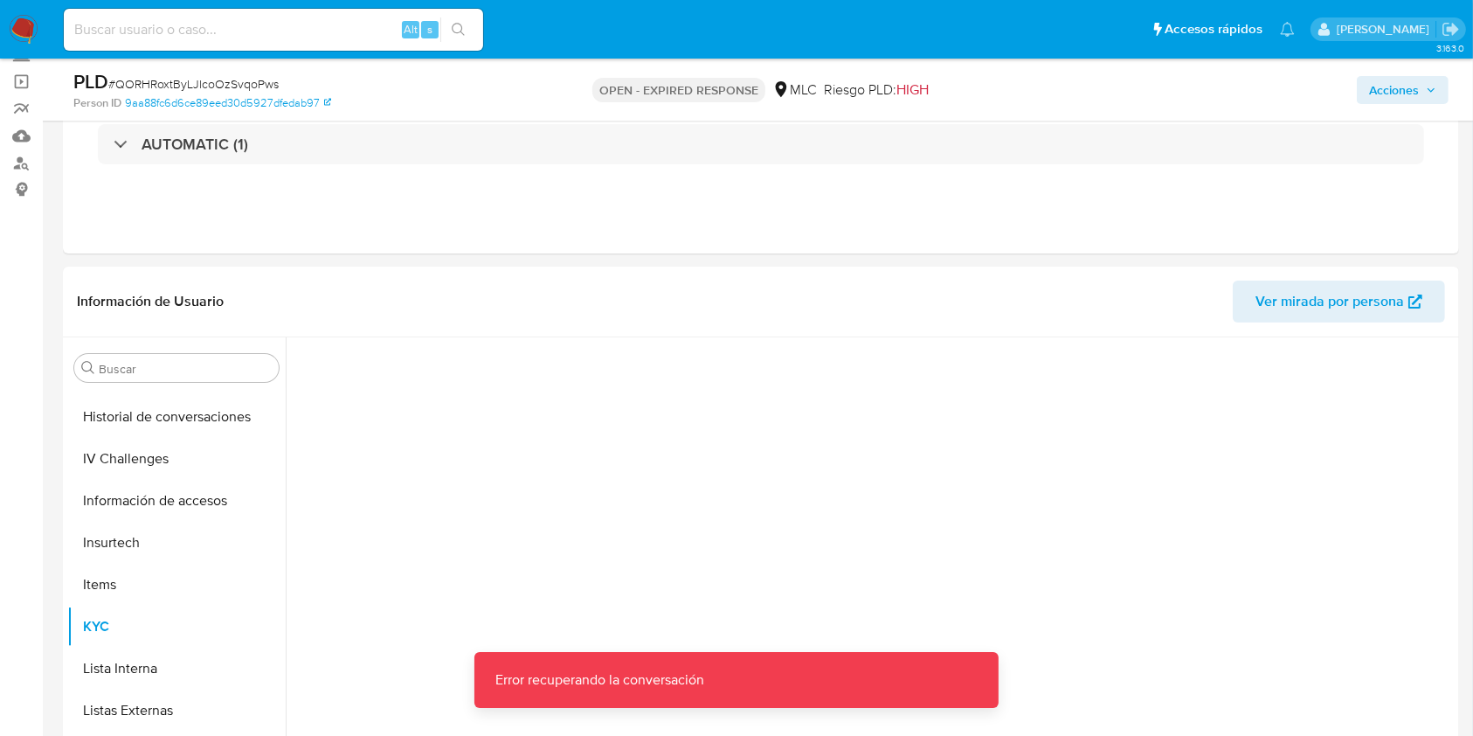
scroll to position [0, 0]
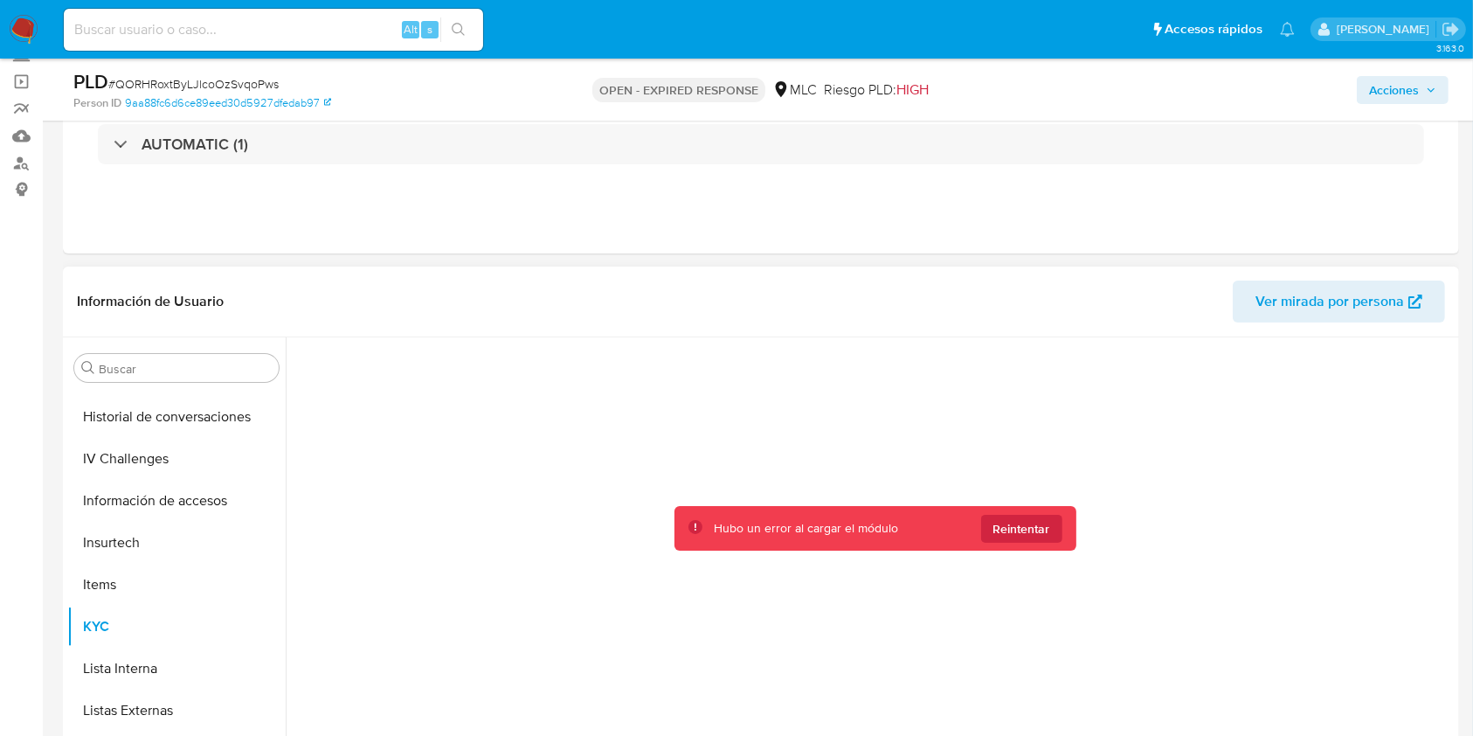
click at [1058, 526] on div "Hubo un error al cargar el módulo Reintentar" at bounding box center [876, 528] width 402 height 45
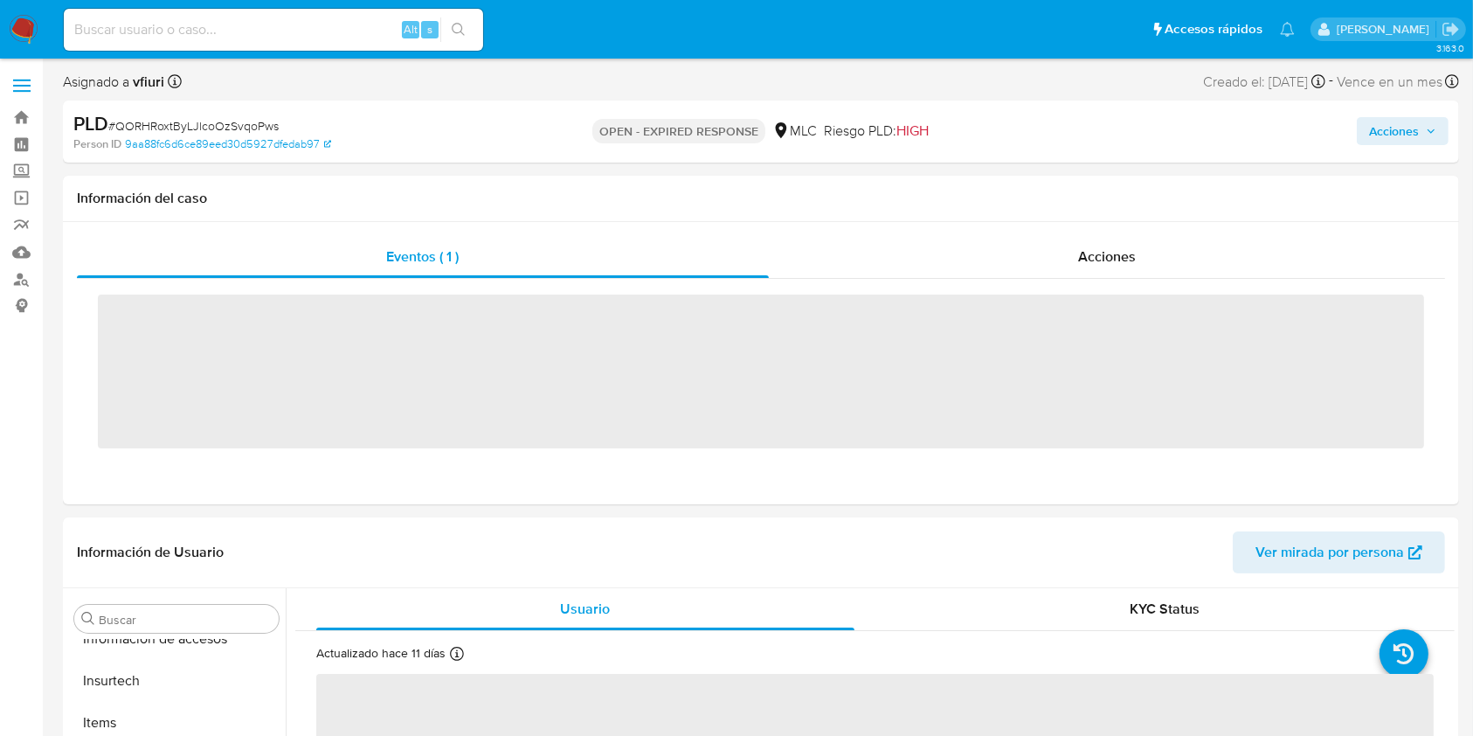
scroll to position [864, 0]
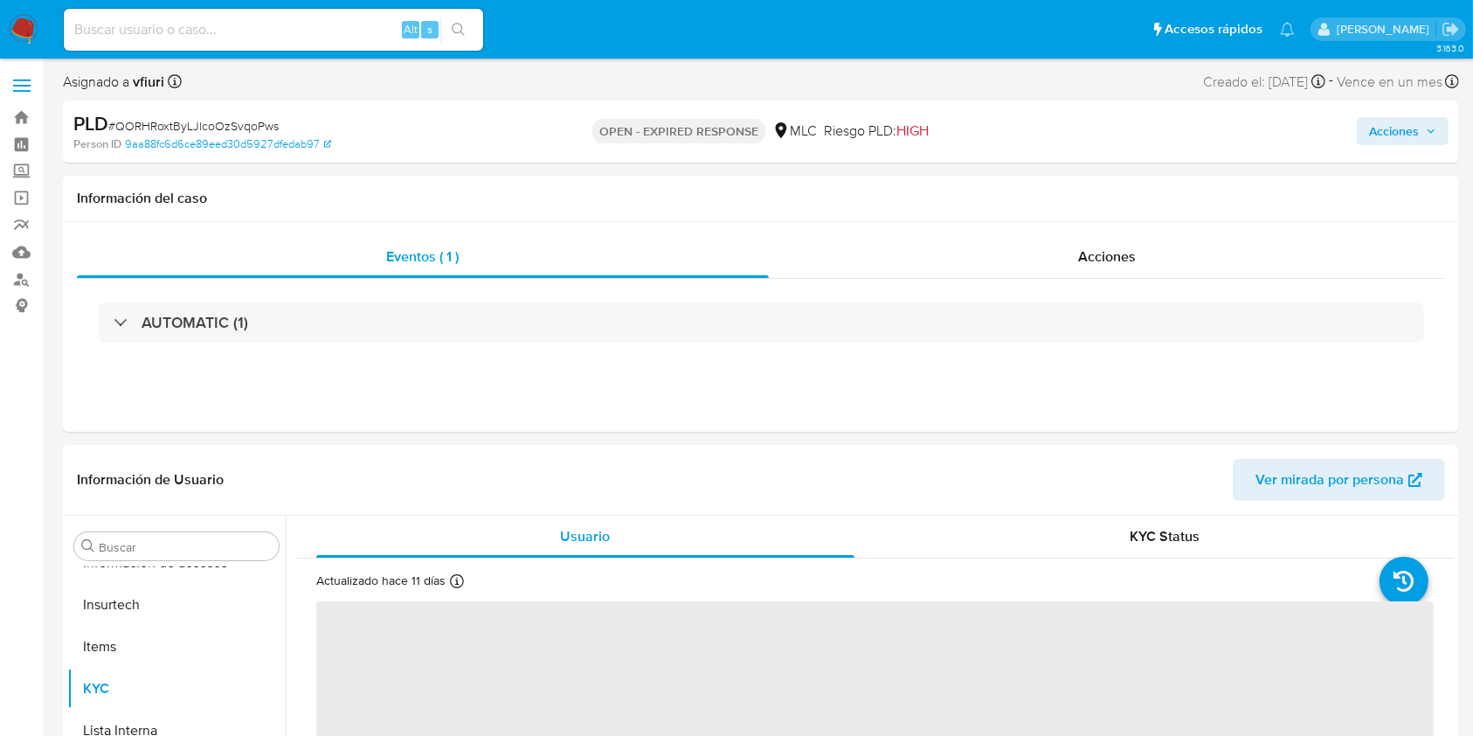
select select "10"
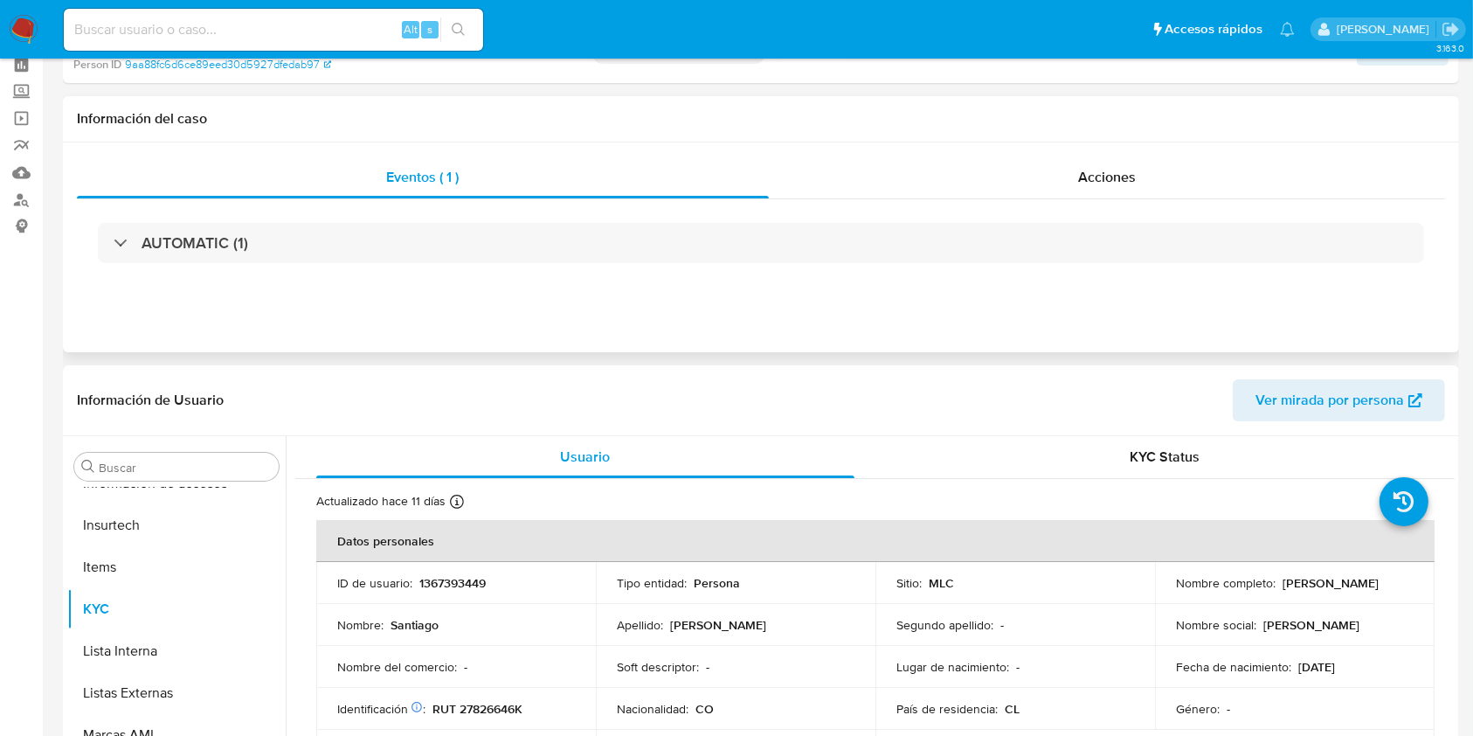
scroll to position [116, 0]
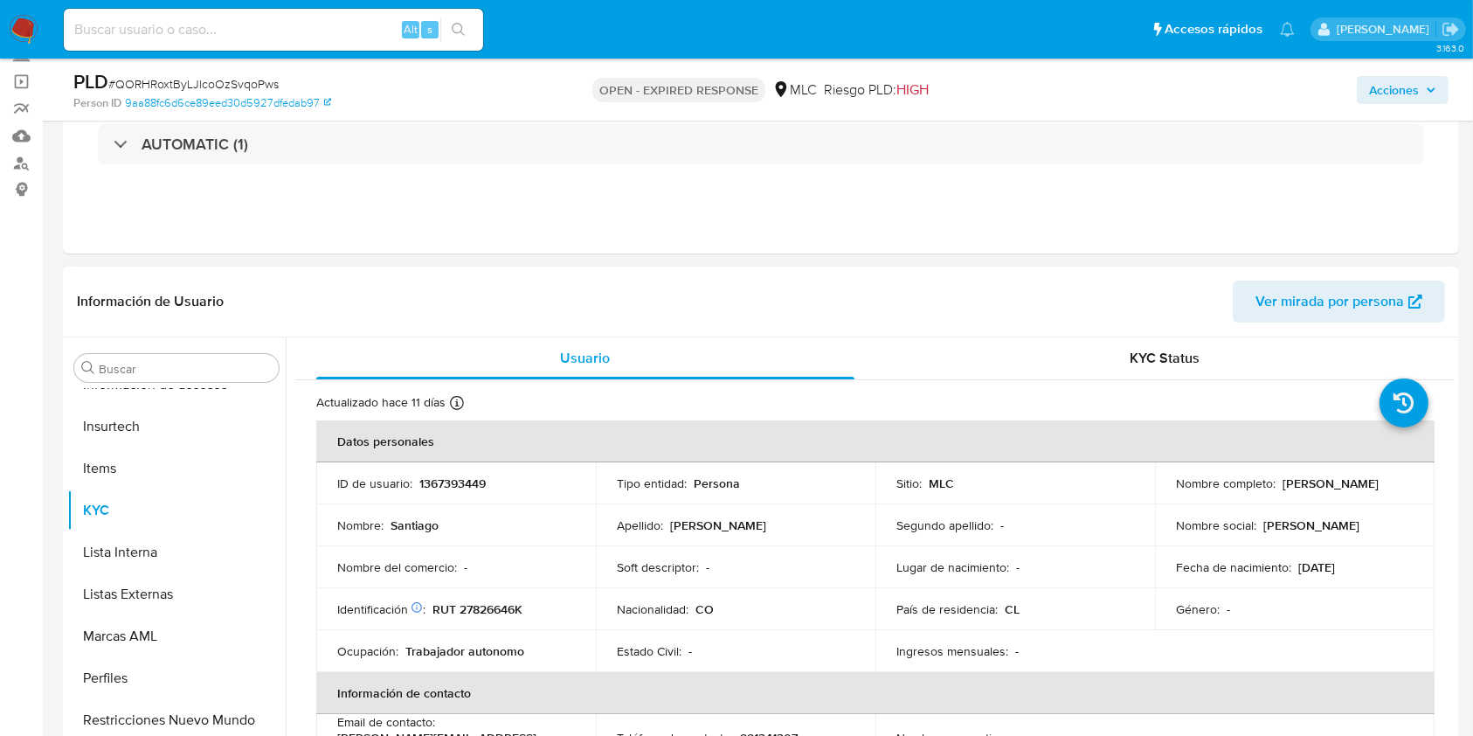
drag, startPoint x: 1170, startPoint y: 492, endPoint x: 1315, endPoint y: 492, distance: 145.1
click at [1315, 491] on div "Nombre completo : [PERSON_NAME]" at bounding box center [1295, 483] width 238 height 16
copy p "[PERSON_NAME]"
drag, startPoint x: 748, startPoint y: 539, endPoint x: 778, endPoint y: 540, distance: 29.7
click at [778, 540] on td "Apellido : [PERSON_NAME]" at bounding box center [736, 525] width 280 height 42
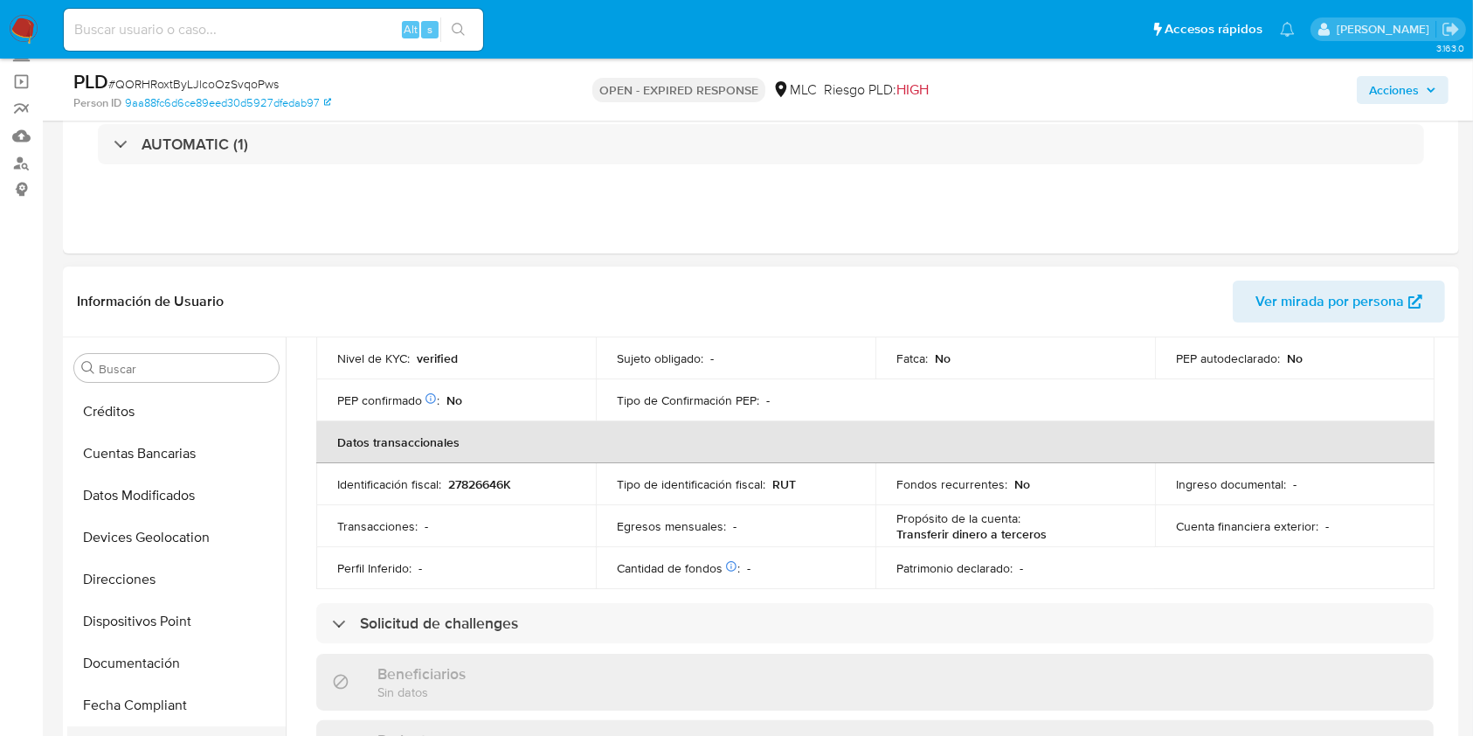
scroll to position [281, 0]
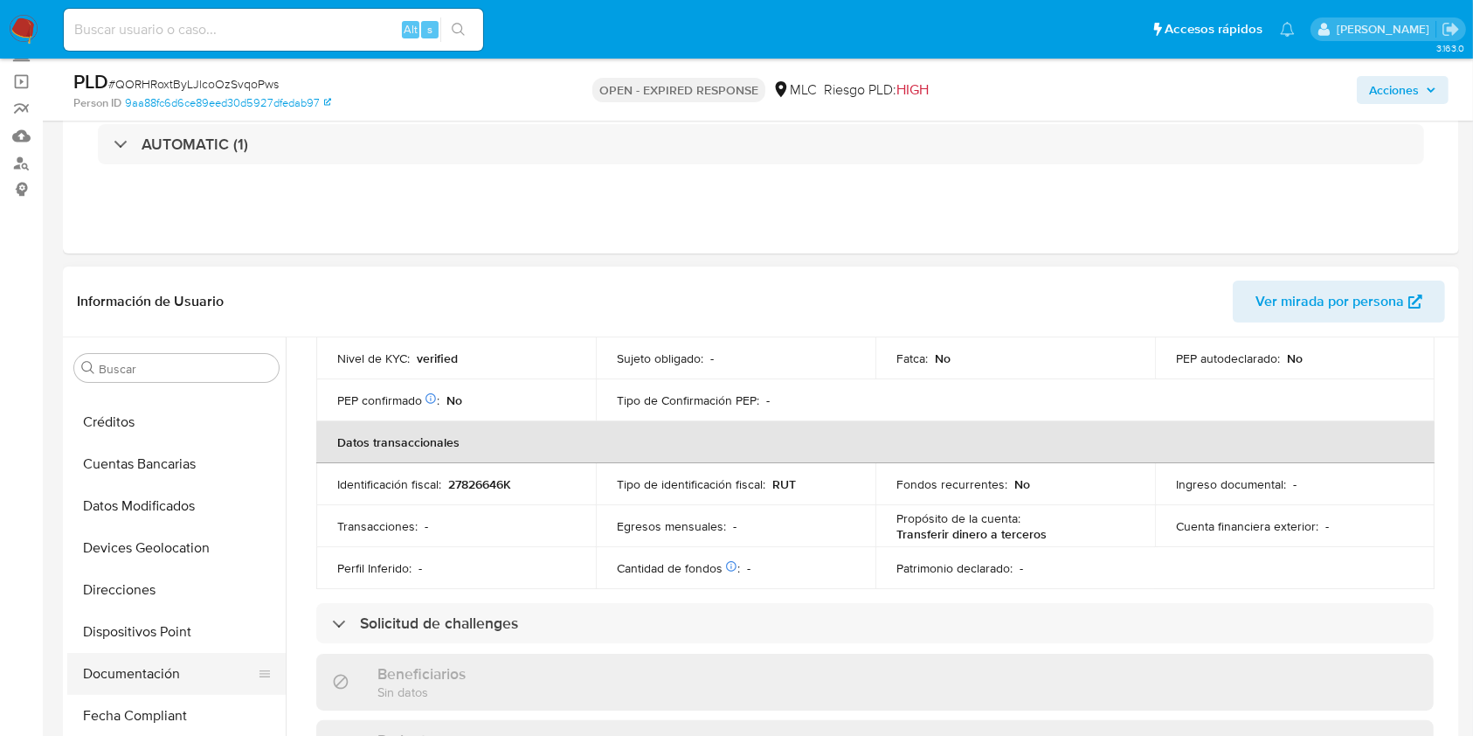
click at [126, 657] on button "Documentación" at bounding box center [169, 674] width 204 height 42
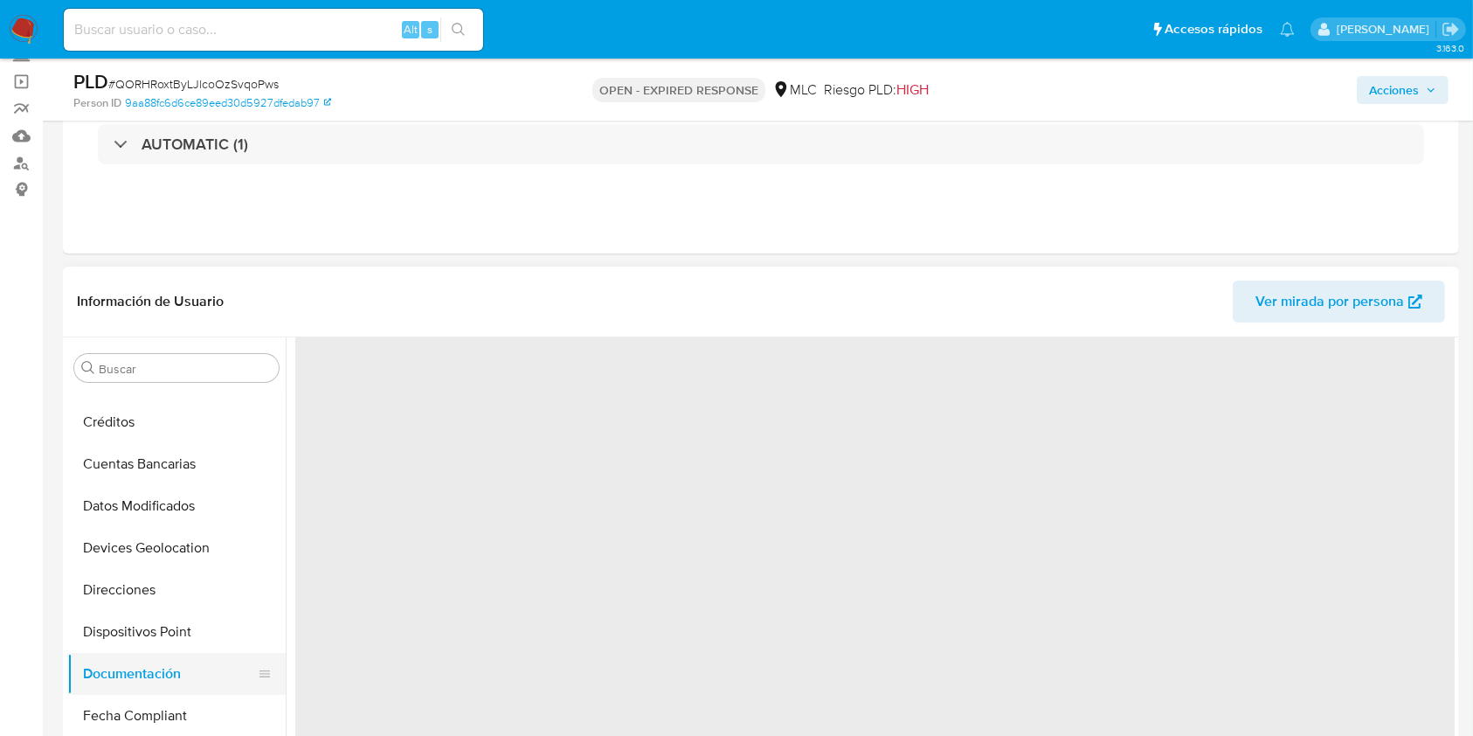
scroll to position [0, 0]
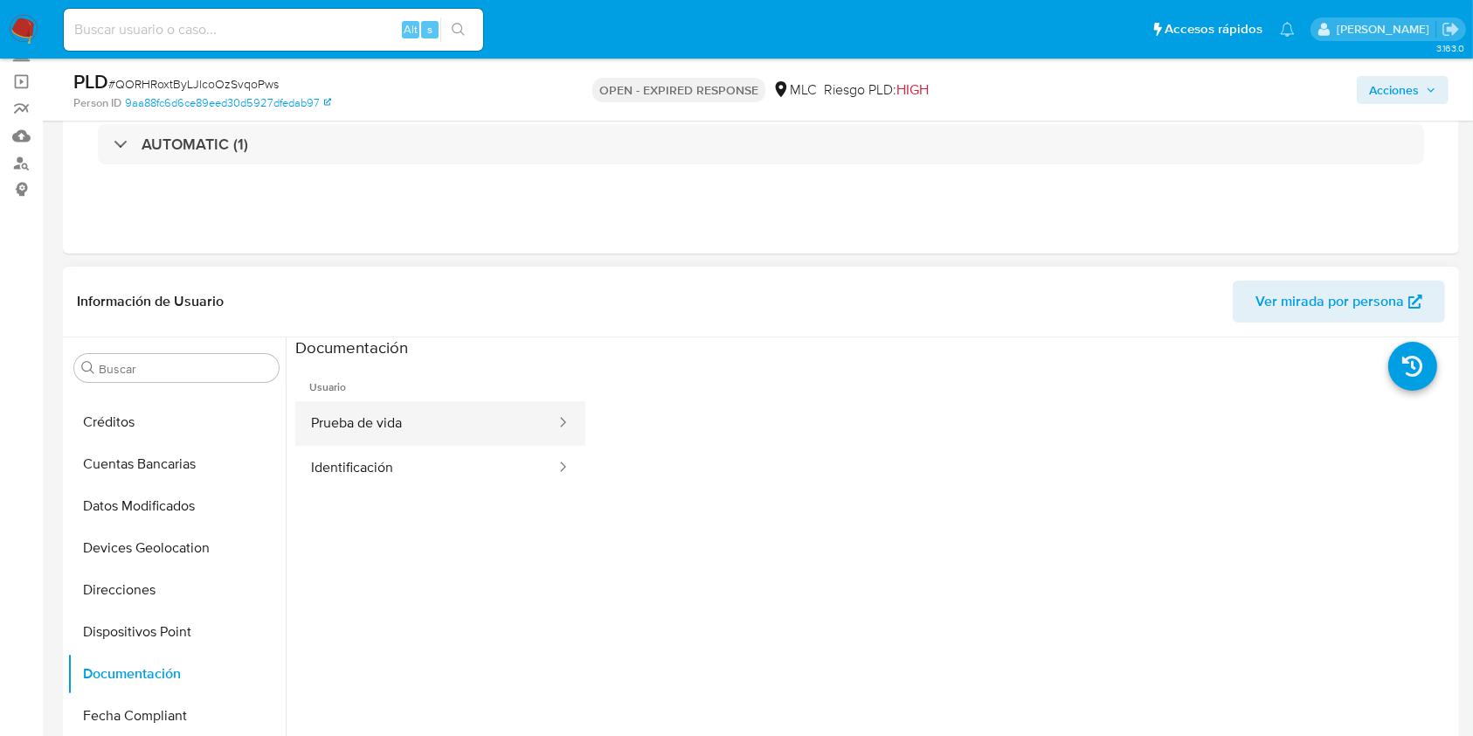
click at [498, 405] on button "Prueba de vida" at bounding box center [426, 423] width 262 height 45
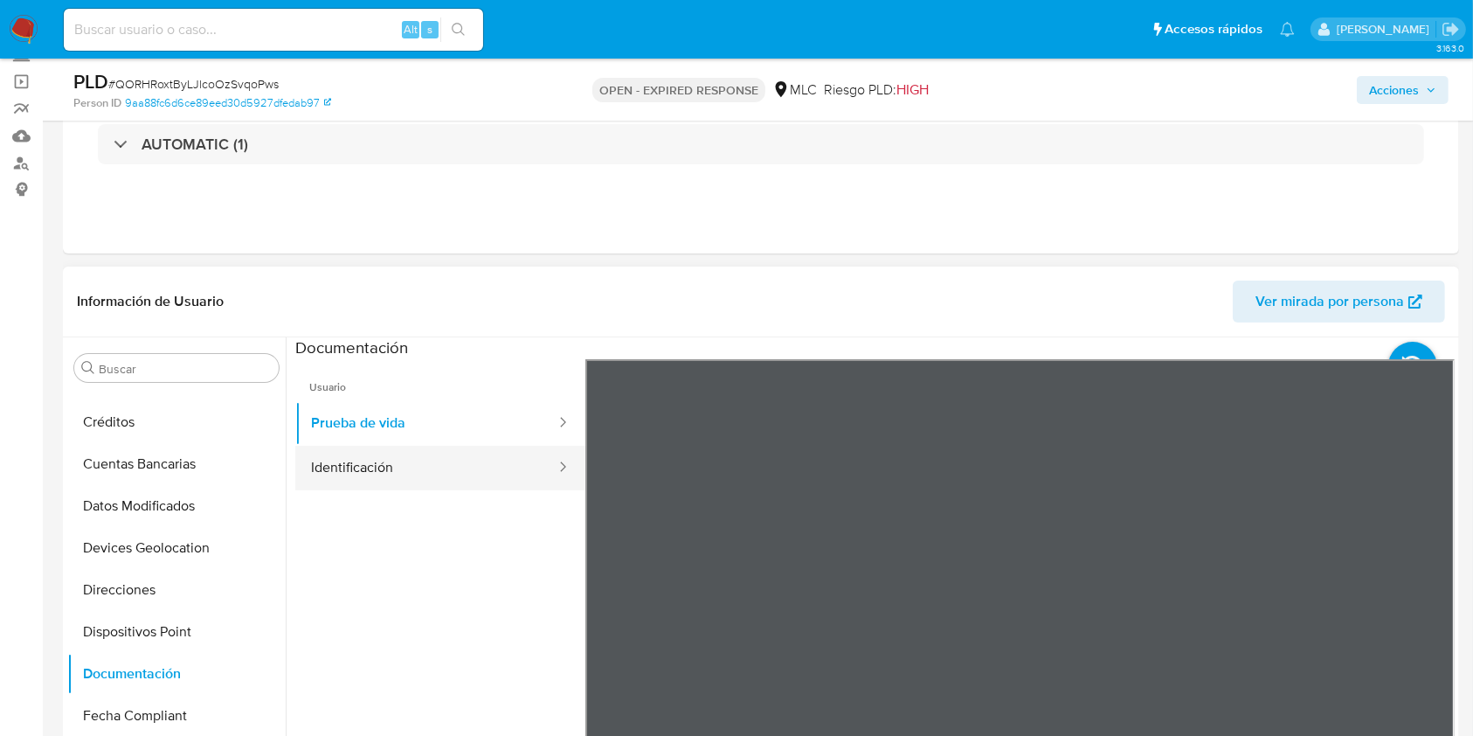
click at [435, 481] on button "Identificación" at bounding box center [426, 468] width 262 height 45
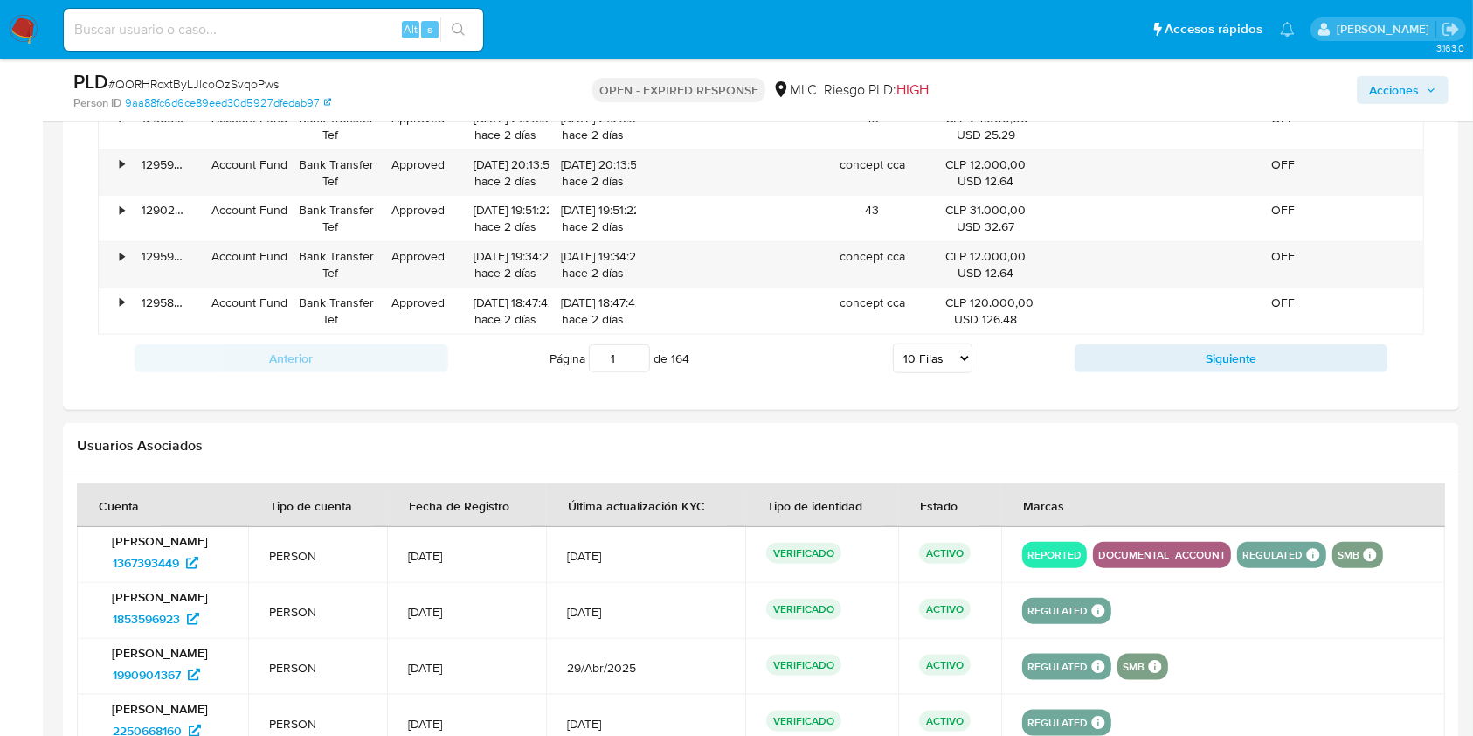
scroll to position [2074, 0]
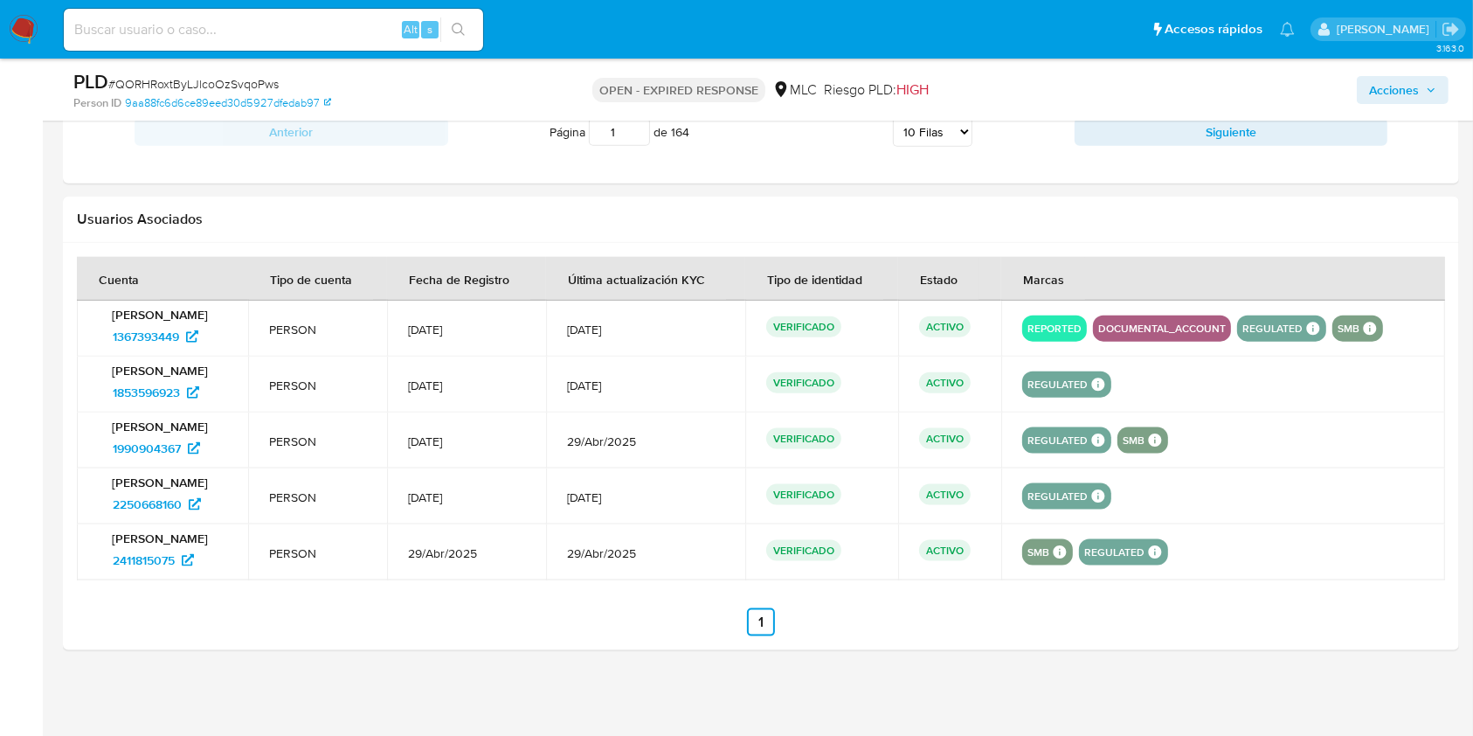
click at [234, 73] on div "PLD # QORHRoxtByLJlcoOzSvqoPws" at bounding box center [299, 82] width 452 height 26
copy span "QORHRoxtByLJlcoOzSvqoPws"
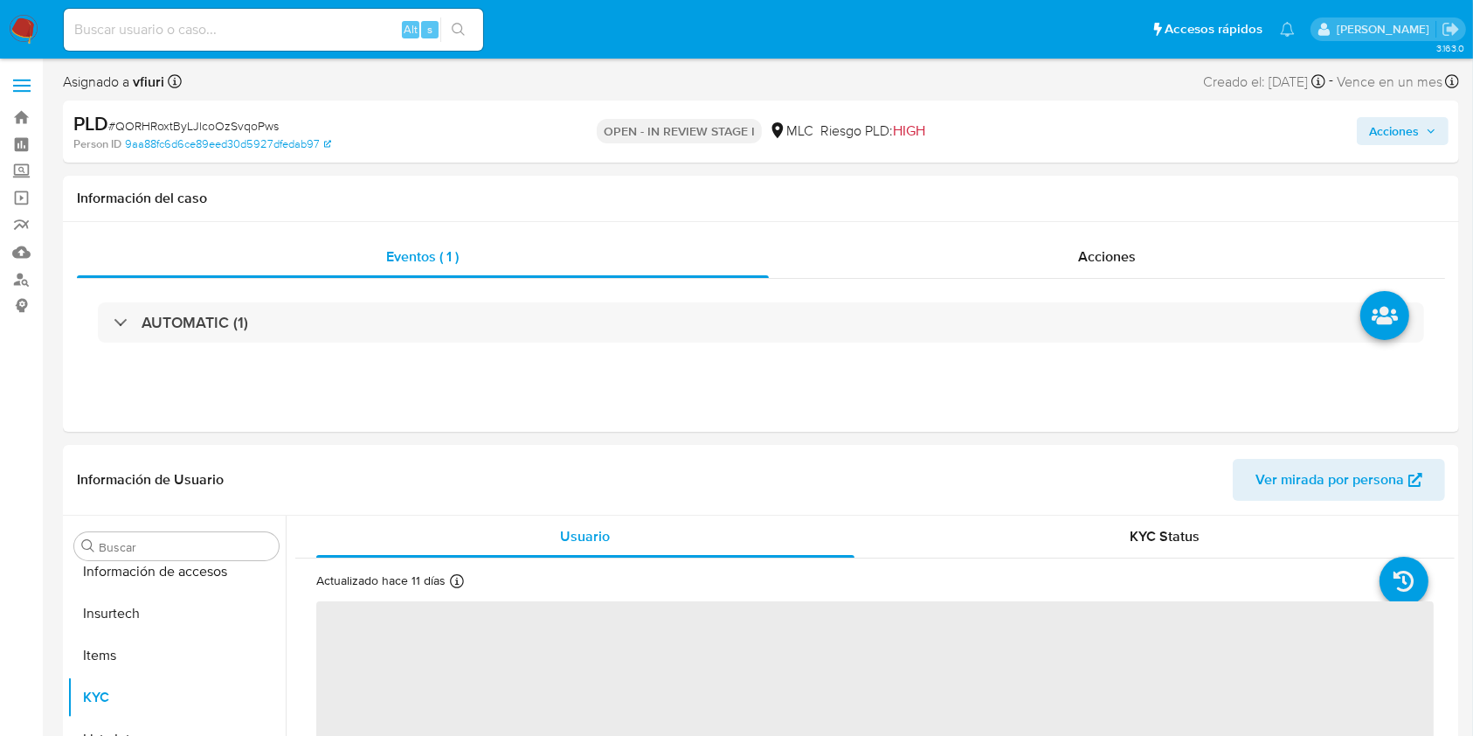
scroll to position [864, 0]
select select "10"
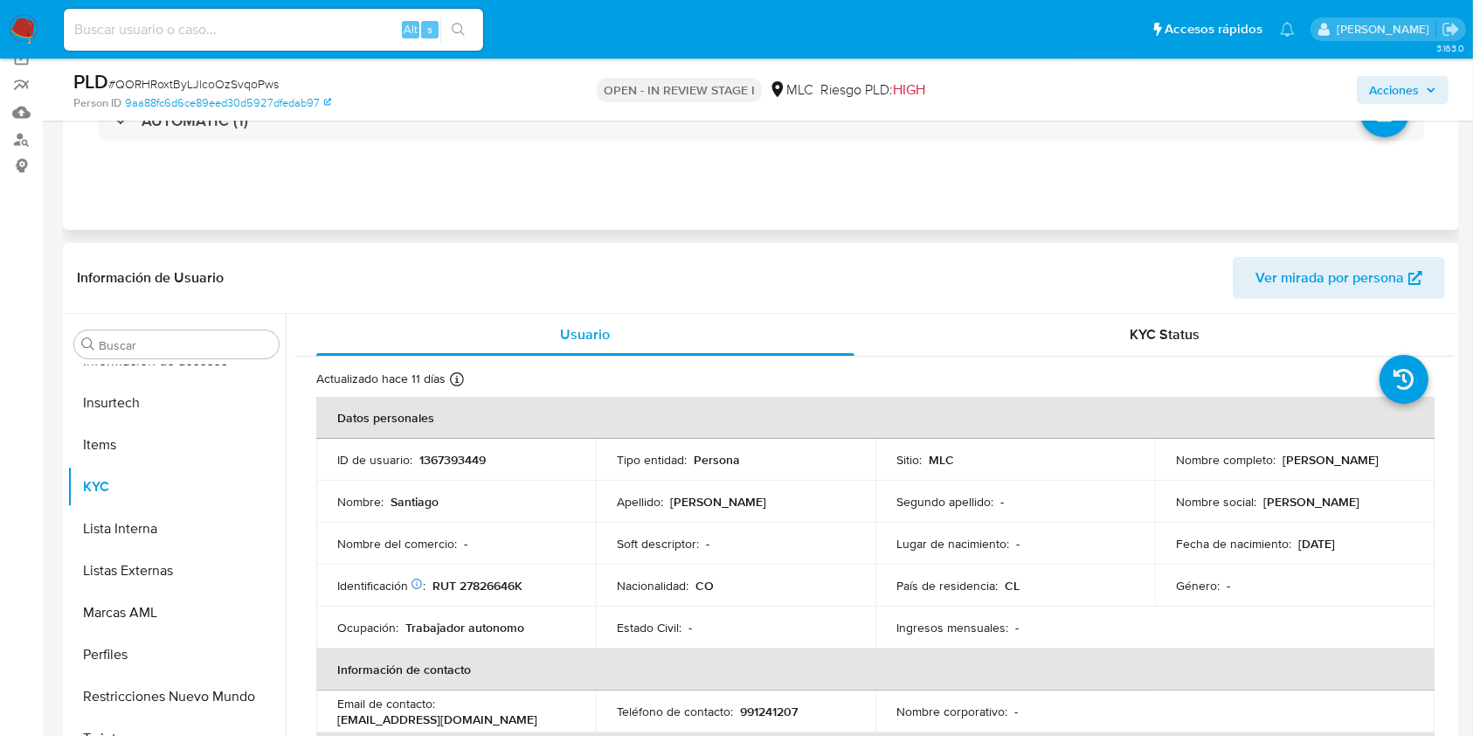
scroll to position [350, 0]
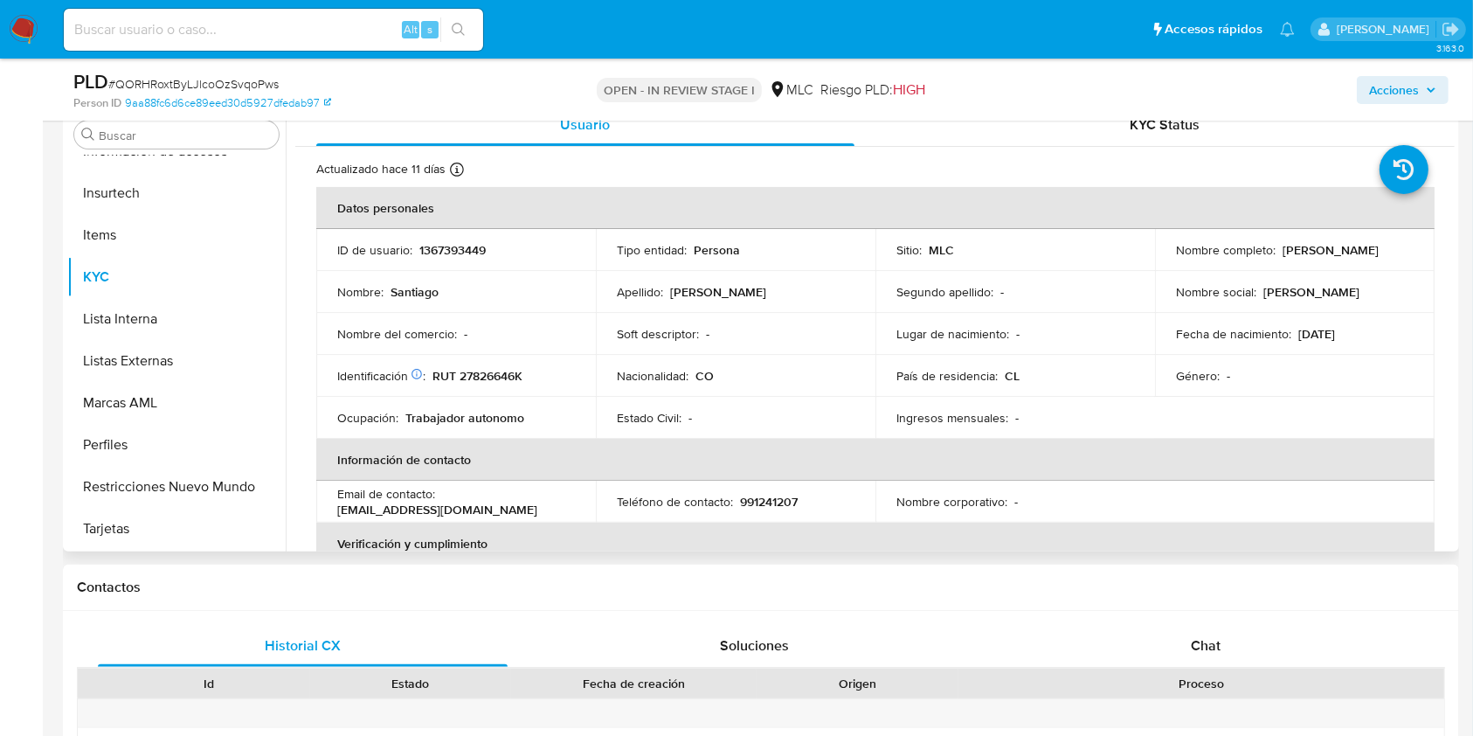
click at [1283, 258] on p "[PERSON_NAME]" at bounding box center [1331, 250] width 96 height 16
copy p "Santiago"
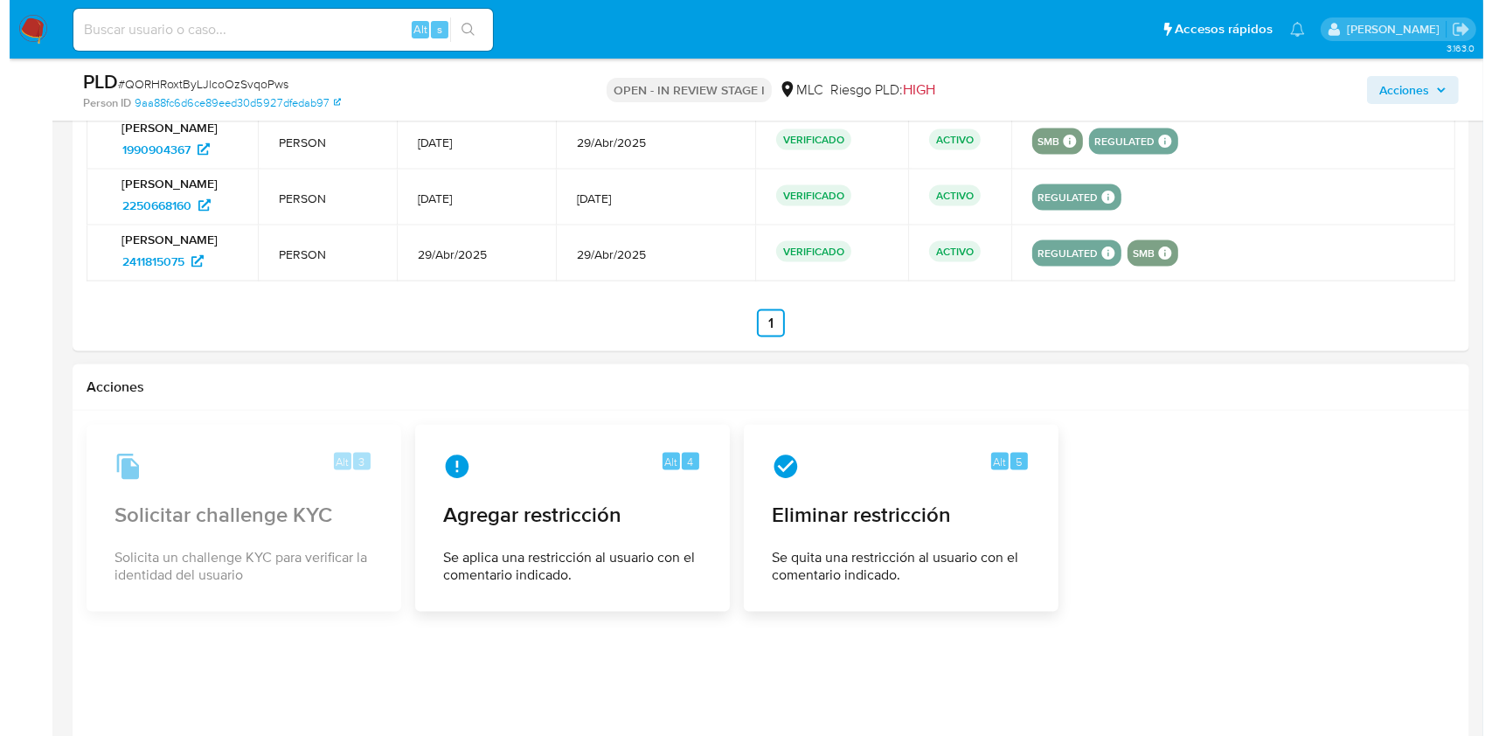
scroll to position [2561, 0]
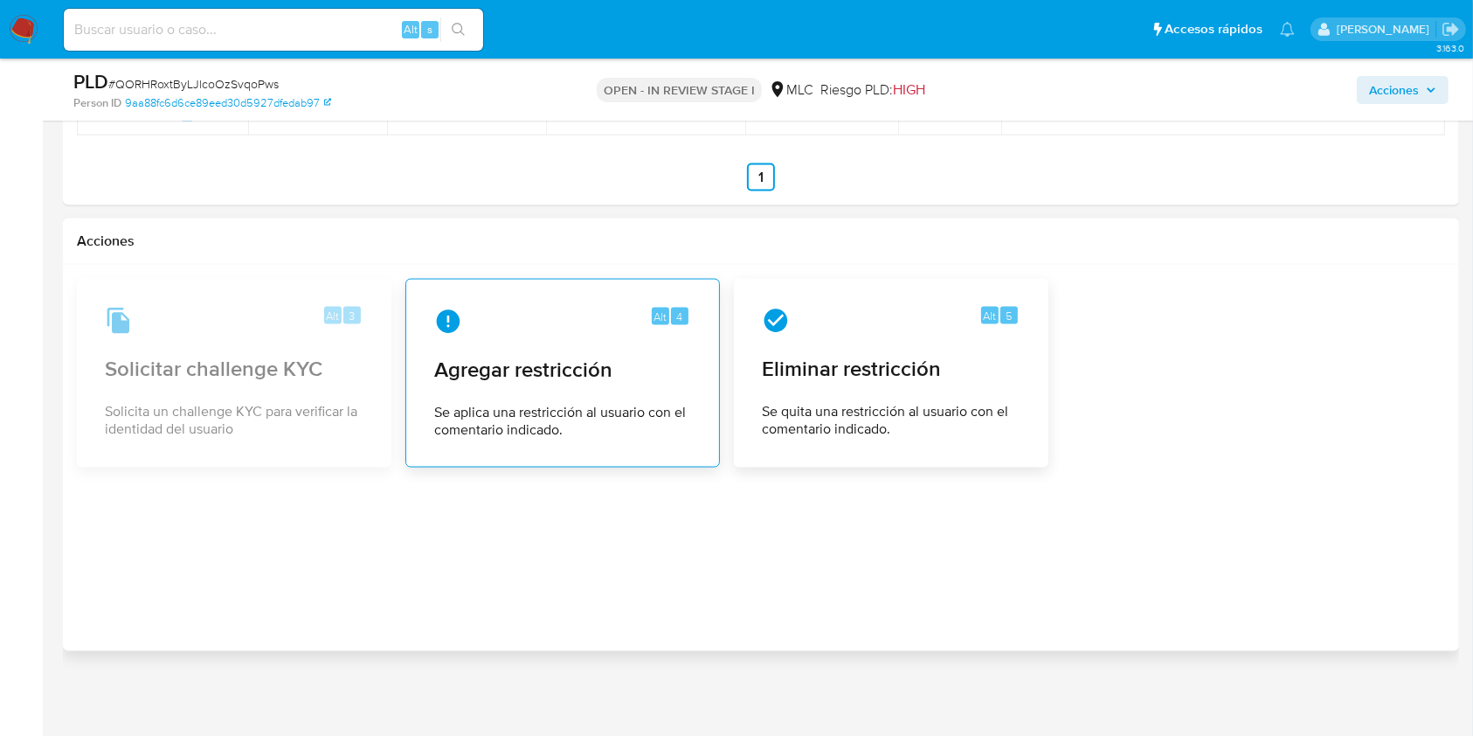
click at [580, 392] on div "Alt 4 Agregar restricción Se aplica una restricción al usuario con el comentari…" at bounding box center [562, 373] width 285 height 159
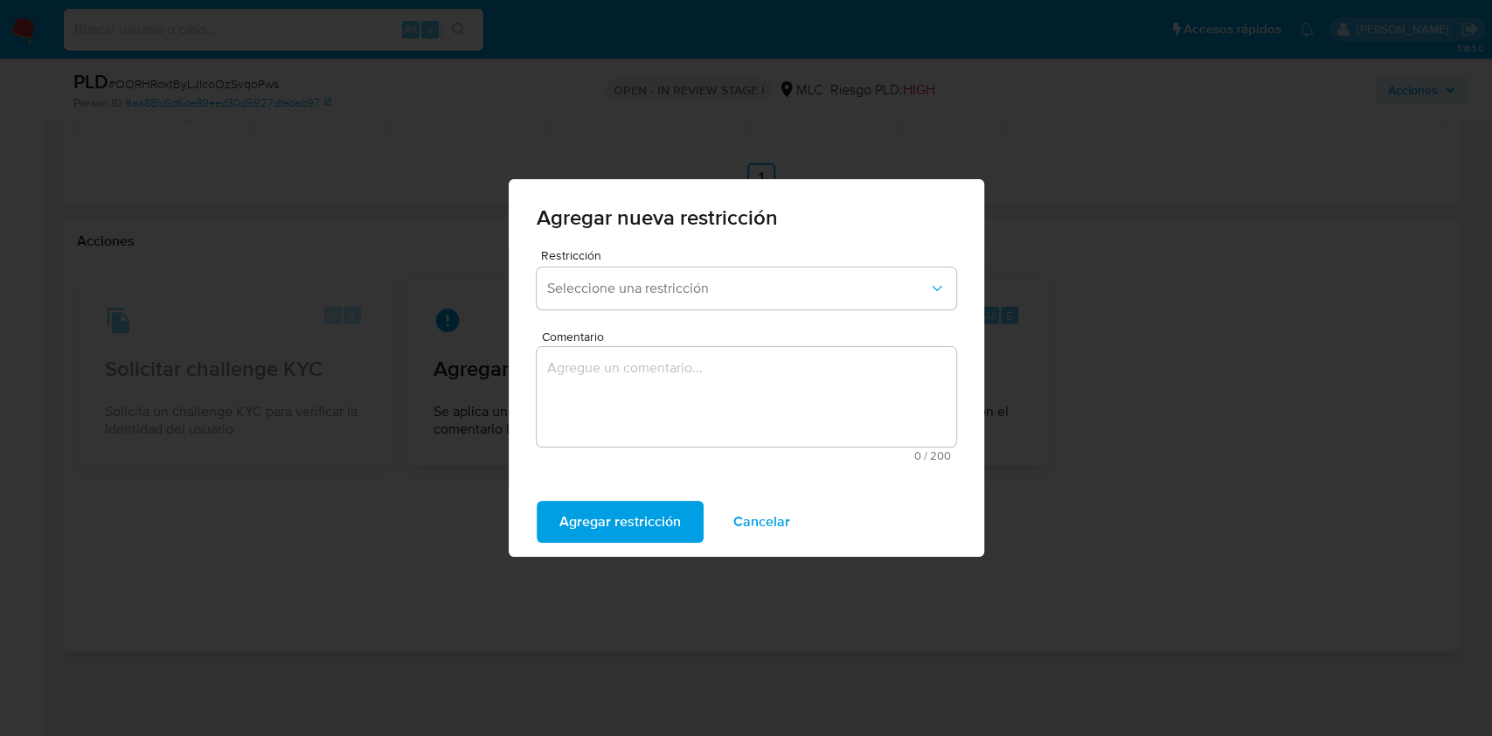
click at [724, 389] on textarea "Comentario" at bounding box center [746, 397] width 419 height 100
click at [690, 290] on span "Seleccione una restricción" at bounding box center [737, 288] width 381 height 17
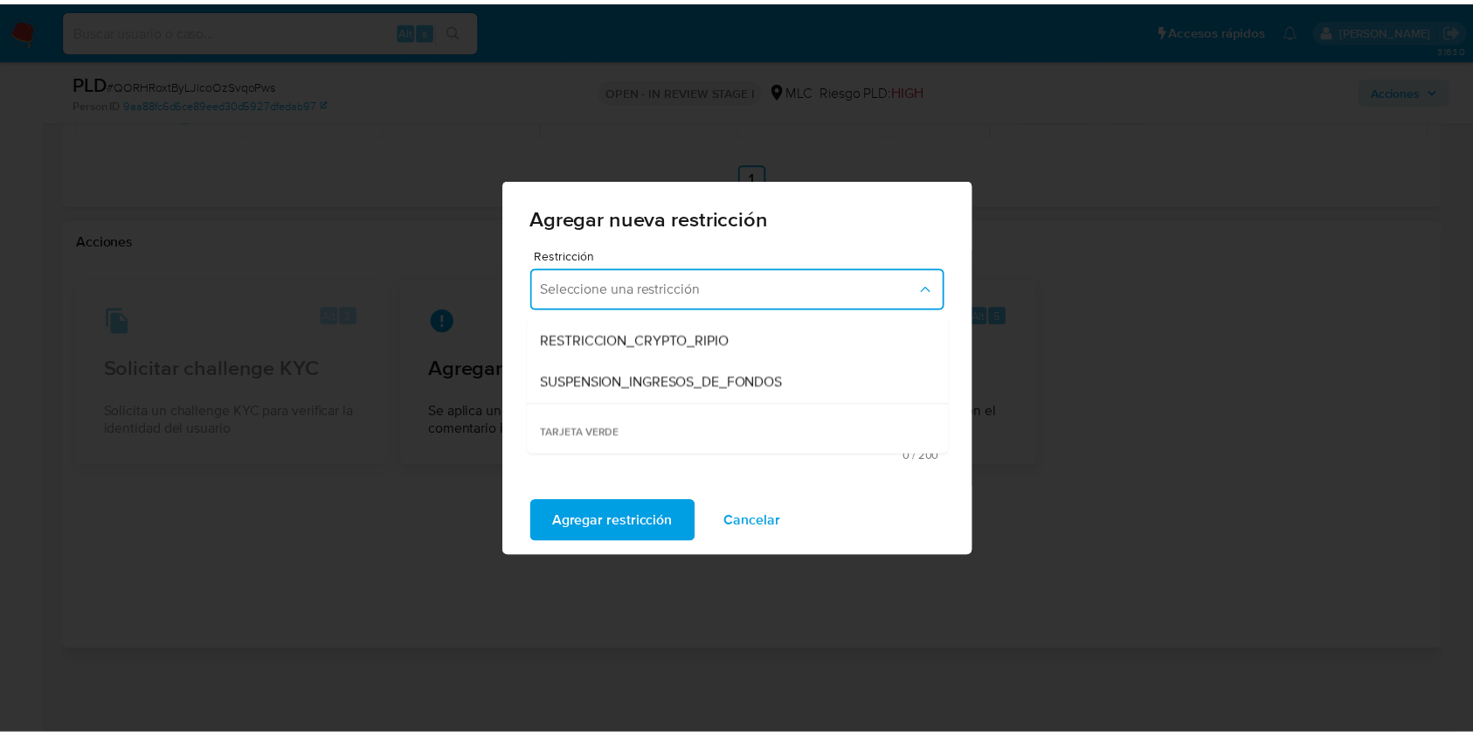
scroll to position [364, 0]
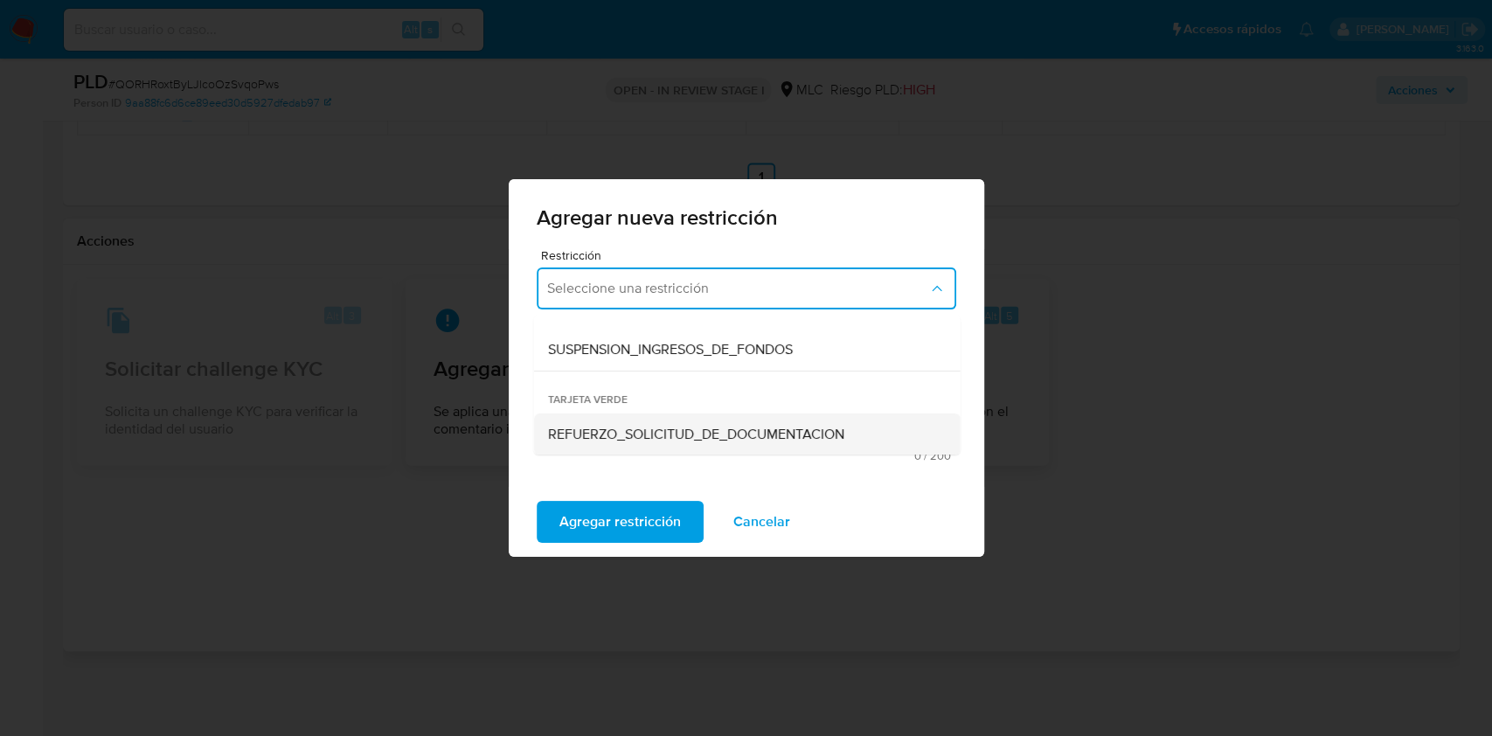
click at [681, 421] on div "REFUERZO_SOLICITUD_DE_DOCUMENTACION" at bounding box center [741, 434] width 388 height 42
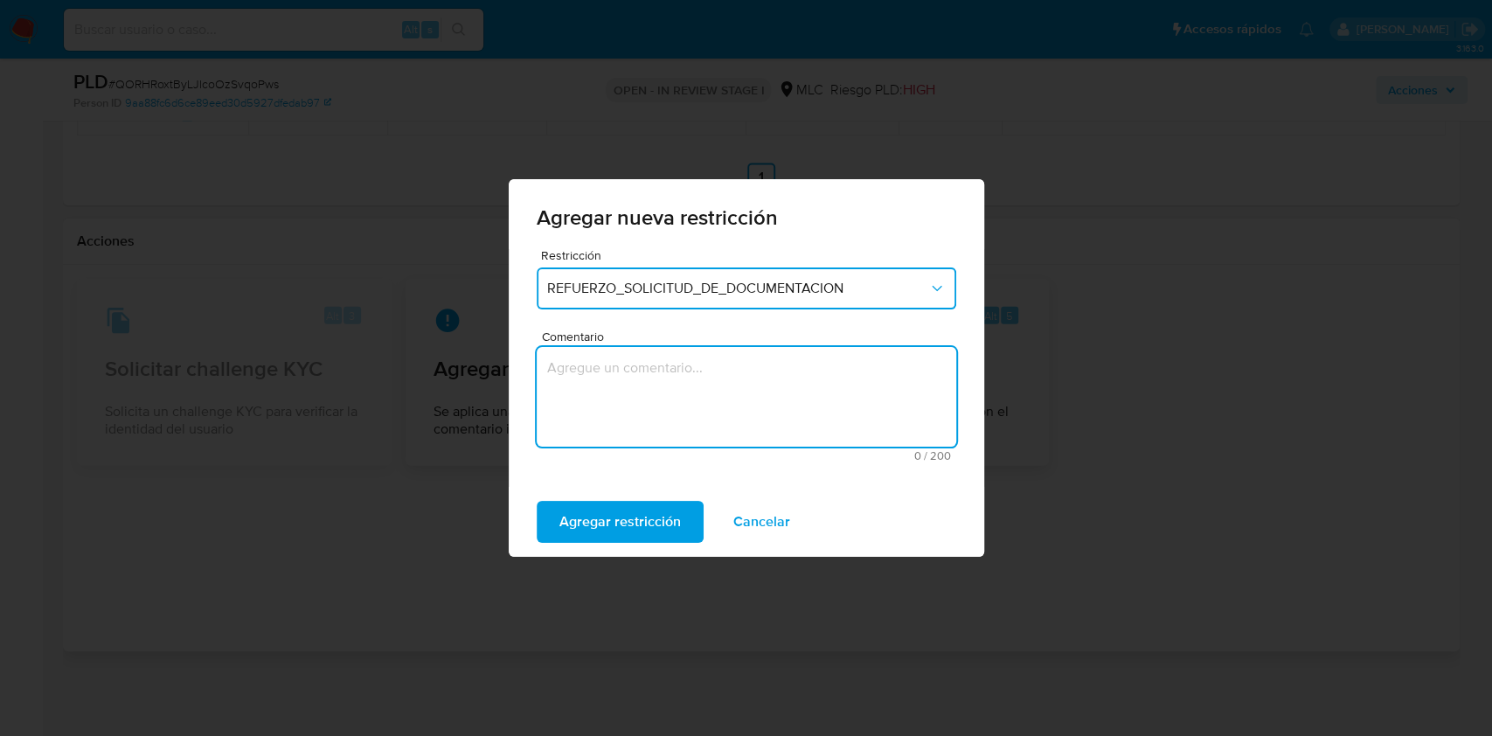
click at [655, 374] on textarea "Comentario" at bounding box center [746, 397] width 419 height 100
type textarea "tarjeta verde"
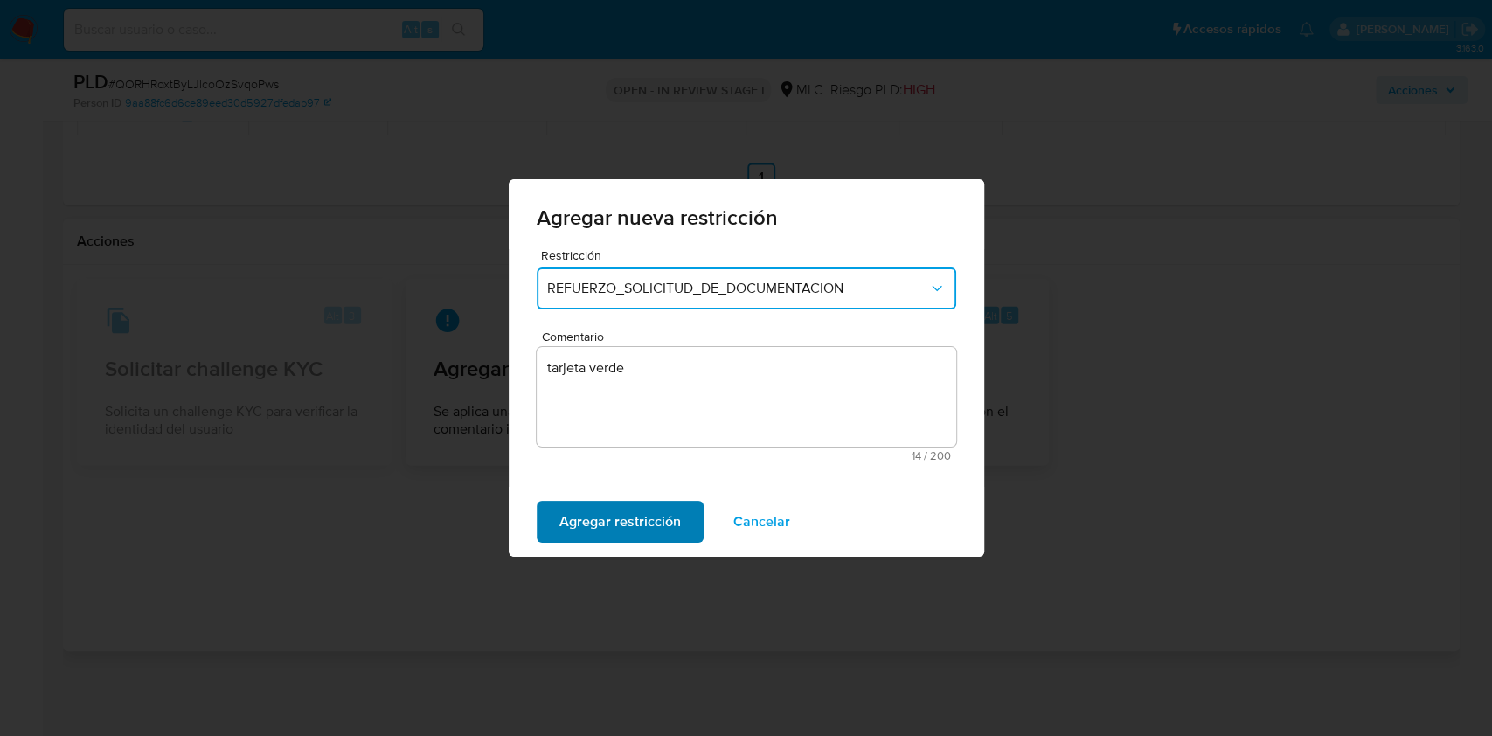
click at [600, 509] on span "Agregar restricción" at bounding box center [619, 521] width 121 height 38
click at [598, 524] on span "Confirmar" at bounding box center [590, 521] width 63 height 38
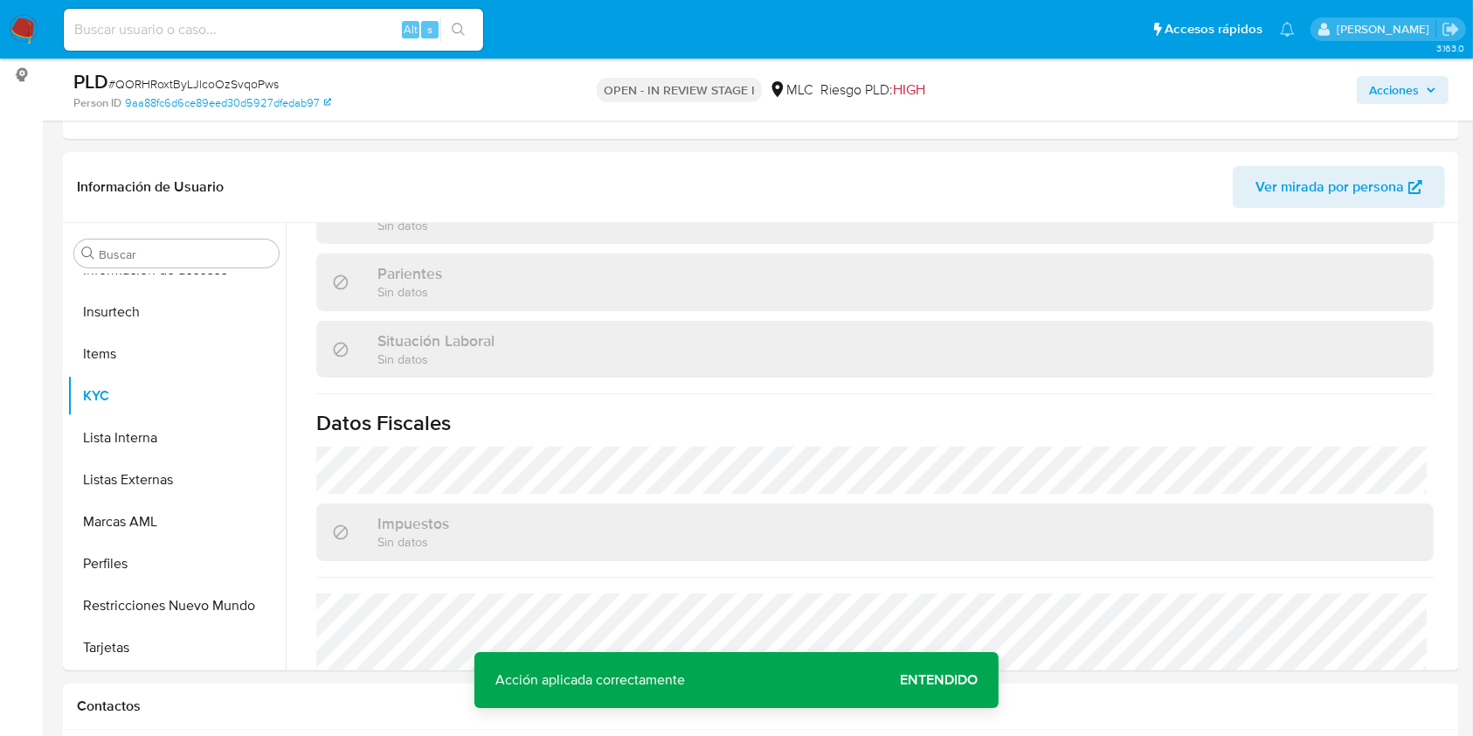
scroll to position [965, 0]
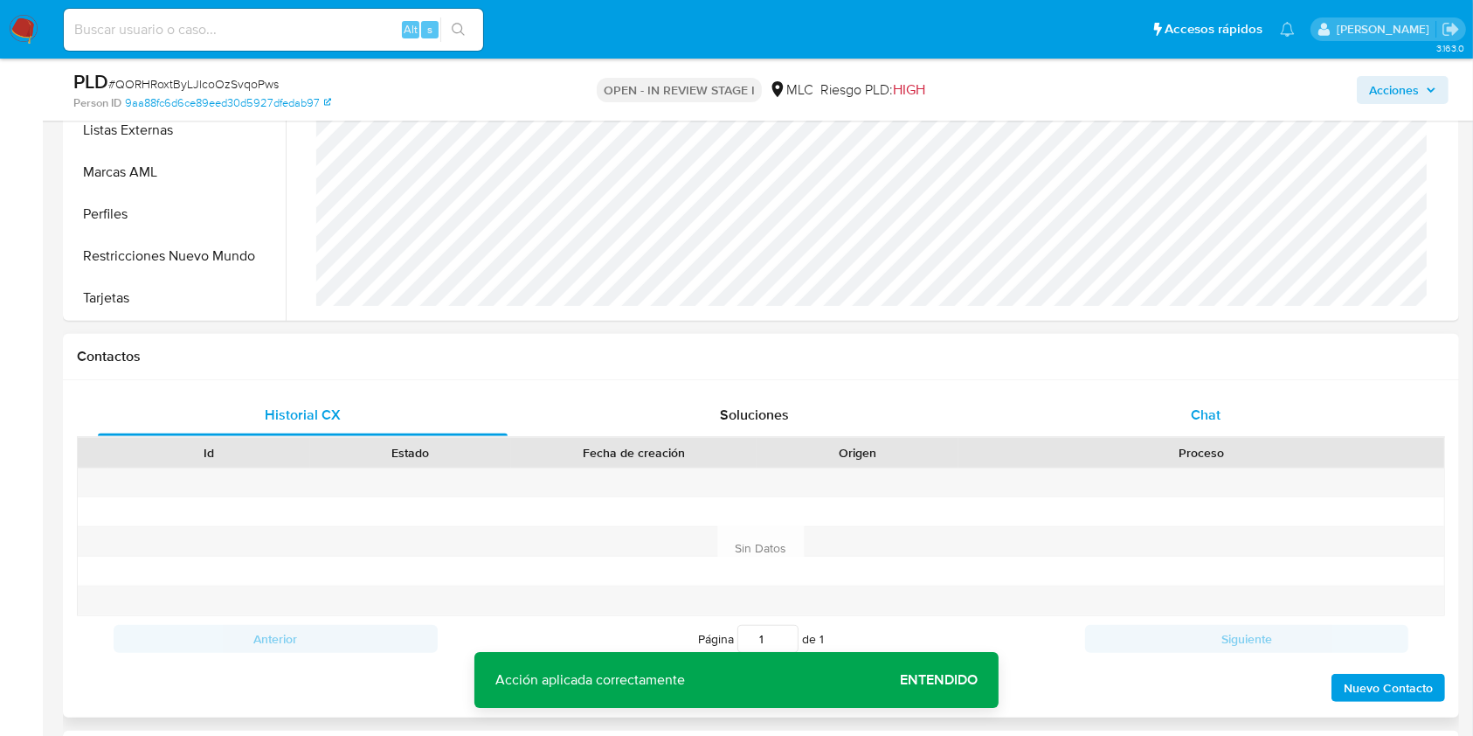
drag, startPoint x: 1219, startPoint y: 423, endPoint x: 1175, endPoint y: 410, distance: 45.6
click at [1219, 423] on span "Chat" at bounding box center [1206, 415] width 30 height 20
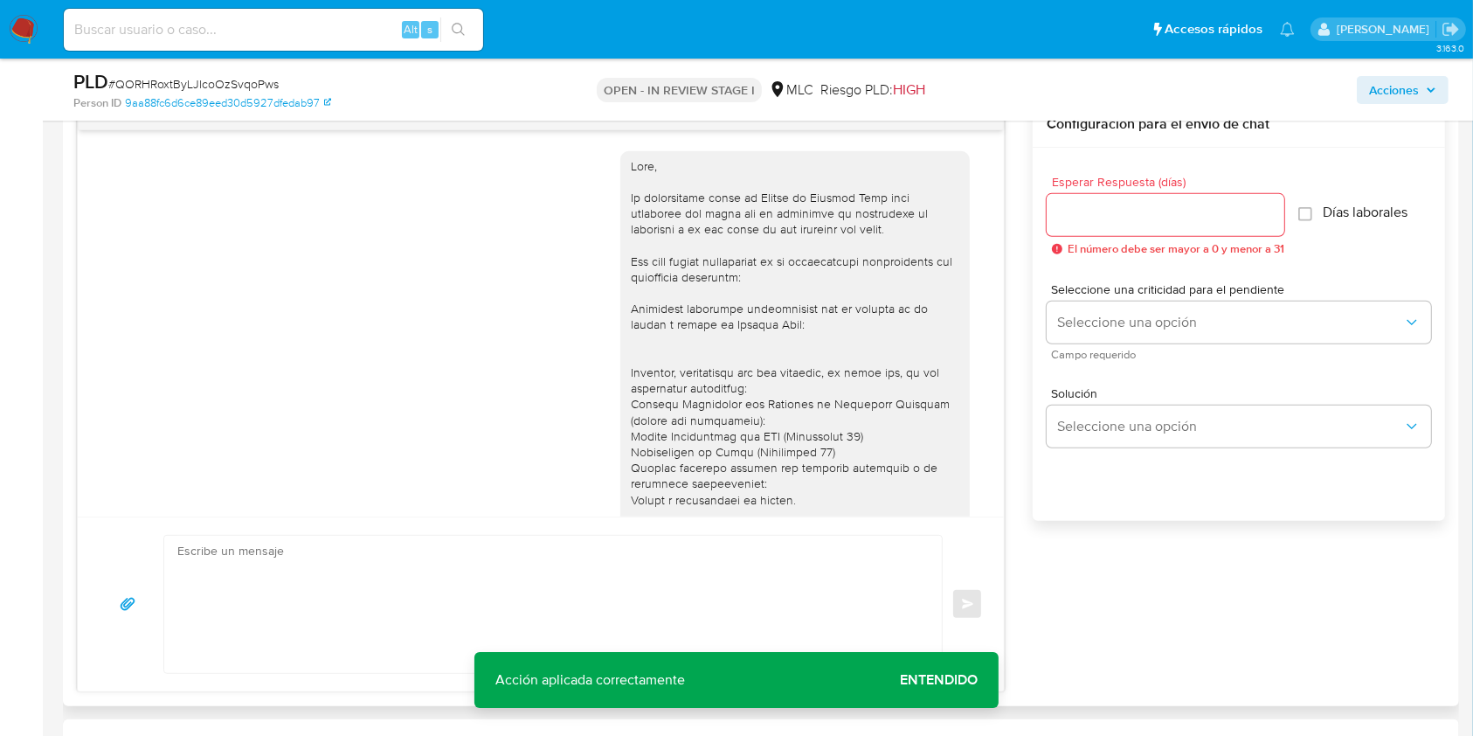
scroll to position [317, 0]
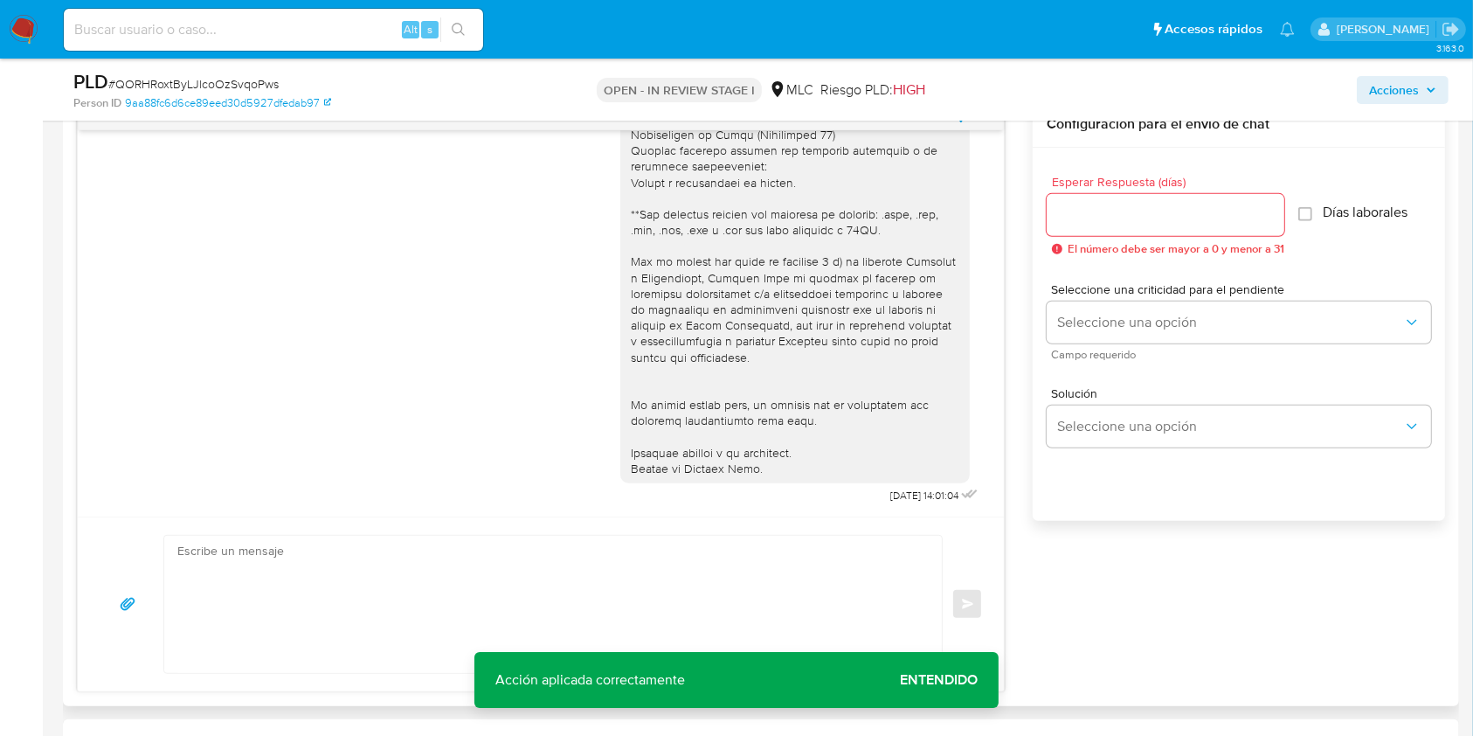
click at [1095, 225] on input "Esperar Respuesta (días)" at bounding box center [1166, 215] width 238 height 23
type input "3"
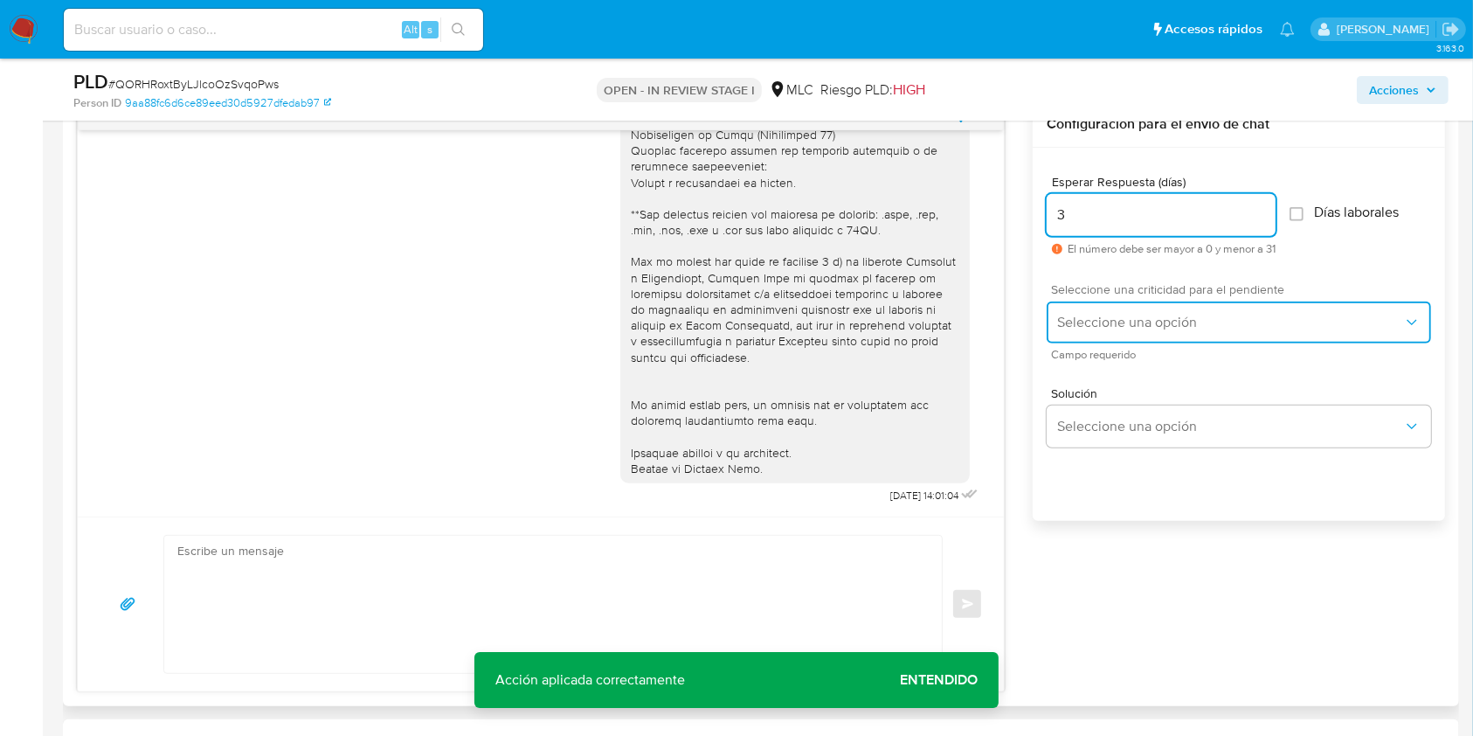
click at [1119, 333] on button "Seleccione una opción" at bounding box center [1239, 322] width 385 height 42
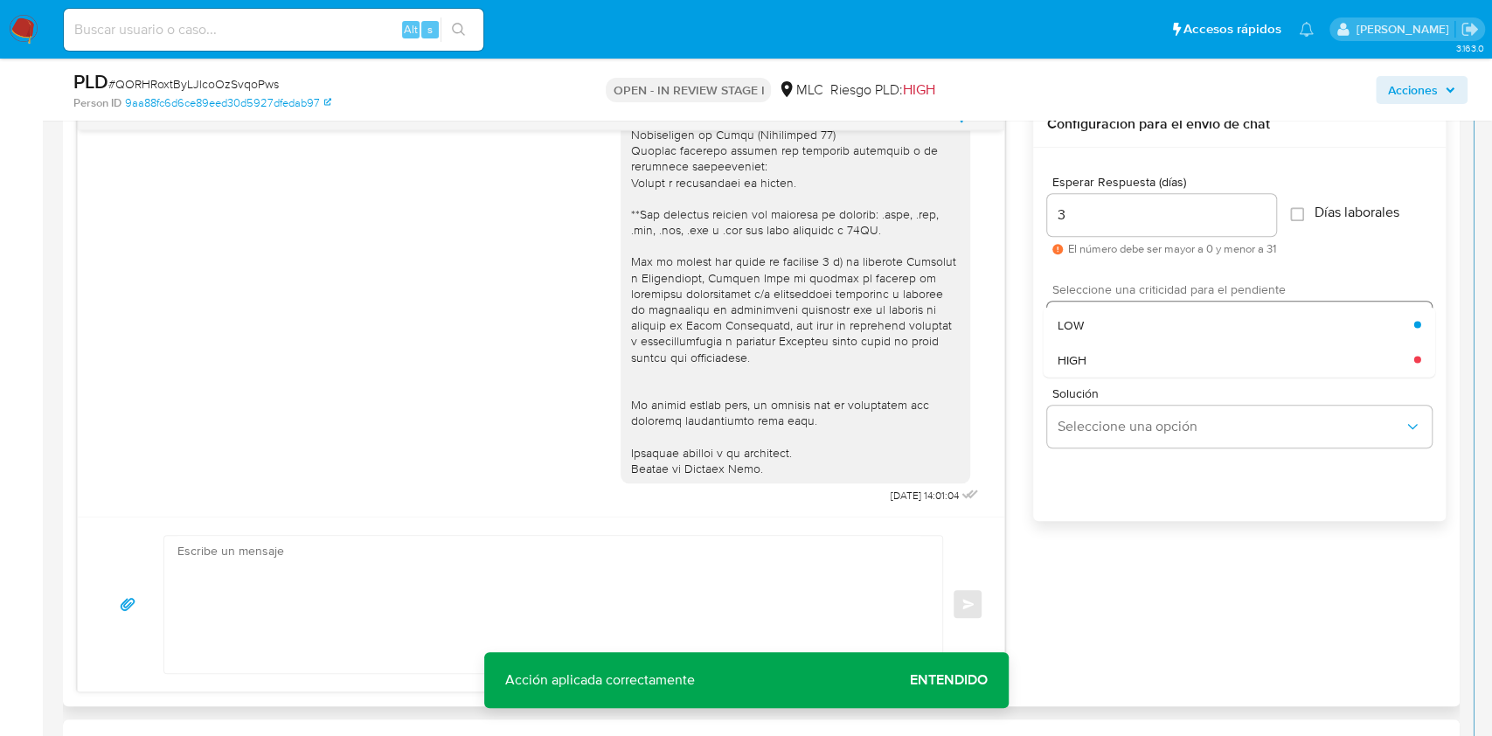
click at [1119, 333] on div "LOW" at bounding box center [1235, 324] width 357 height 35
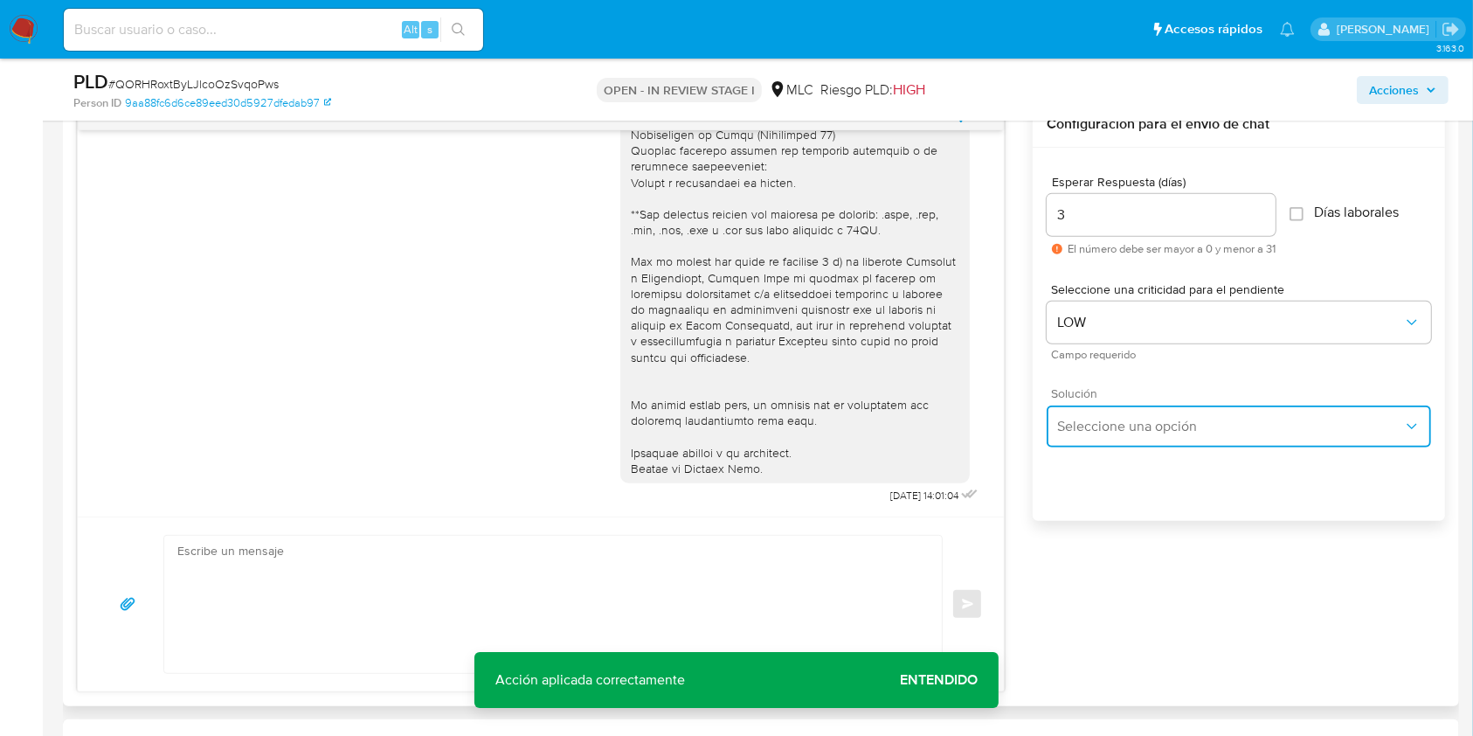
click at [1118, 419] on span "Seleccione una opción" at bounding box center [1230, 426] width 346 height 17
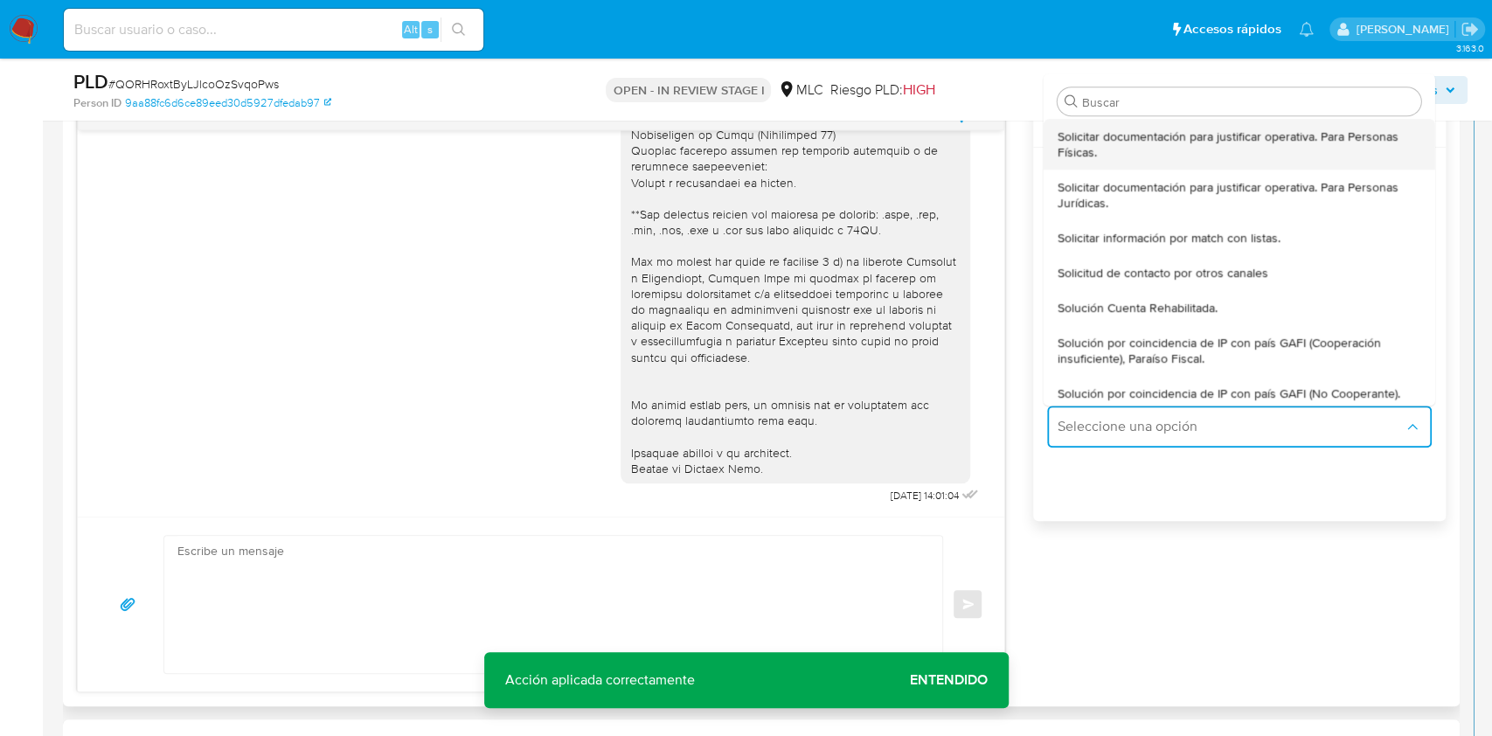
click at [1112, 156] on span "Solicitar documentación para justificar operativa. Para Personas Físicas." at bounding box center [1239, 143] width 364 height 31
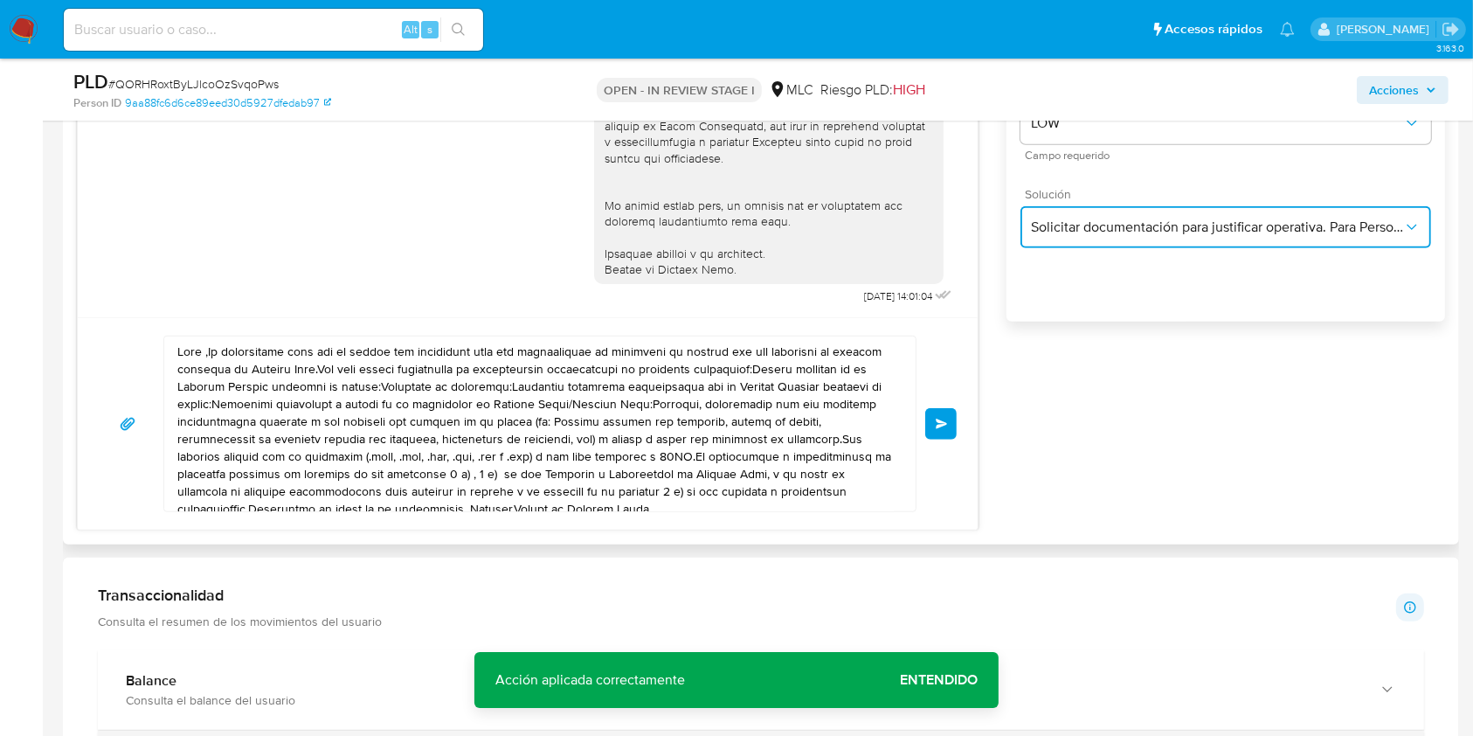
scroll to position [1396, 0]
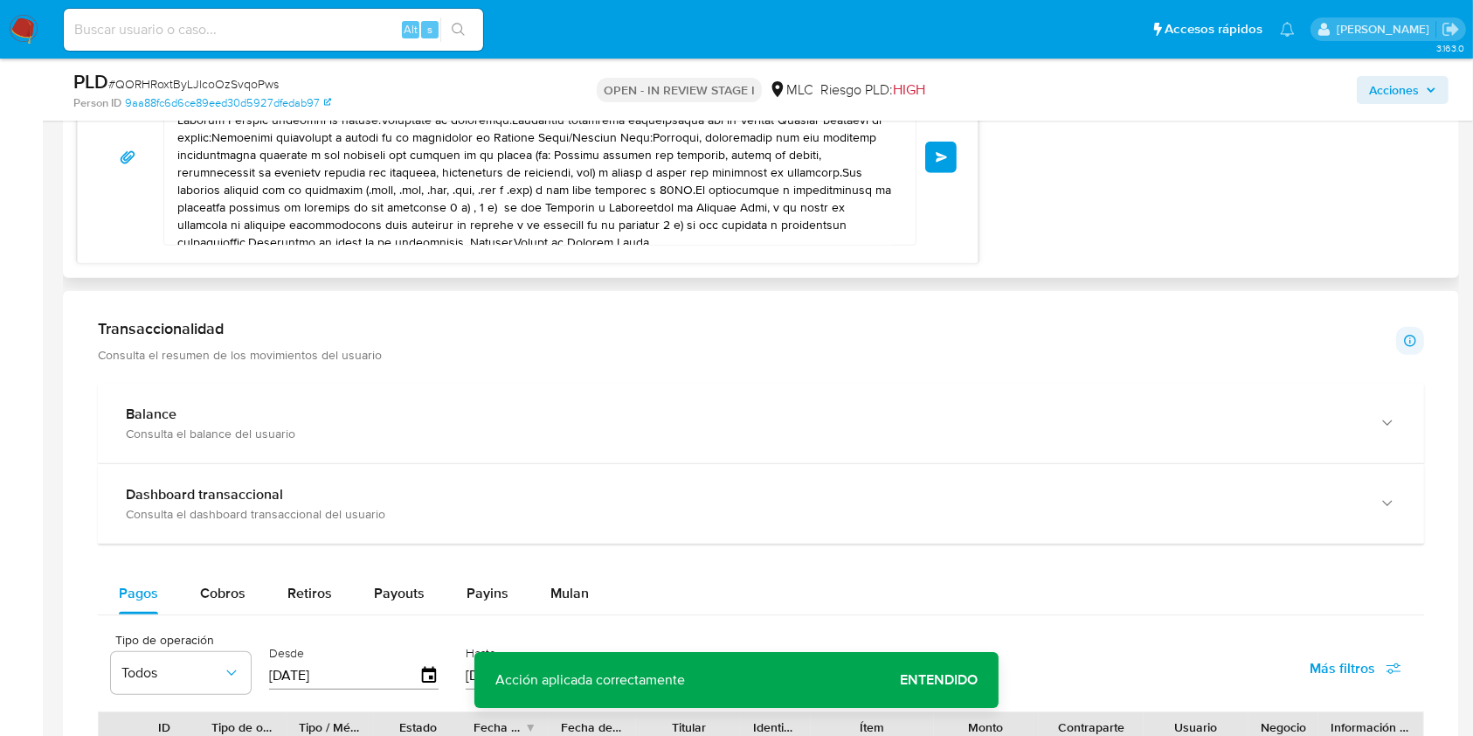
click at [931, 680] on span "Entendido" at bounding box center [939, 680] width 78 height 0
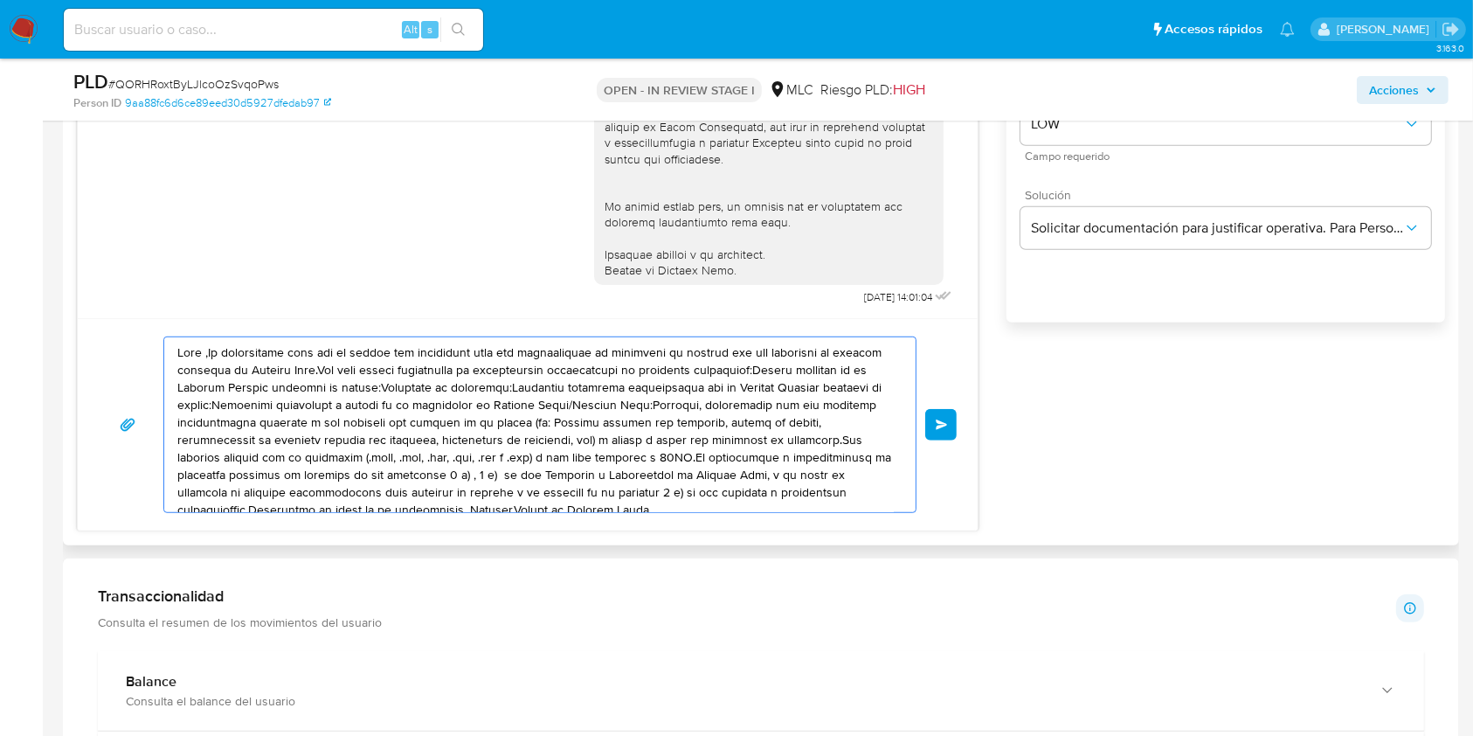
scroll to position [1046, 0]
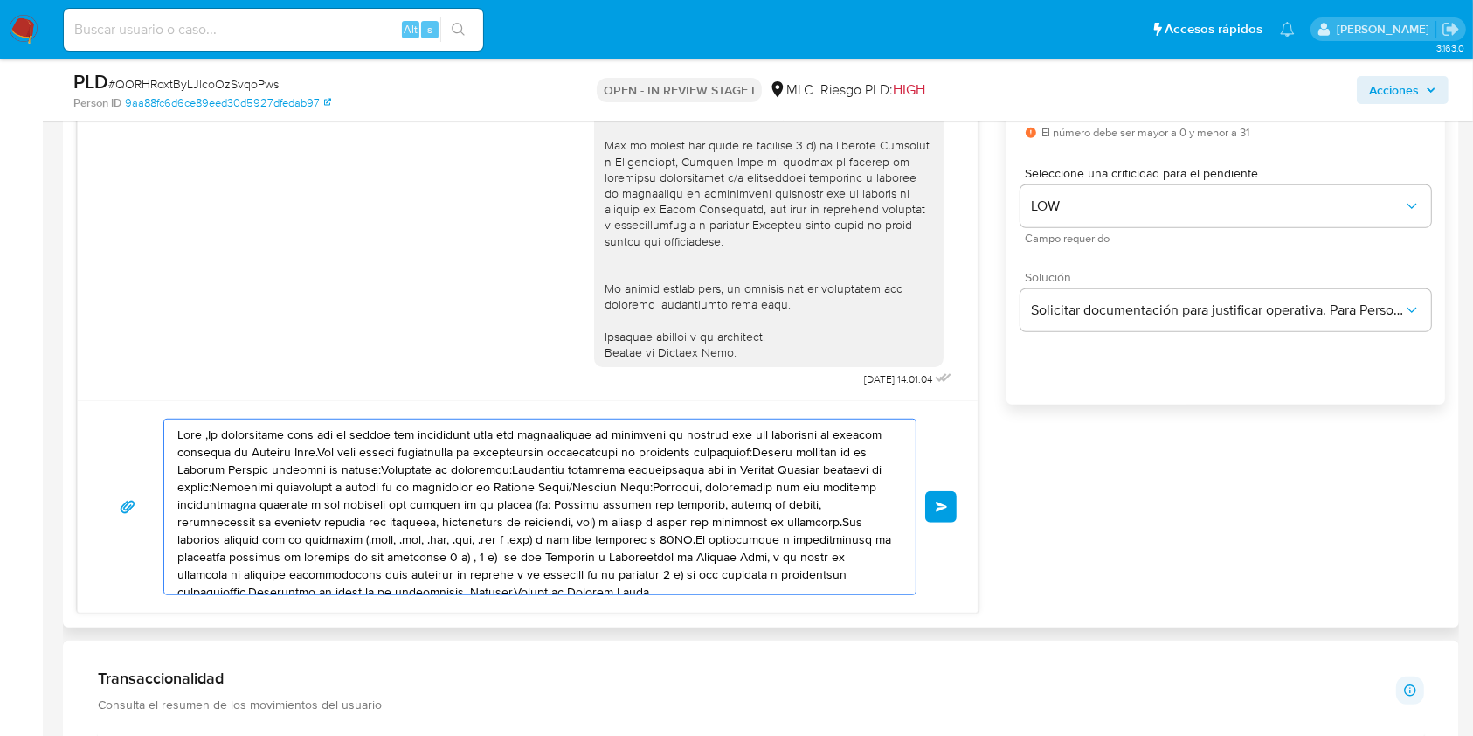
drag, startPoint x: 752, startPoint y: 470, endPoint x: 93, endPoint y: 352, distance: 670.3
click at [93, 352] on div "[DATE] 14:01:04 Enviar" at bounding box center [528, 299] width 902 height 628
paste textarea "Loremips, Do sitametcons adipi el Seddoe te Incidid Utla etdo magnaaliq eni adm…"
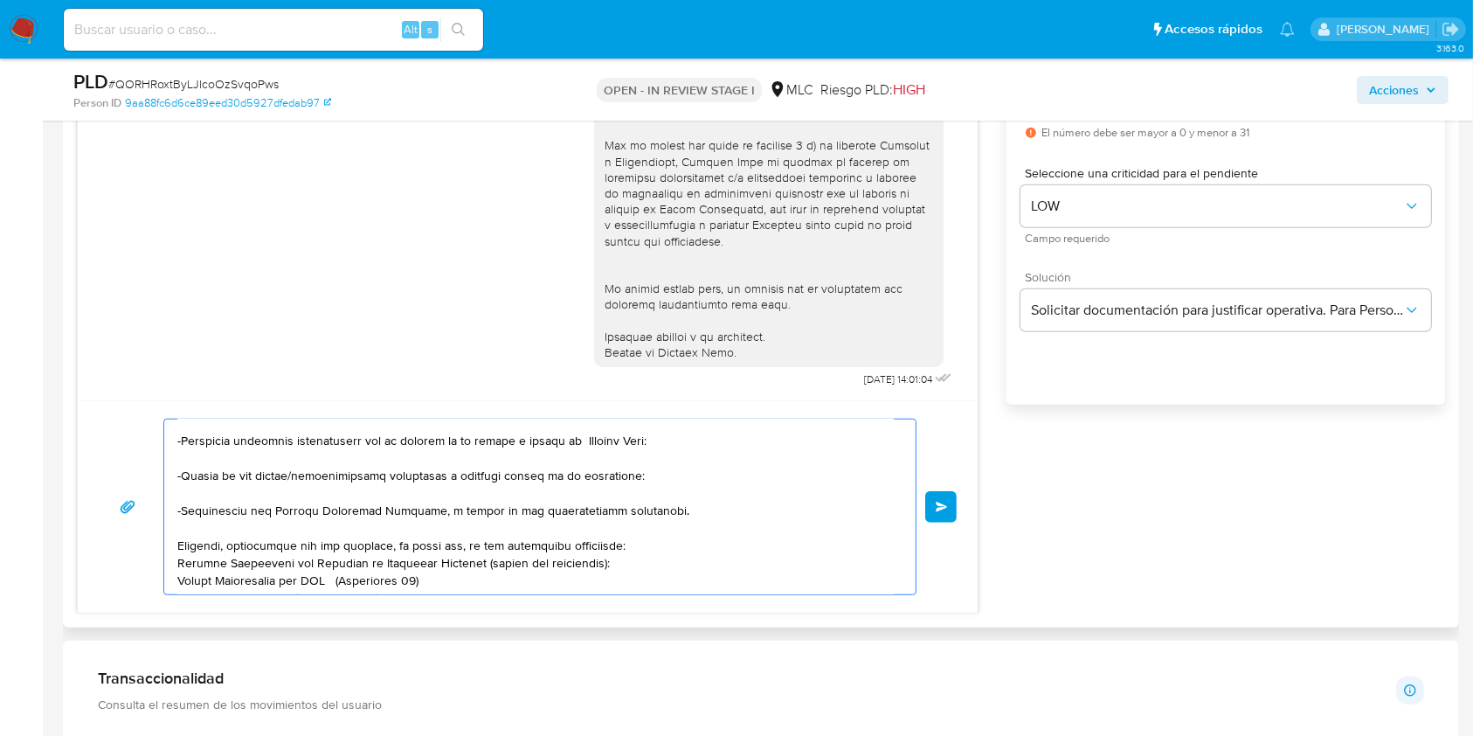
scroll to position [426, 0]
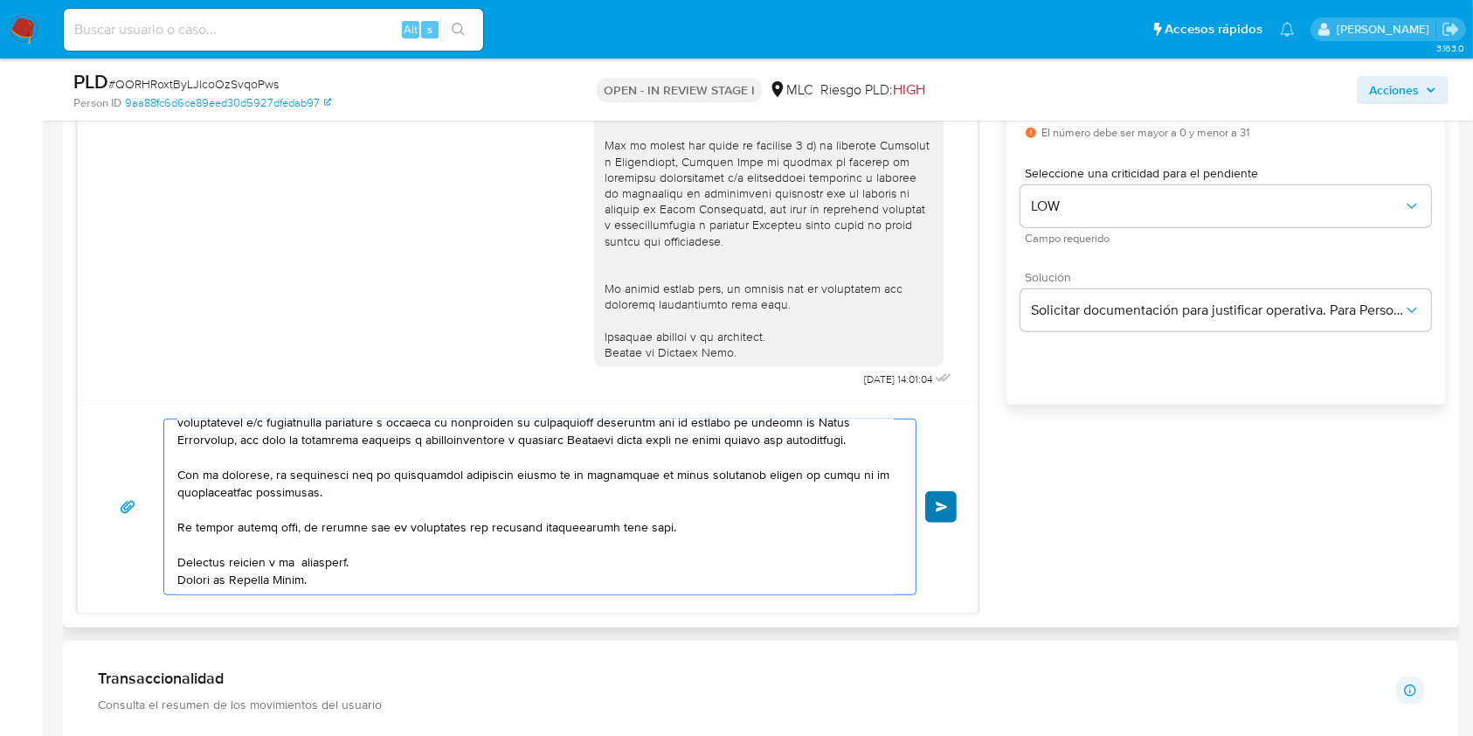
type textarea "Lore Ipsumdol, Si ametconsect adipi el Seddoe te Incidid Utla etdo magnaaliq en…"
click at [934, 505] on button "Enviar" at bounding box center [940, 506] width 31 height 31
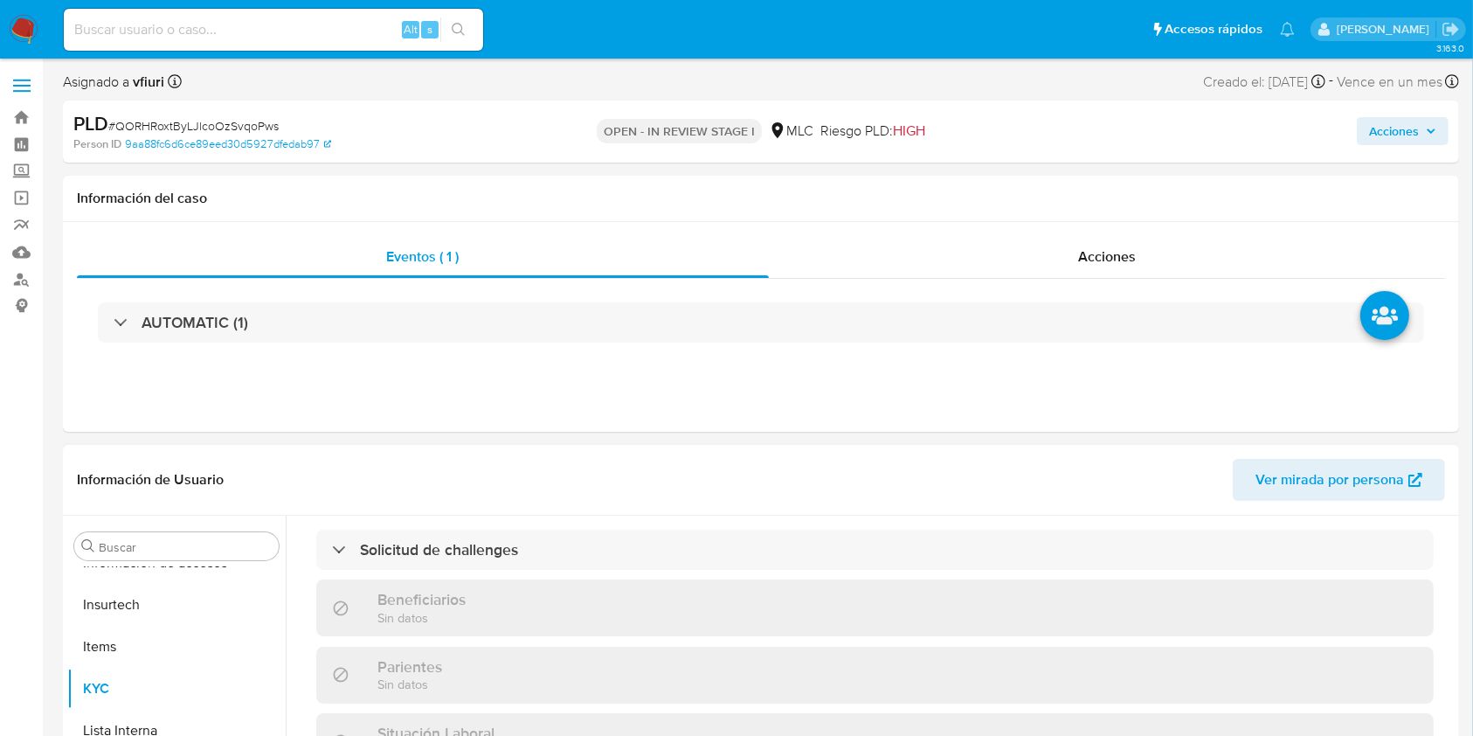
scroll to position [535, 0]
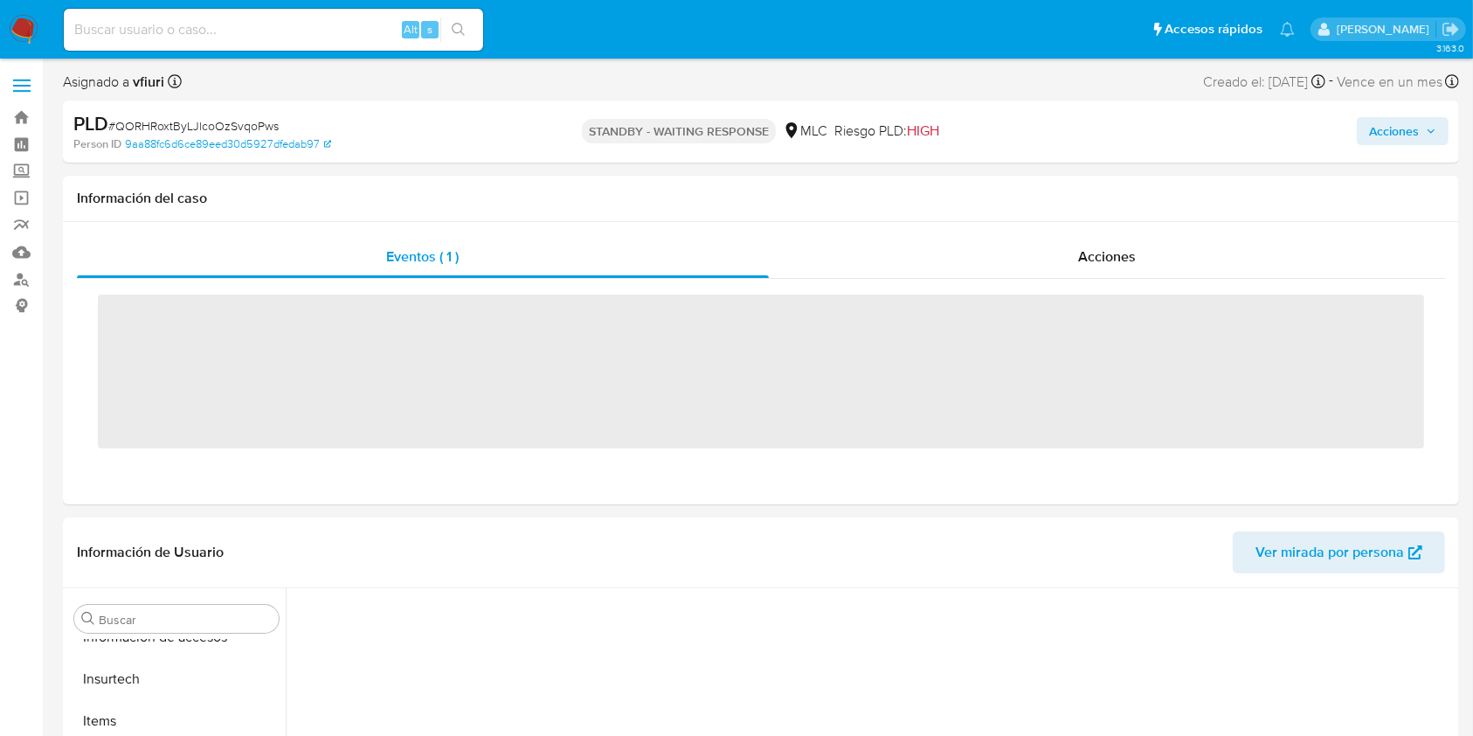
scroll to position [864, 0]
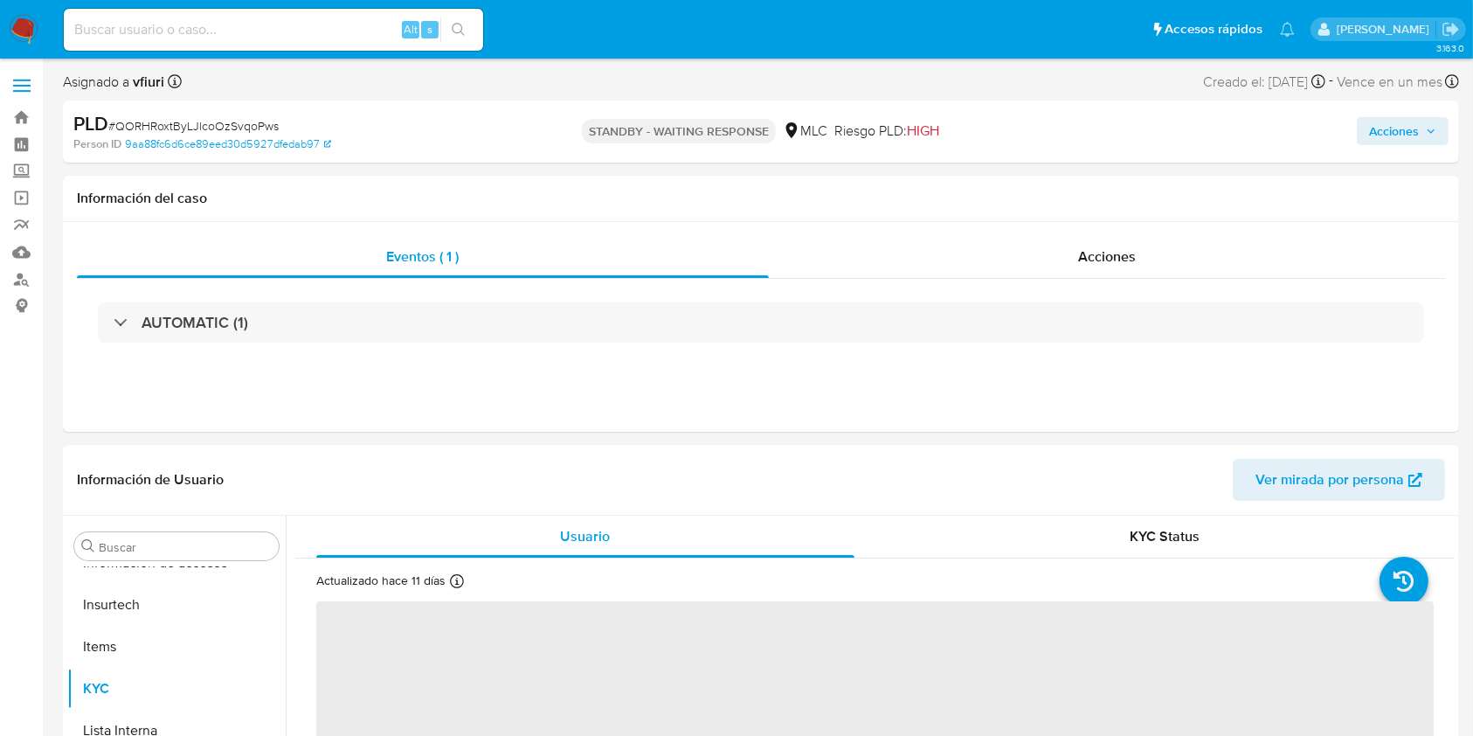
select select "10"
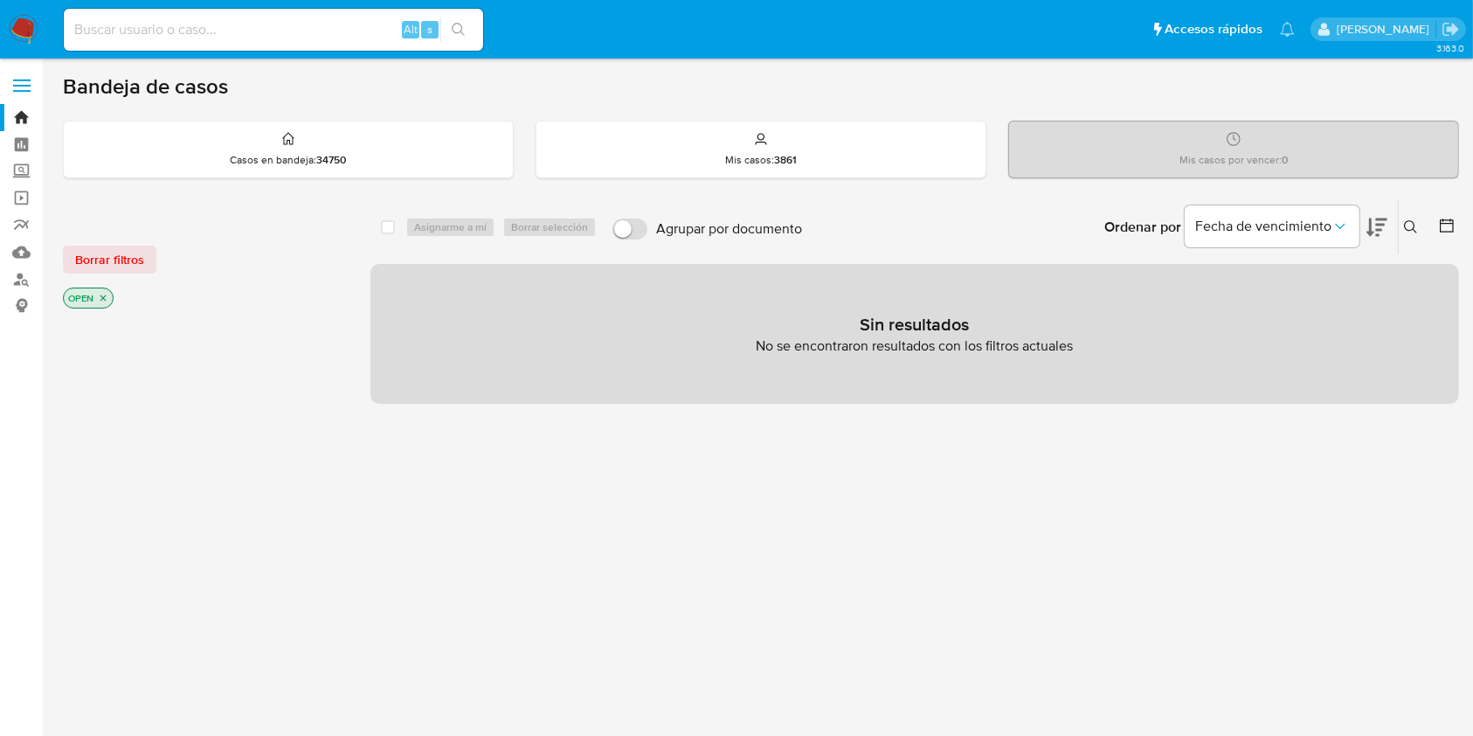
click at [101, 293] on icon "close-filter" at bounding box center [103, 298] width 10 height 10
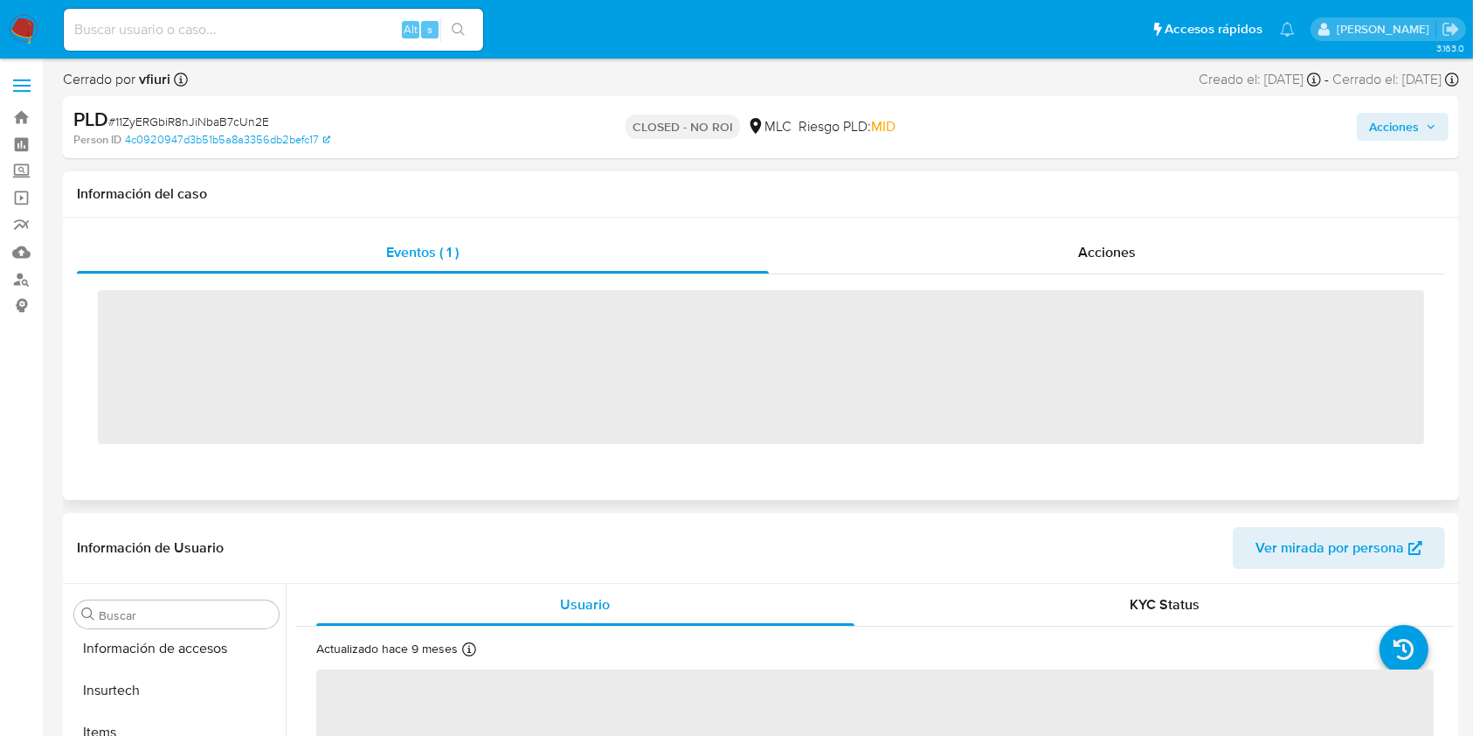
scroll to position [864, 0]
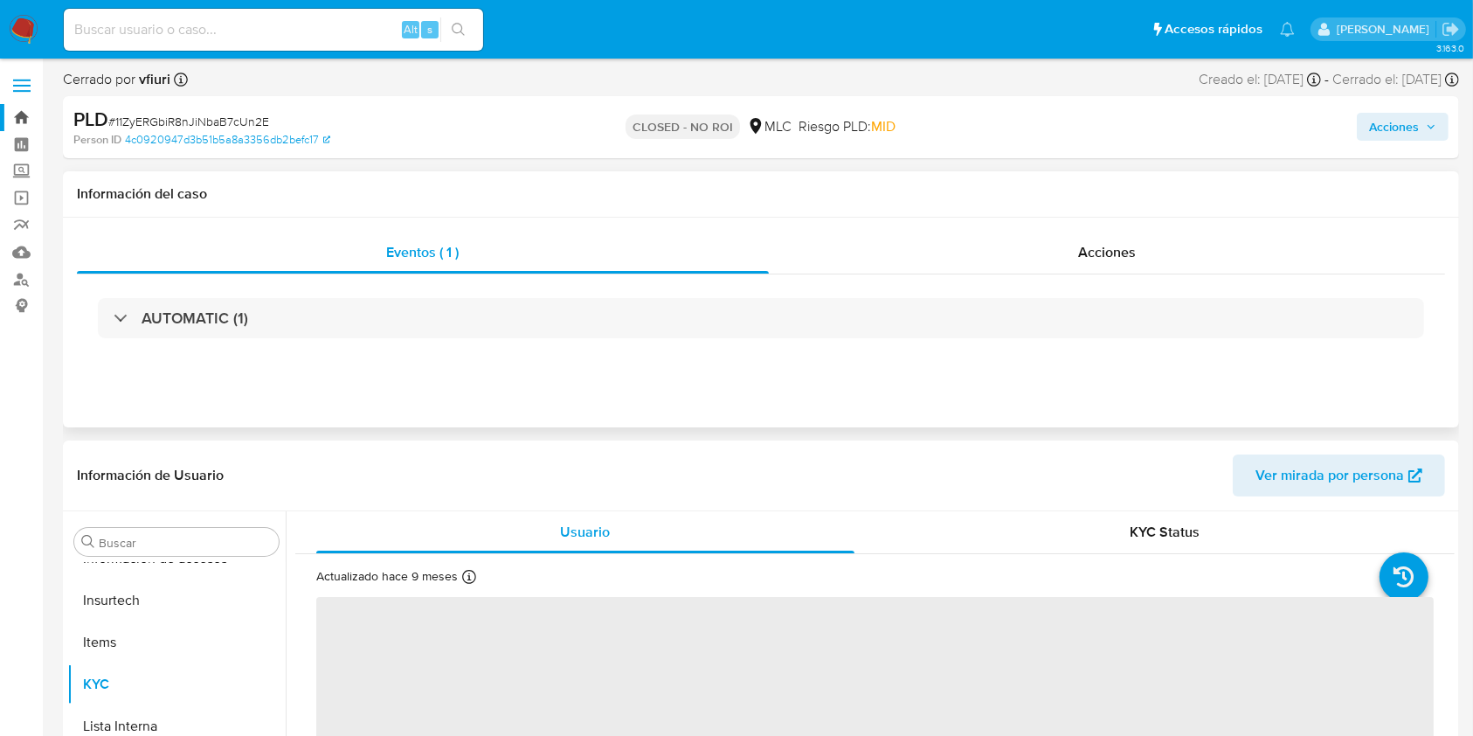
select select "10"
click at [29, 117] on link "Bandeja" at bounding box center [104, 117] width 208 height 27
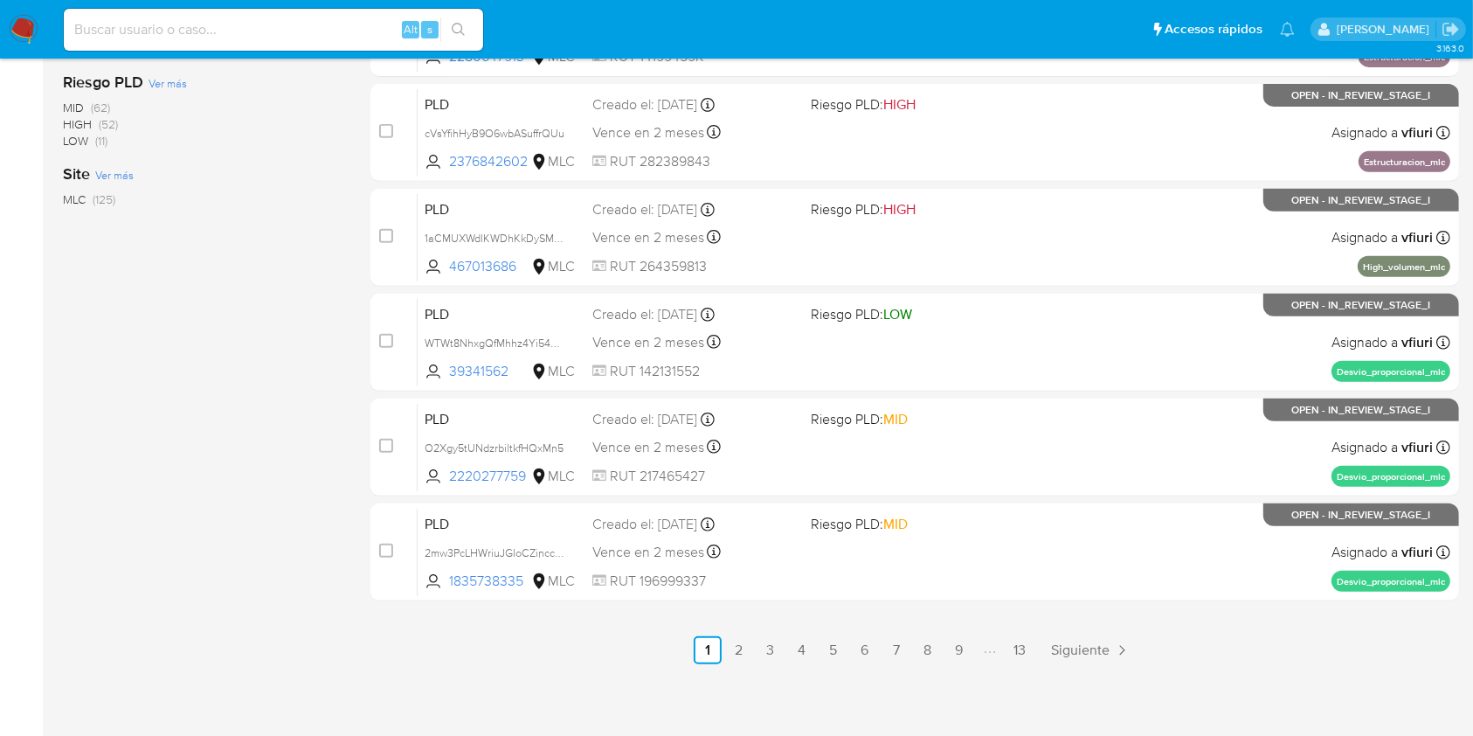
scroll to position [706, 0]
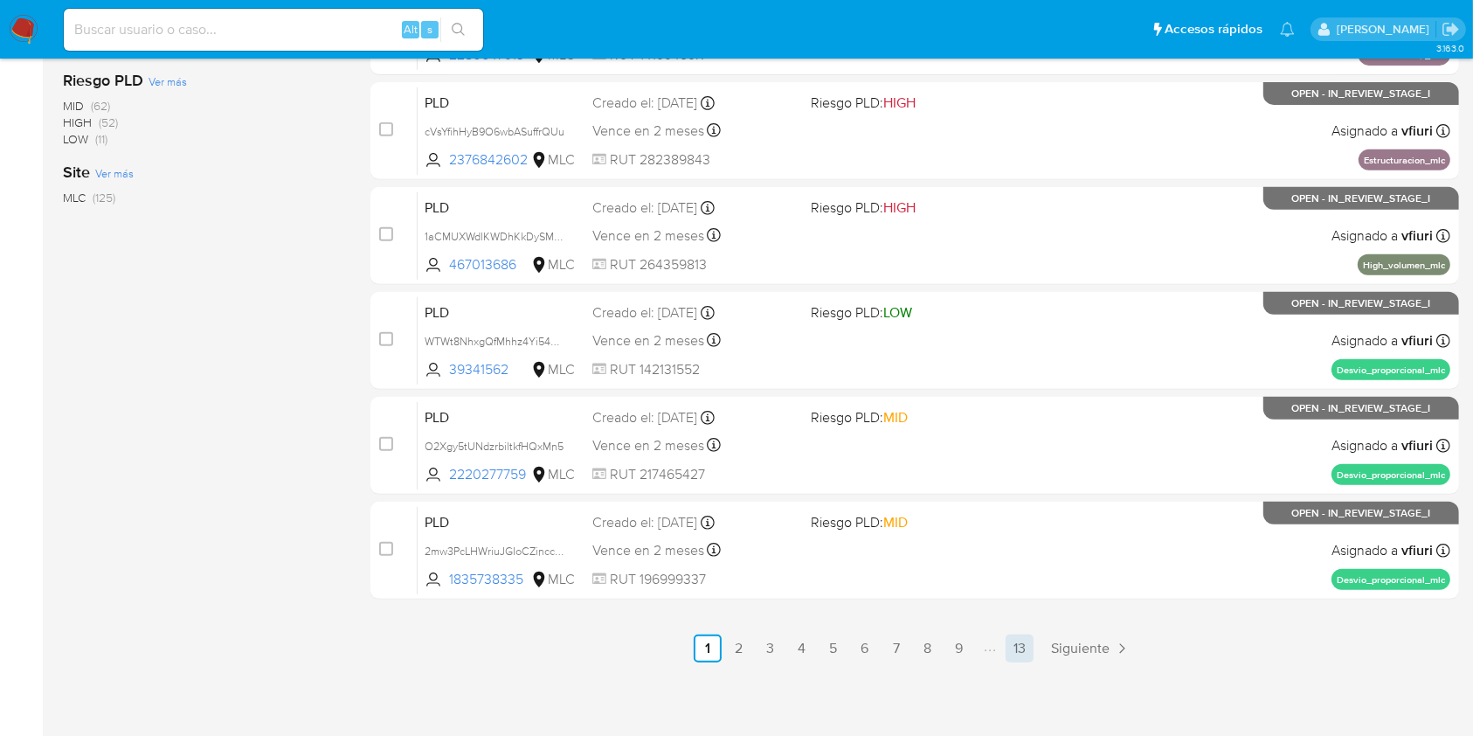
click at [1023, 645] on link "13" at bounding box center [1020, 648] width 28 height 28
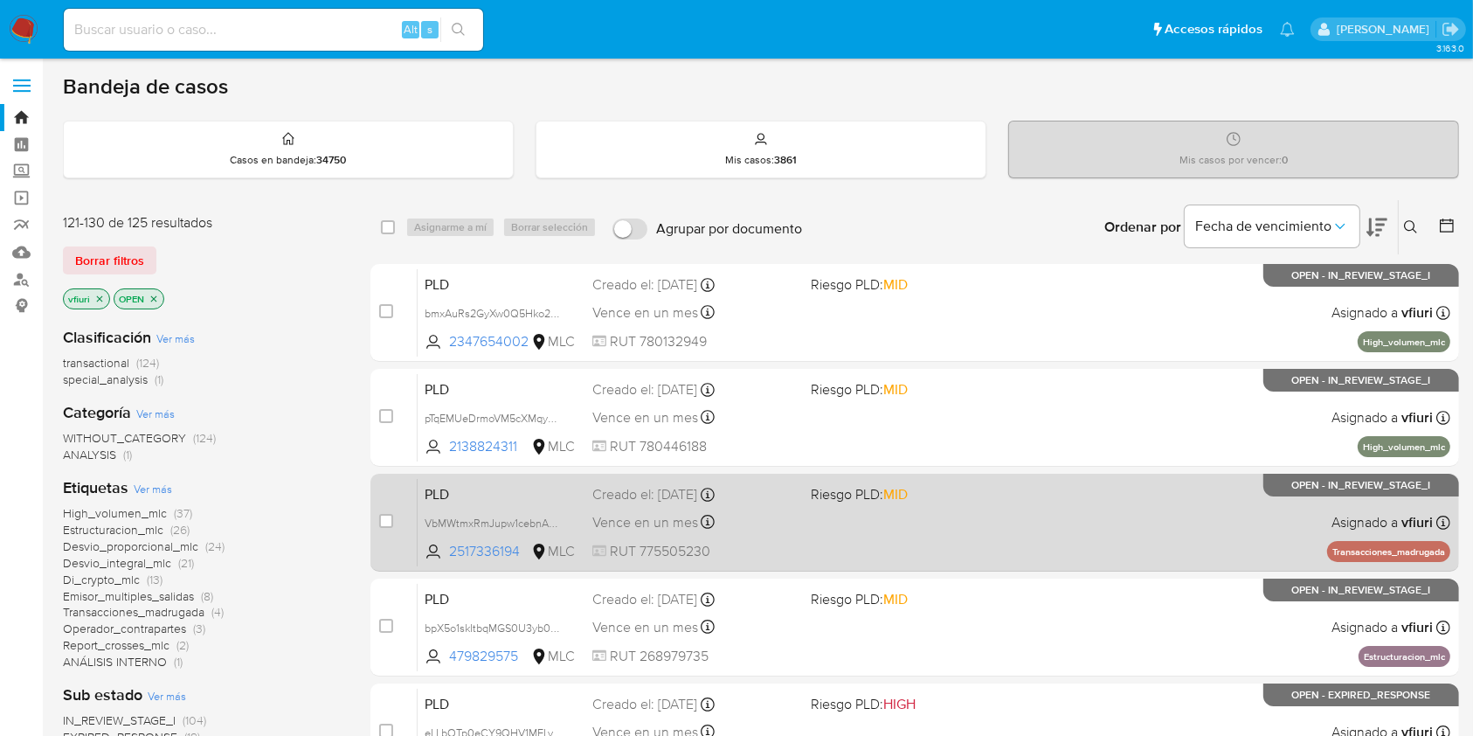
click at [927, 506] on div "PLD VbMWtmxRmJupw1cebnARYINd 2517336194 MLC Riesgo PLD: MID Creado el: [DATE] C…" at bounding box center [934, 522] width 1033 height 88
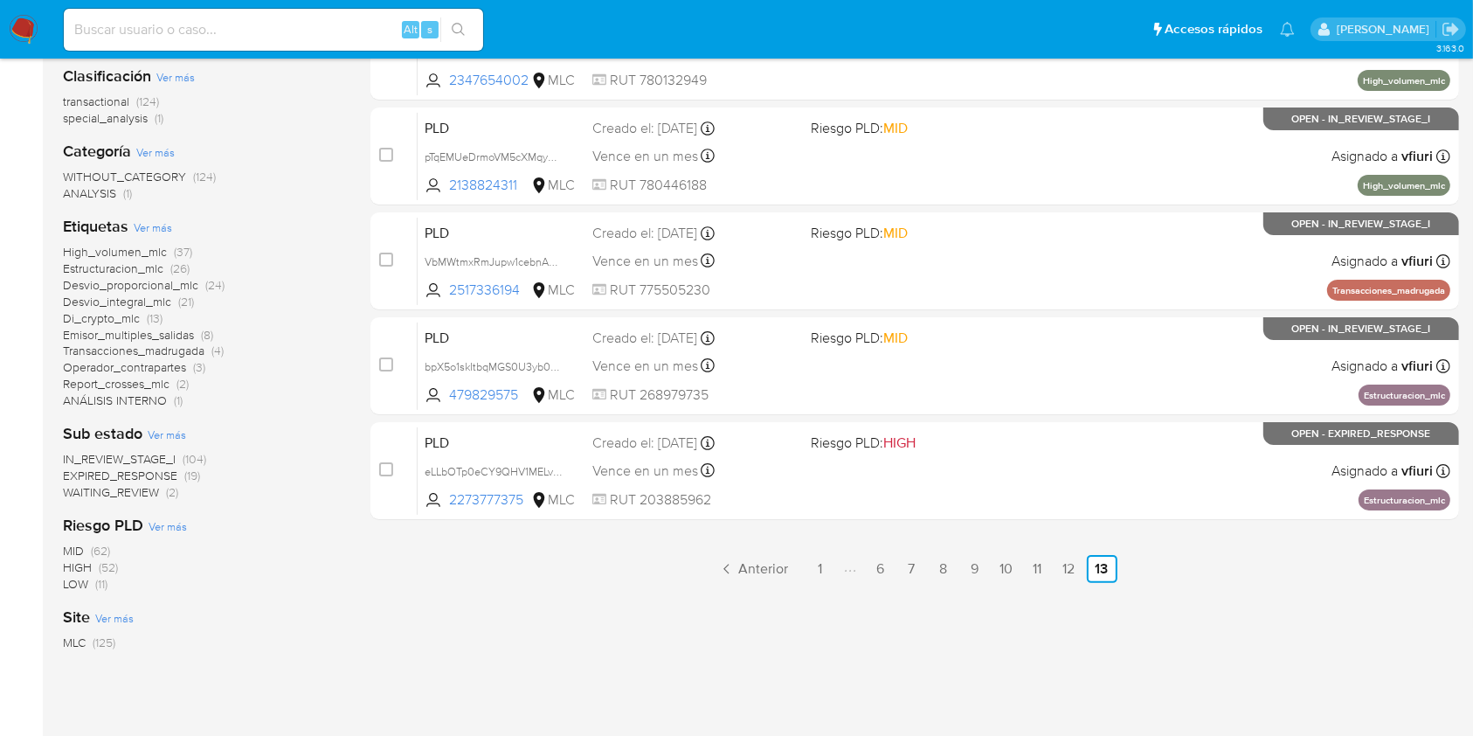
scroll to position [334, 0]
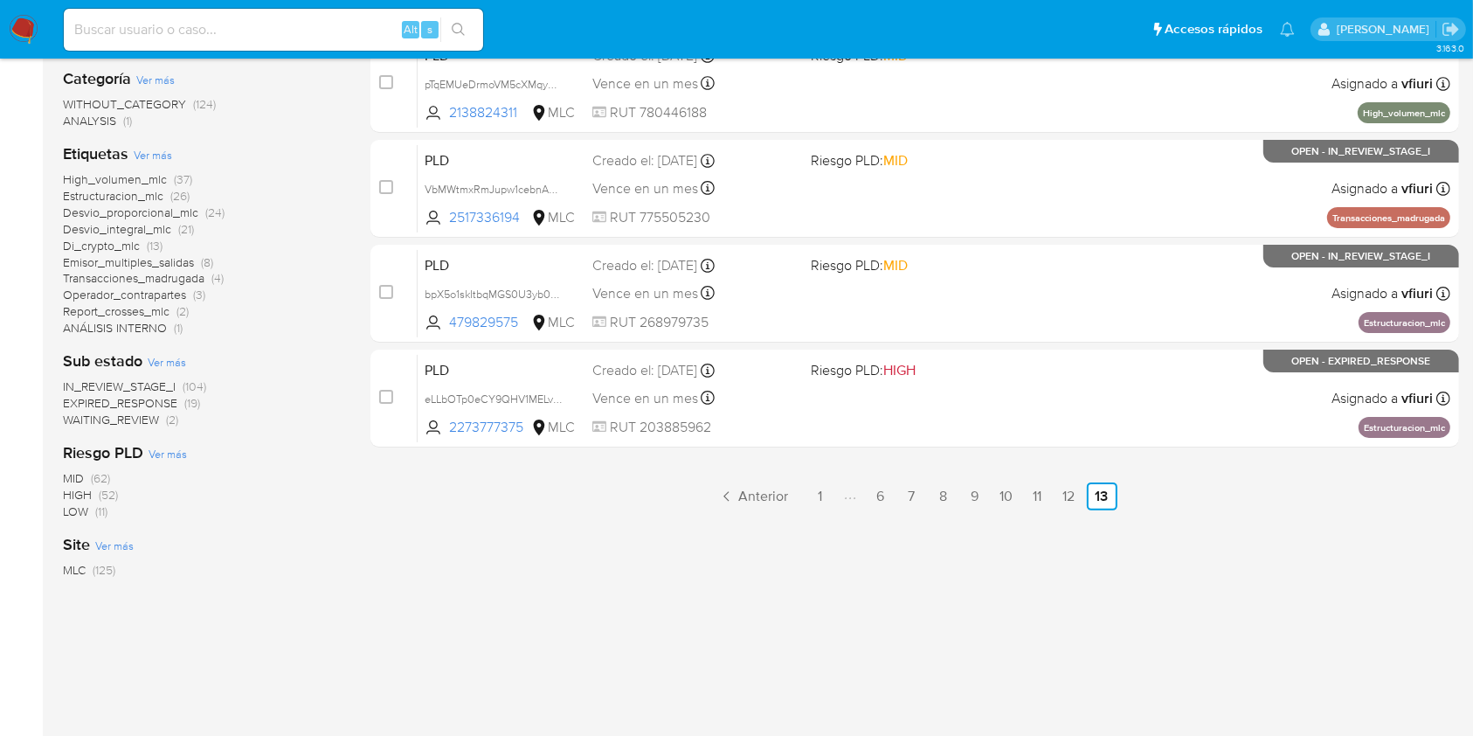
click at [1060, 473] on div "select-all-cases-checkbox Asignarme a mí Borrar selección Agrupar por documento…" at bounding box center [915, 263] width 1089 height 797
click at [1058, 494] on link "12" at bounding box center [1070, 496] width 28 height 28
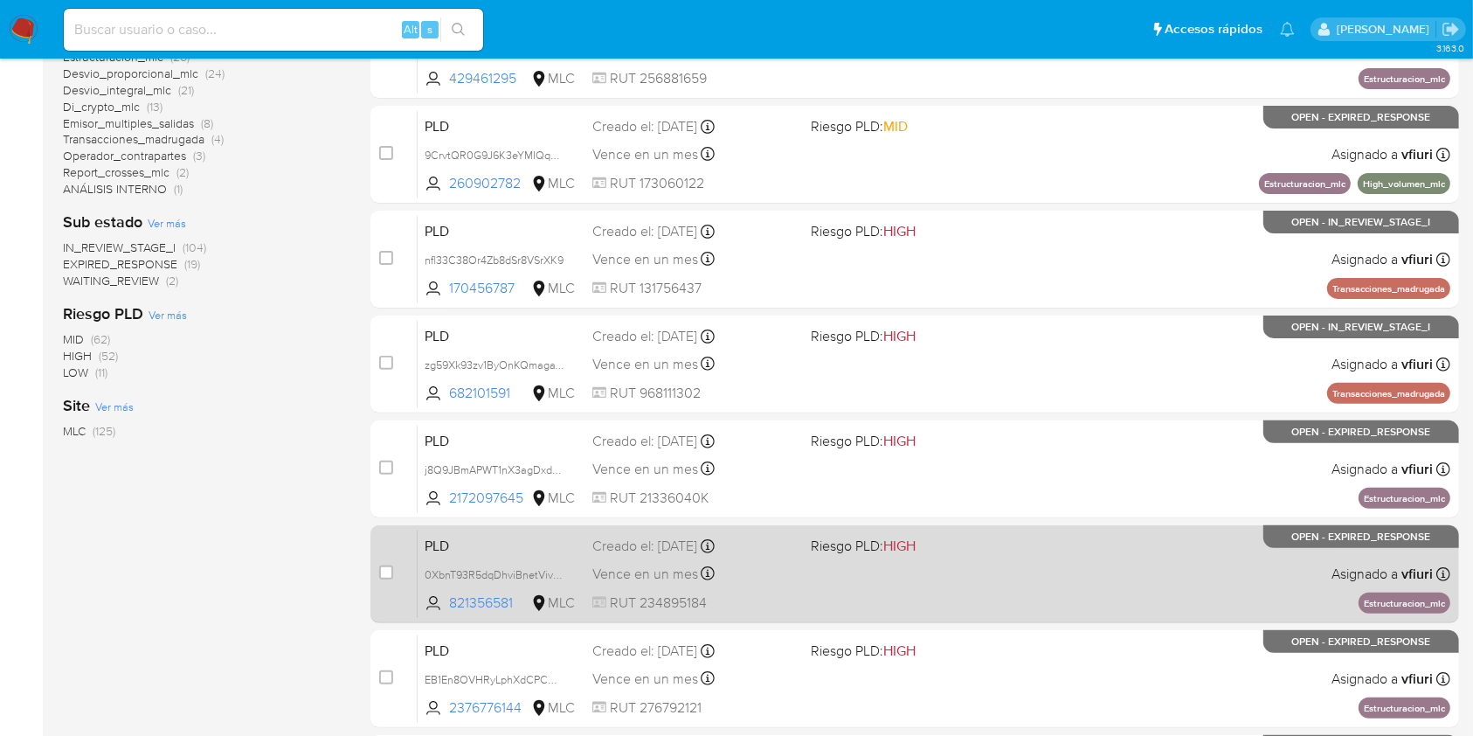
scroll to position [357, 0]
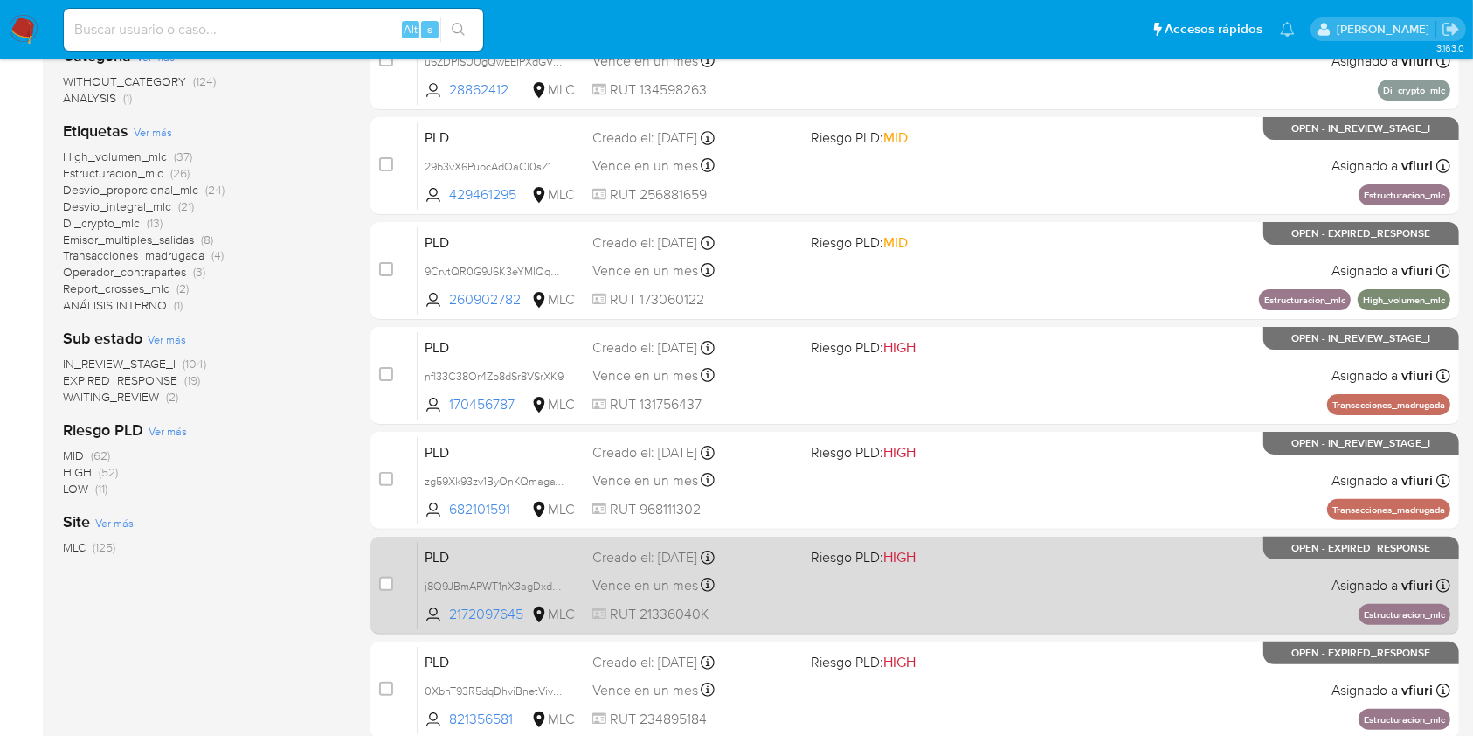
click at [993, 571] on div "PLD j8Q9JBmAPWT1nX3agDxdkiCg 2172097645 MLC Riesgo PLD: HIGH Creado el: [DATE] …" at bounding box center [934, 585] width 1033 height 88
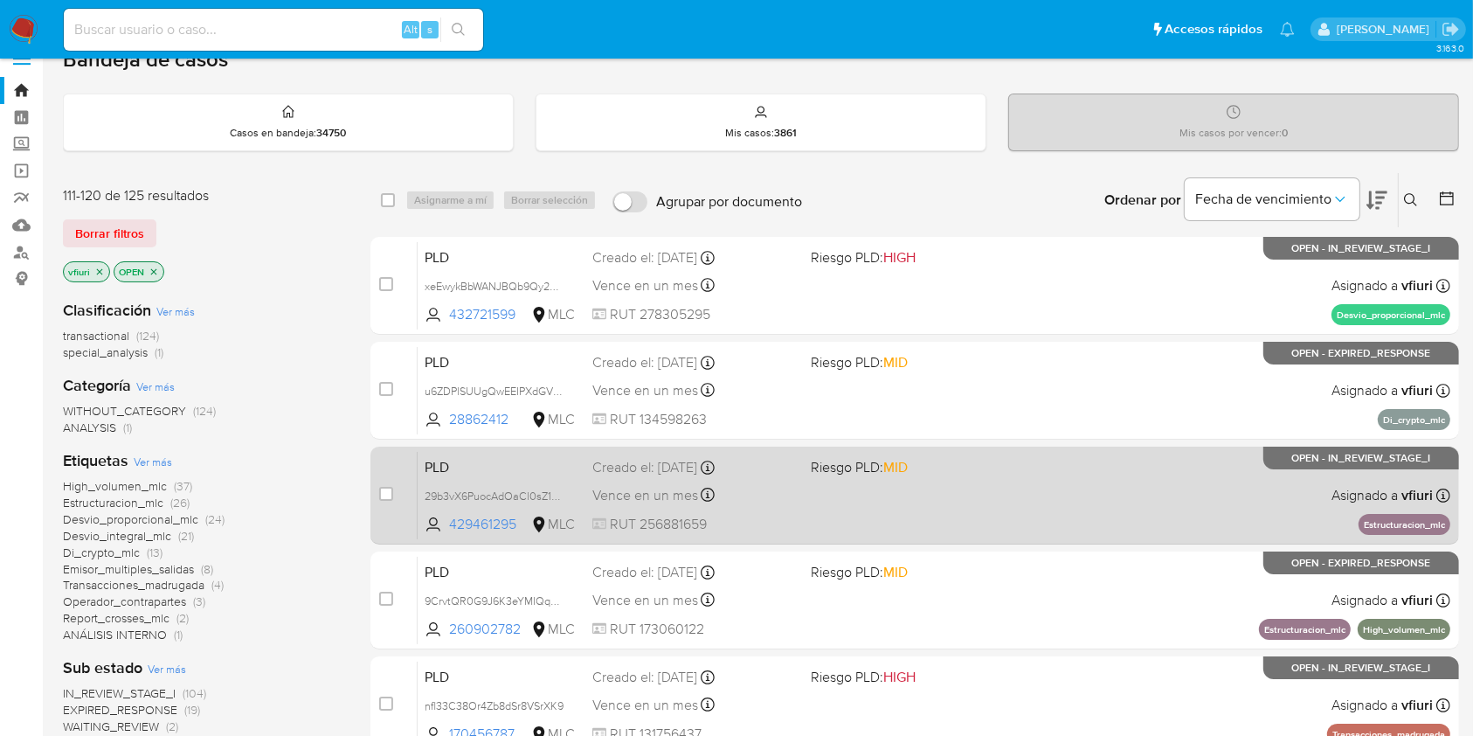
scroll to position [7, 0]
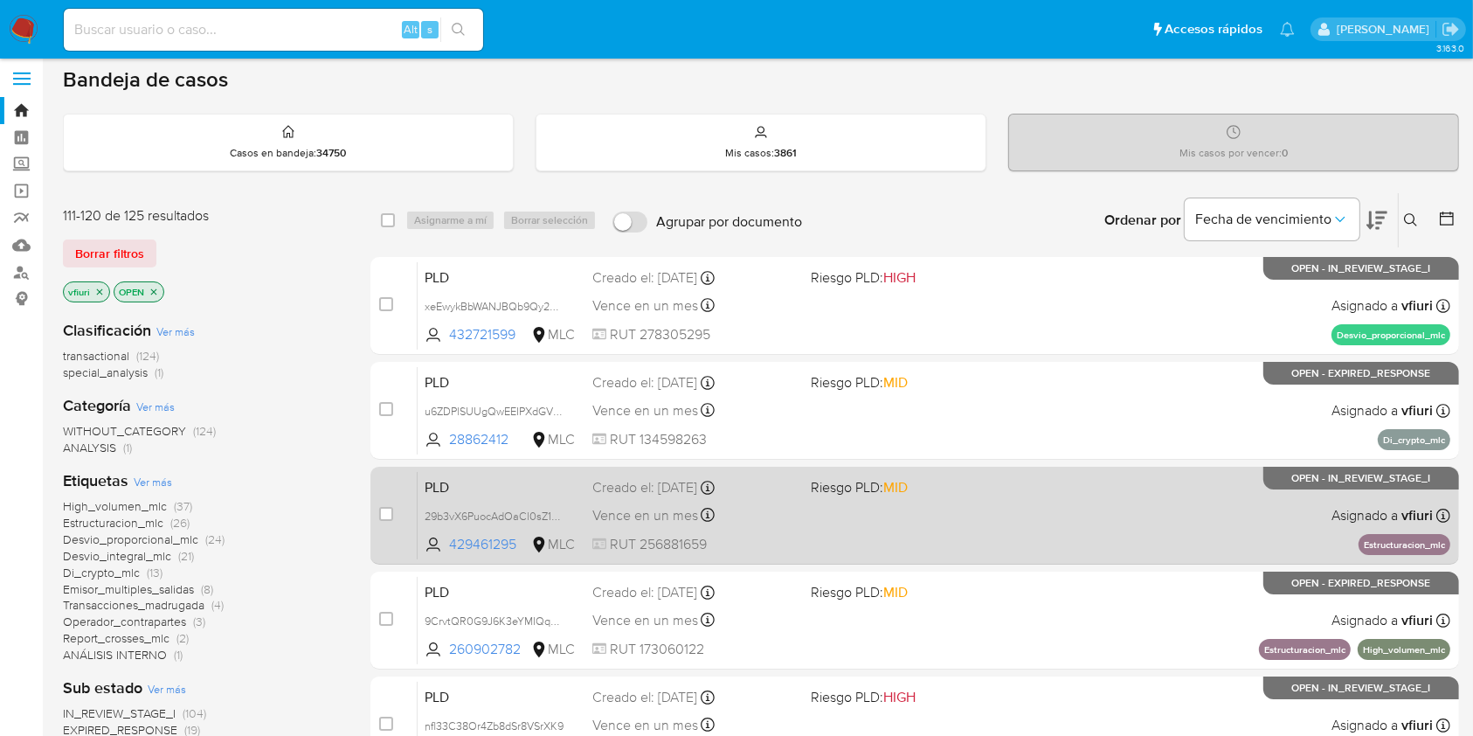
click at [797, 516] on div "PLD 29b3vX6PuocAdOaCl0sZ1LPk 429461295 MLC Riesgo PLD: MID Creado el: [DATE] Cr…" at bounding box center [934, 515] width 1033 height 88
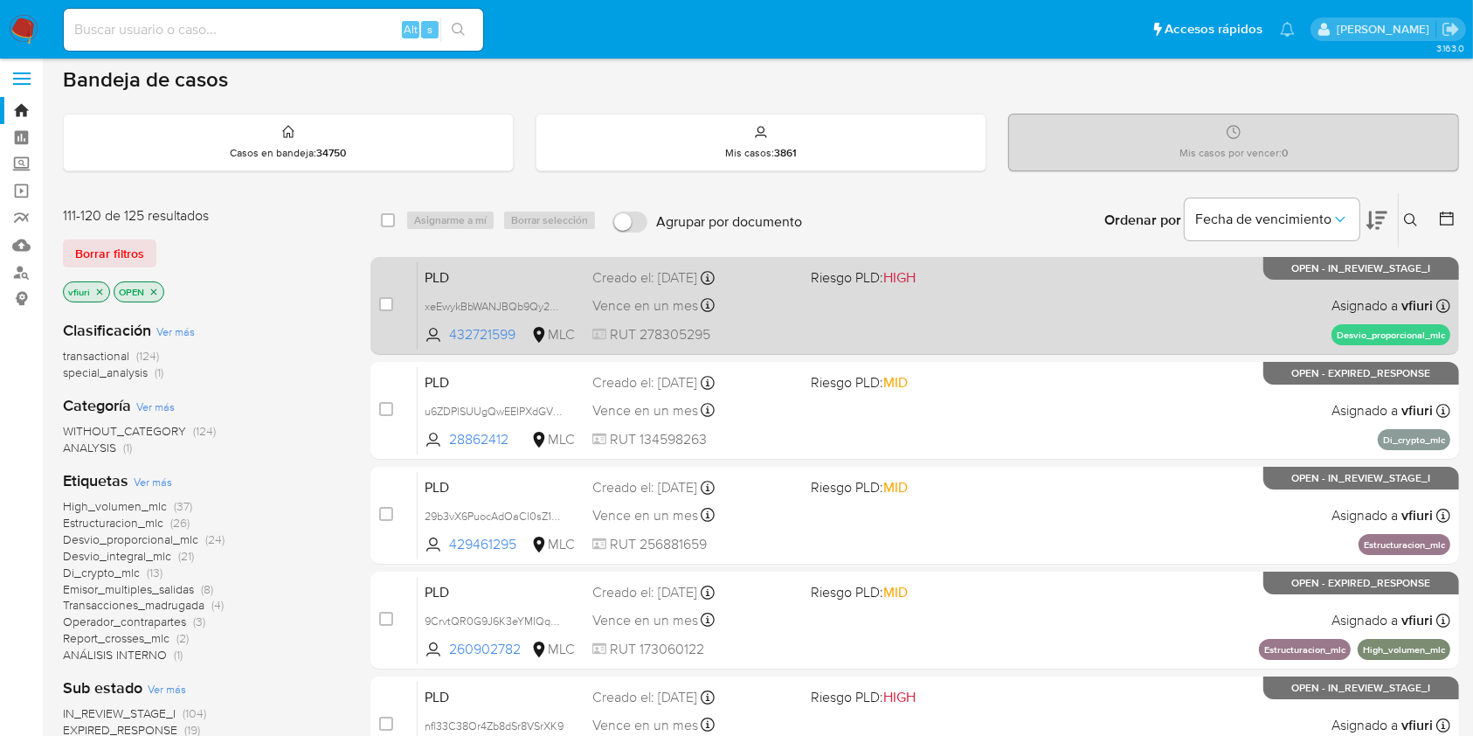
click at [859, 333] on div "PLD xeEwykBbWANJBQb9Qy2aMMWk 432721599 MLC Riesgo PLD: HIGH Creado el: 12/08/20…" at bounding box center [934, 305] width 1033 height 88
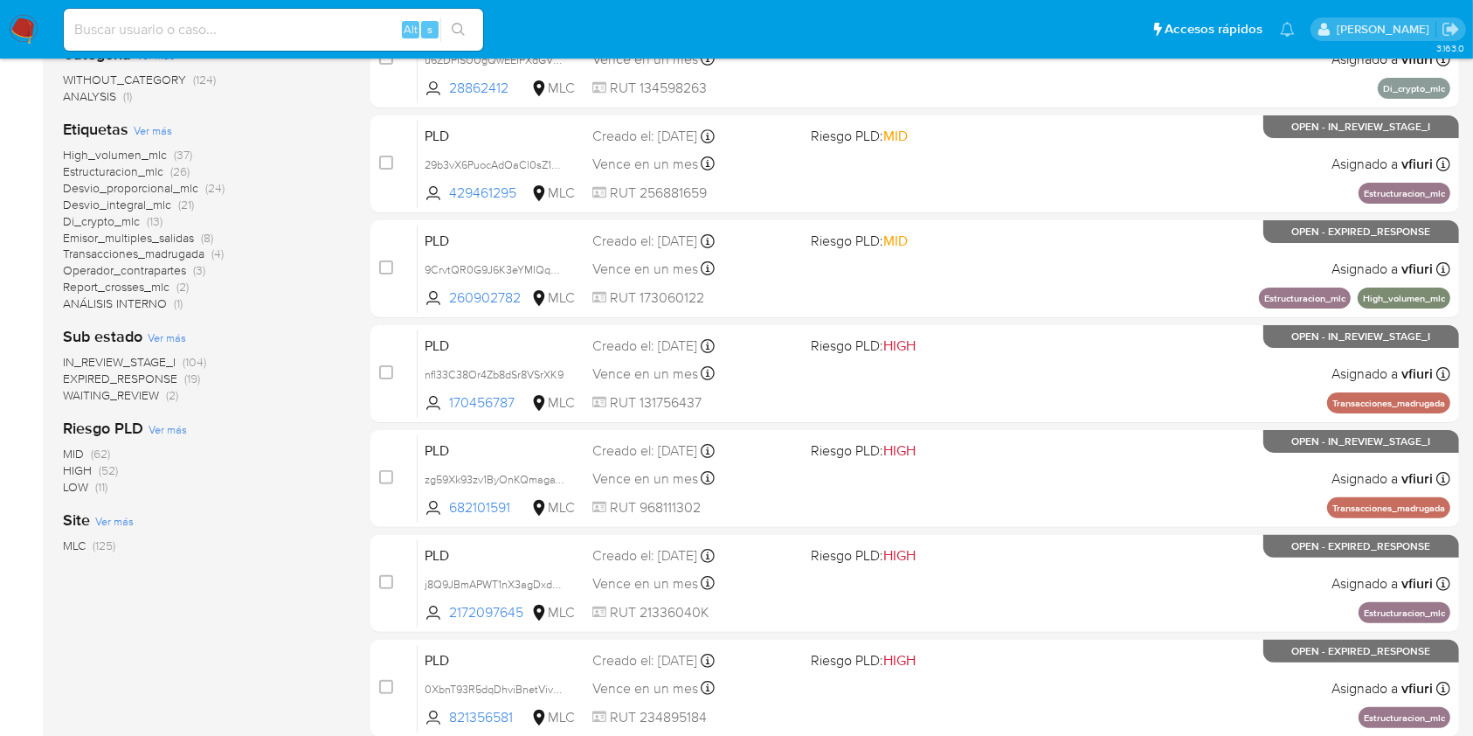
scroll to position [706, 0]
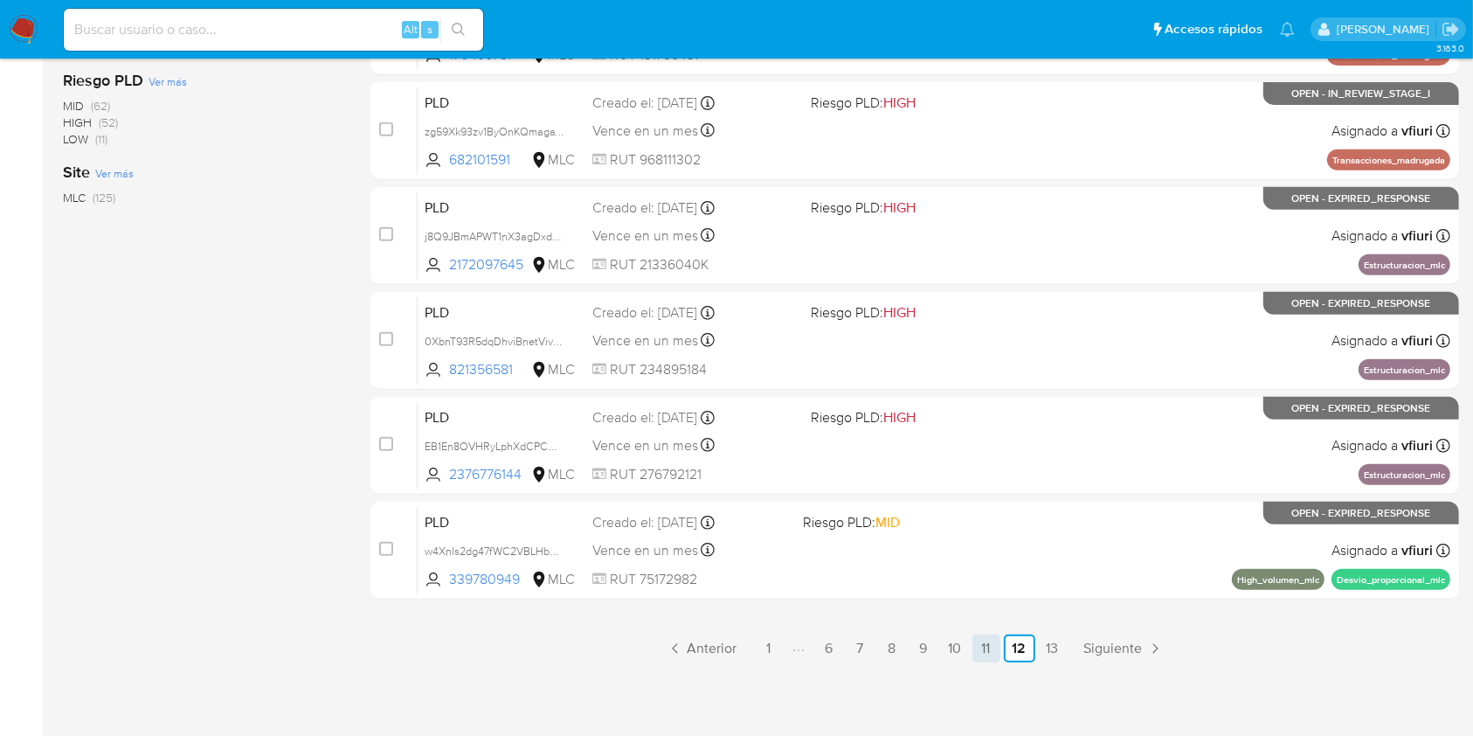
click at [984, 648] on link "11" at bounding box center [987, 648] width 28 height 28
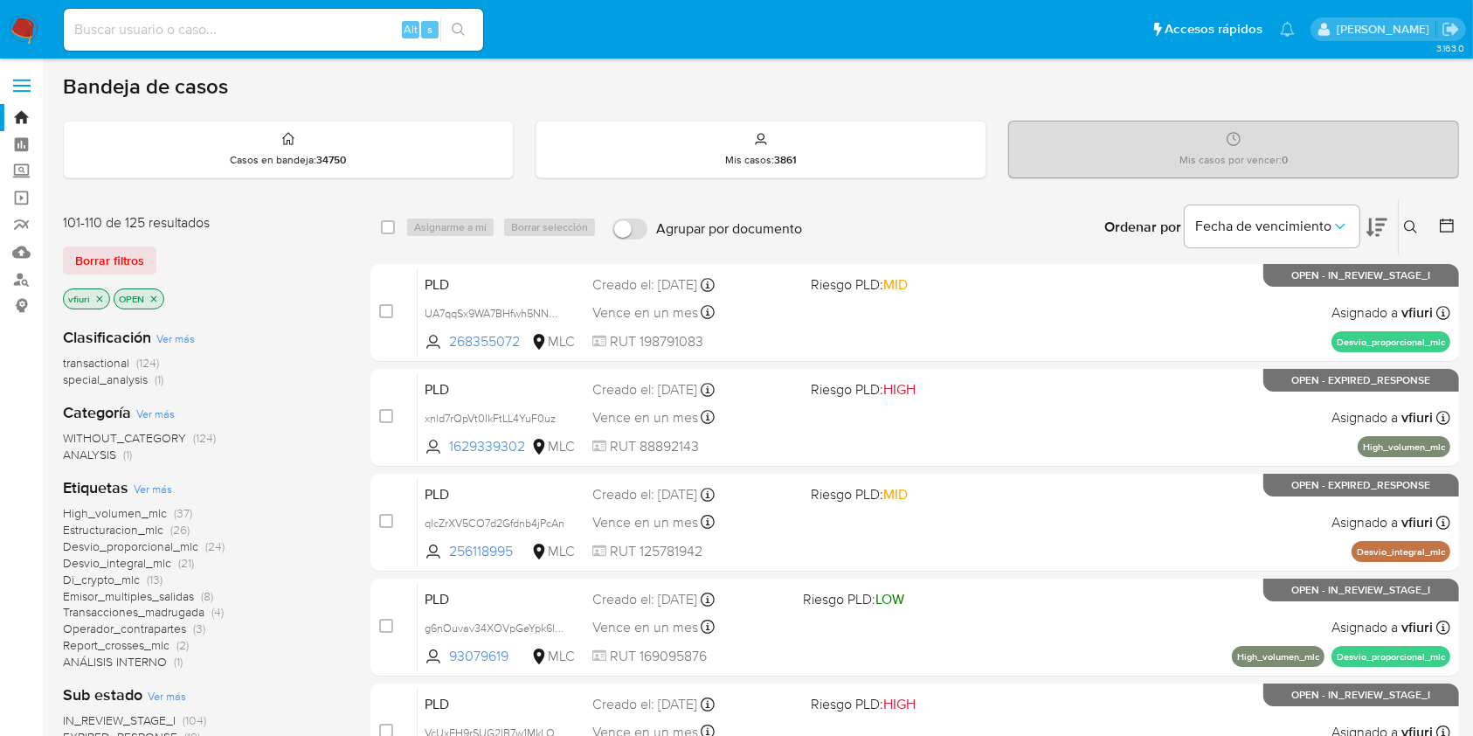
scroll to position [706, 0]
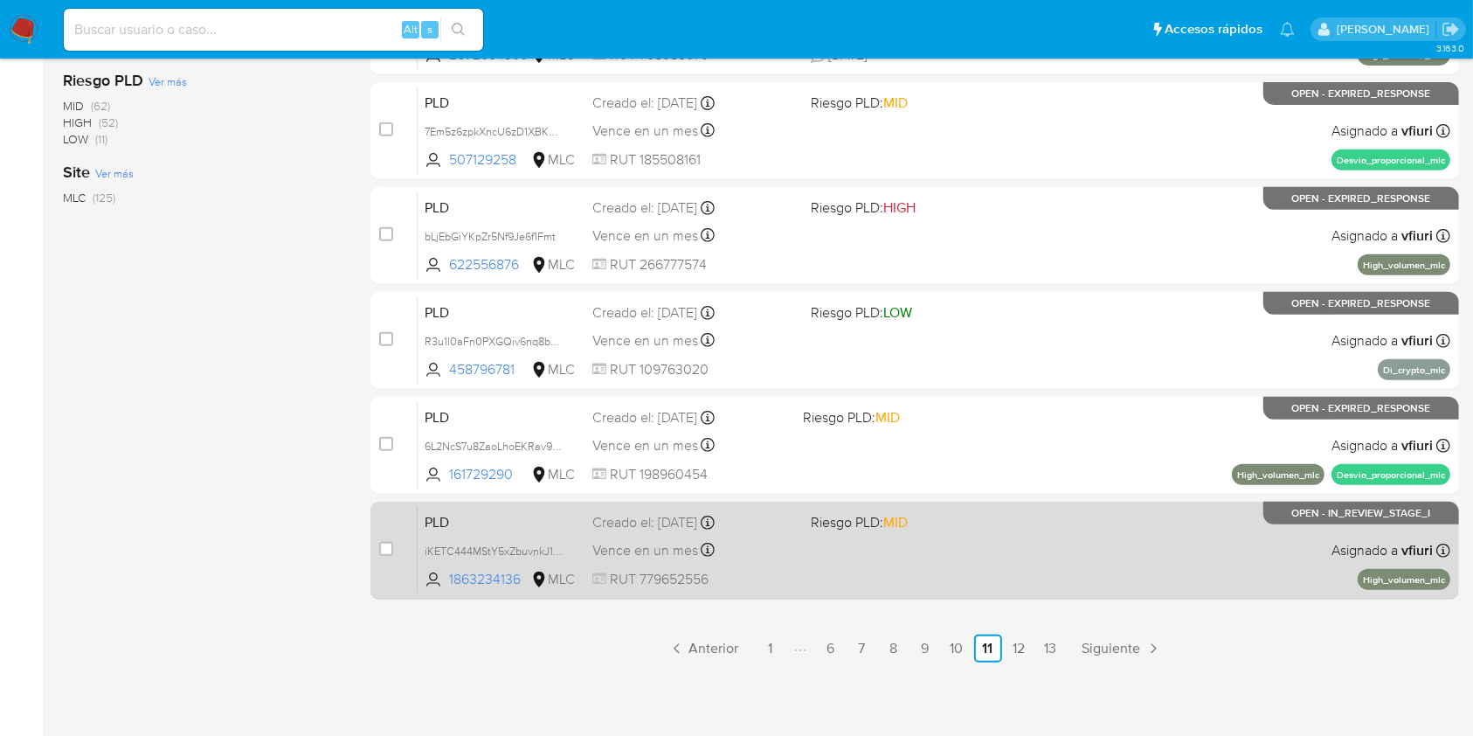
click at [909, 557] on div "PLD iKETC444MStY5xZbuvnkJ1gD 1863234136 MLC Riesgo PLD: MID Creado el: 12/08/20…" at bounding box center [934, 550] width 1033 height 88
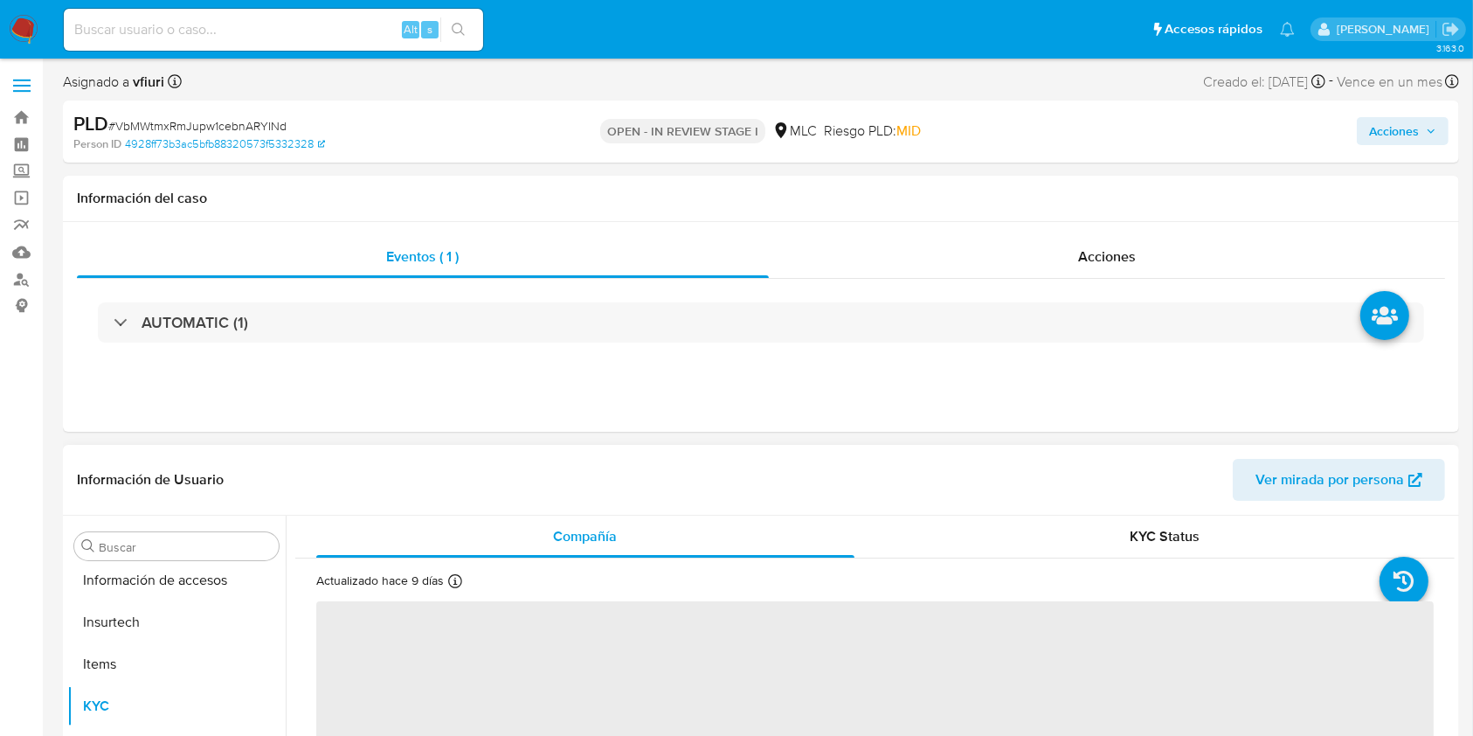
scroll to position [864, 0]
select select "10"
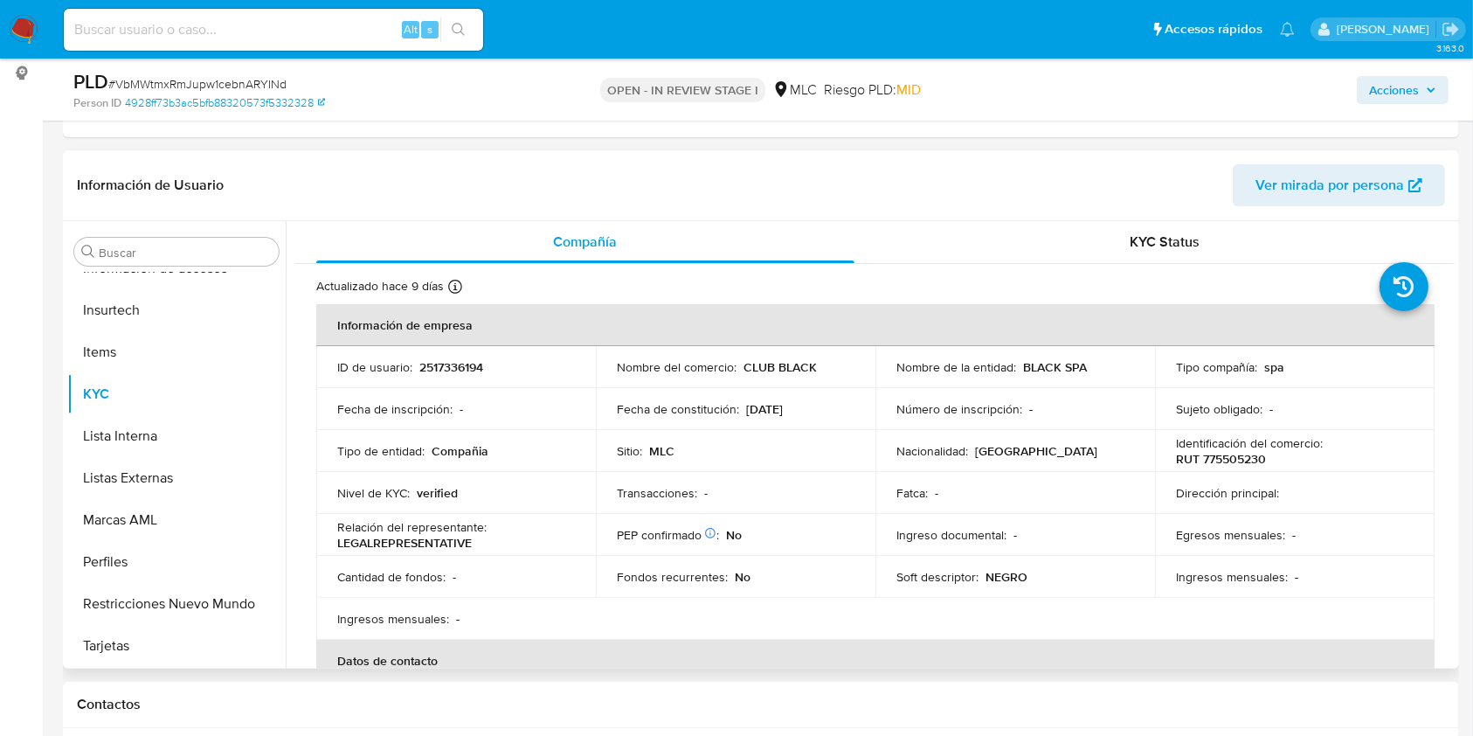
scroll to position [116, 0]
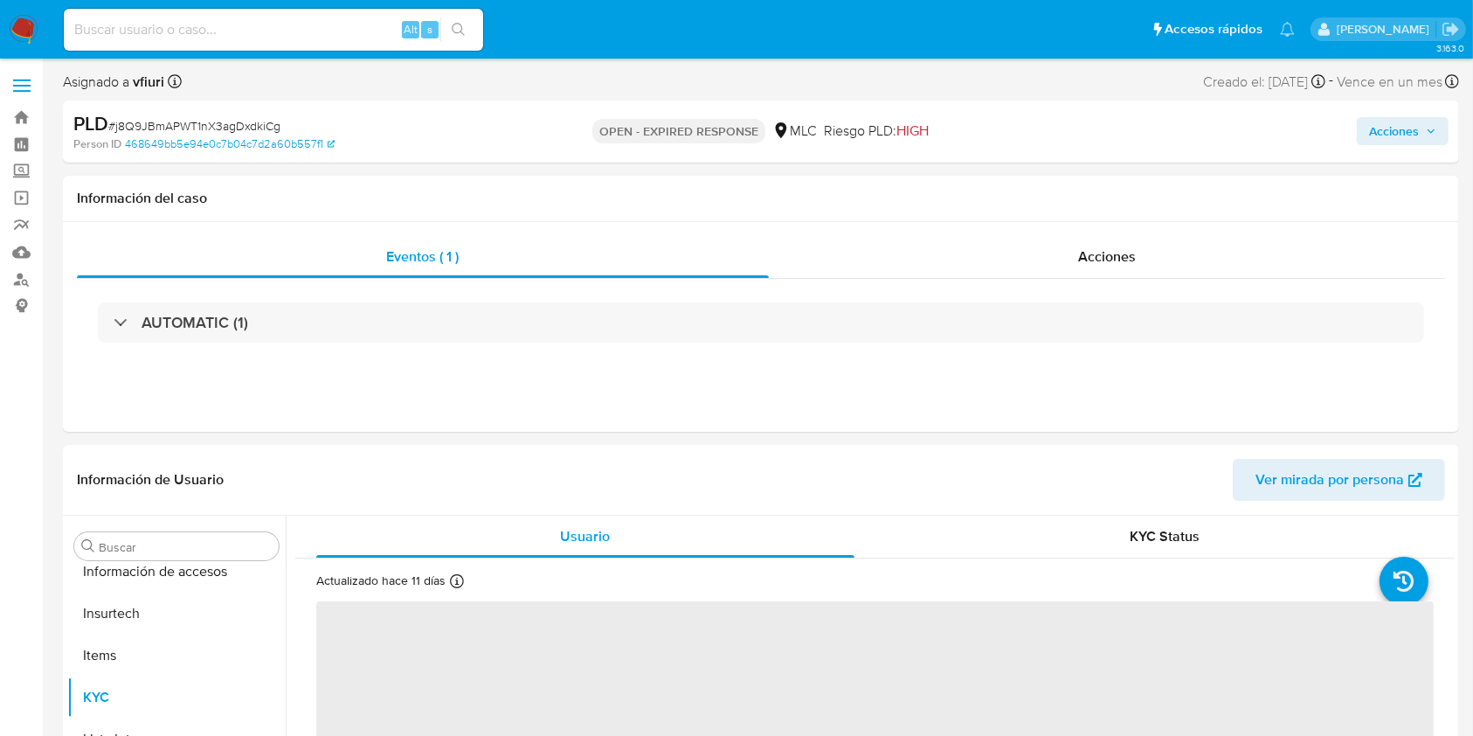
scroll to position [864, 0]
select select "10"
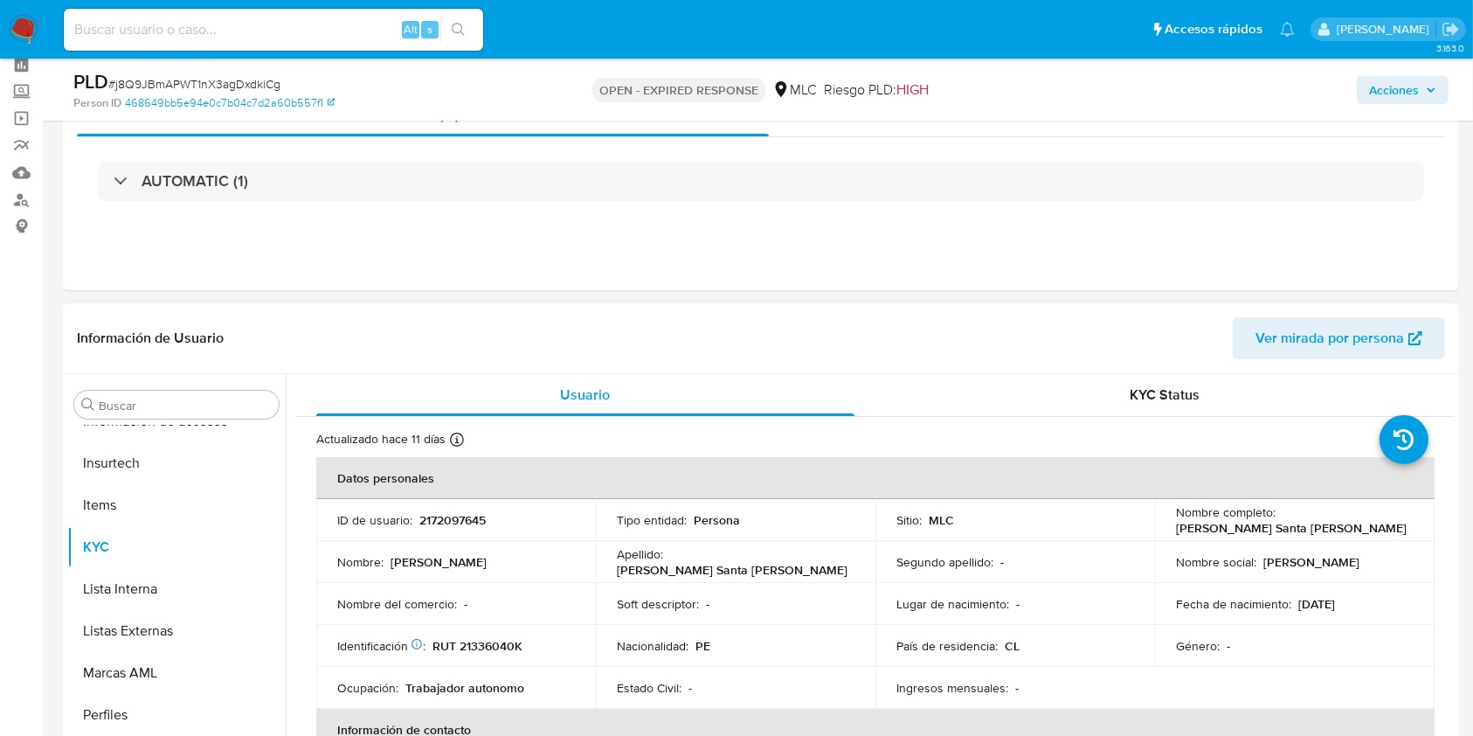
scroll to position [116, 0]
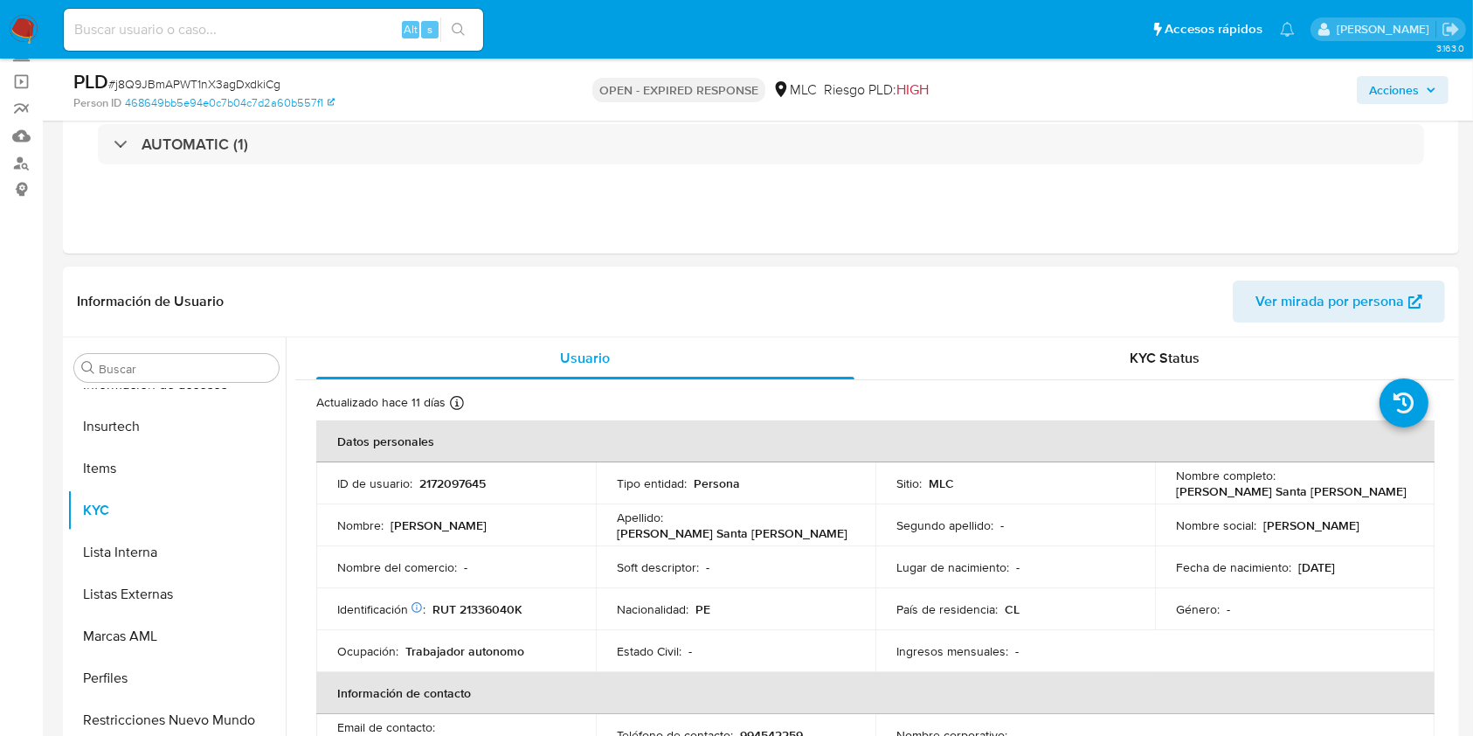
click at [449, 480] on p "2172097645" at bounding box center [452, 483] width 66 height 16
copy p "2172097645"
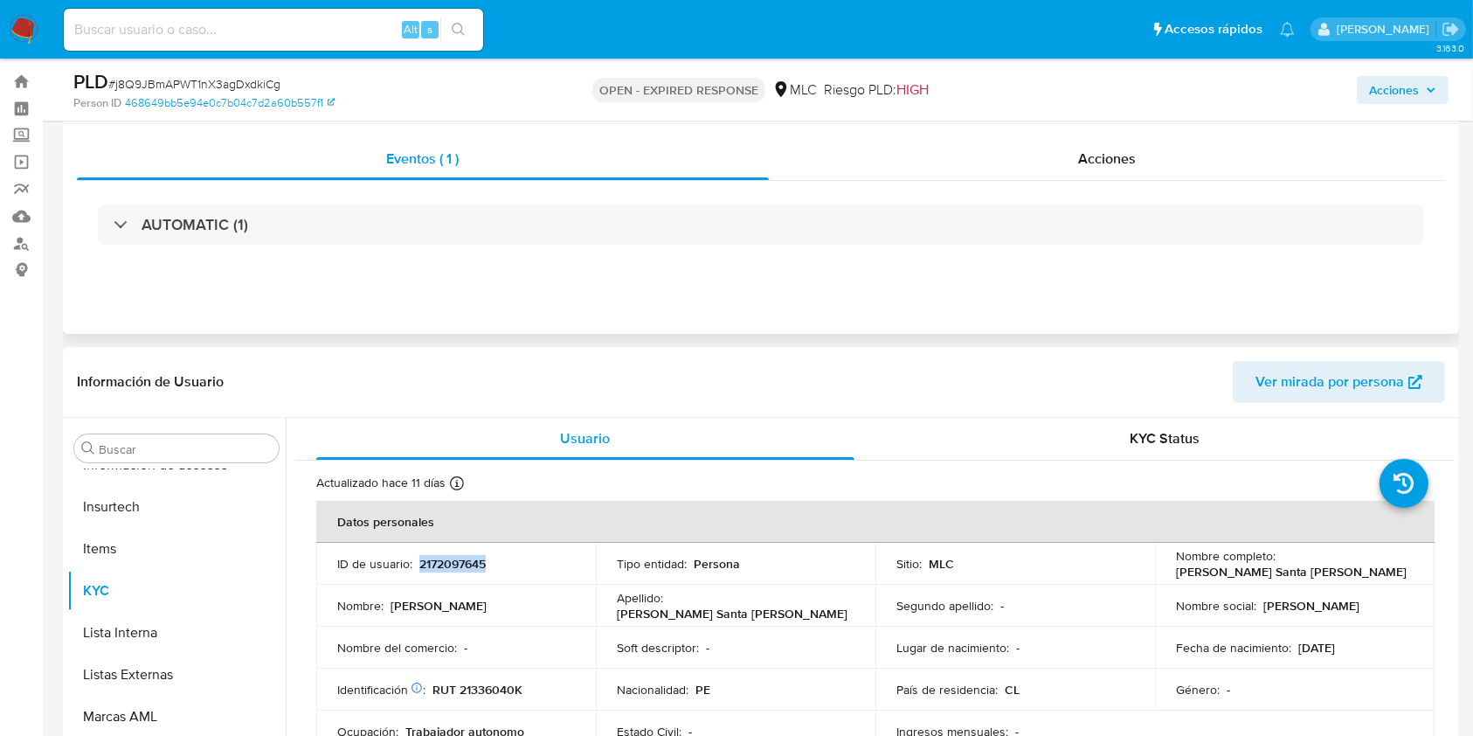
scroll to position [0, 0]
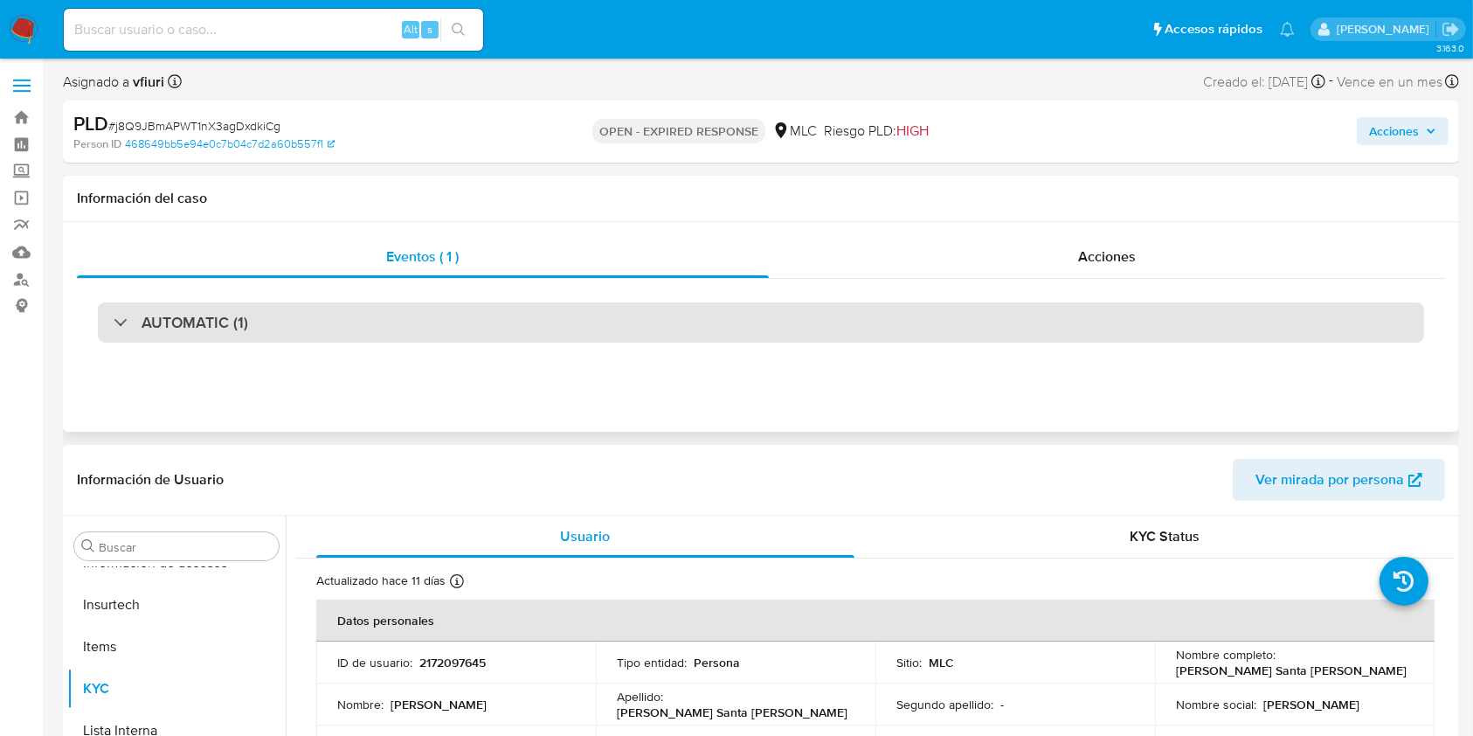
click at [236, 333] on div "AUTOMATIC (1)" at bounding box center [761, 322] width 1327 height 40
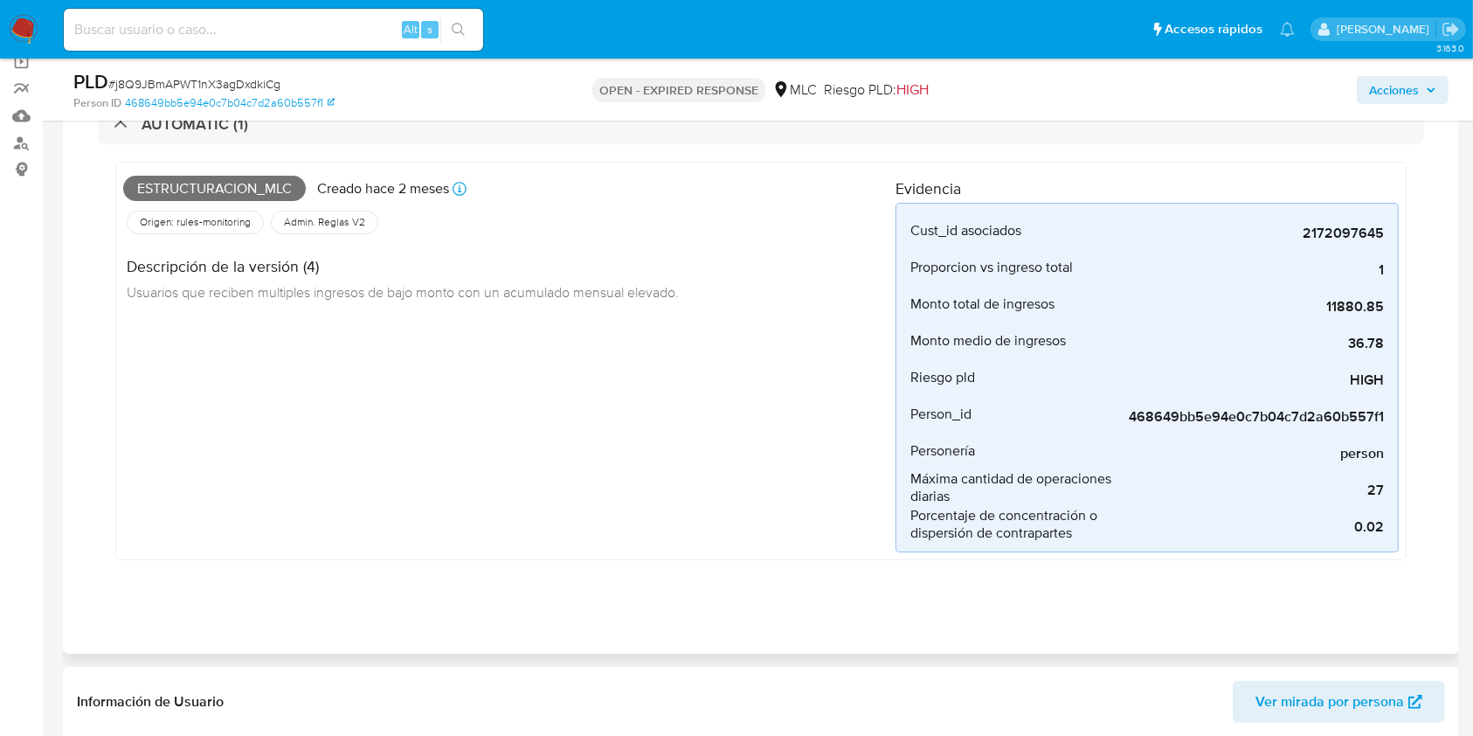
scroll to position [582, 0]
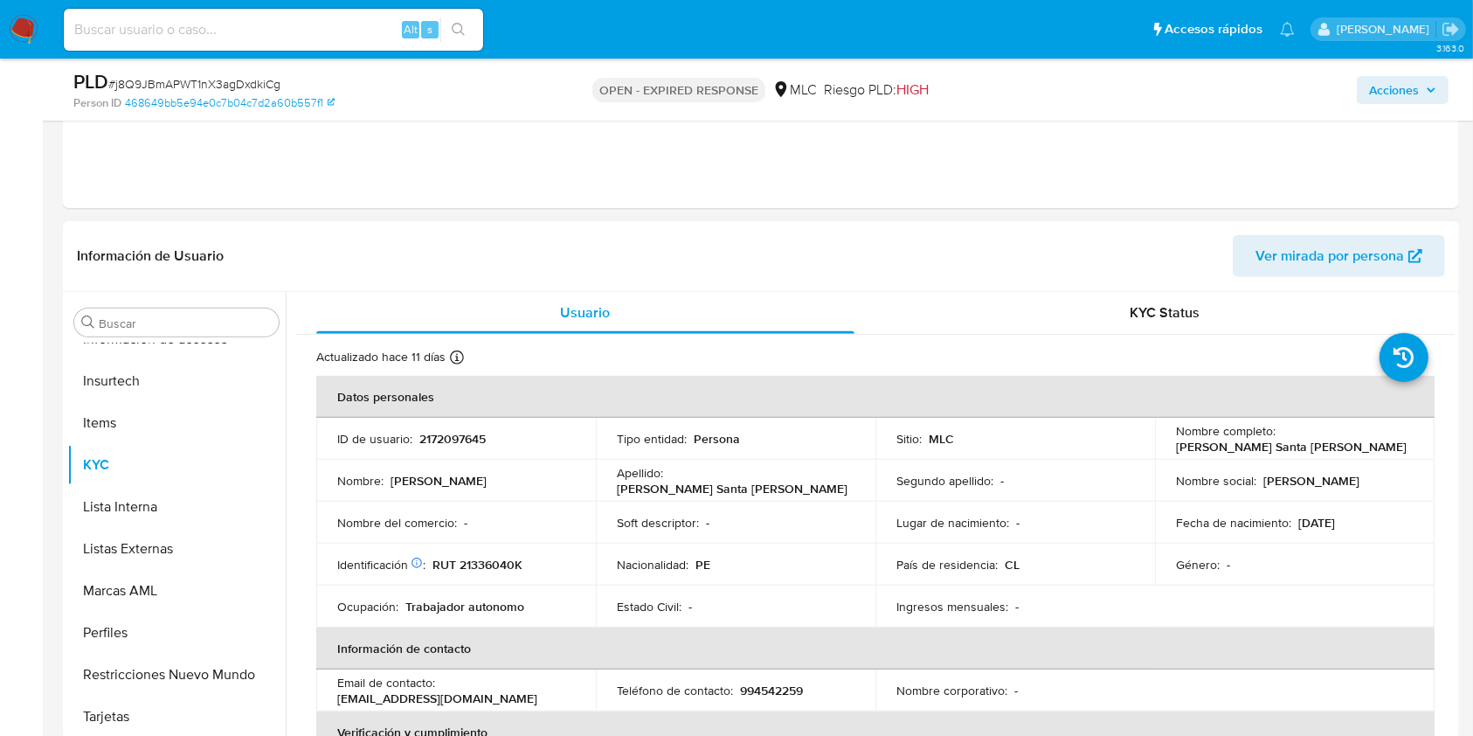
click at [438, 437] on p "2172097645" at bounding box center [452, 439] width 66 height 16
copy p "2172097645"
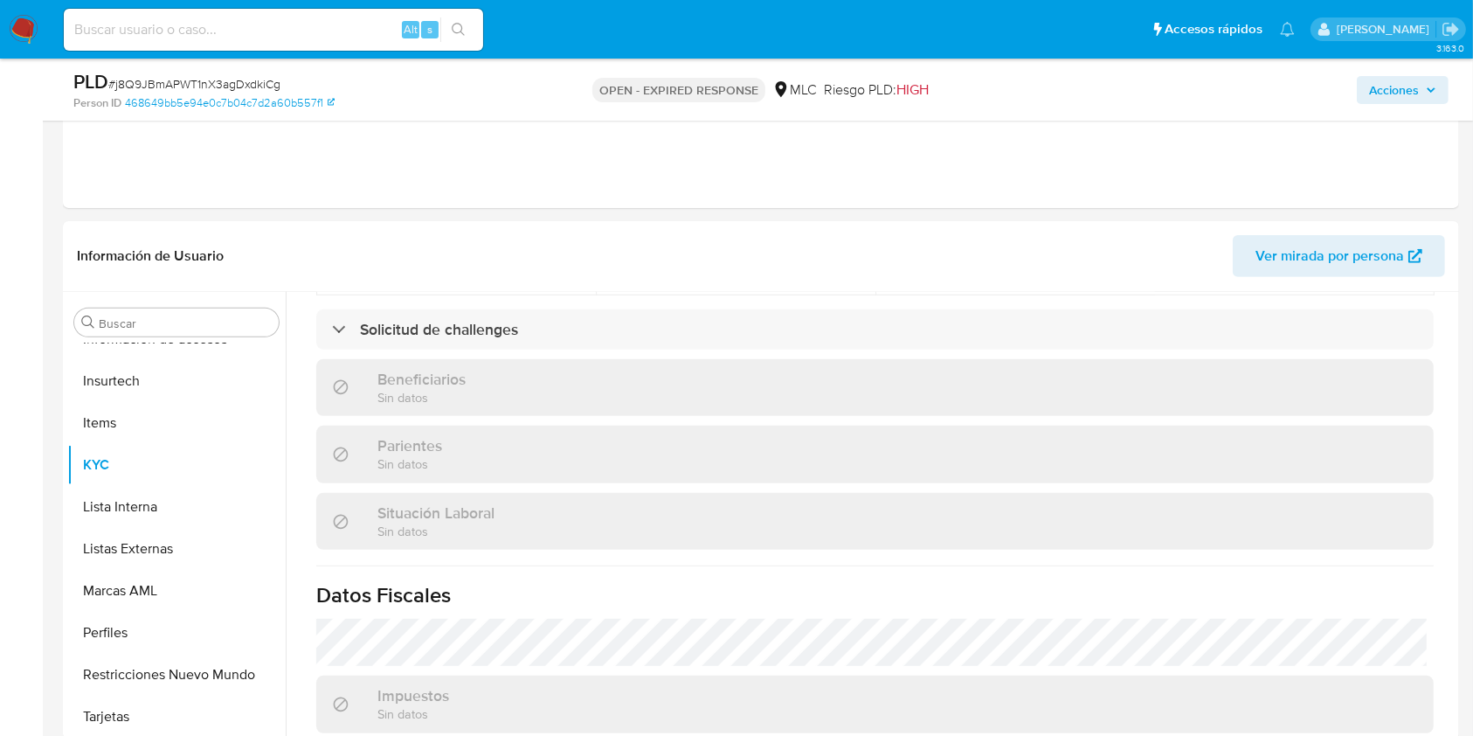
scroll to position [497, 0]
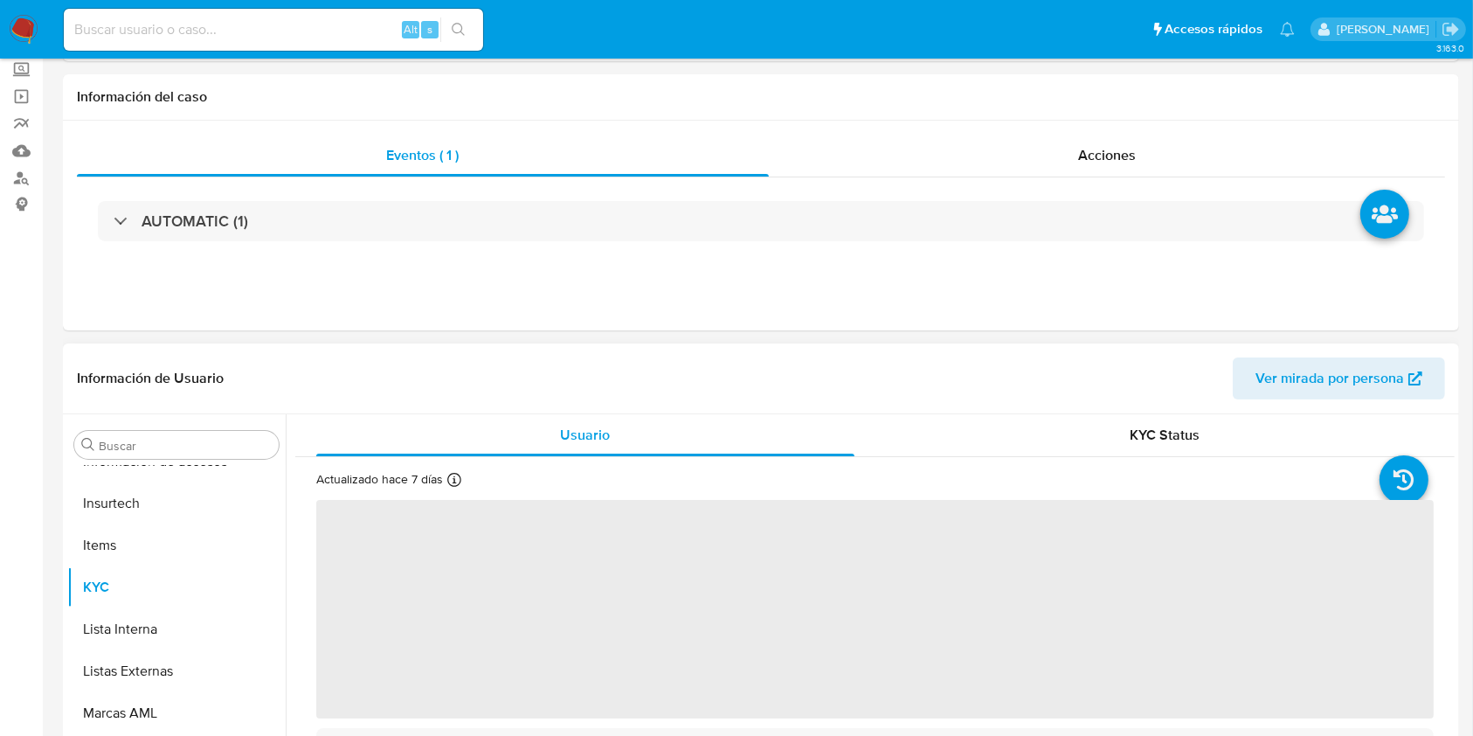
scroll to position [232, 0]
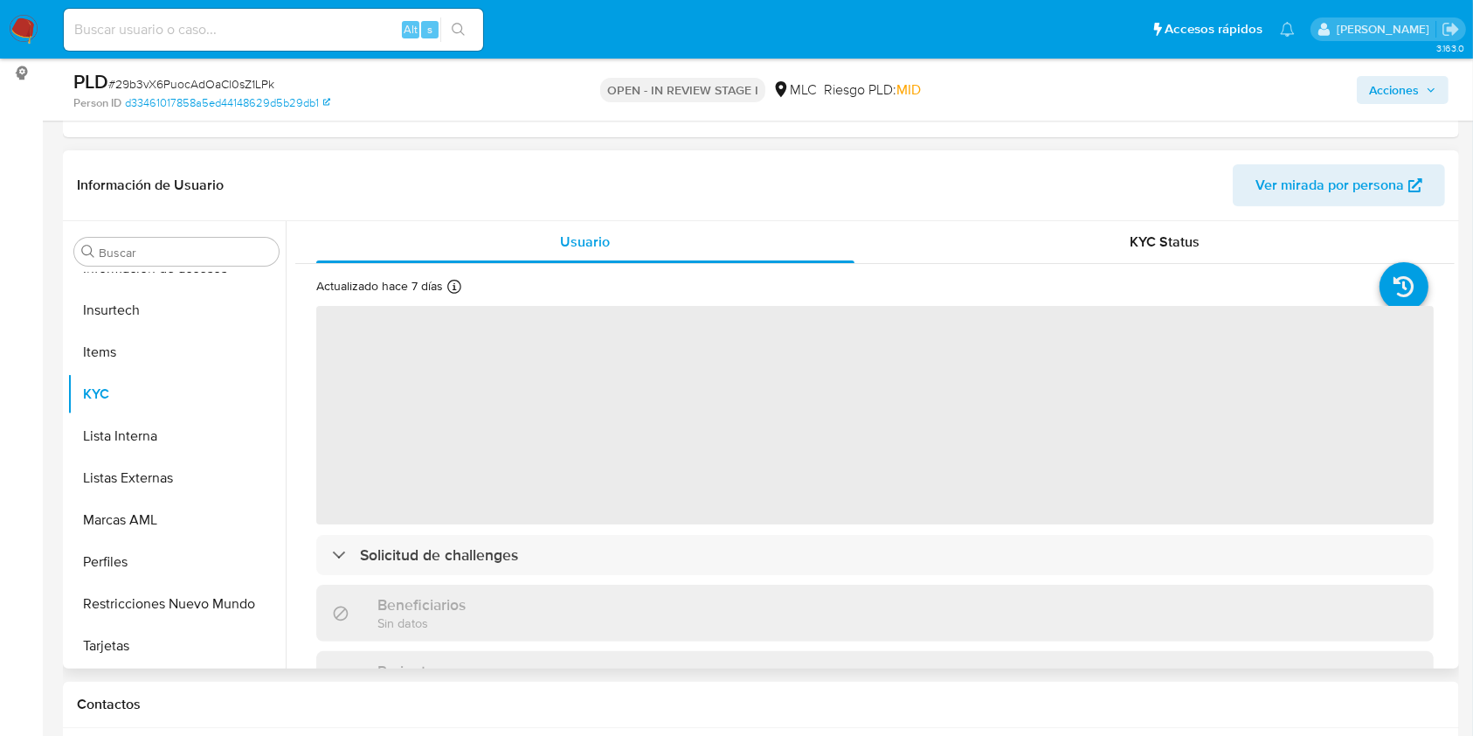
select select "10"
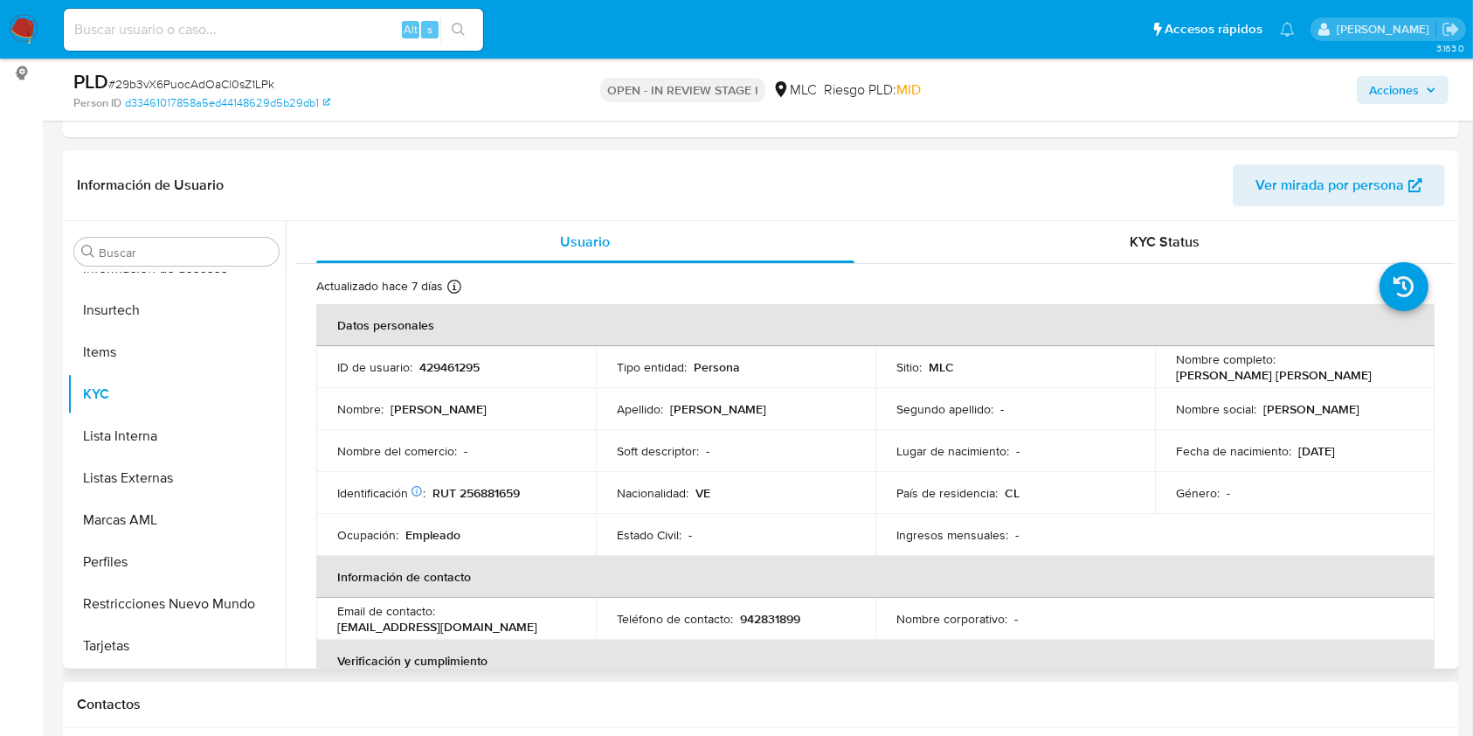
click at [457, 368] on p "429461295" at bounding box center [449, 367] width 60 height 16
copy p "429461295"
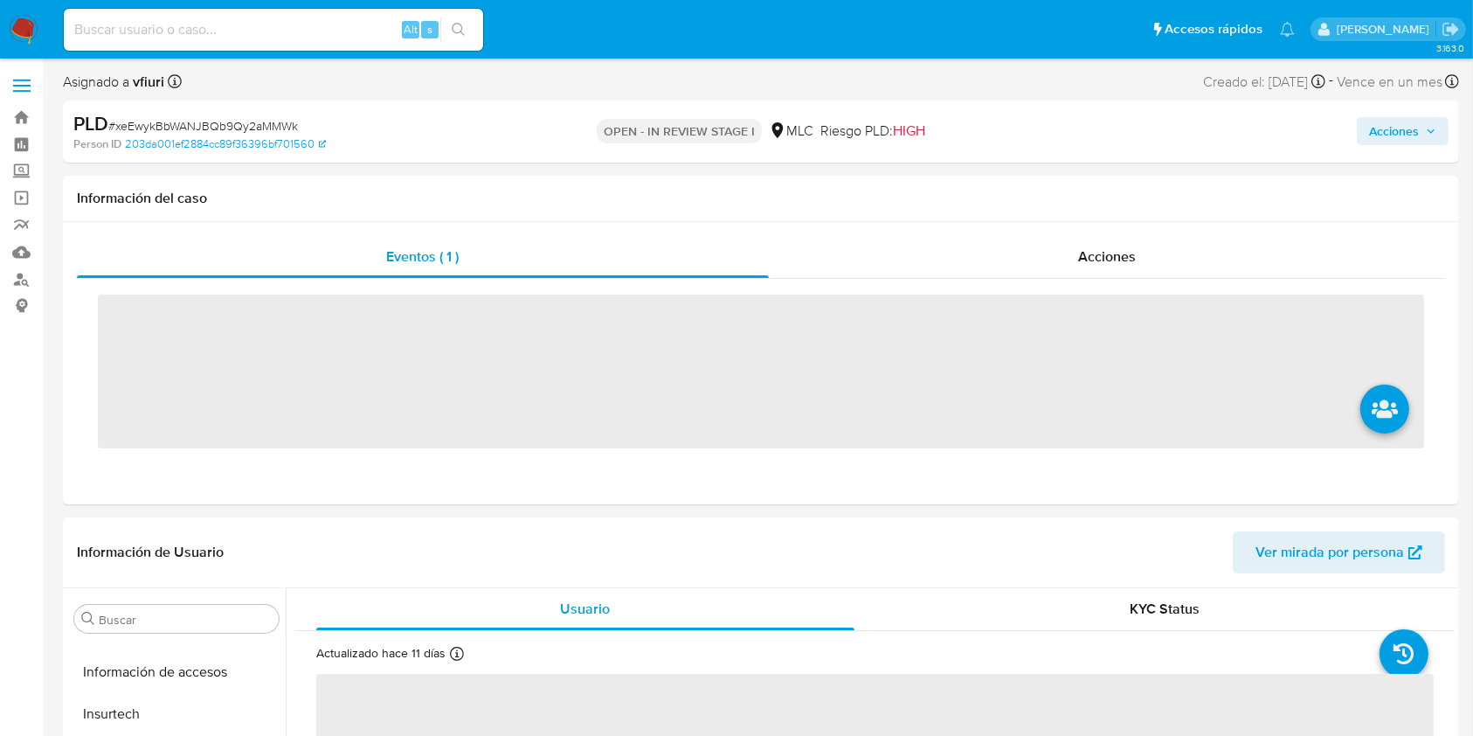
scroll to position [864, 0]
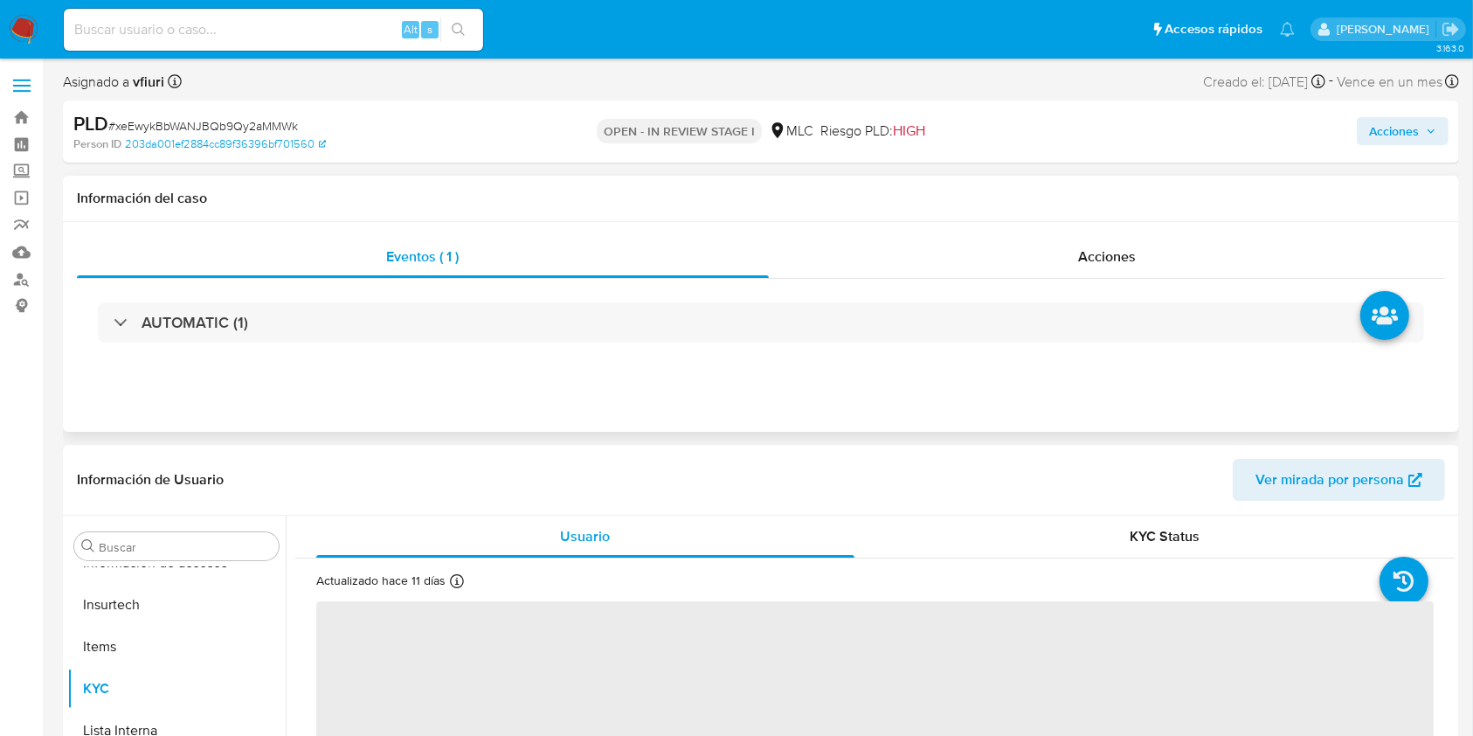
select select "10"
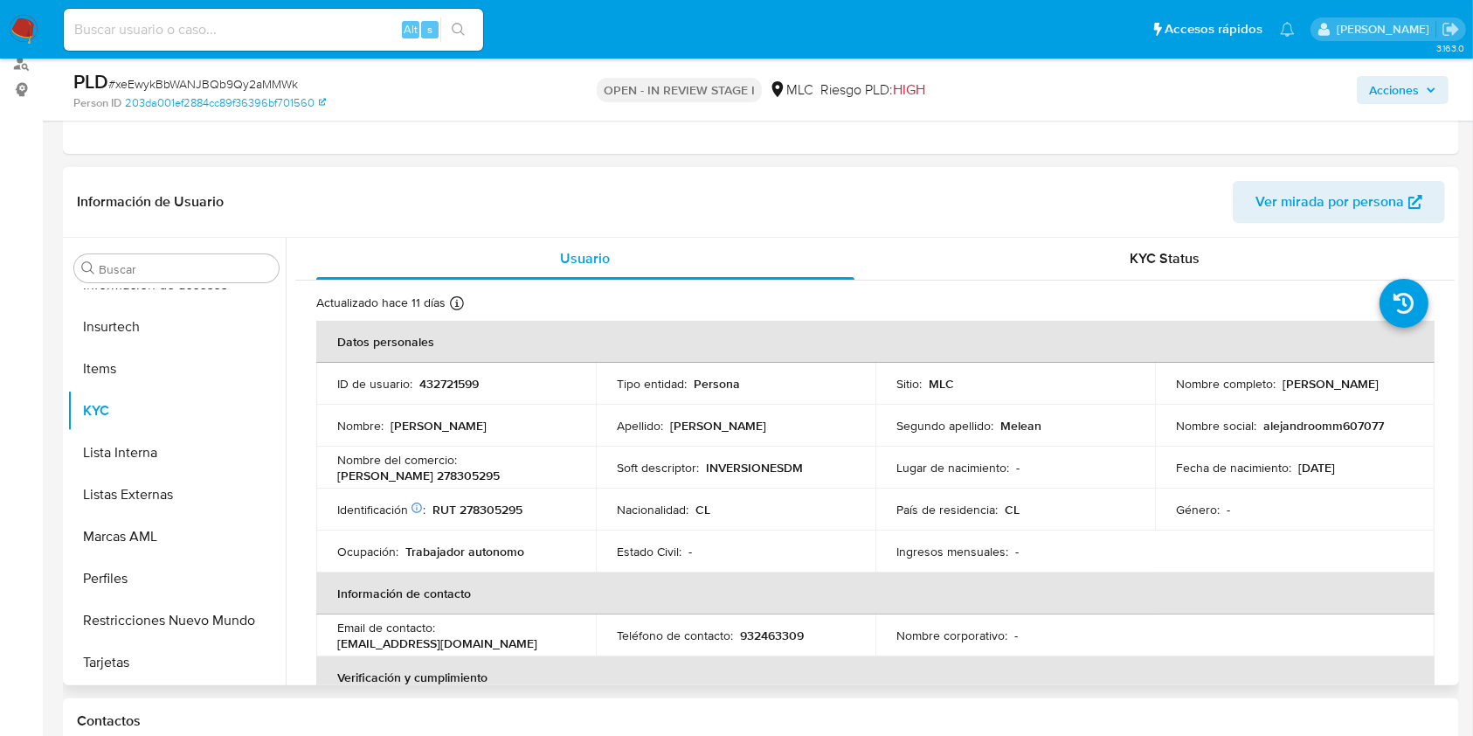
scroll to position [232, 0]
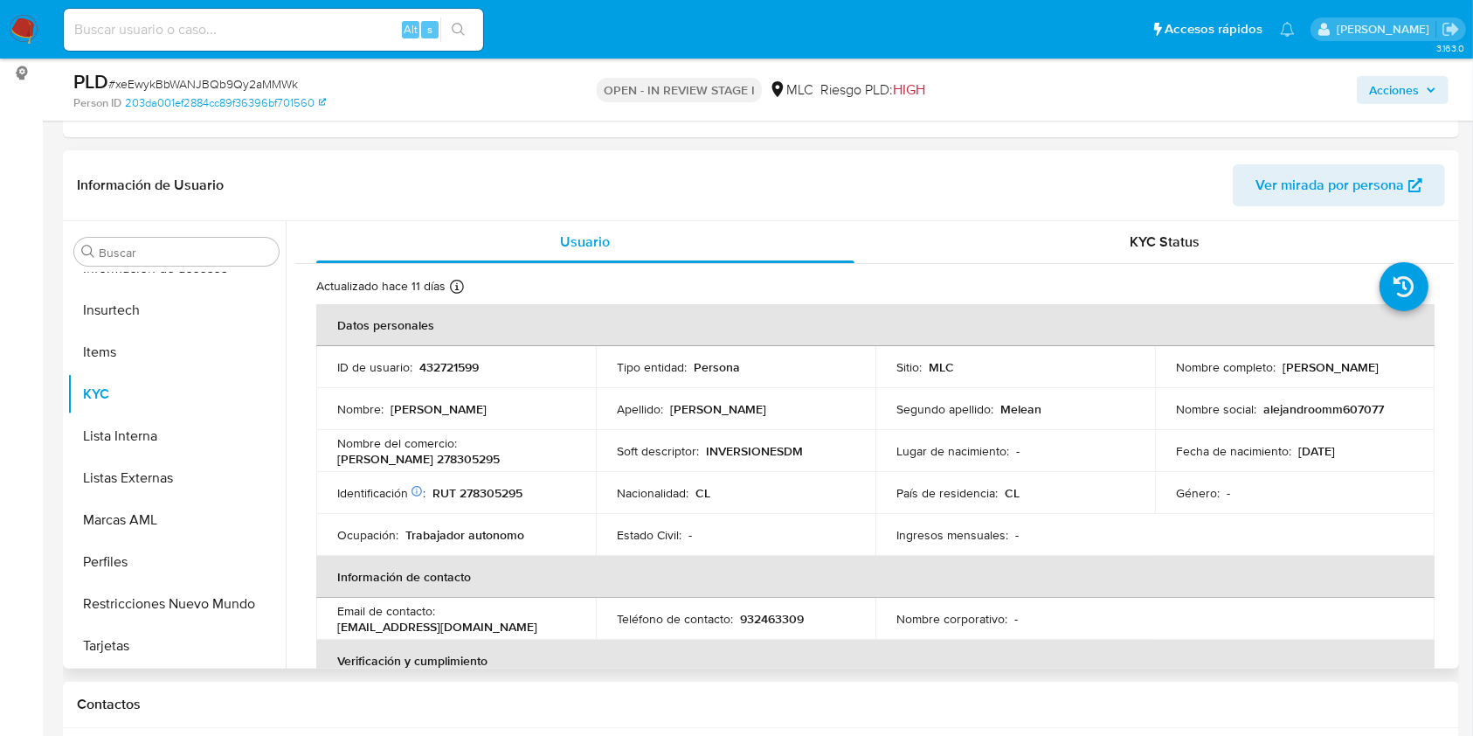
click at [454, 359] on p "432721599" at bounding box center [448, 367] width 59 height 16
copy p "432721599"
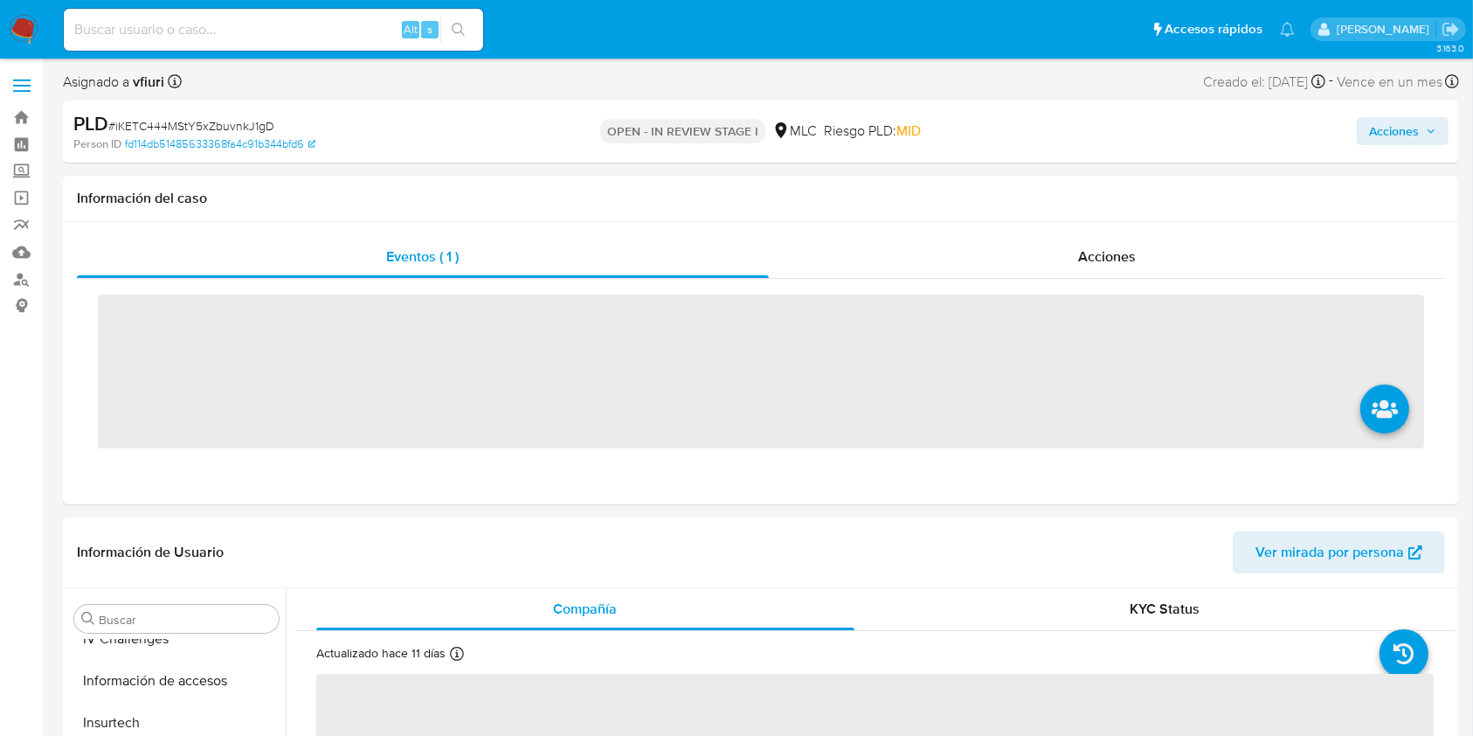
scroll to position [864, 0]
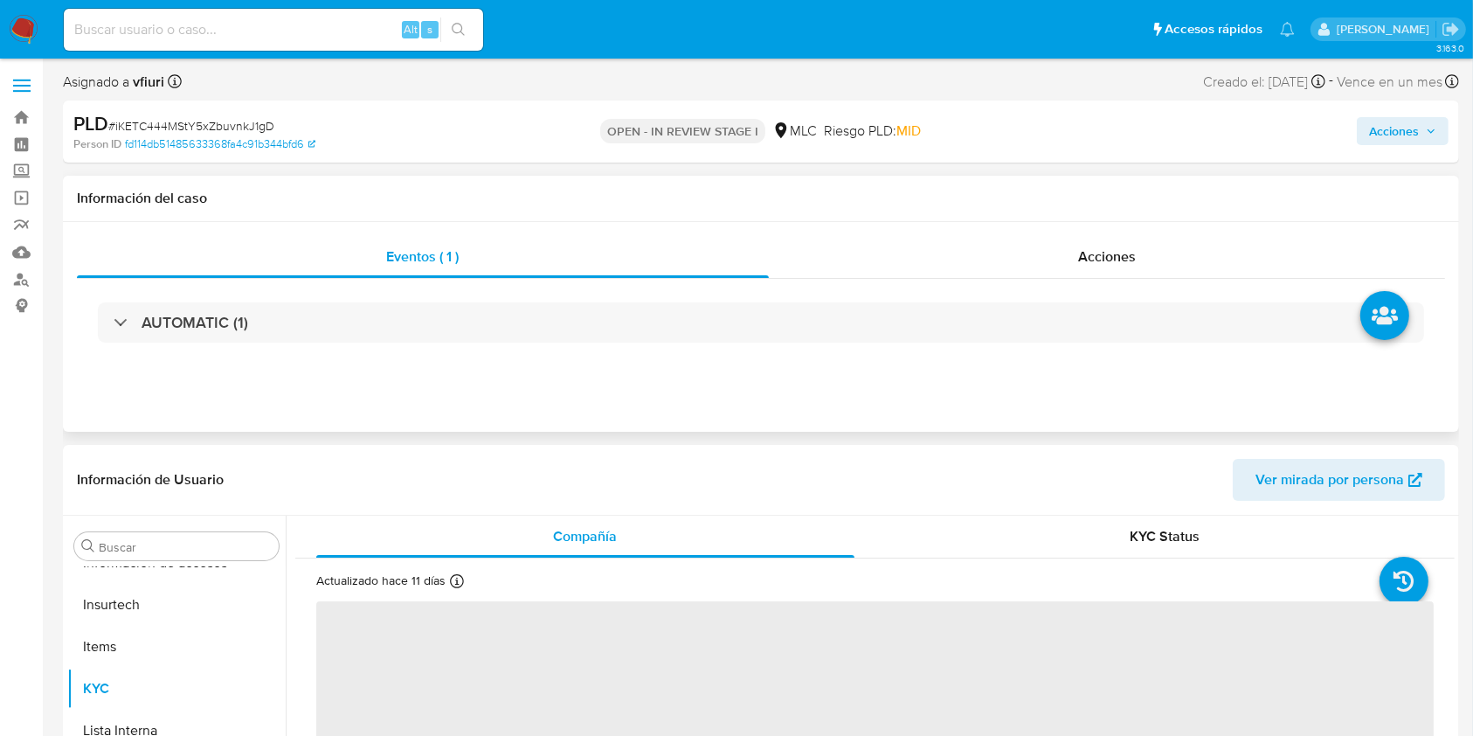
select select "10"
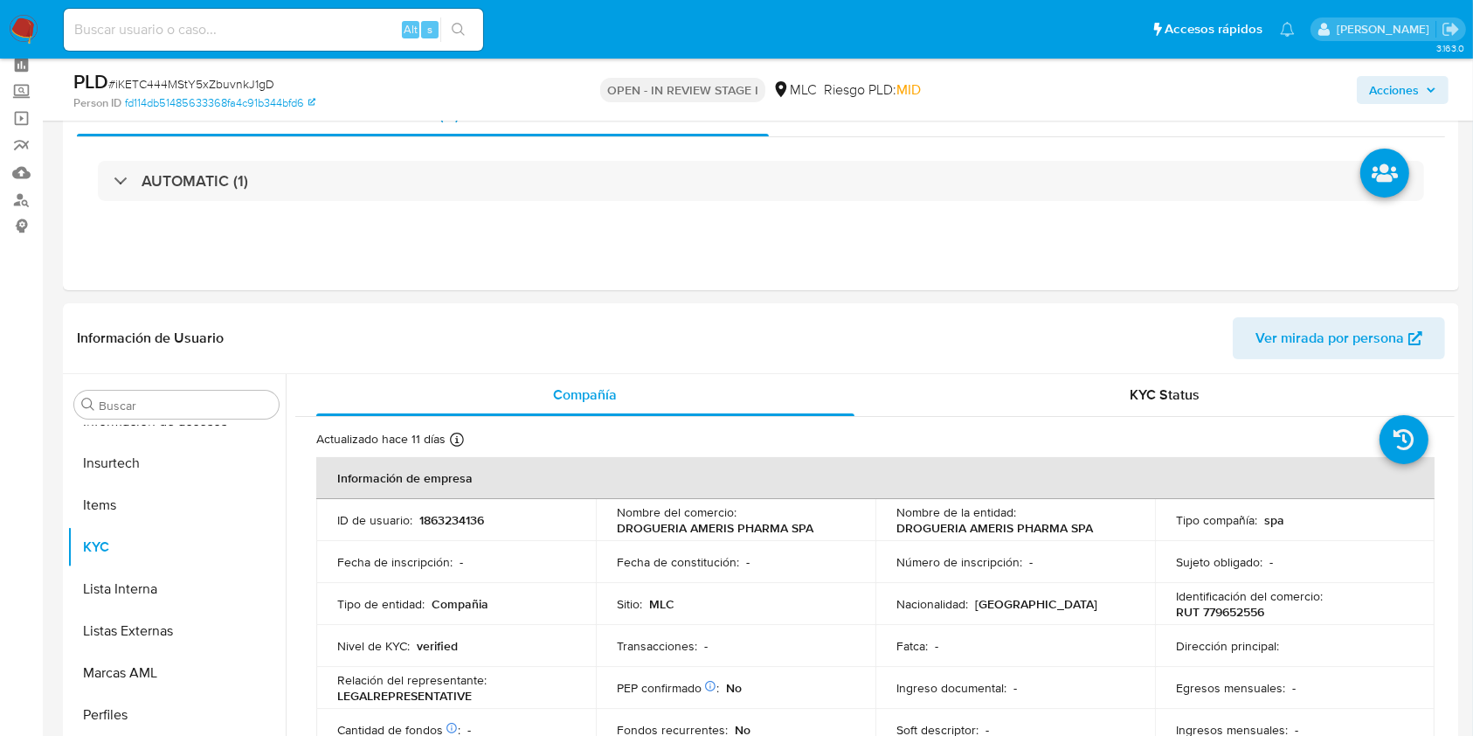
scroll to position [232, 0]
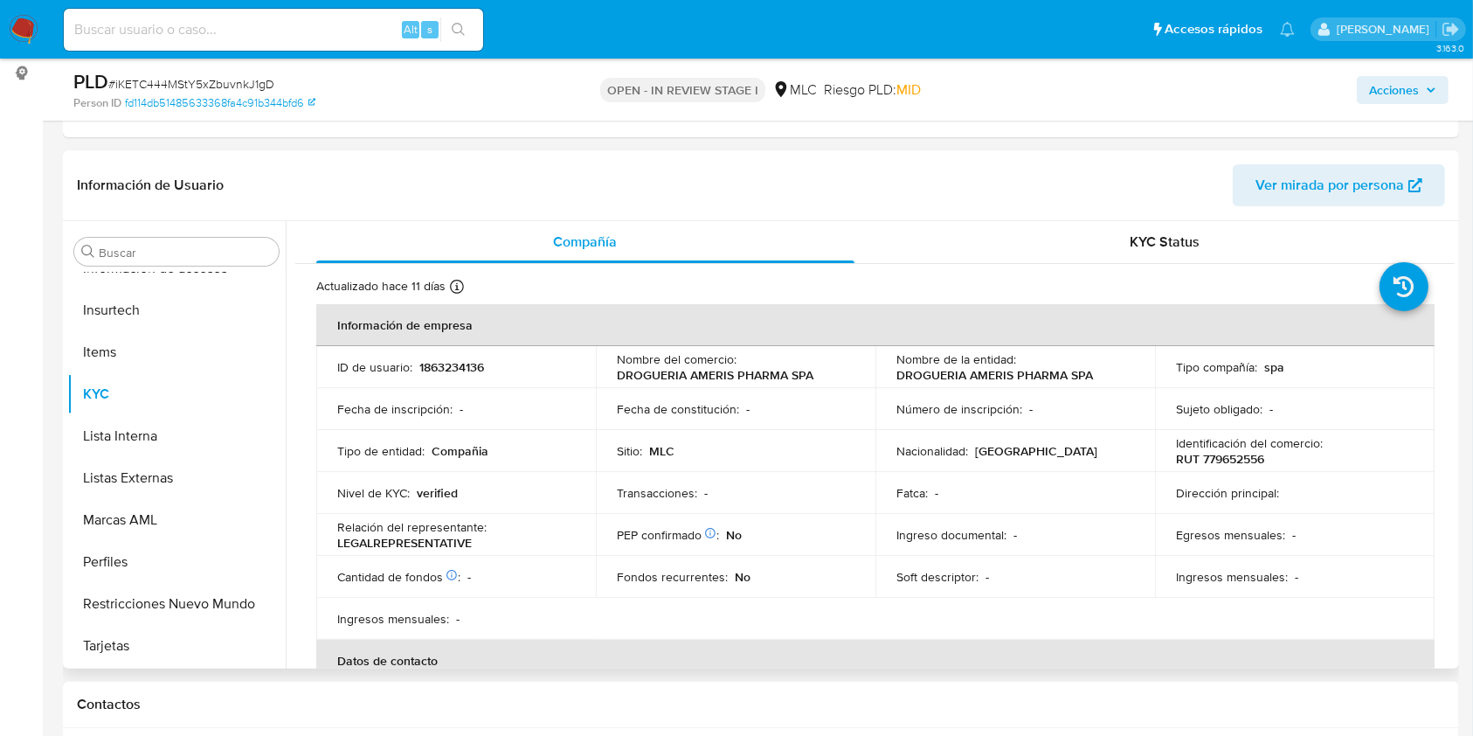
click at [472, 370] on p "1863234136" at bounding box center [451, 367] width 65 height 16
copy p "1863234136"
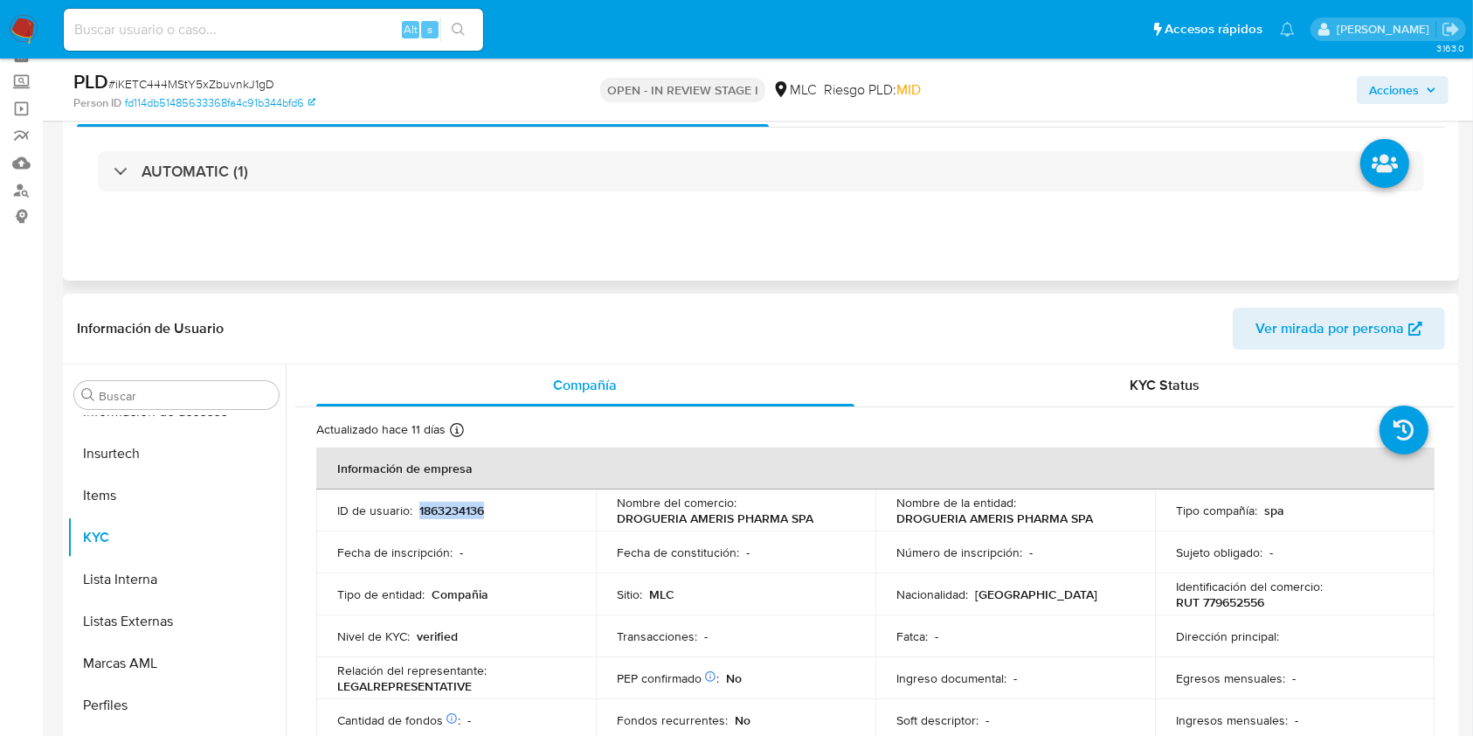
scroll to position [0, 0]
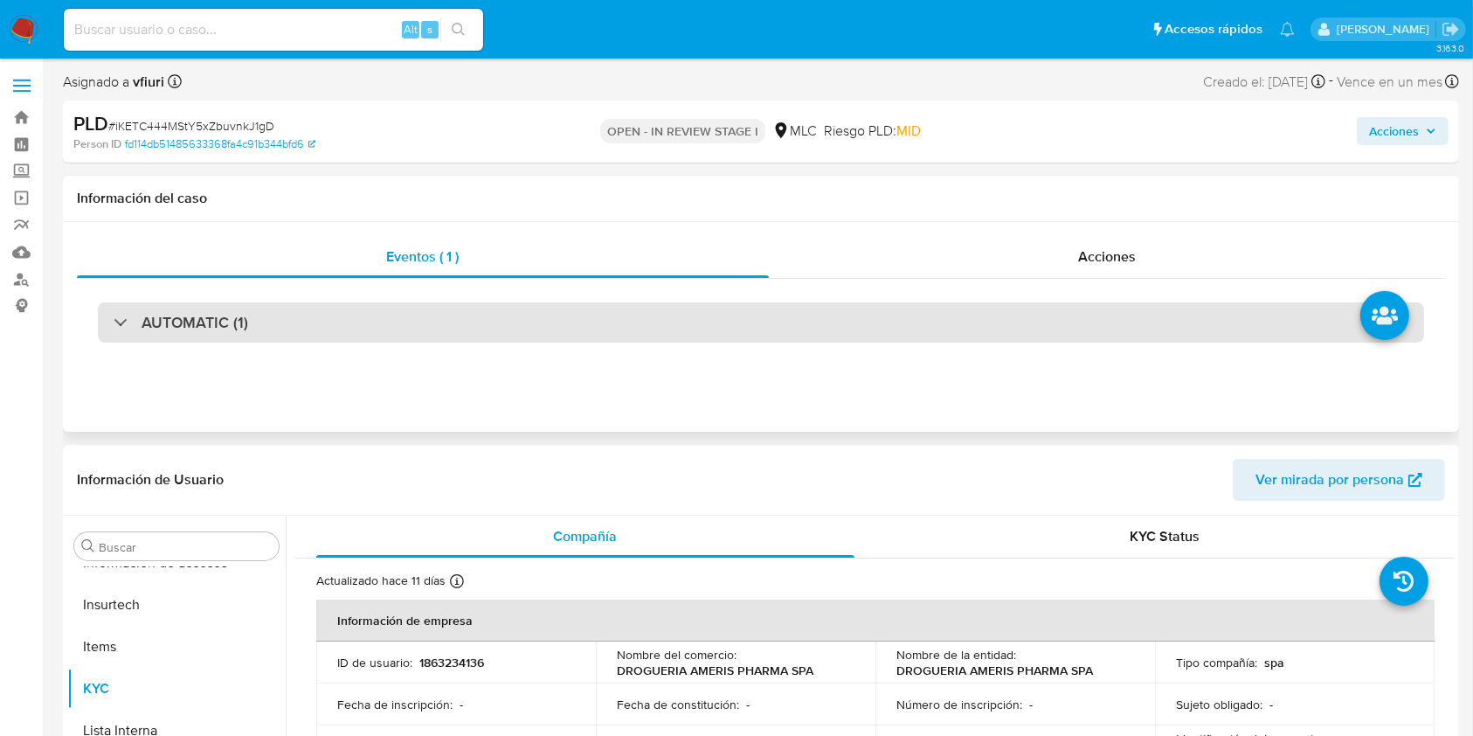
click at [305, 342] on div "AUTOMATIC (1)" at bounding box center [761, 322] width 1327 height 40
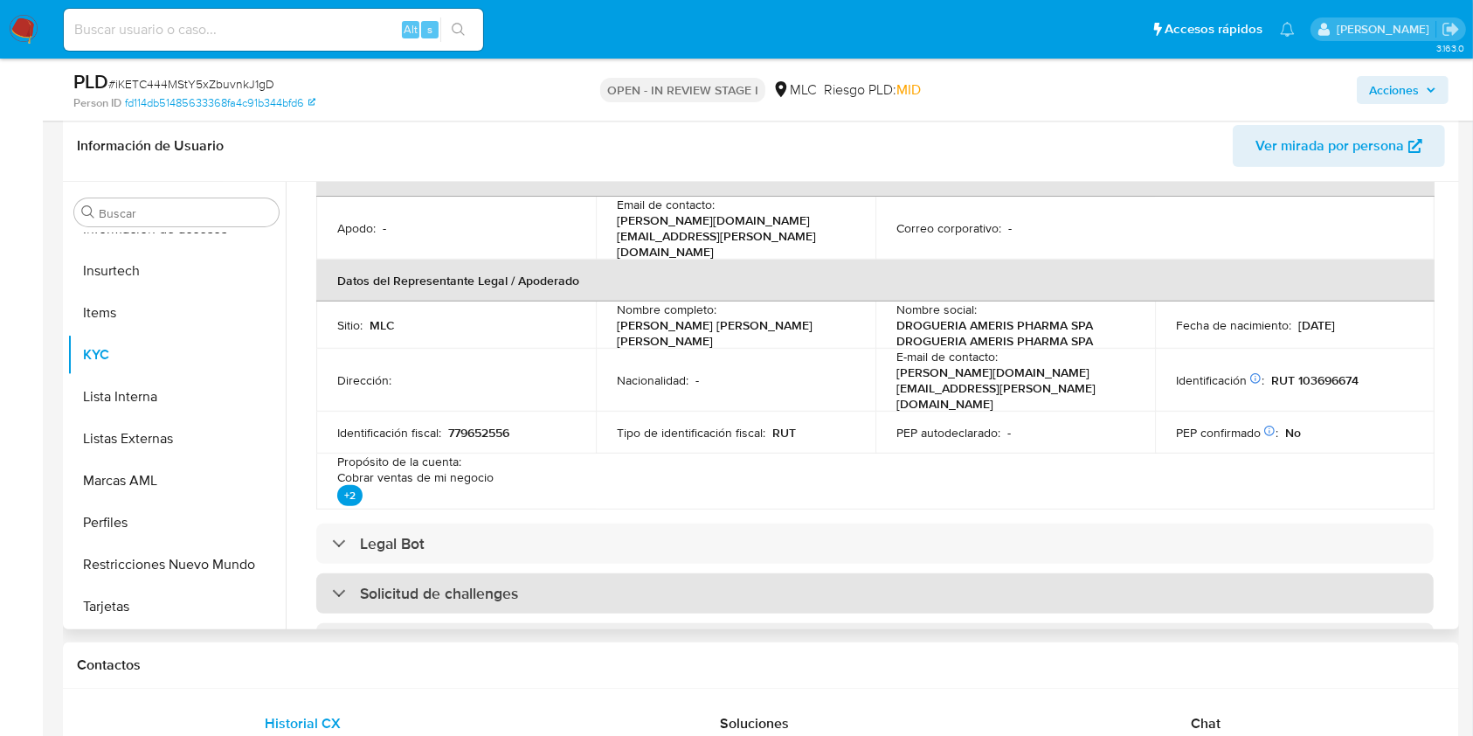
scroll to position [582, 0]
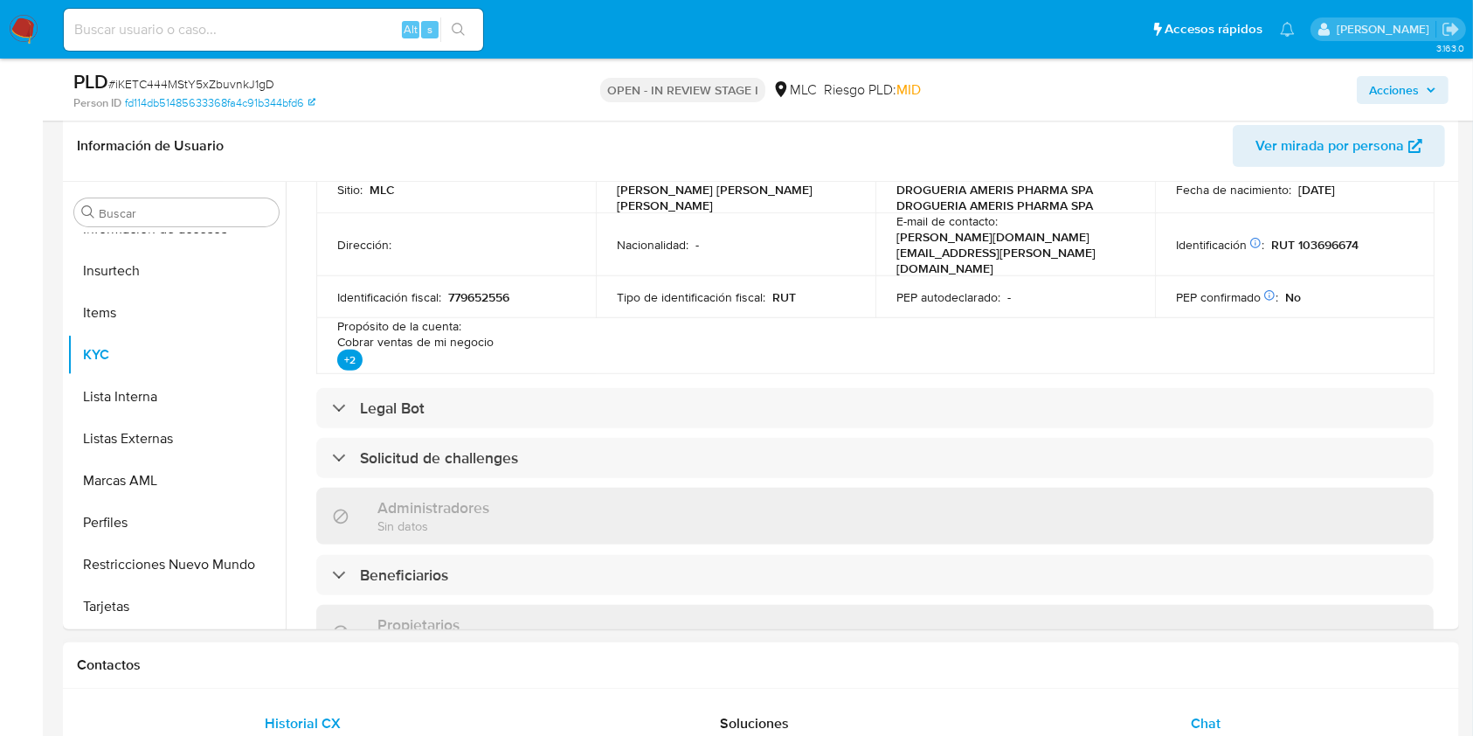
click at [1221, 714] on div "Chat" at bounding box center [1206, 724] width 410 height 42
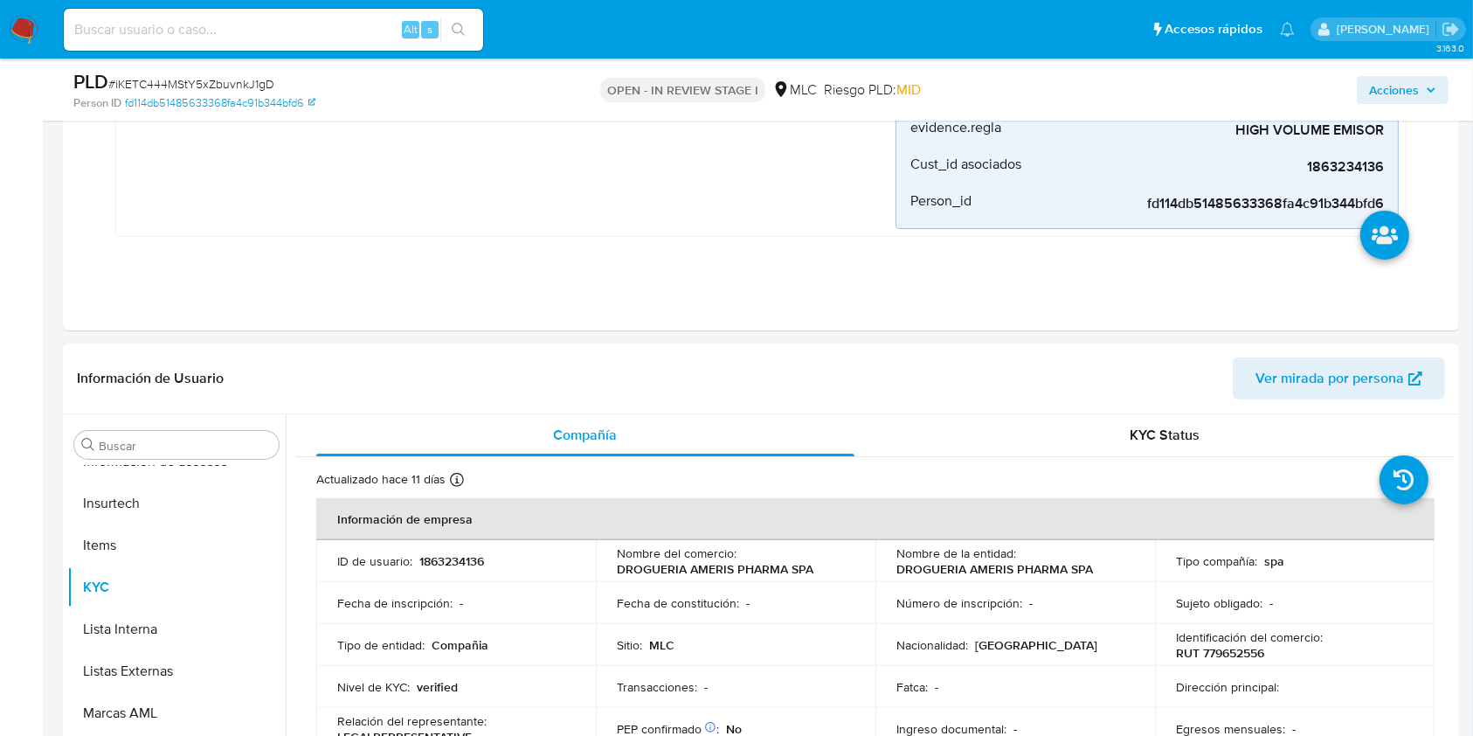
scroll to position [0, 0]
click at [442, 553] on p "1863234136" at bounding box center [451, 561] width 65 height 16
copy p "1863234136"
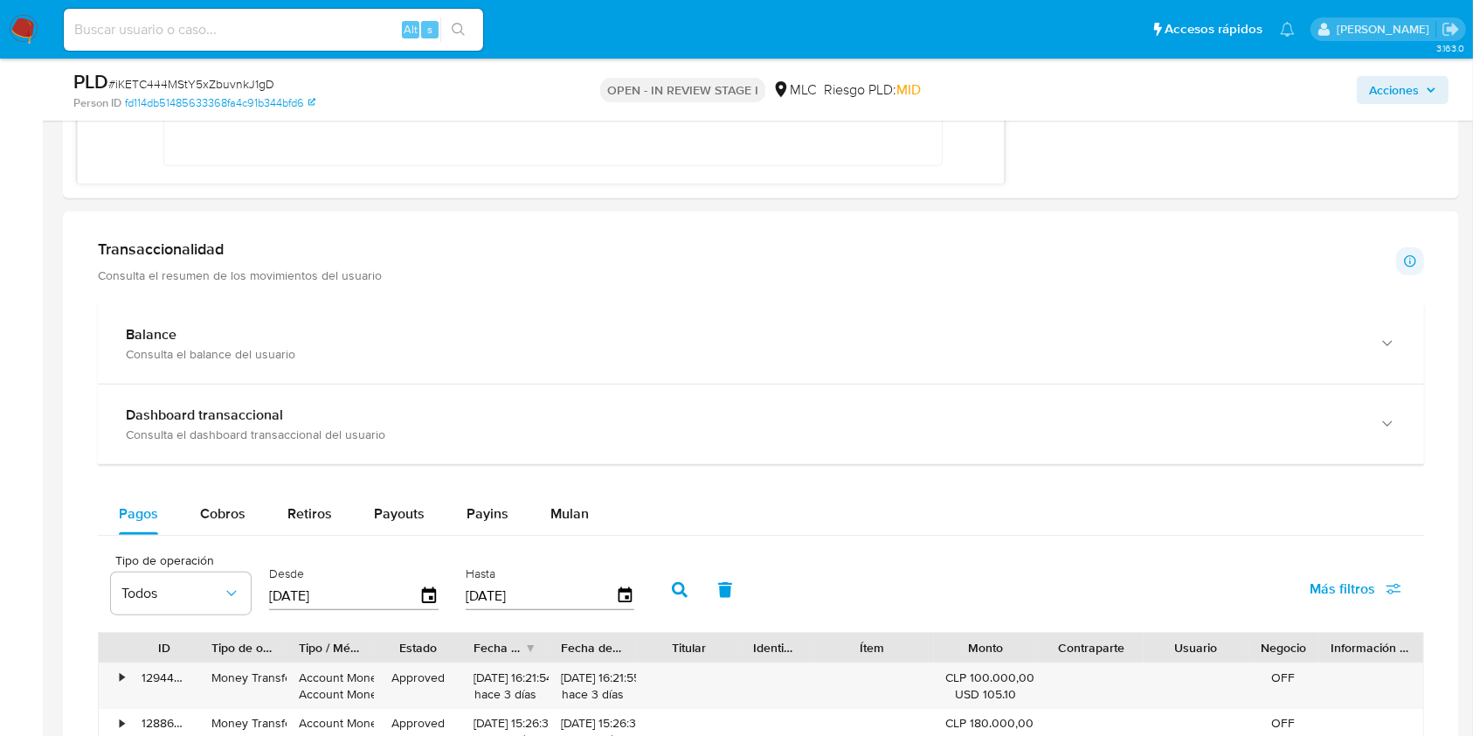
scroll to position [1864, 0]
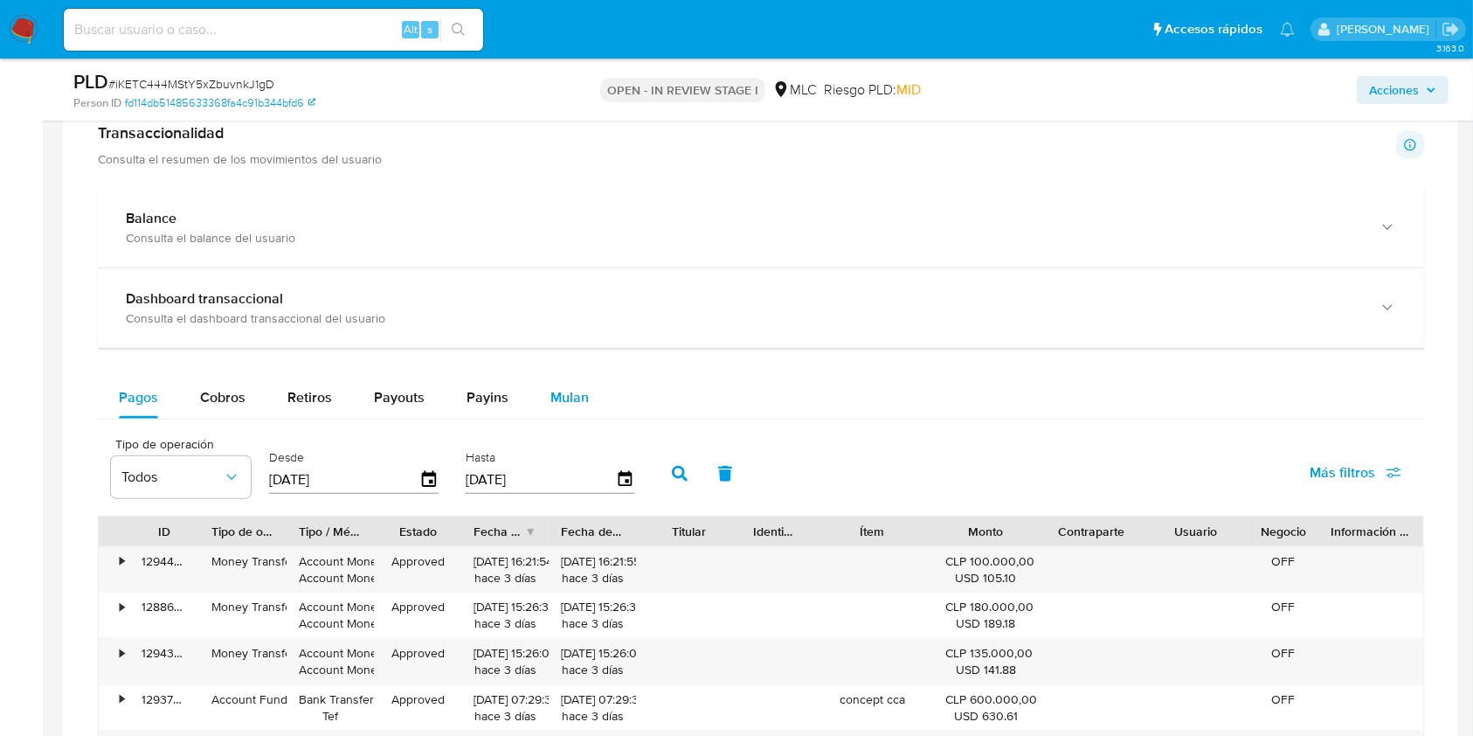
click at [577, 407] on div "Mulan" at bounding box center [570, 398] width 38 height 42
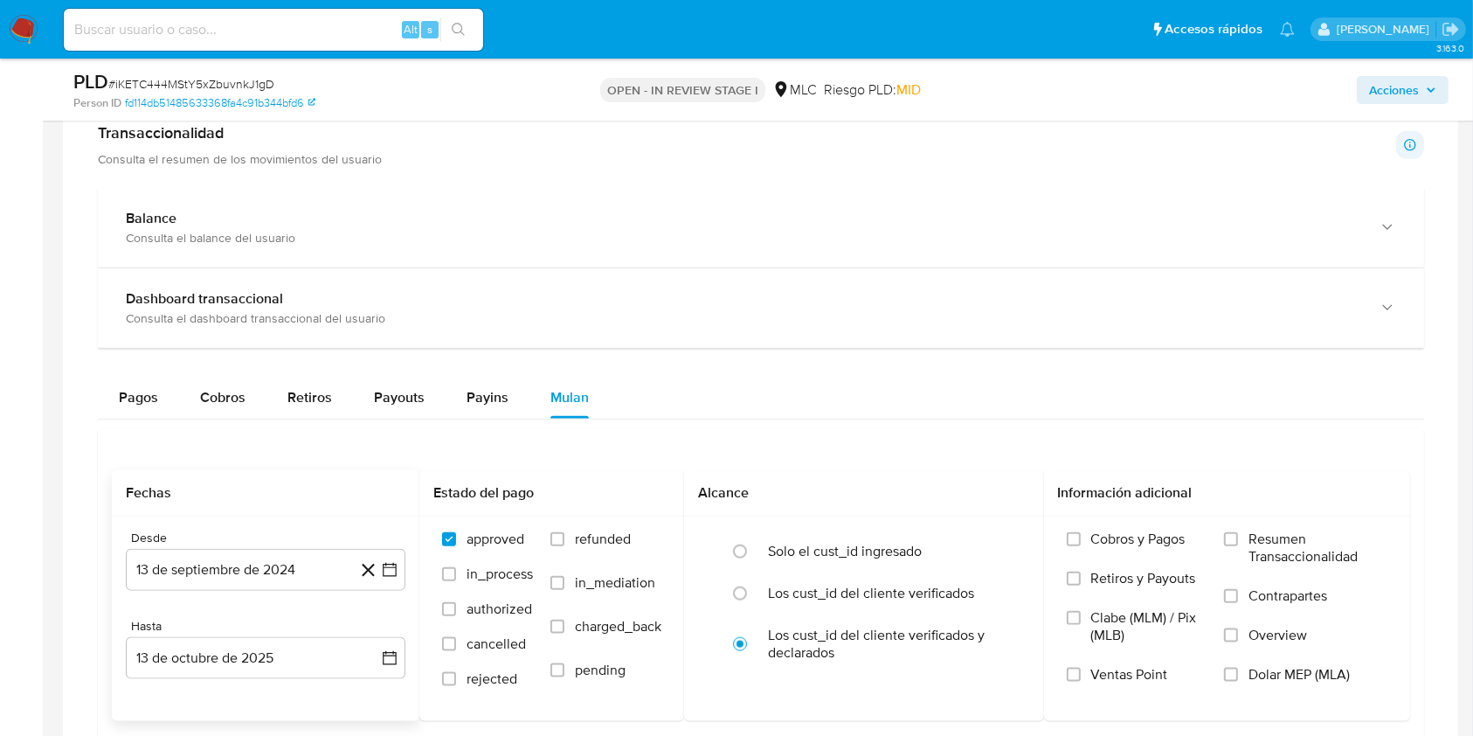
click at [410, 572] on div "Desde 13 de septiembre de 2024 [DATE] Hasta 13 de octubre de 2025 [DATE]" at bounding box center [266, 618] width 308 height 204
click at [395, 567] on icon "button" at bounding box center [389, 569] width 17 height 17
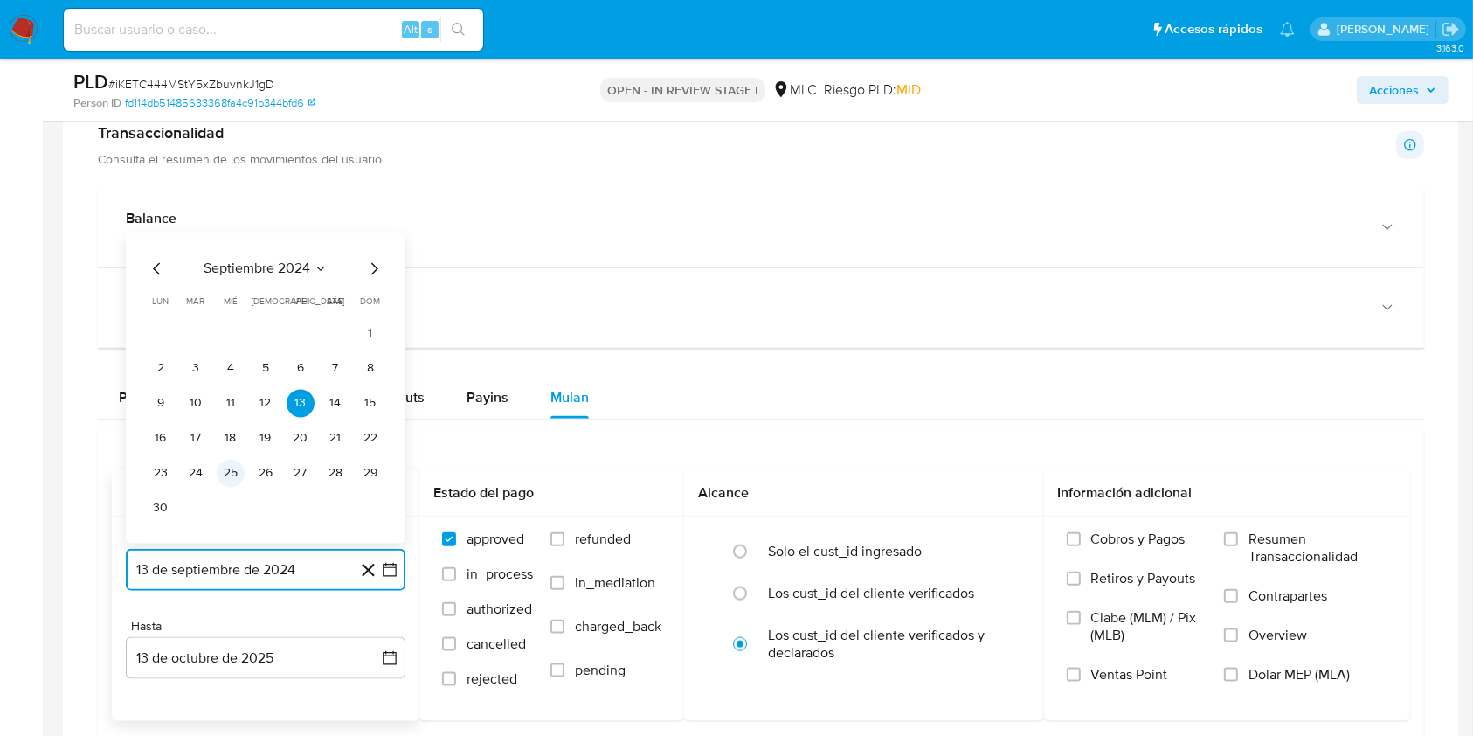
click at [222, 470] on button "25" at bounding box center [231, 473] width 28 height 28
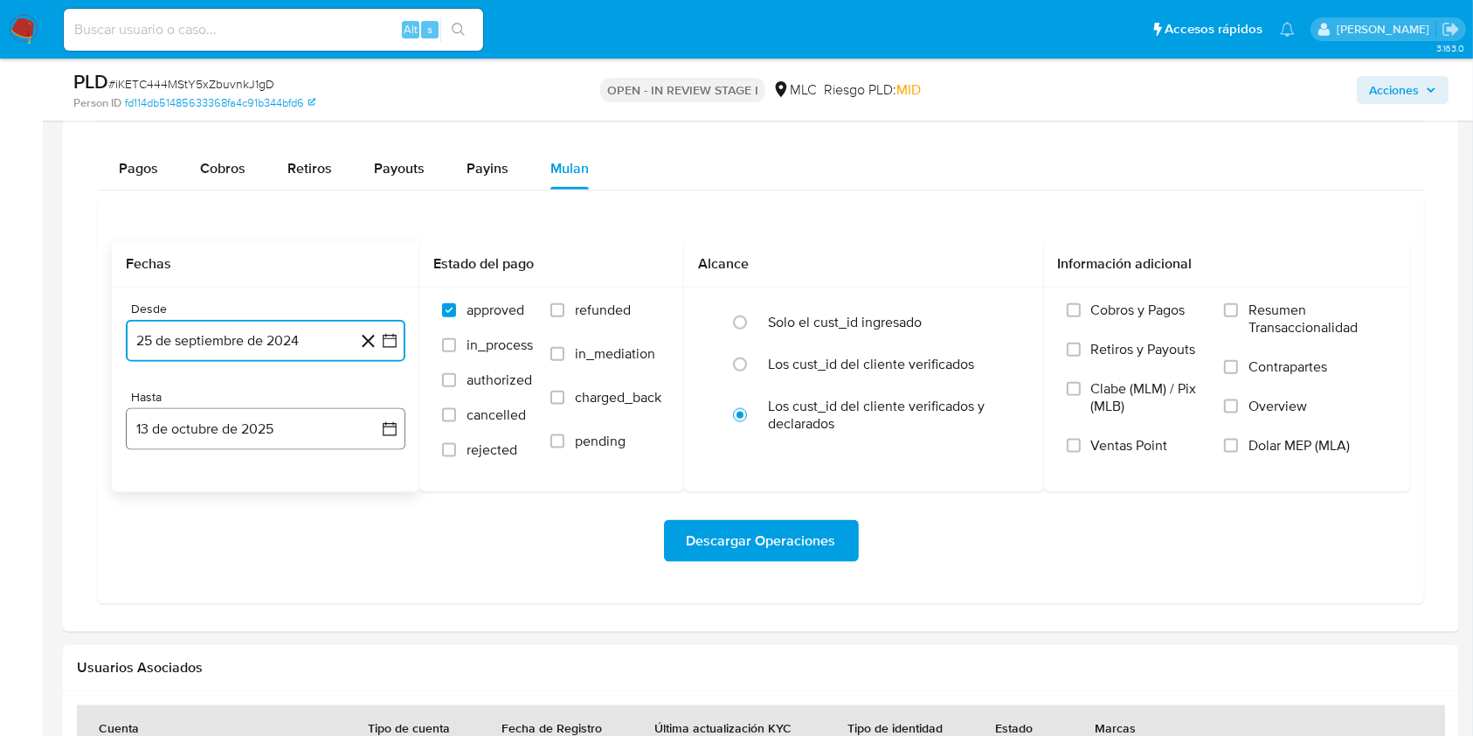
scroll to position [2097, 0]
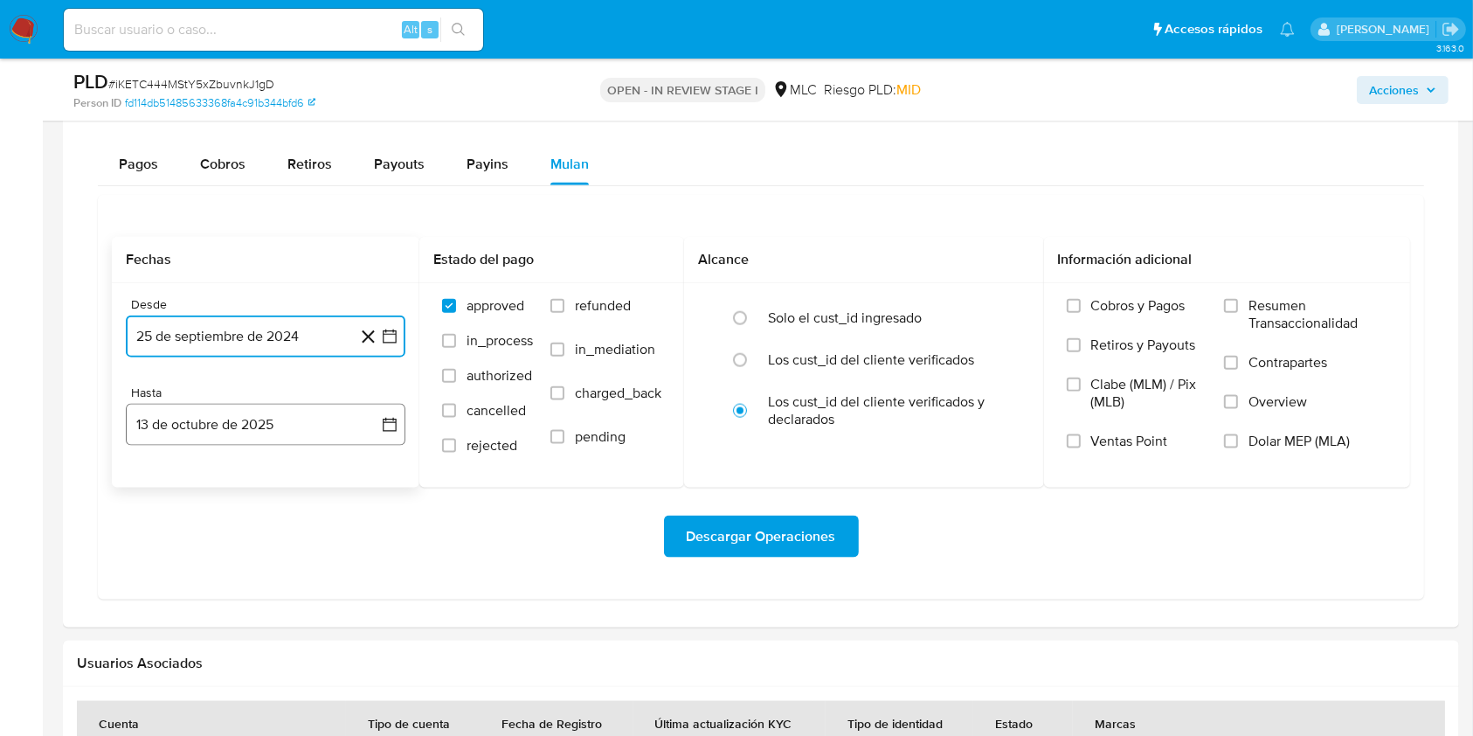
click at [390, 422] on icon "button" at bounding box center [389, 424] width 17 height 17
click at [161, 485] on icon "Mes anterior" at bounding box center [157, 487] width 21 height 21
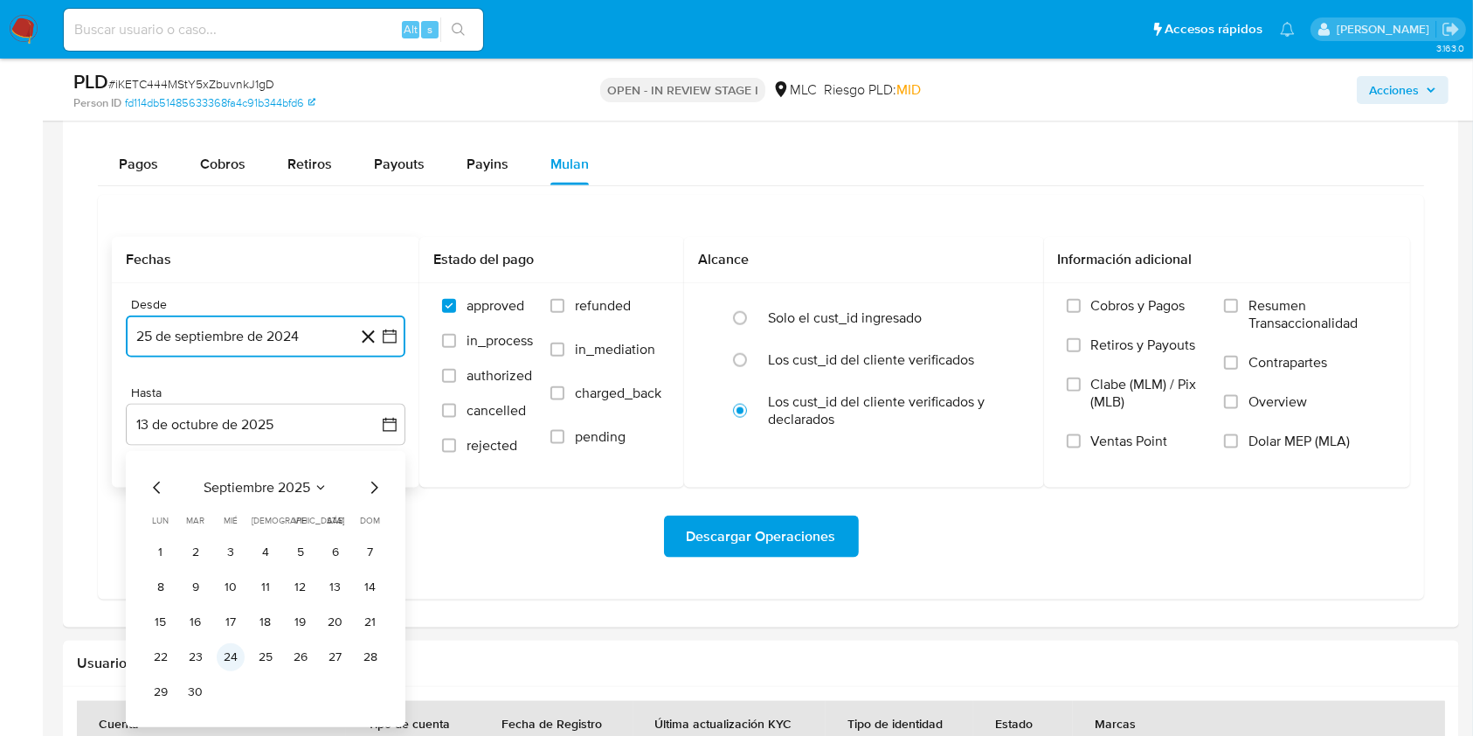
click at [230, 646] on button "24" at bounding box center [231, 657] width 28 height 28
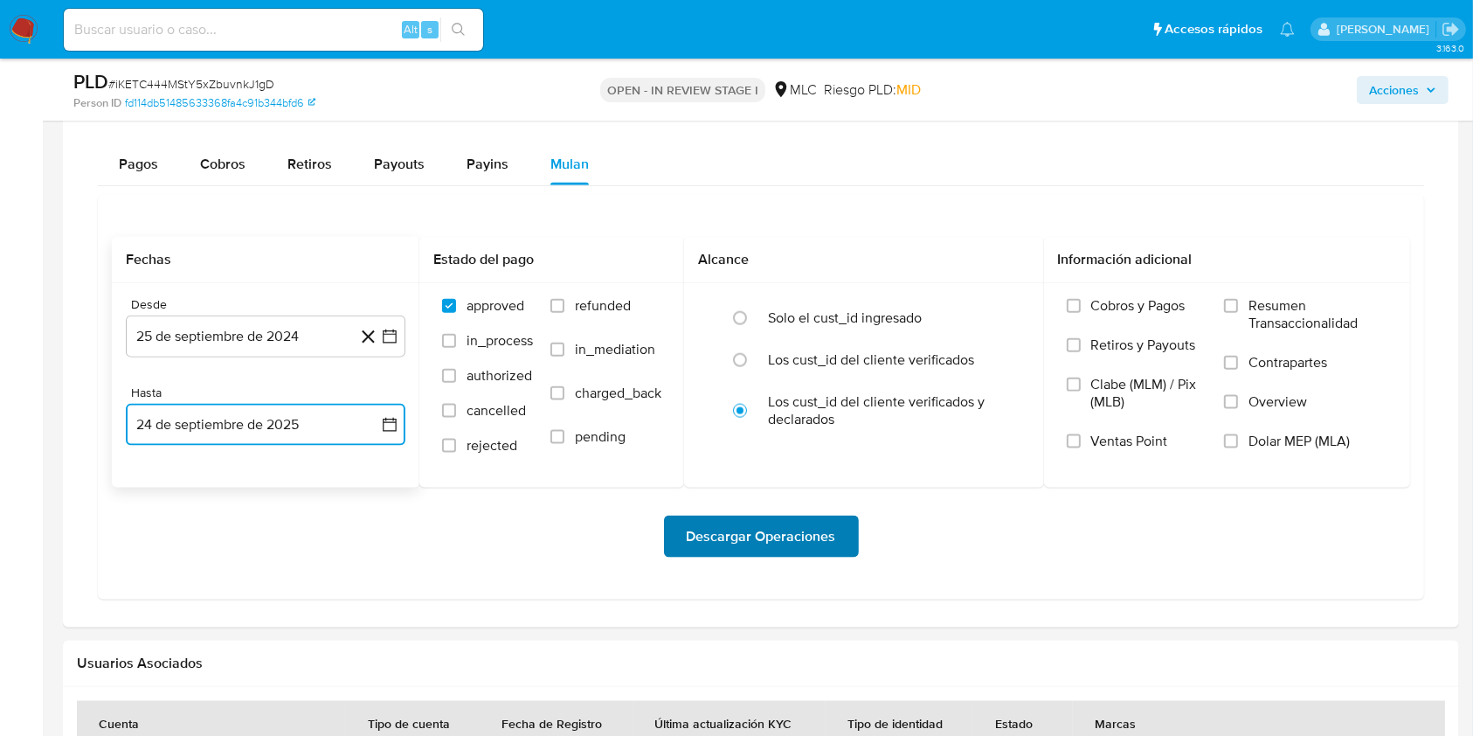
click at [812, 532] on span "Descargar Operaciones" at bounding box center [761, 536] width 149 height 38
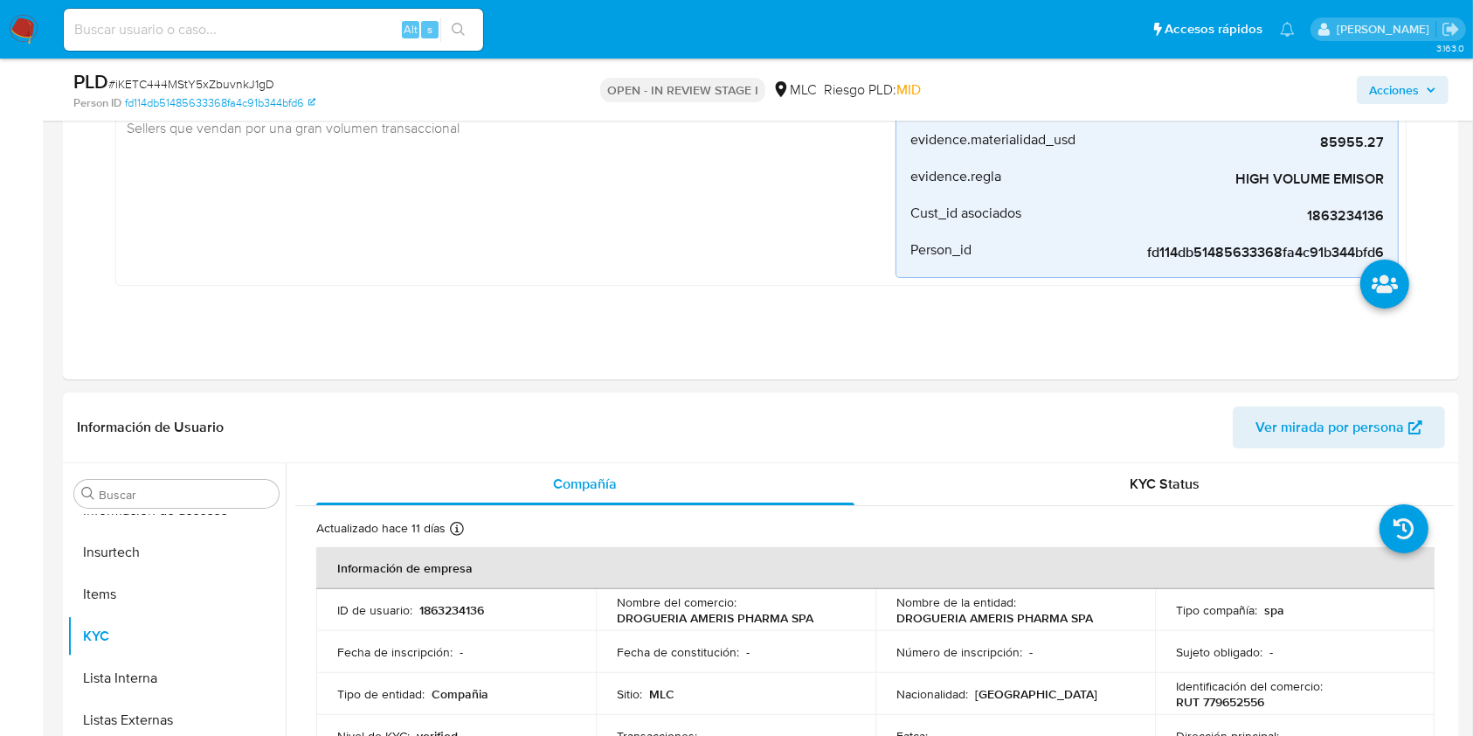
scroll to position [466, 0]
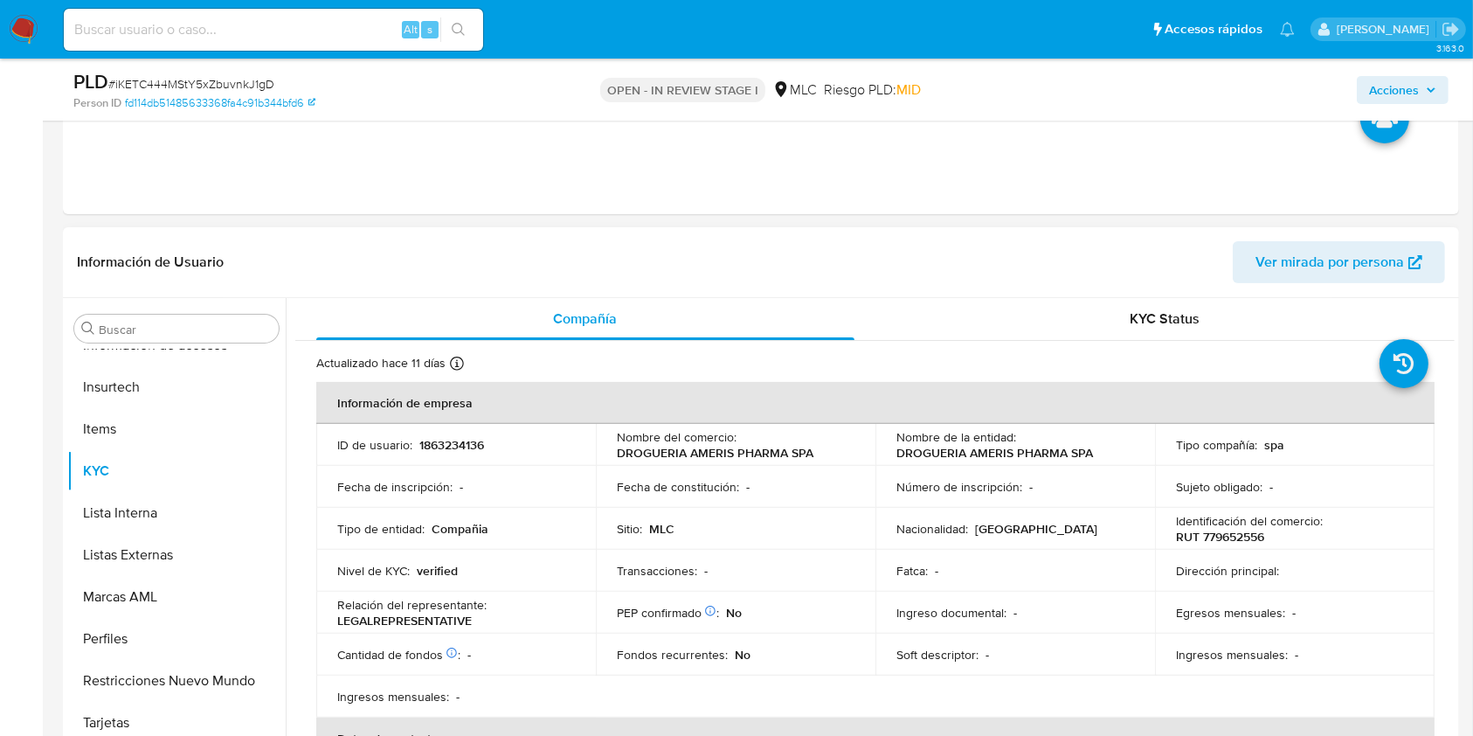
click at [462, 446] on p "1863234136" at bounding box center [451, 445] width 65 height 16
click at [462, 444] on p "1863234136" at bounding box center [451, 445] width 65 height 16
copy p "1863234136"
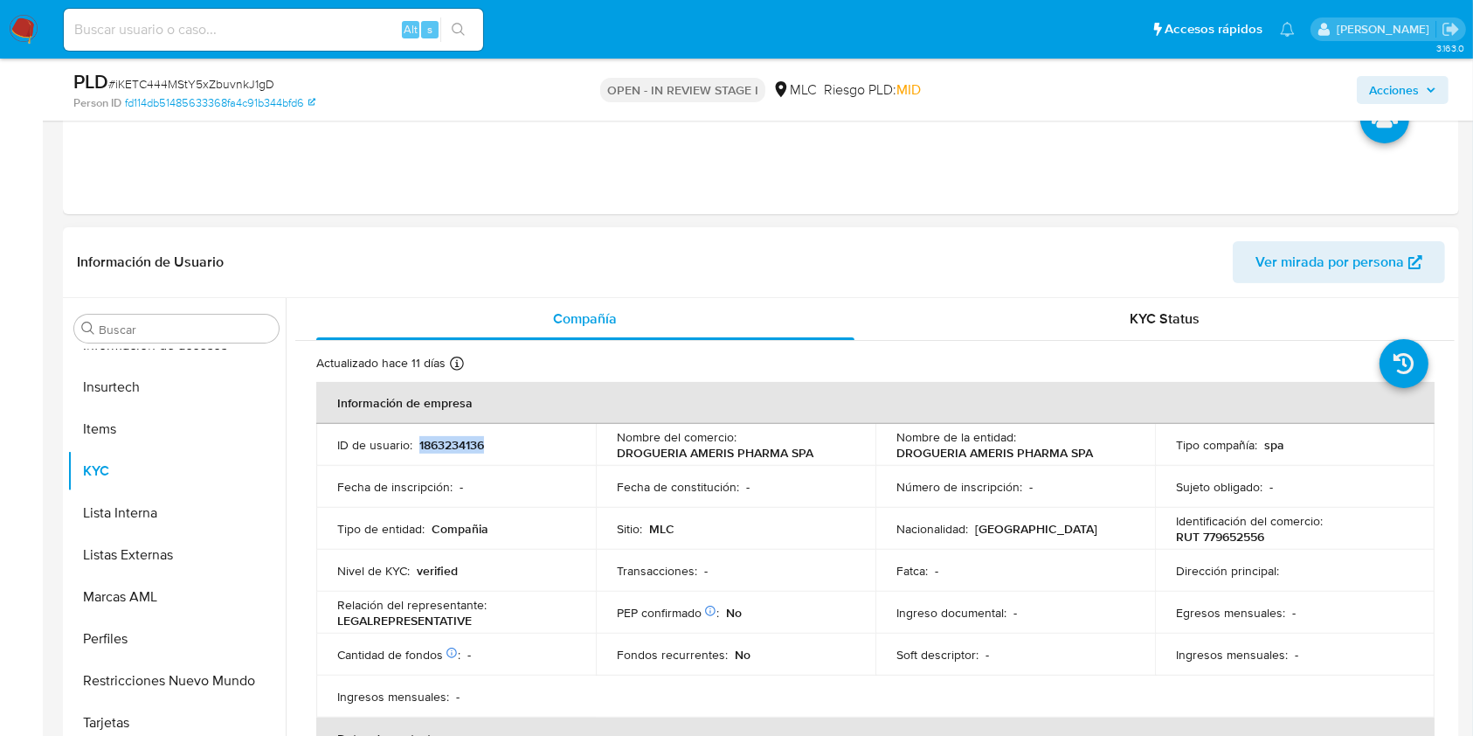
copy p "1863234136"
click at [245, 89] on span "# iKETC444MStY5xZbuvnkJ1gD" at bounding box center [191, 83] width 166 height 17
copy span "iKETC444MStY5xZbuvnkJ1gD"
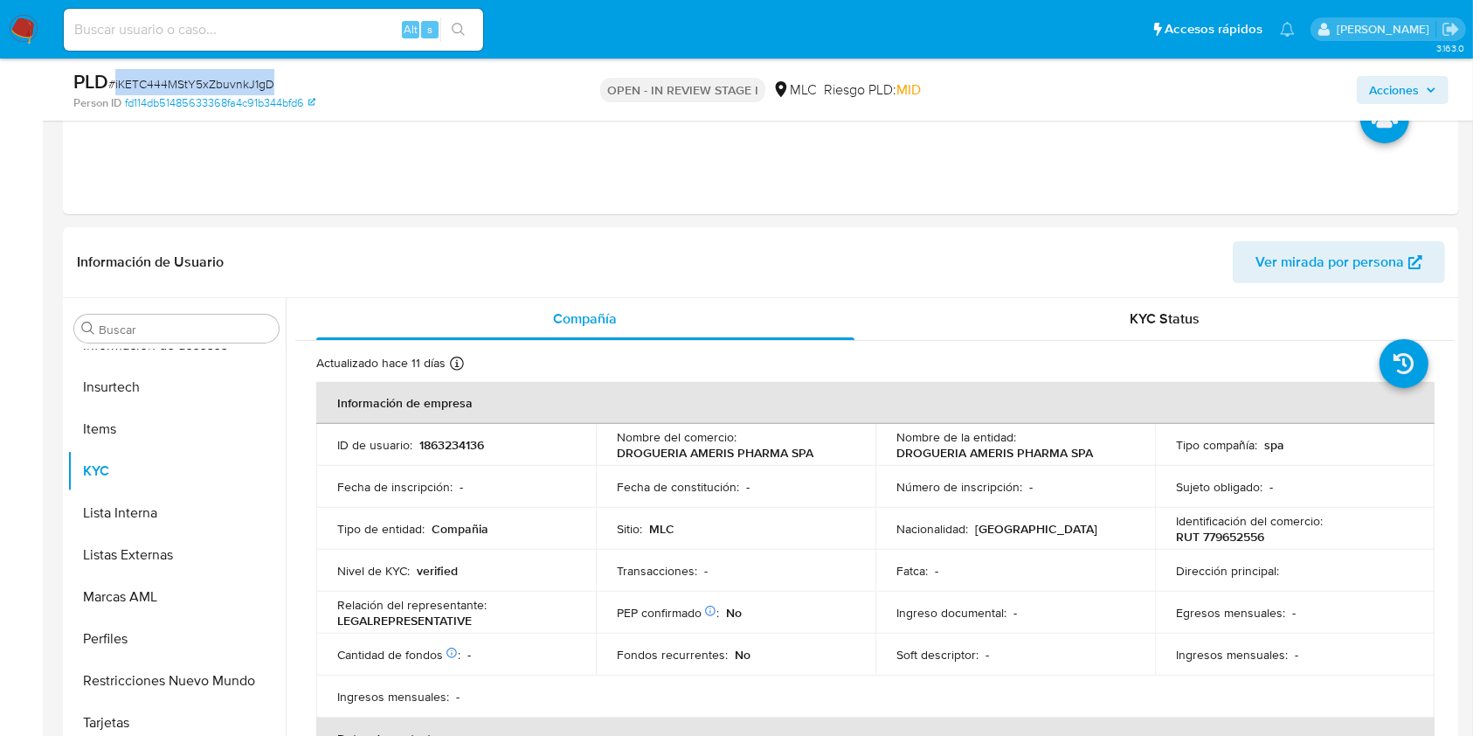
copy span "iKETC444MStY5xZbuvnkJ1gD"
click at [1237, 540] on p "RUT 779652556" at bounding box center [1220, 537] width 88 height 16
copy p "779652556"
click at [121, 483] on button "KYC" at bounding box center [169, 471] width 204 height 42
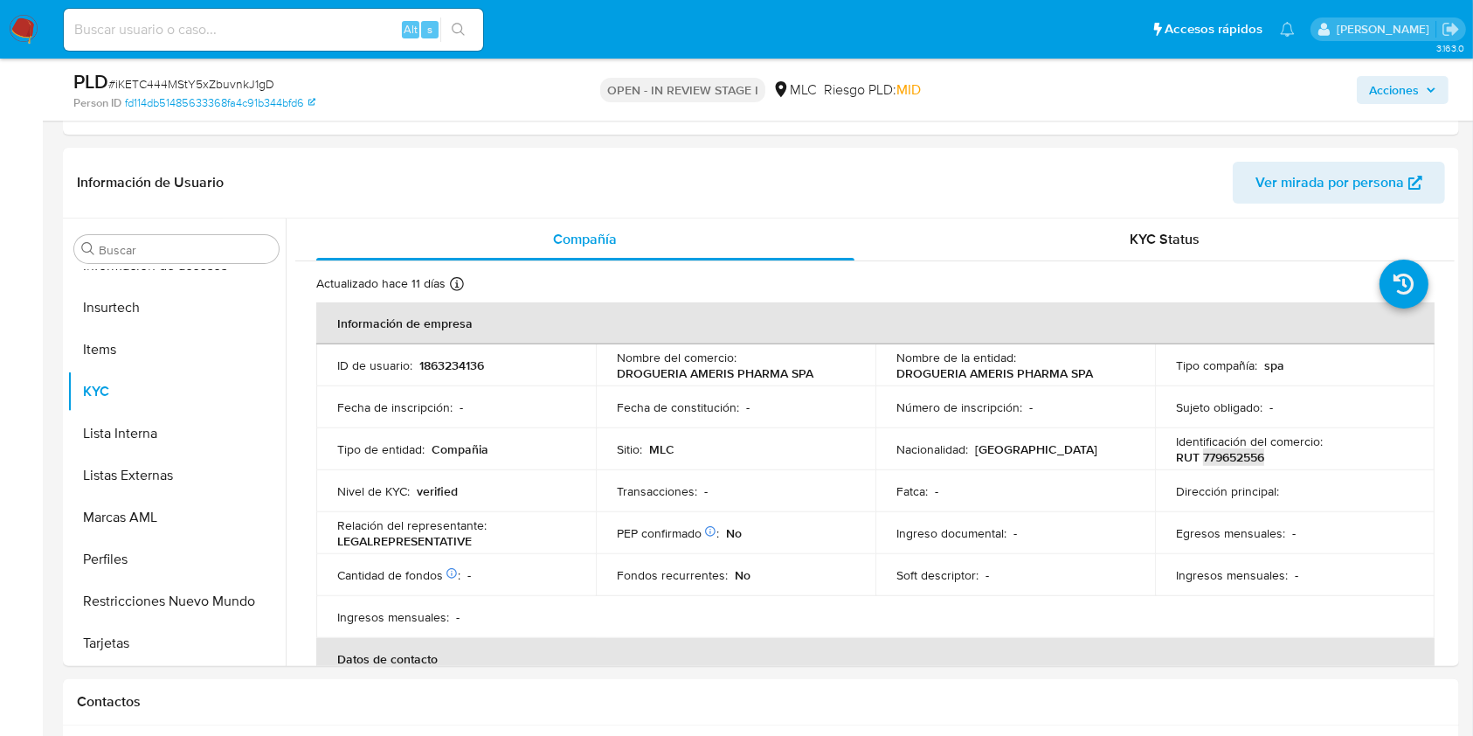
scroll to position [582, 0]
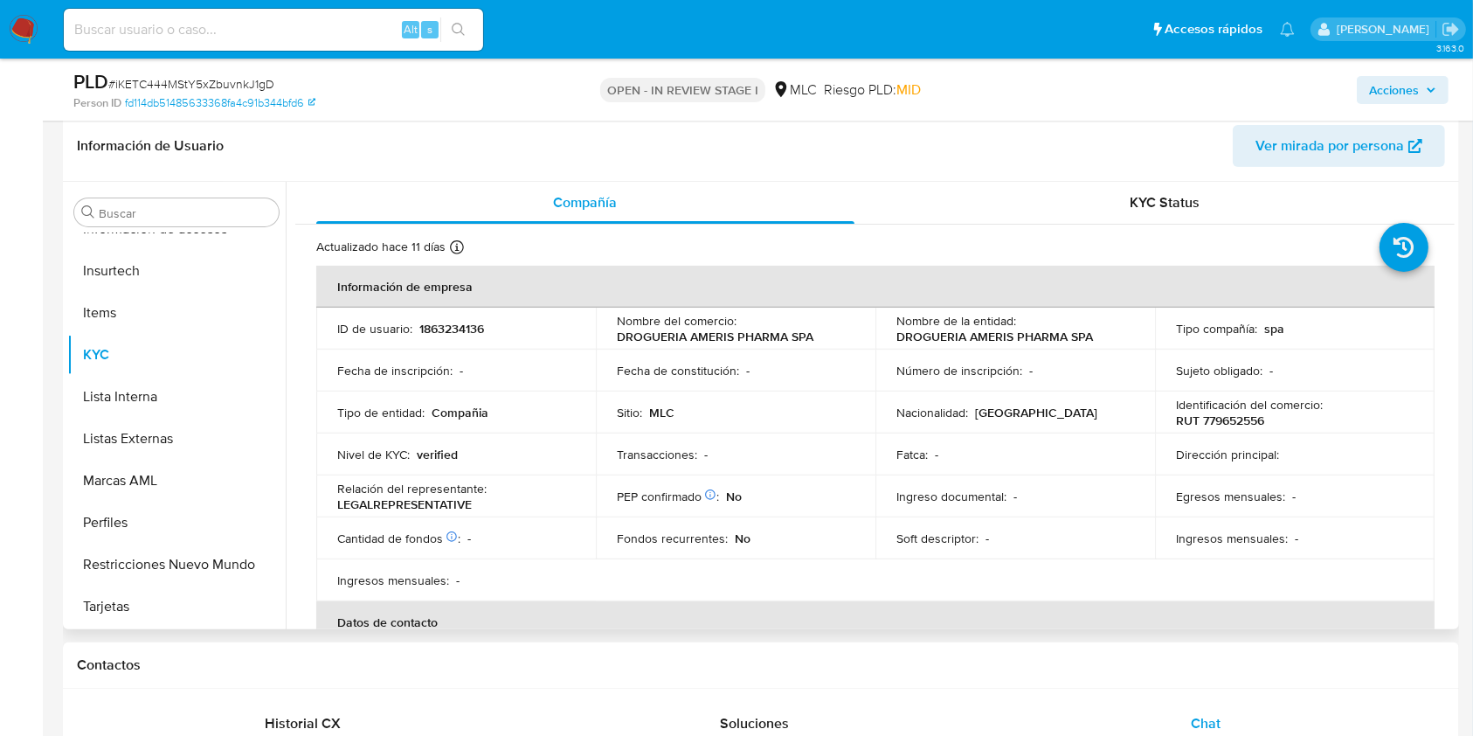
click at [1426, 407] on td "Identificación del comercio : RUT 779652556" at bounding box center [1295, 413] width 280 height 42
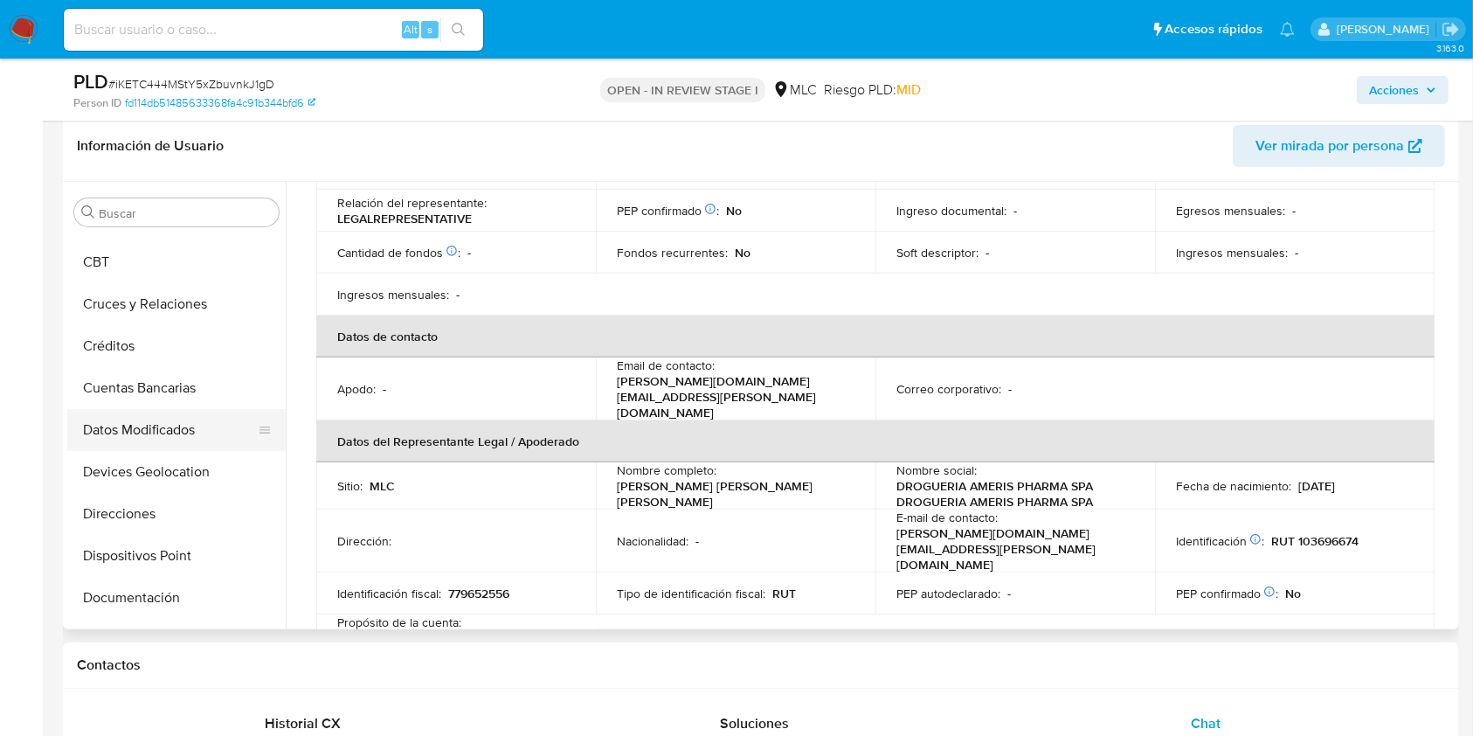
scroll to position [165, 0]
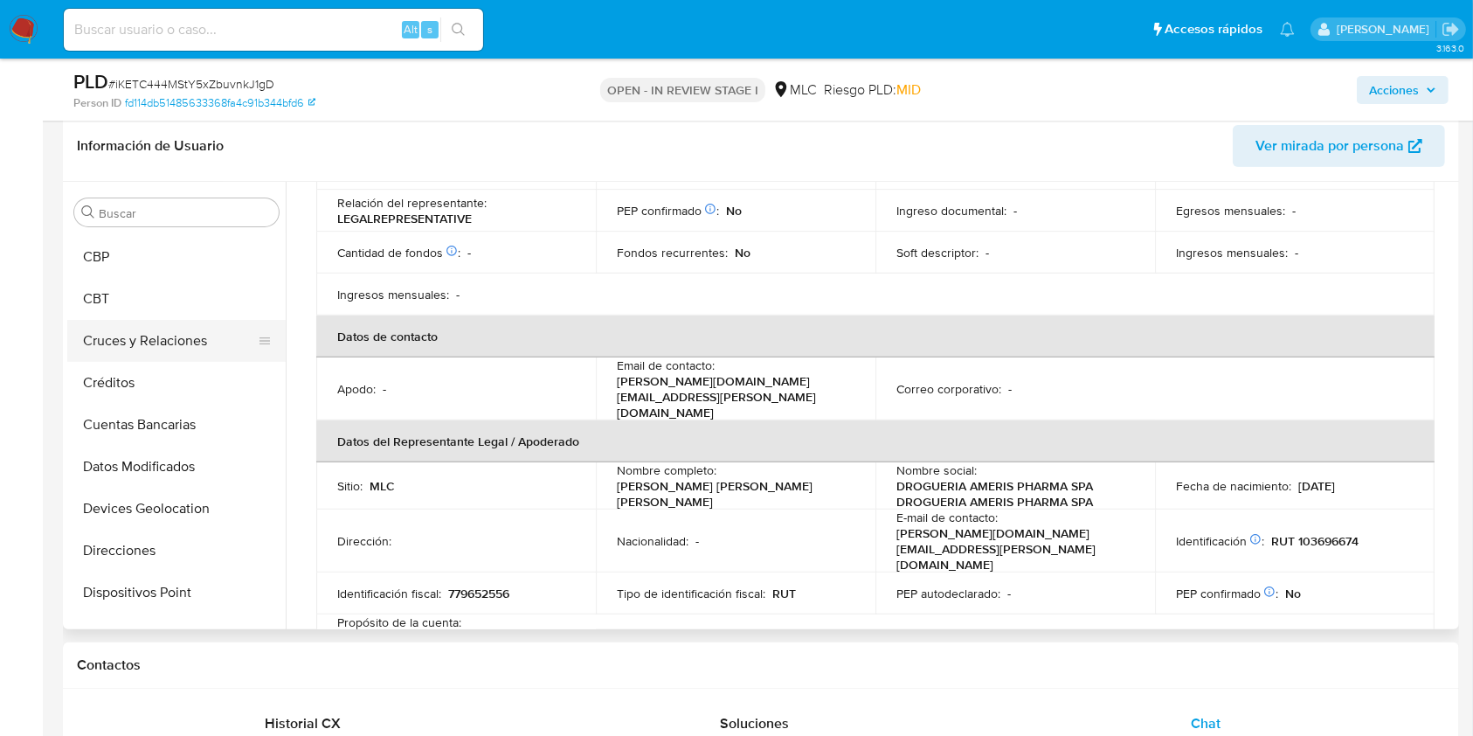
click at [166, 350] on button "Cruces y Relaciones" at bounding box center [169, 341] width 204 height 42
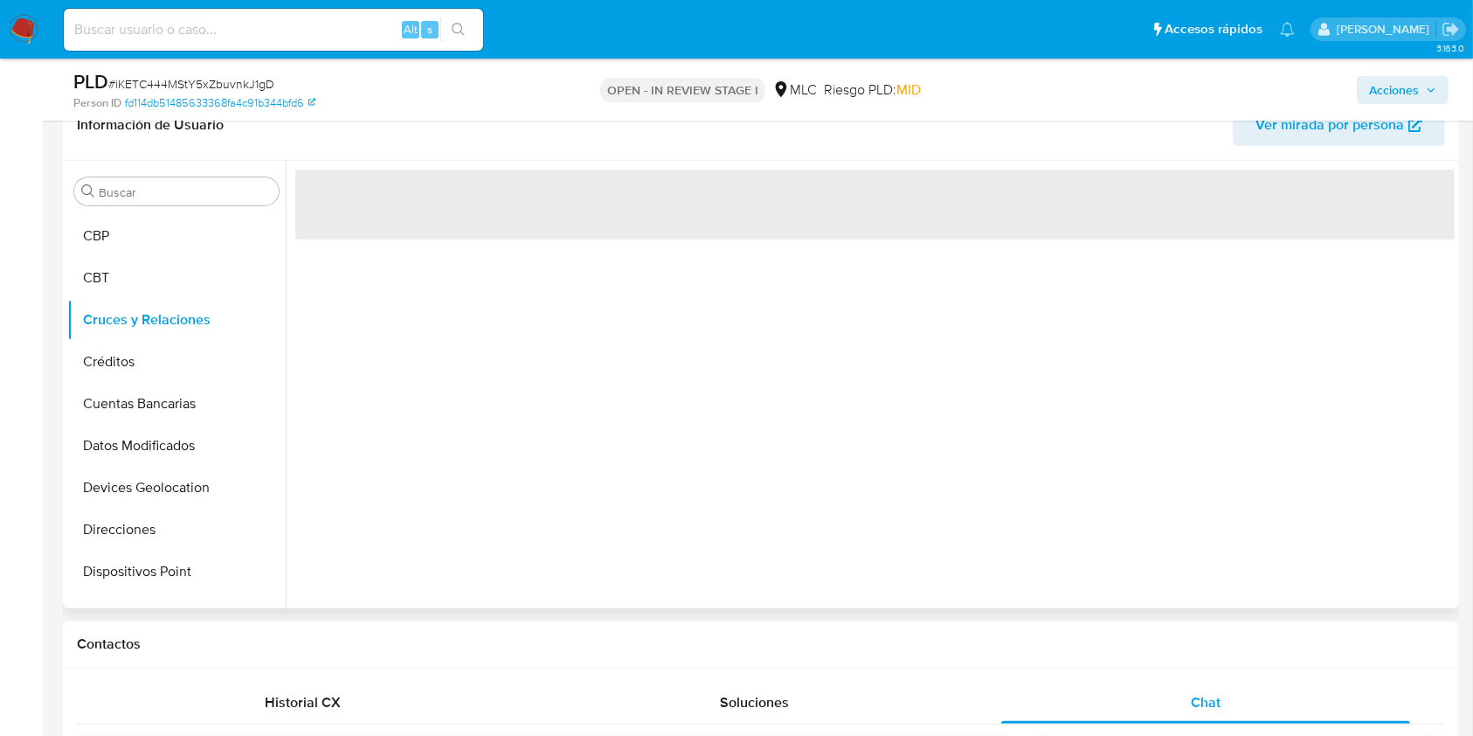
scroll to position [0, 0]
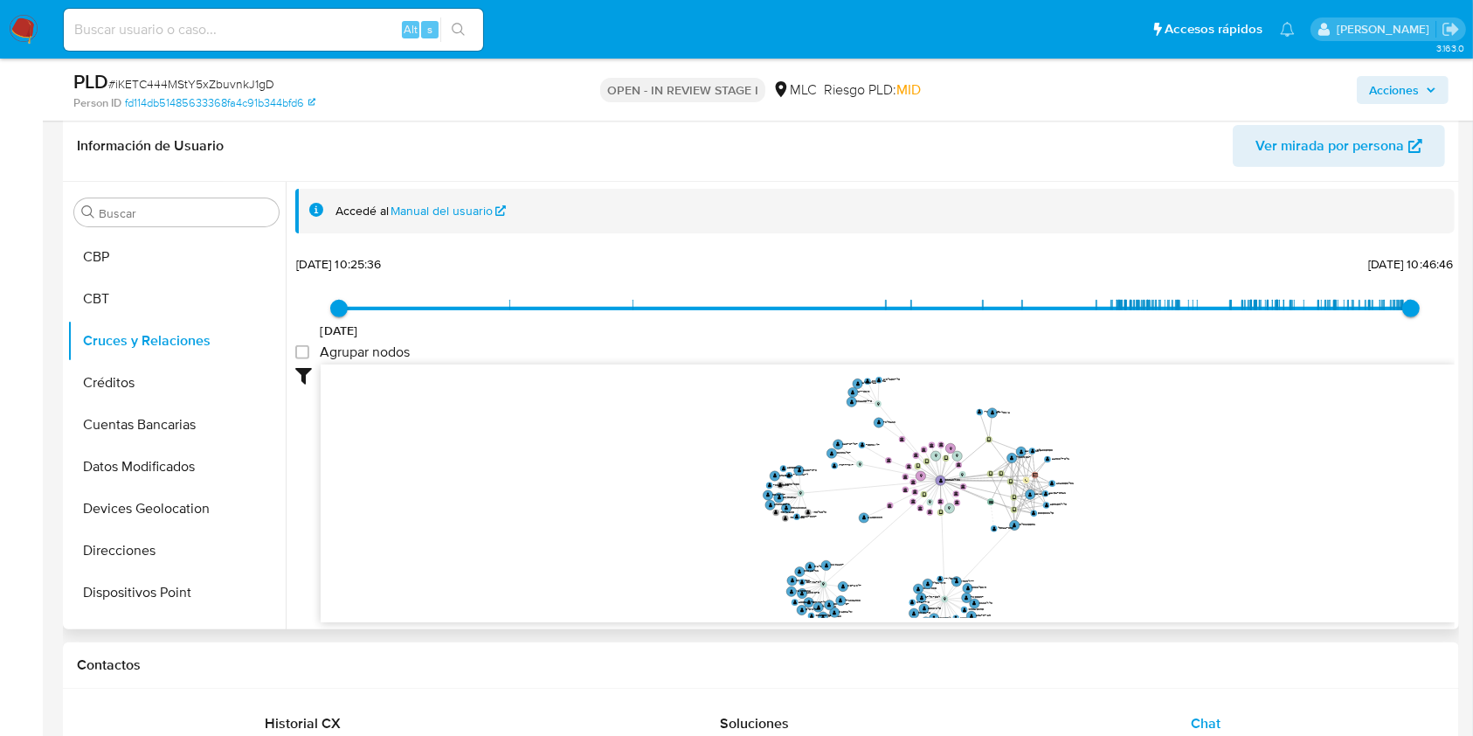
drag, startPoint x: 997, startPoint y: 488, endPoint x: 951, endPoint y: 528, distance: 61.3
click at [951, 528] on icon "device-665e7371035dccf8d9ddfa22  device-6630fe6ba082681330186b31  device-683f…" at bounding box center [888, 490] width 1134 height 253
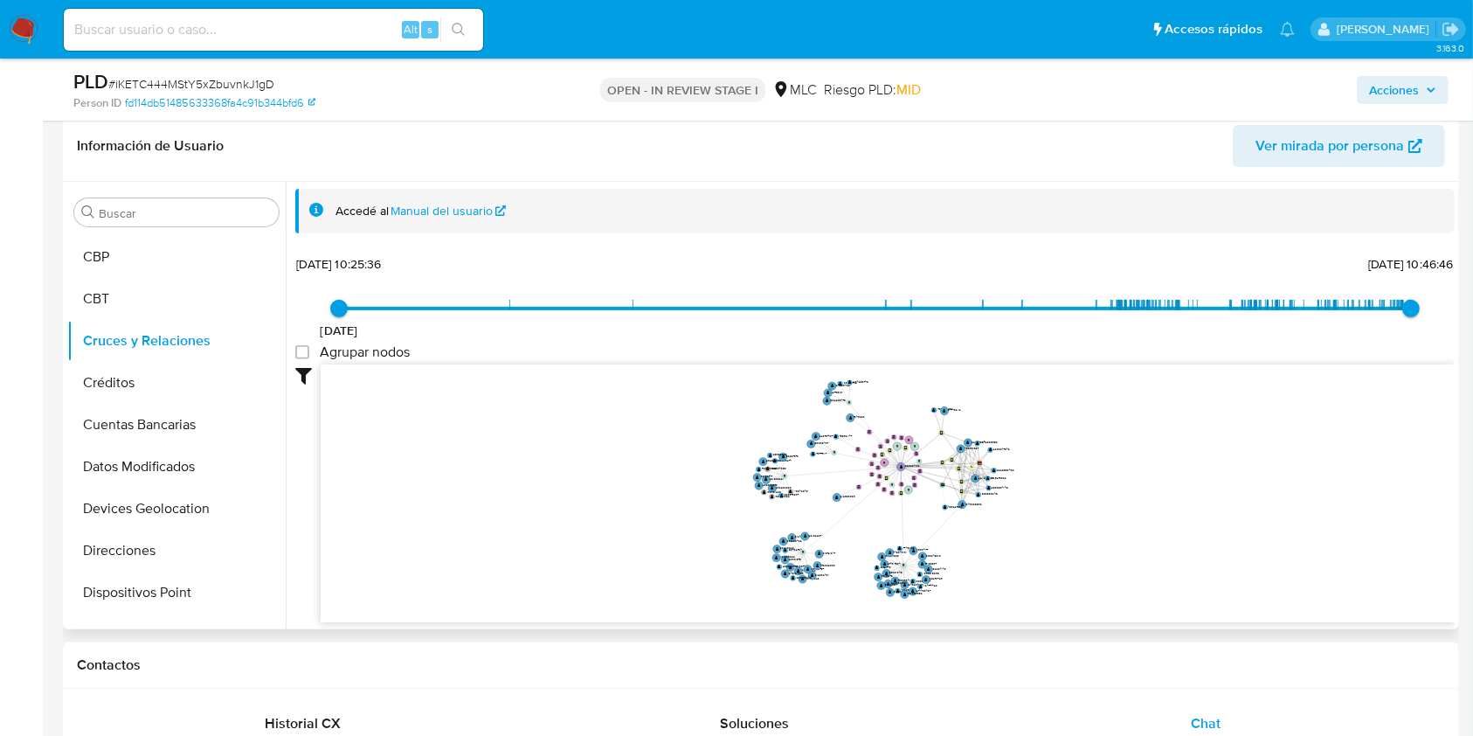
drag, startPoint x: 1062, startPoint y: 546, endPoint x: 1021, endPoint y: 531, distance: 43.7
click at [1021, 531] on icon "device-665e7371035dccf8d9ddfa22  device-6630fe6ba082681330186b31  device-683f…" at bounding box center [888, 490] width 1134 height 253
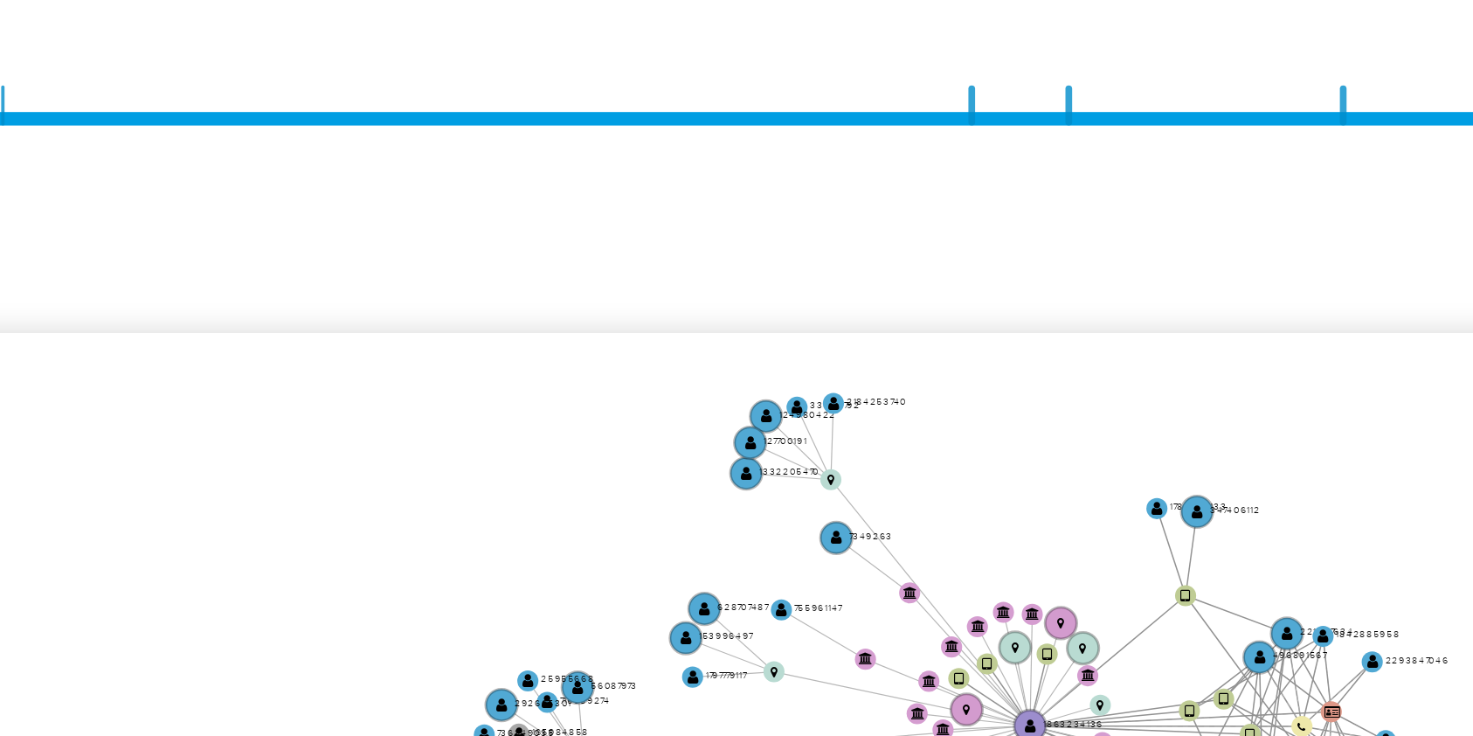
scroll to position [582, 0]
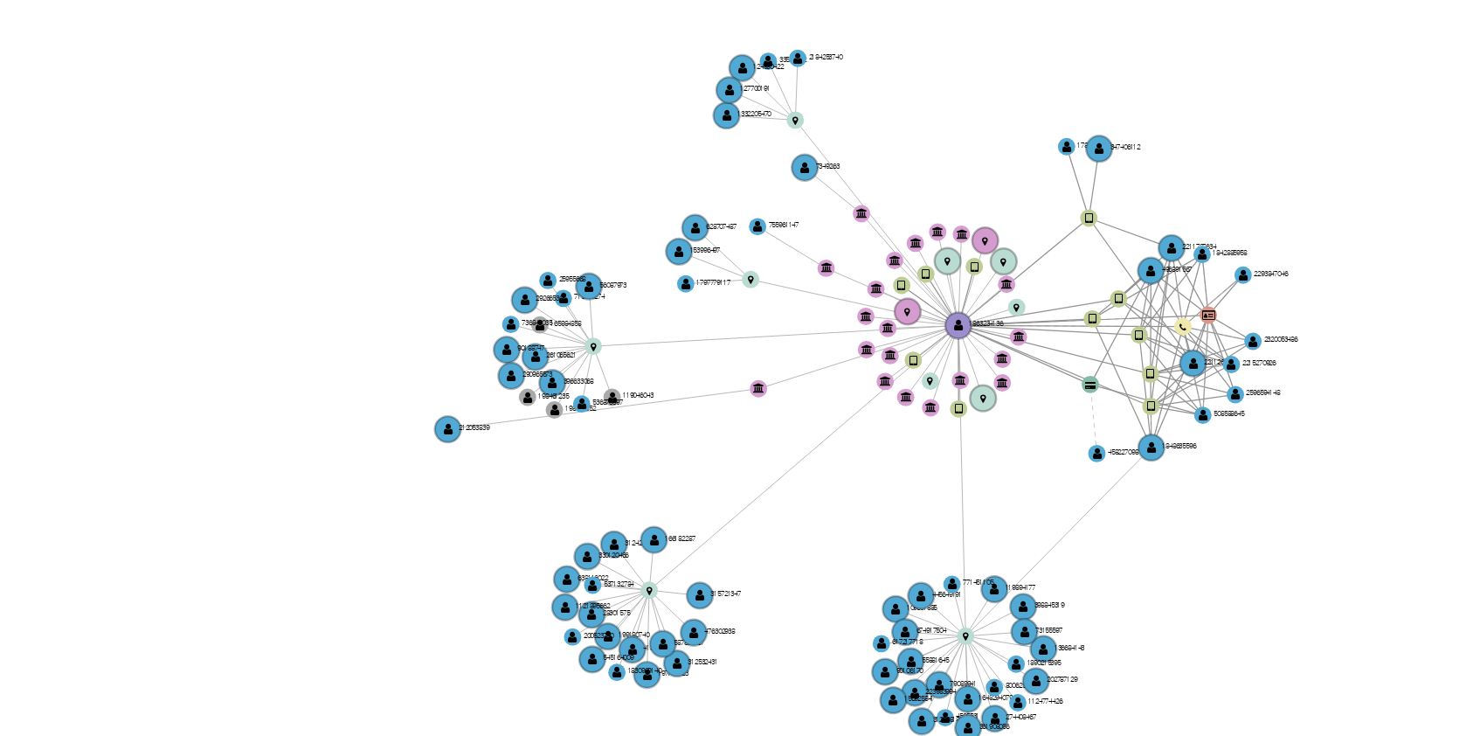
drag, startPoint x: 820, startPoint y: 426, endPoint x: 750, endPoint y: 431, distance: 70.0
click at [750, 431] on icon "device-665e7371035dccf8d9ddfa22  device-6630fe6ba082681330186b31  device-683f…" at bounding box center [888, 426] width 1134 height 253
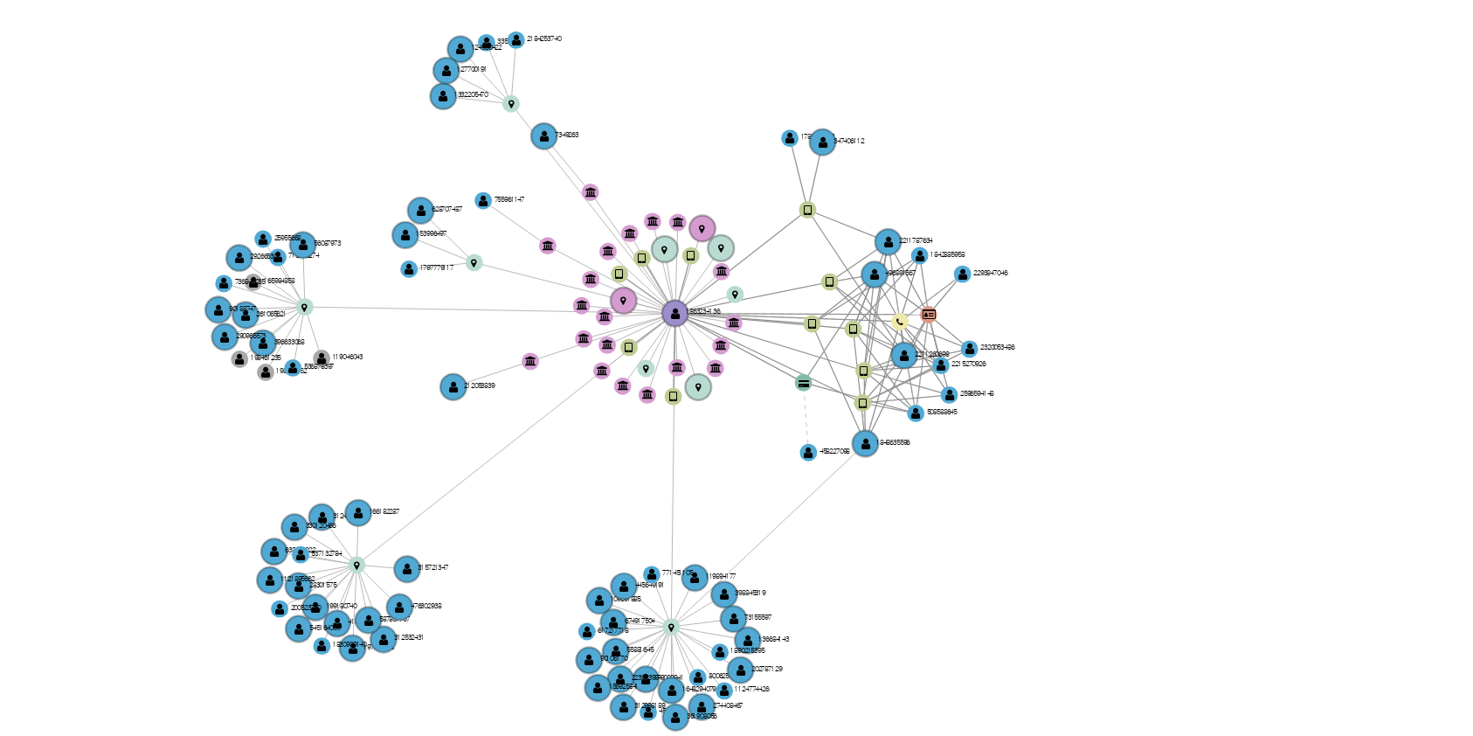
drag, startPoint x: 836, startPoint y: 438, endPoint x: 765, endPoint y: 433, distance: 71.9
click at [765, 433] on icon "device-665e7371035dccf8d9ddfa22  device-6630fe6ba082681330186b31  device-683f…" at bounding box center [888, 426] width 1134 height 253
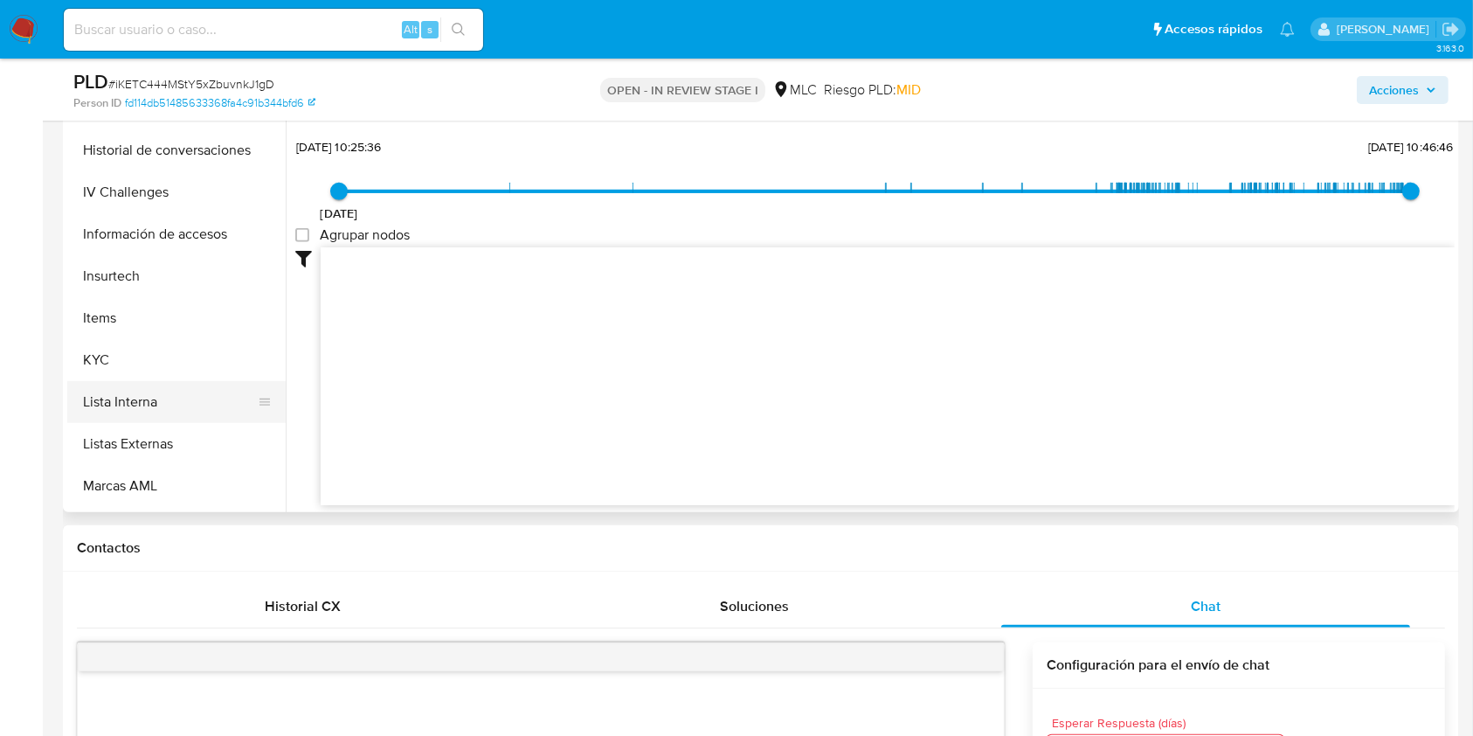
scroll to position [815, 0]
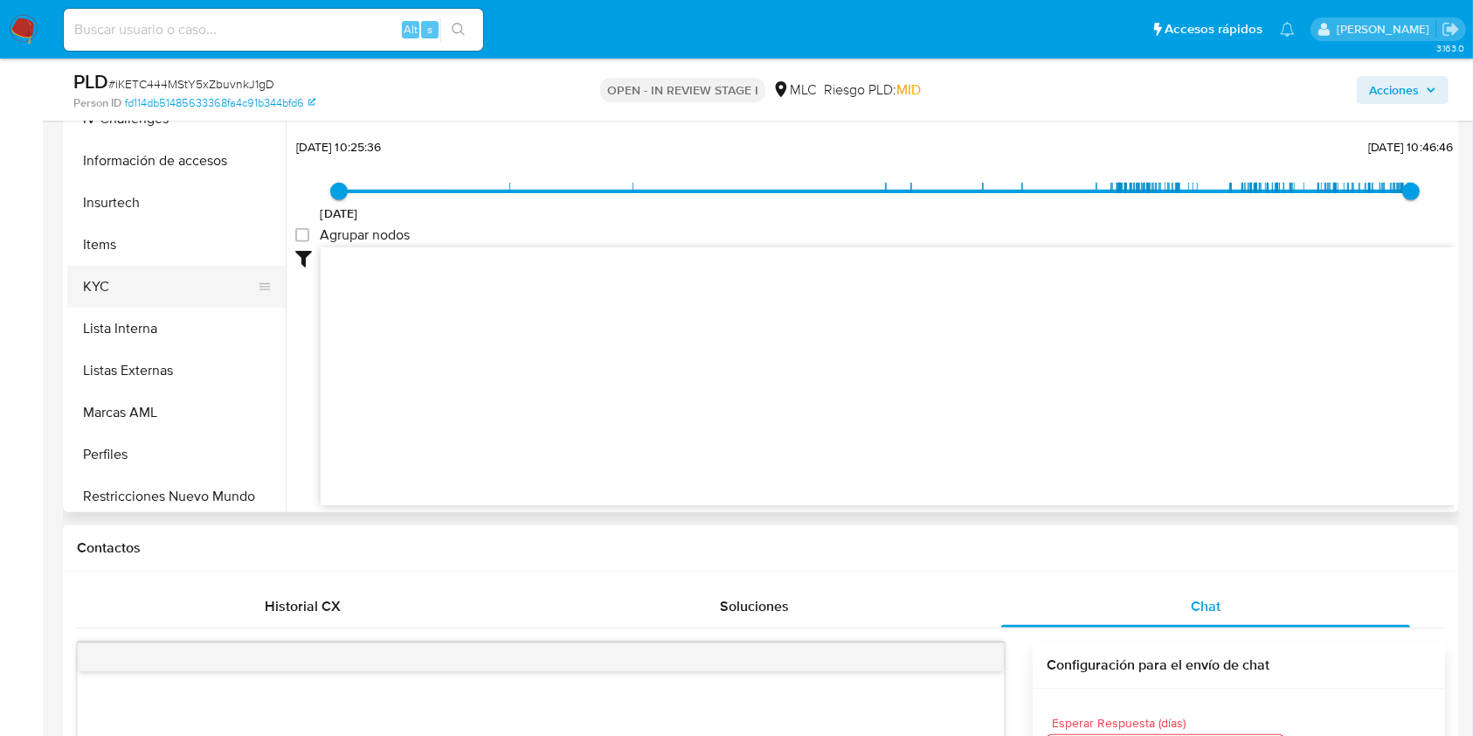
click at [130, 279] on button "KYC" at bounding box center [169, 287] width 204 height 42
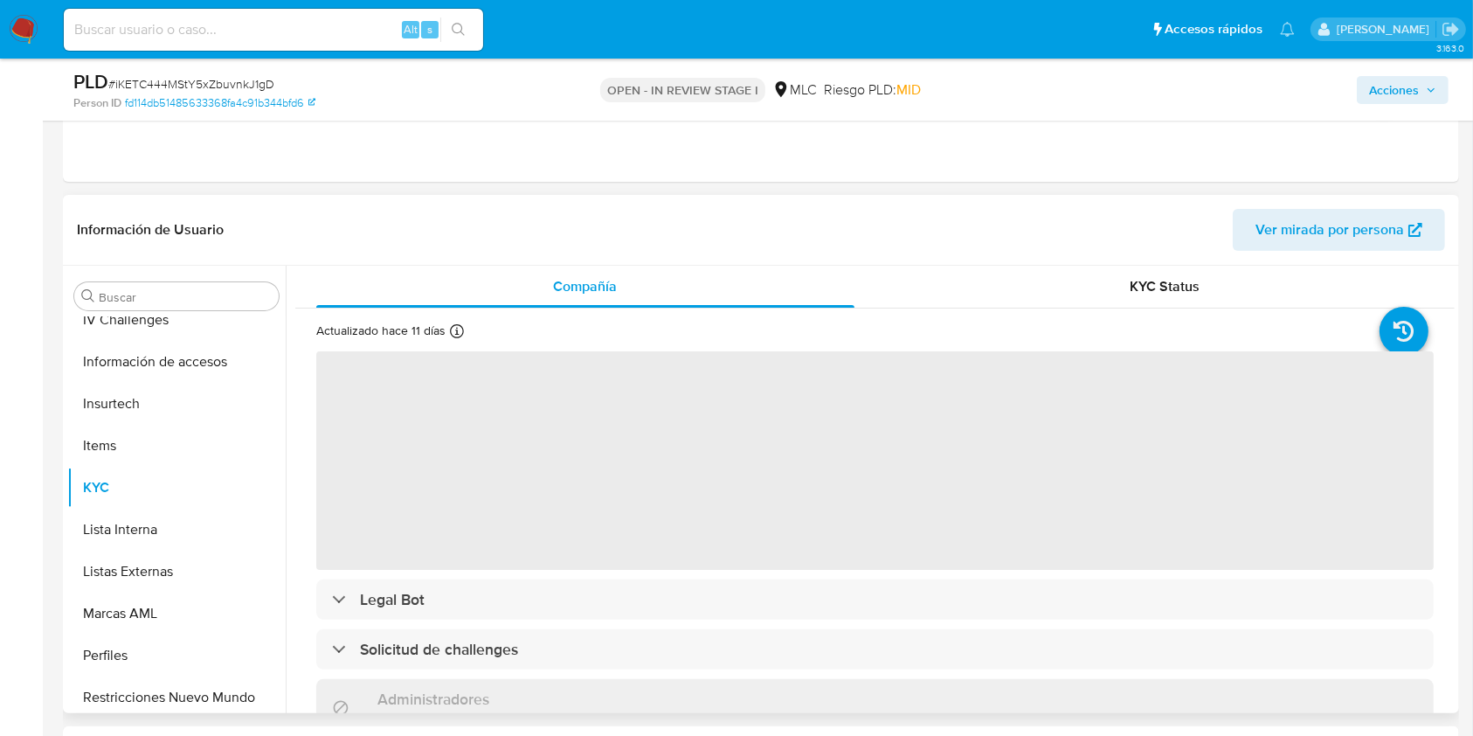
scroll to position [466, 0]
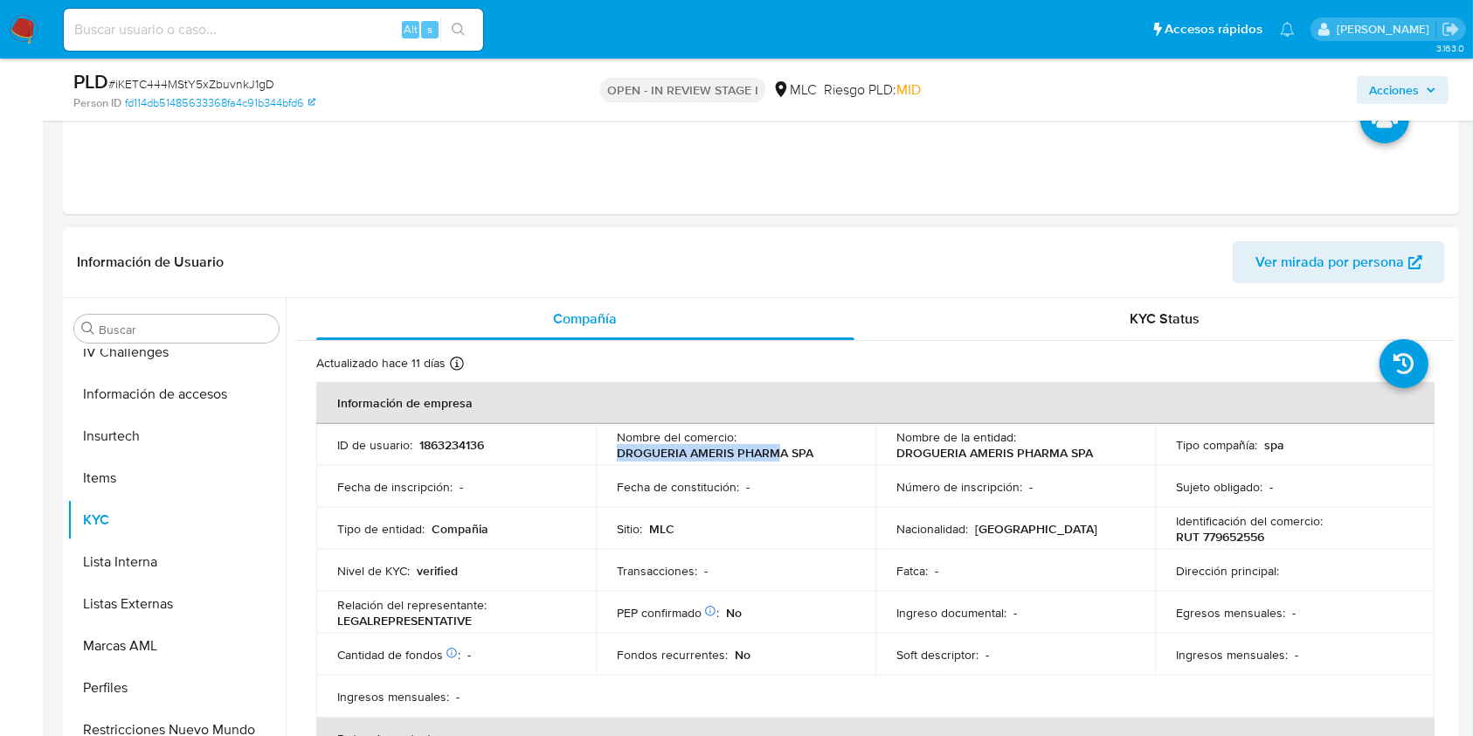
drag, startPoint x: 617, startPoint y: 452, endPoint x: 773, endPoint y: 451, distance: 156.4
click at [773, 451] on p "DROGUERIA AMERIS PHARMA SPA" at bounding box center [715, 453] width 197 height 16
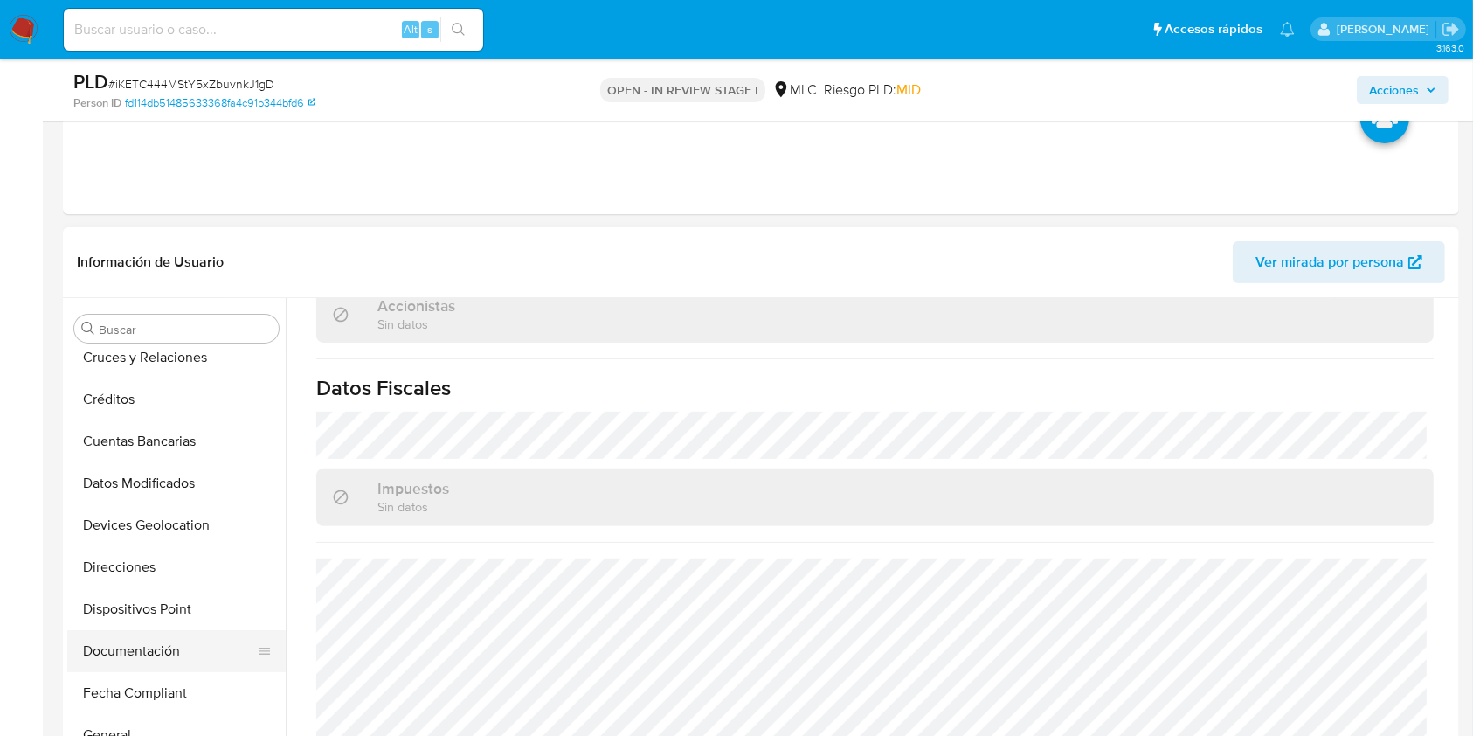
scroll to position [232, 0]
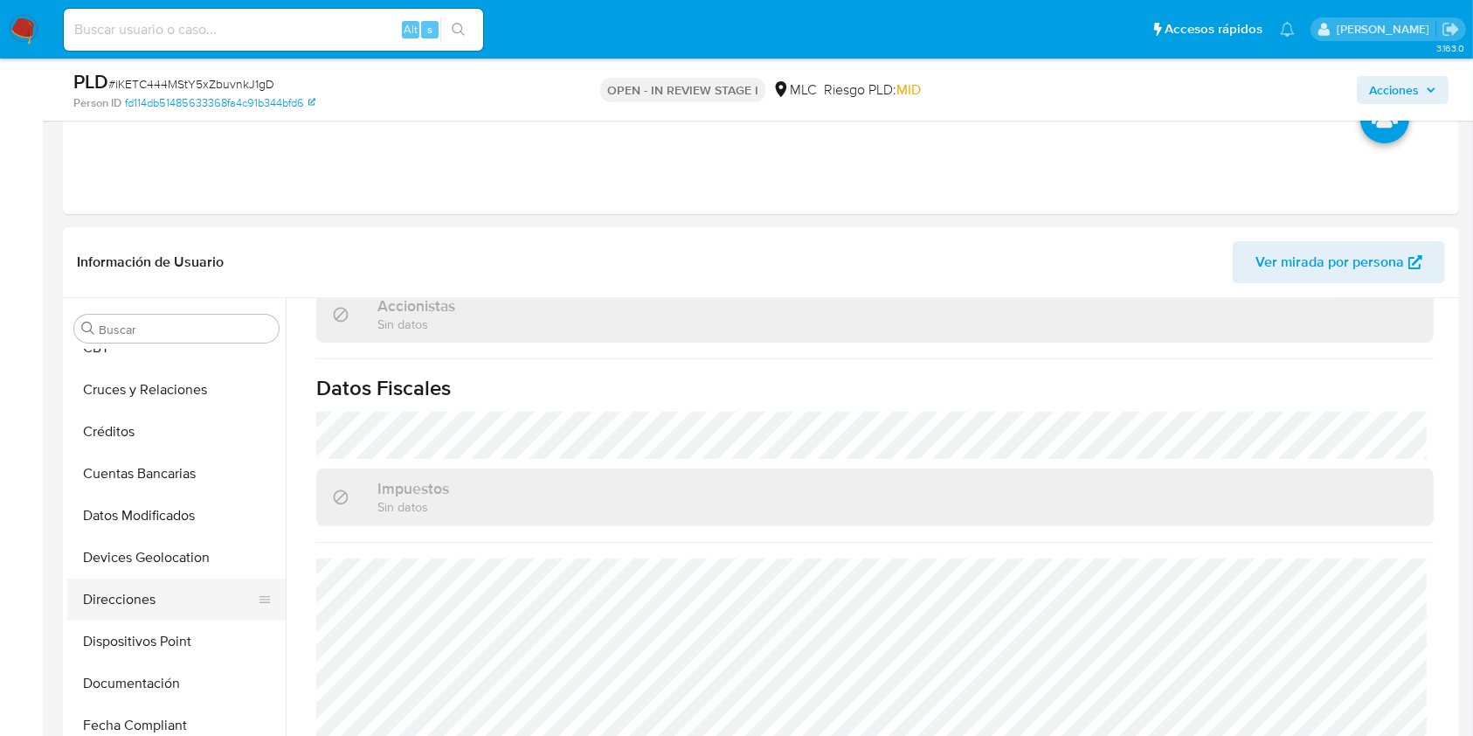
click at [152, 586] on button "Direcciones" at bounding box center [169, 600] width 204 height 42
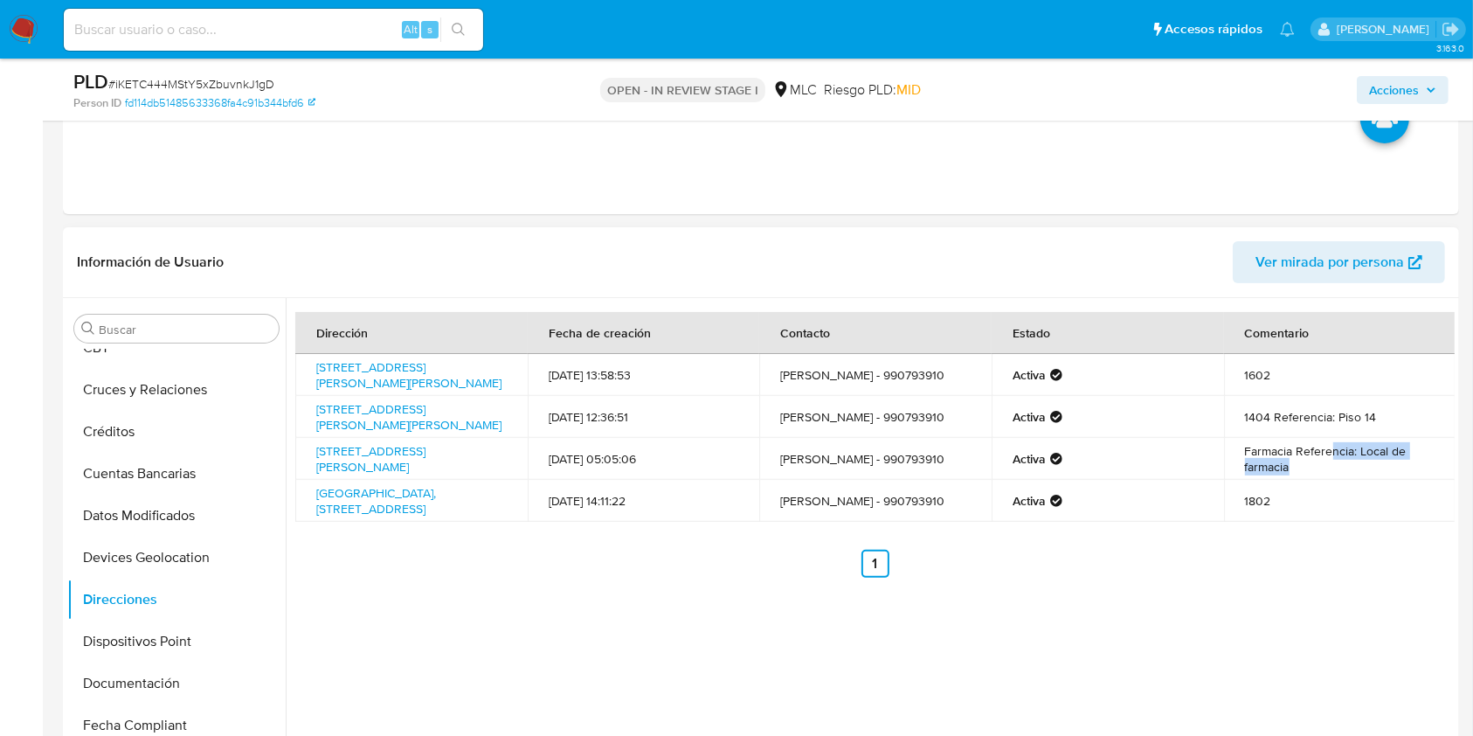
drag, startPoint x: 1326, startPoint y: 466, endPoint x: 1367, endPoint y: 474, distance: 41.8
click at [1367, 474] on td "Farmacia Referencia: Local de farmacia" at bounding box center [1340, 459] width 232 height 42
click at [1338, 479] on td "Farmacia Referencia: Local de farmacia" at bounding box center [1340, 459] width 232 height 42
click at [406, 472] on link "[STREET_ADDRESS][PERSON_NAME]" at bounding box center [370, 458] width 109 height 33
